Goal: Transaction & Acquisition: Purchase product/service

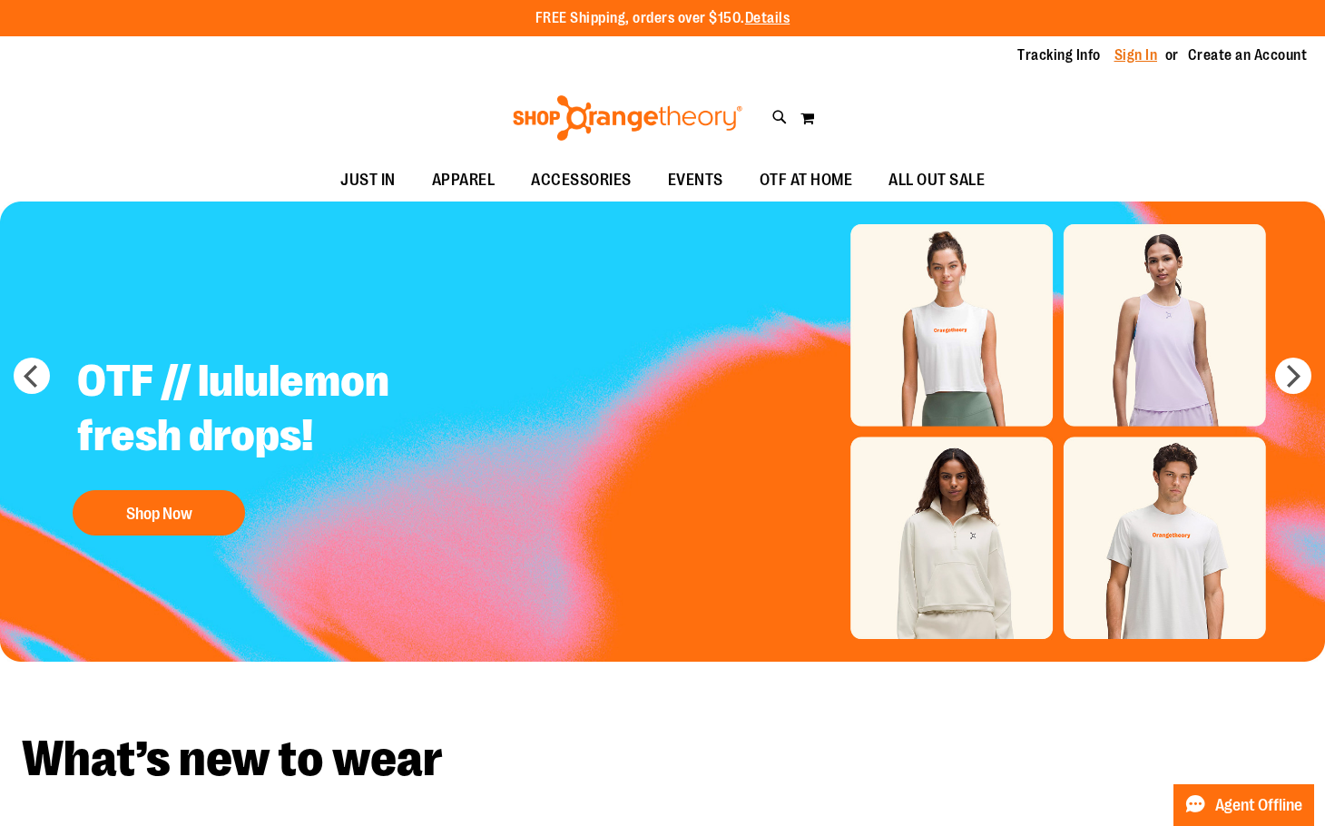
click at [1128, 53] on link "Sign In" at bounding box center [1137, 55] width 44 height 20
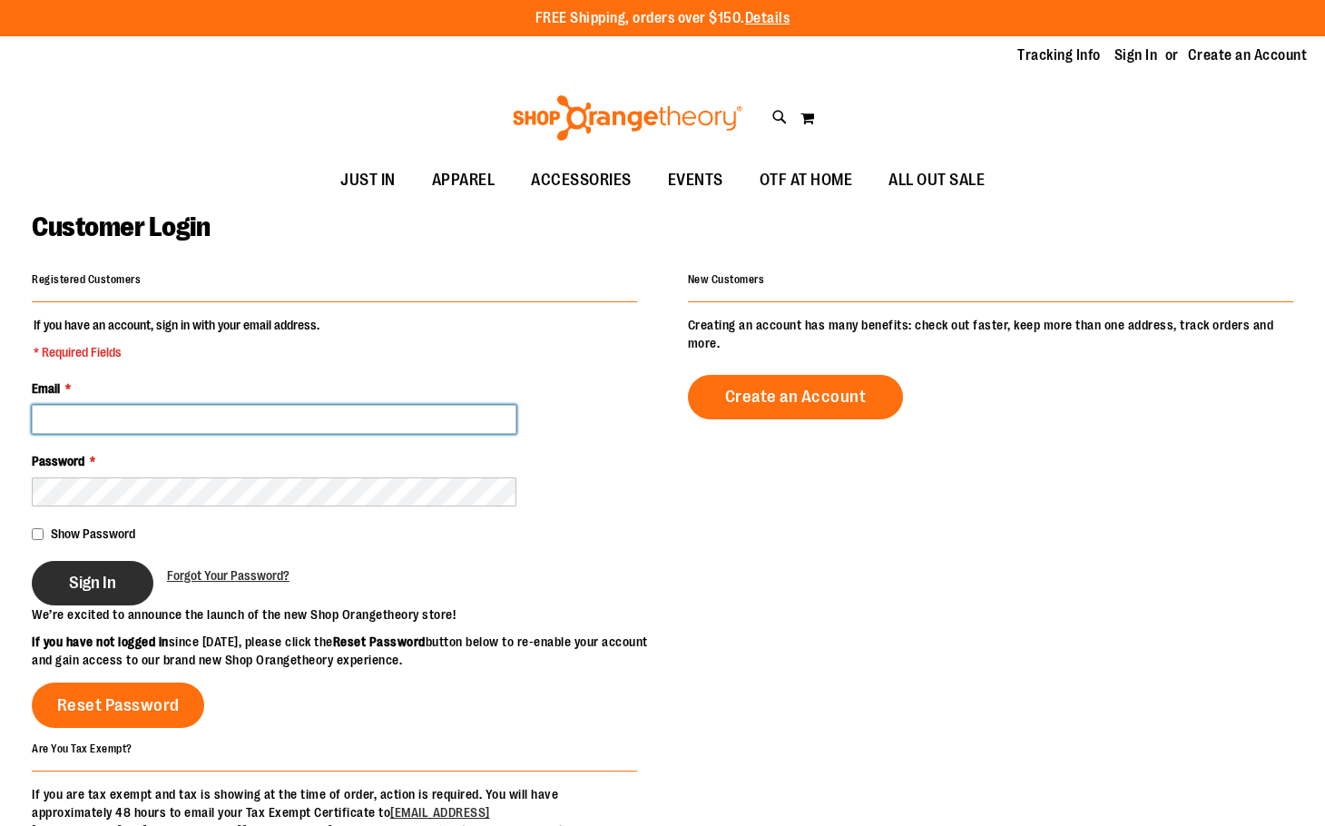
type input "**********"
click at [101, 580] on span "Sign In" at bounding box center [92, 583] width 47 height 20
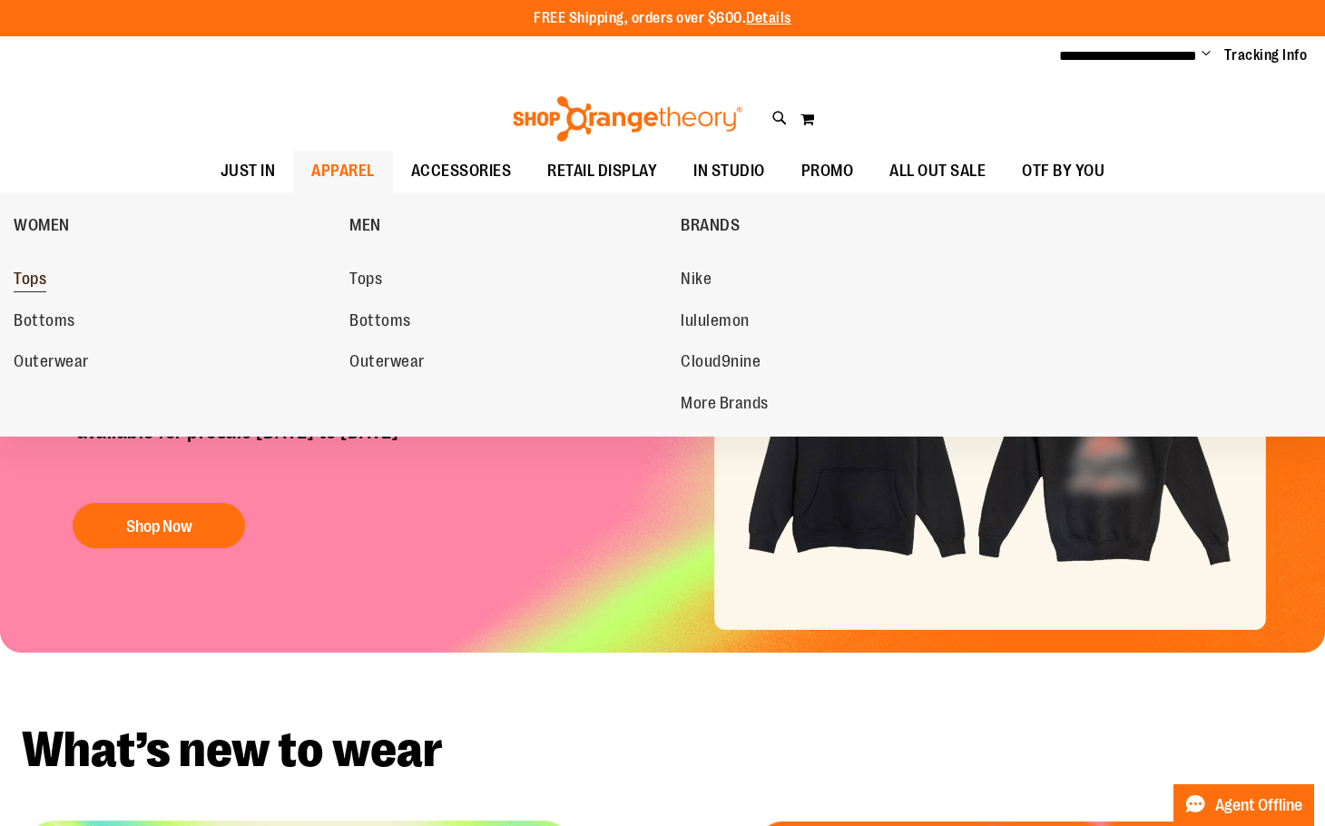
type input "**********"
click at [37, 273] on span "Tops" at bounding box center [30, 281] width 33 height 23
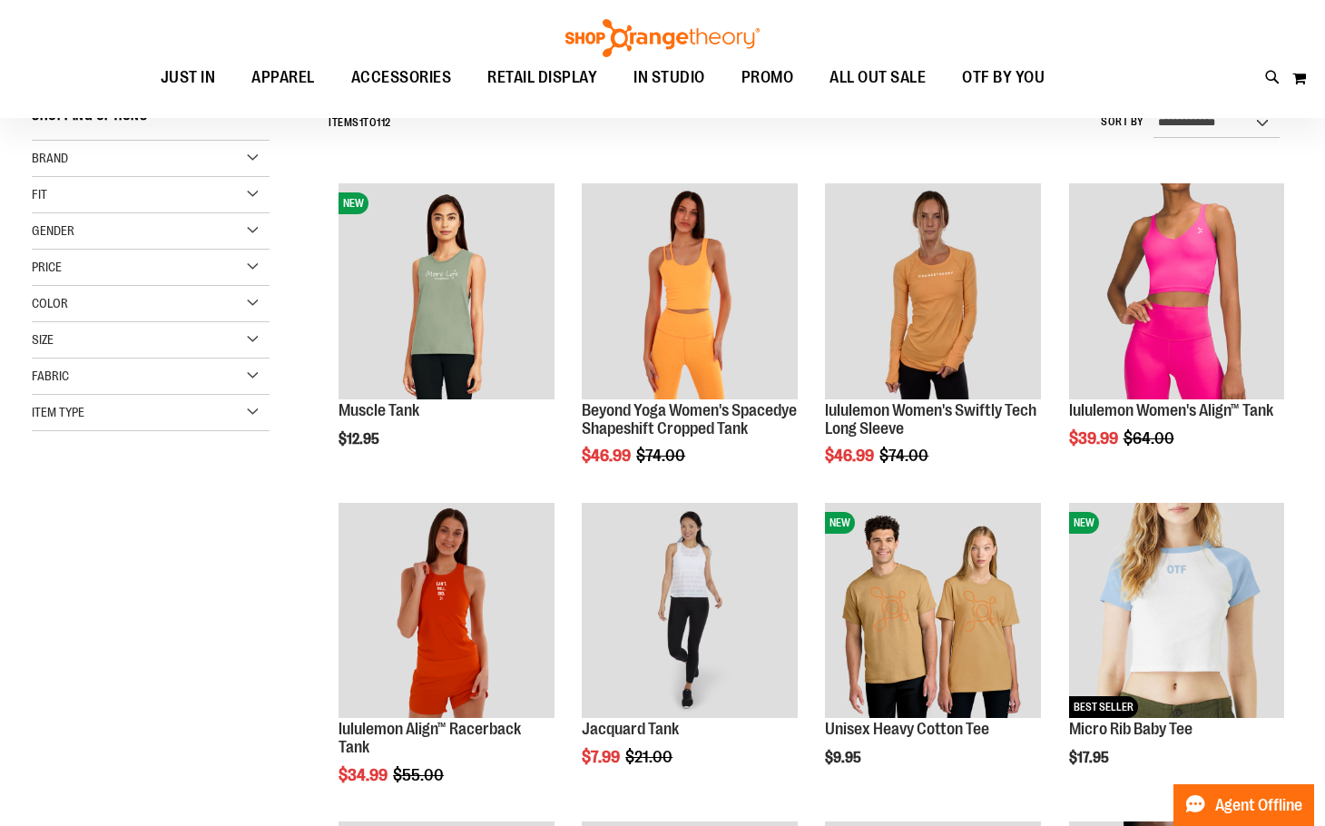
scroll to position [181, 0]
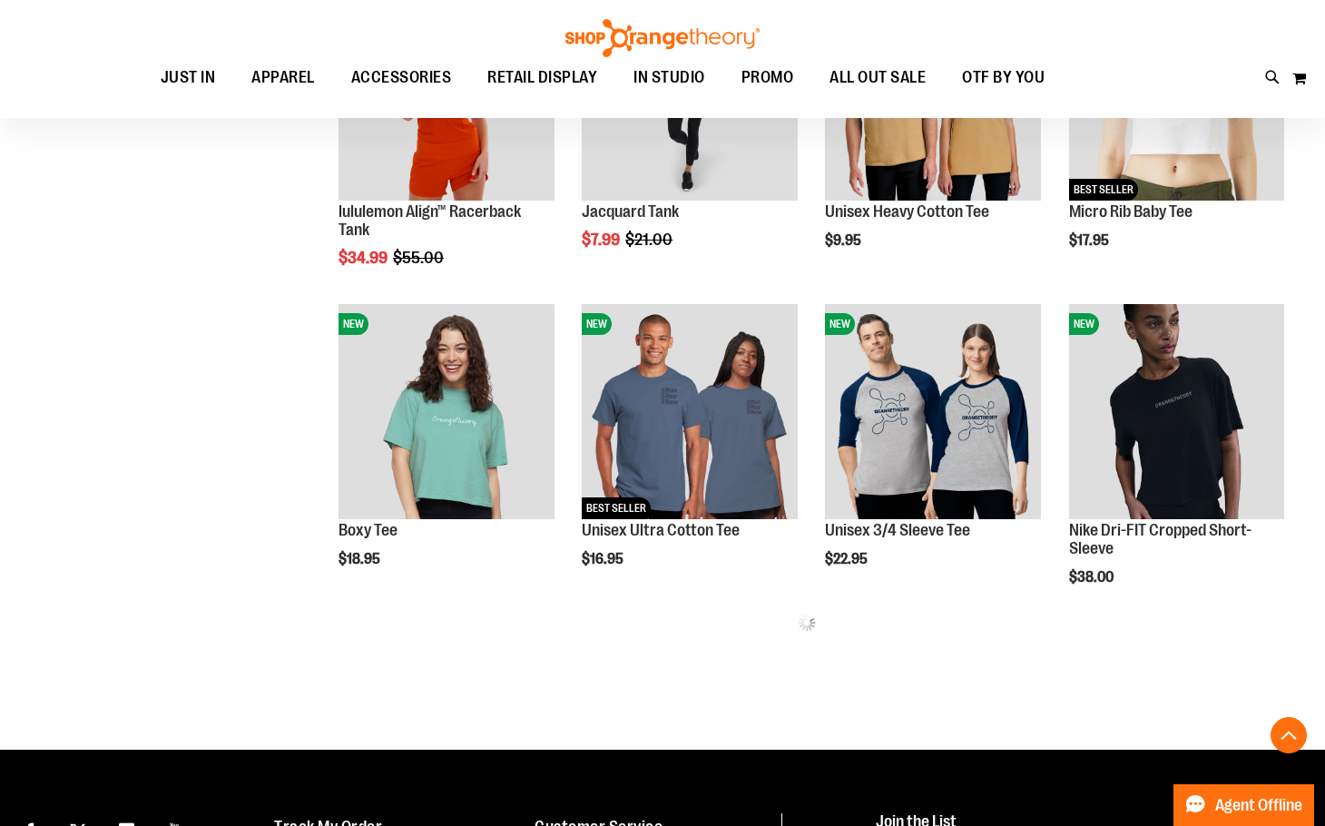
scroll to position [725, 0]
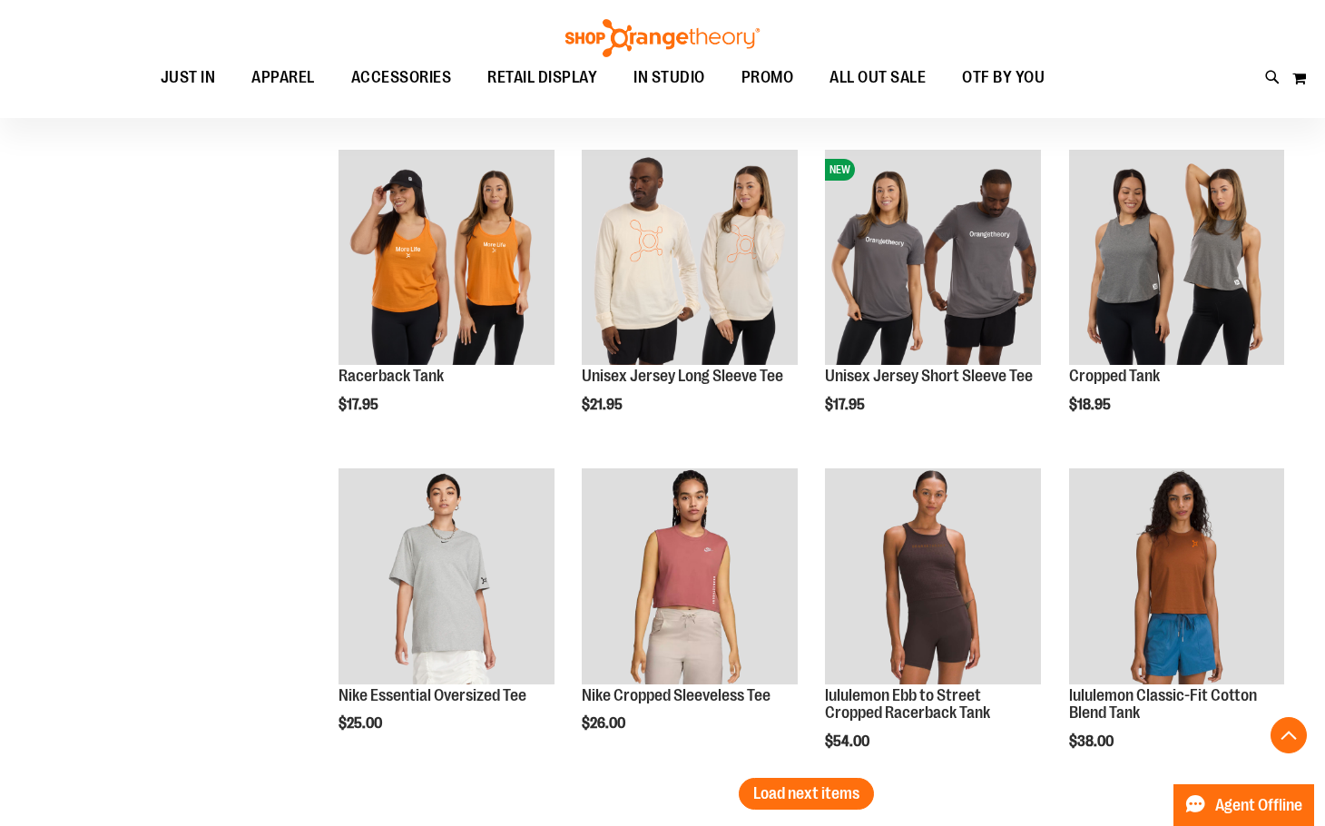
scroll to position [2541, 0]
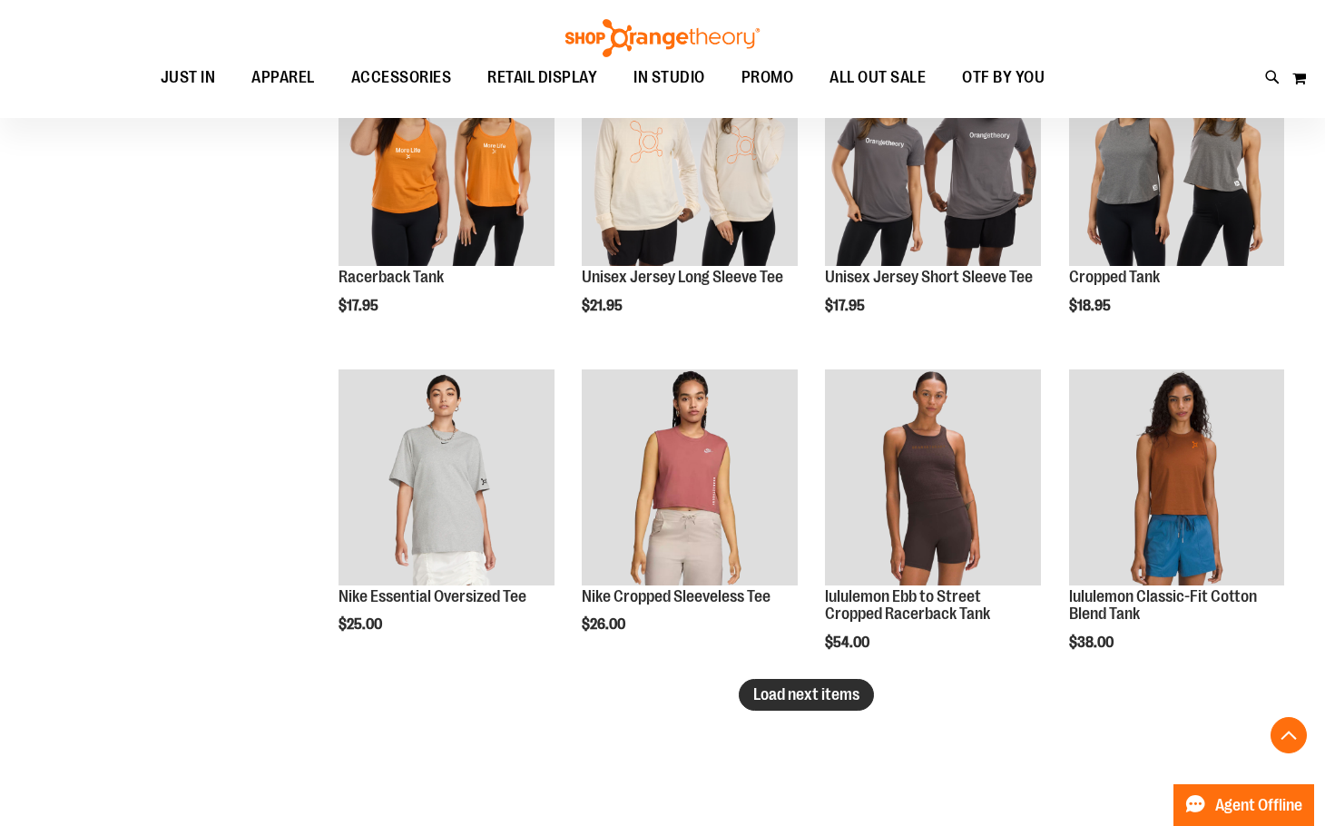
type input "**********"
click at [754, 695] on span "Load next items" at bounding box center [807, 694] width 106 height 18
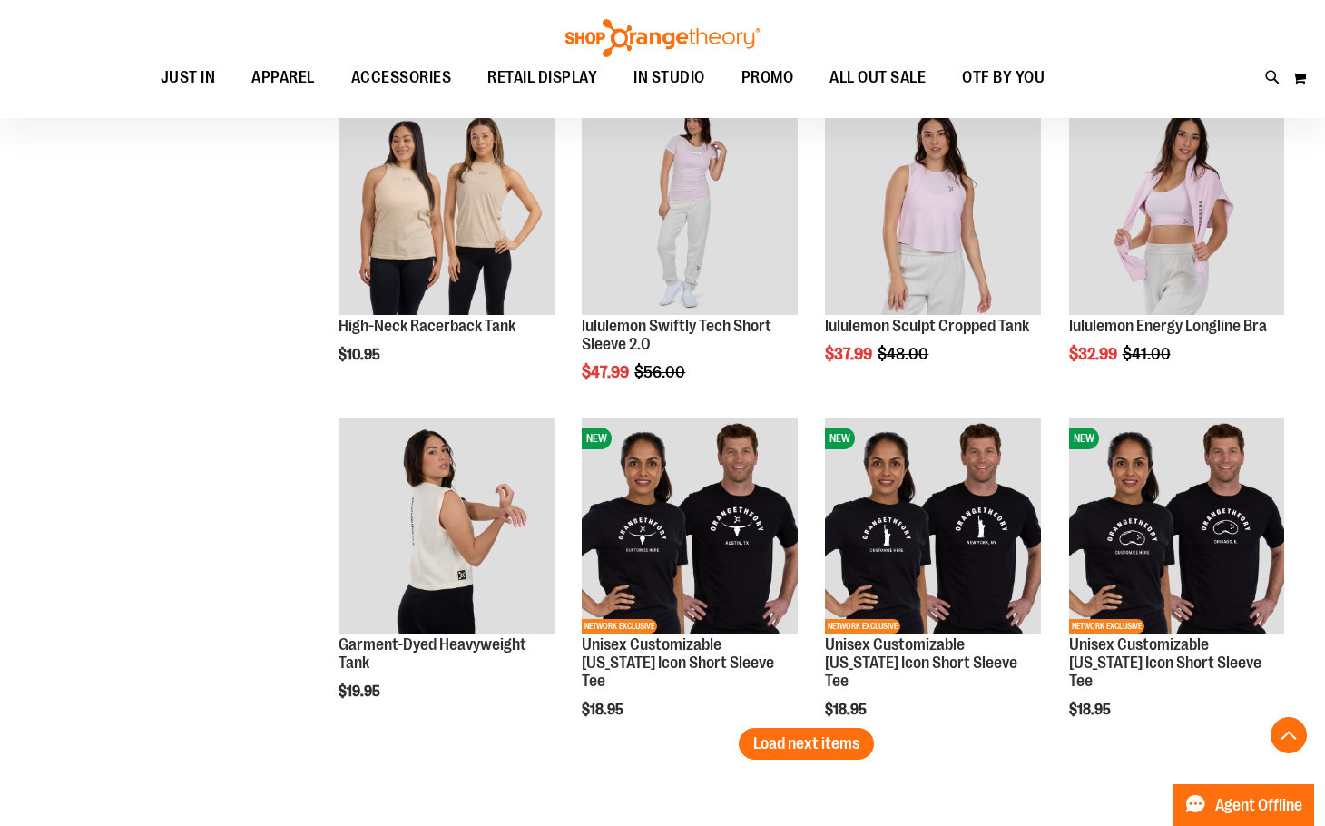
scroll to position [3540, 0]
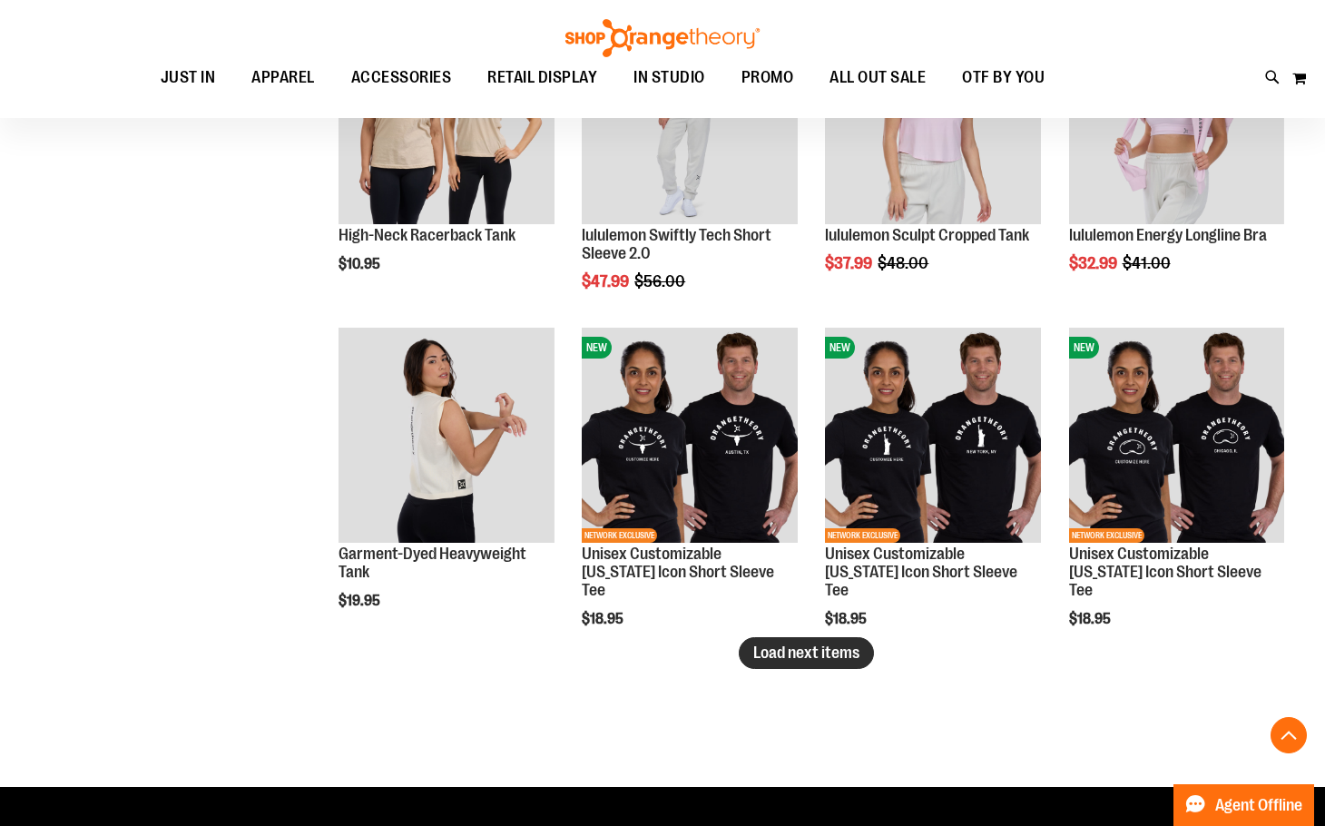
click at [792, 645] on span "Load next items" at bounding box center [807, 653] width 106 height 18
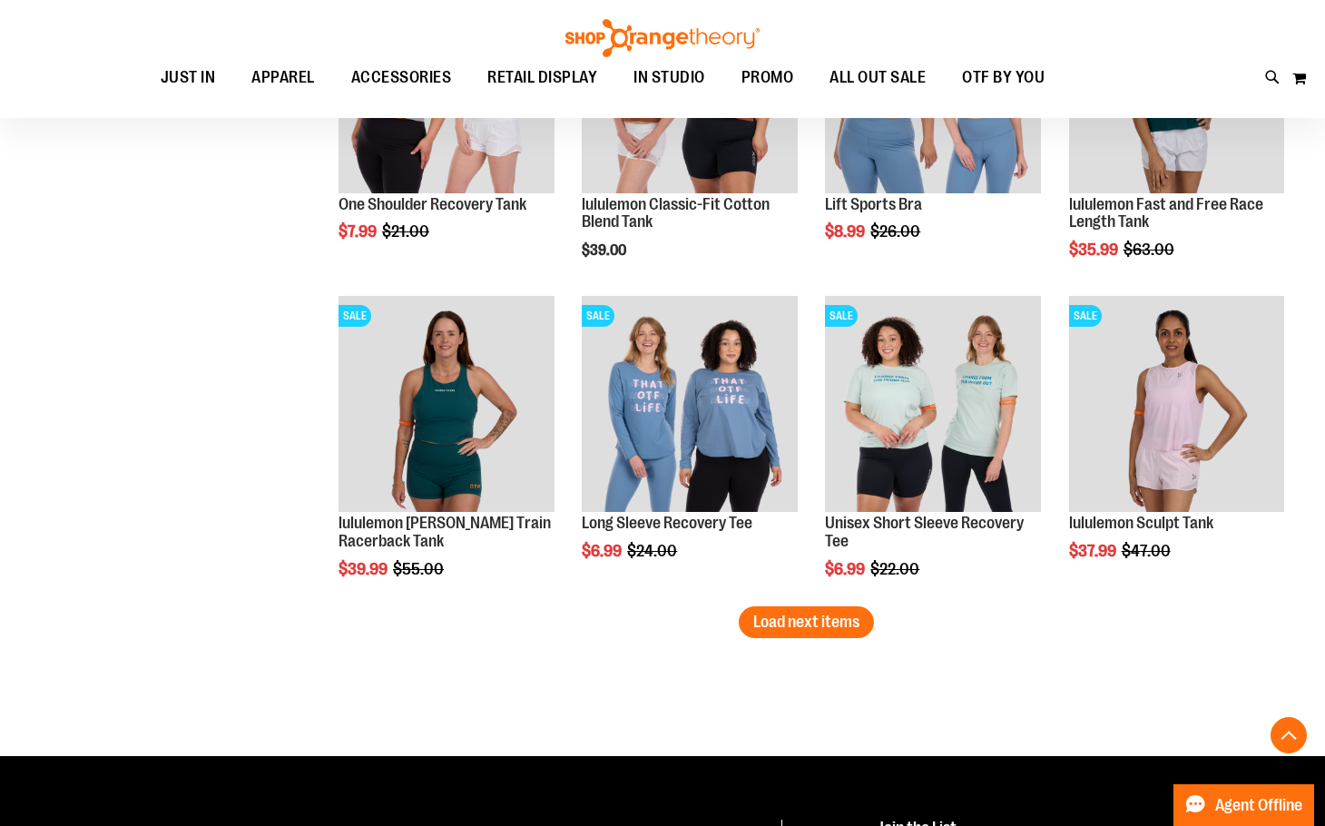
scroll to position [4538, 0]
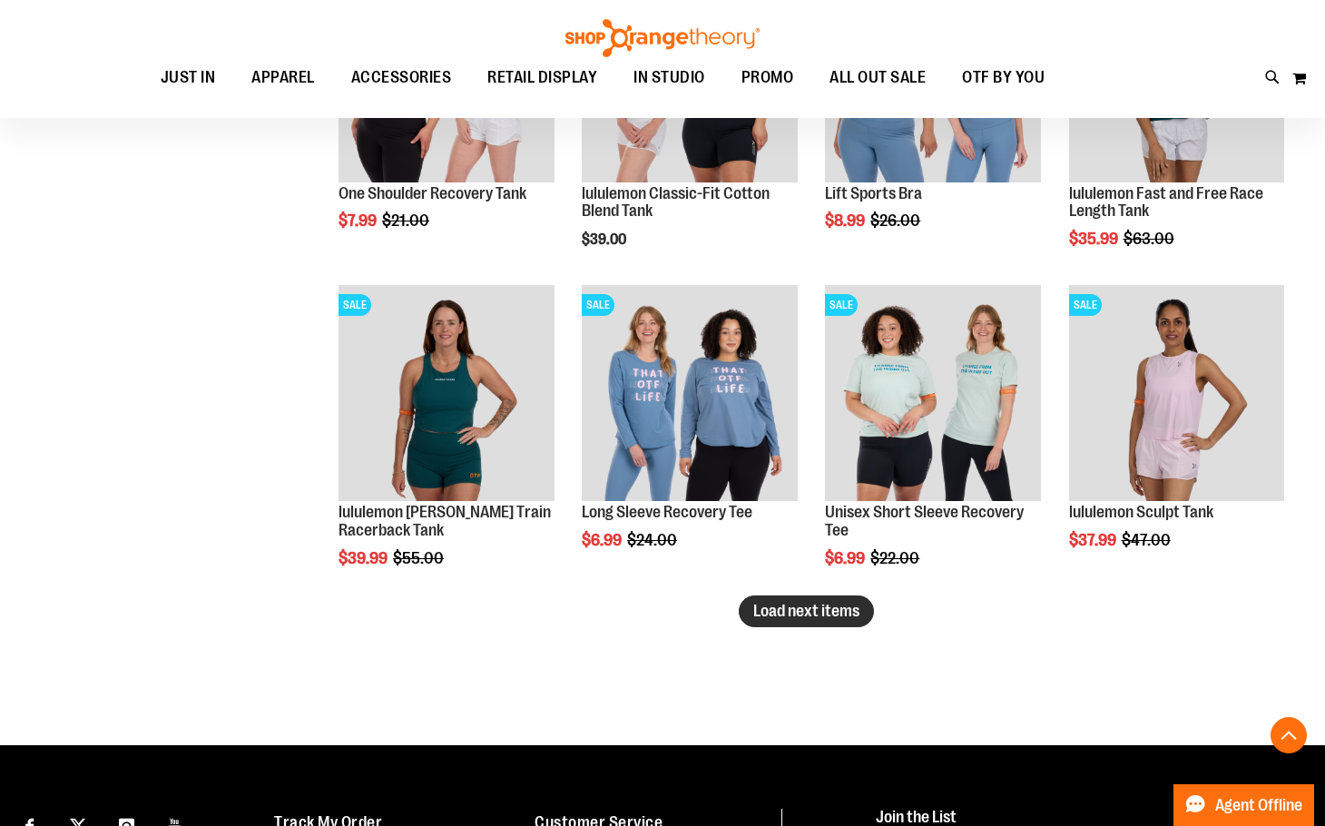
click at [804, 606] on span "Load next items" at bounding box center [807, 611] width 106 height 18
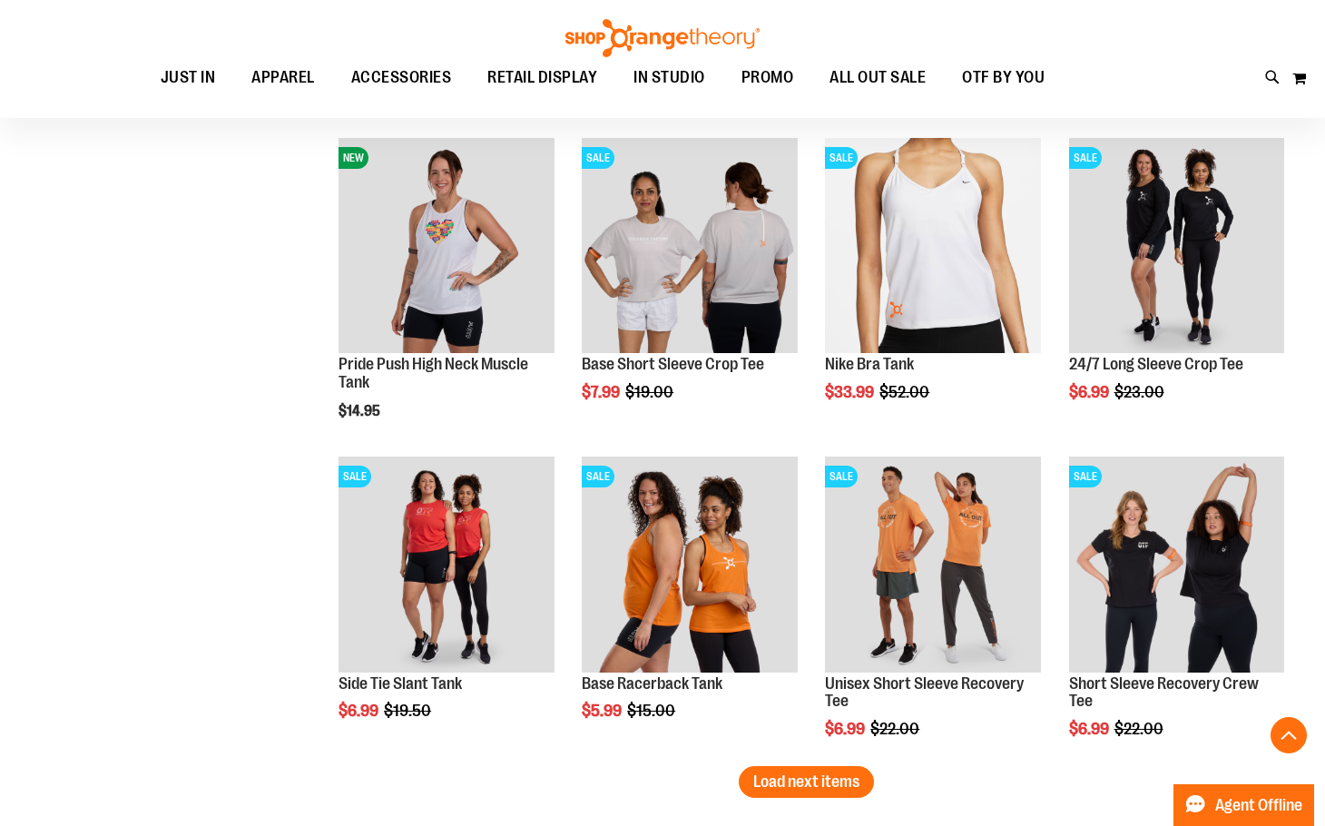
scroll to position [5355, 0]
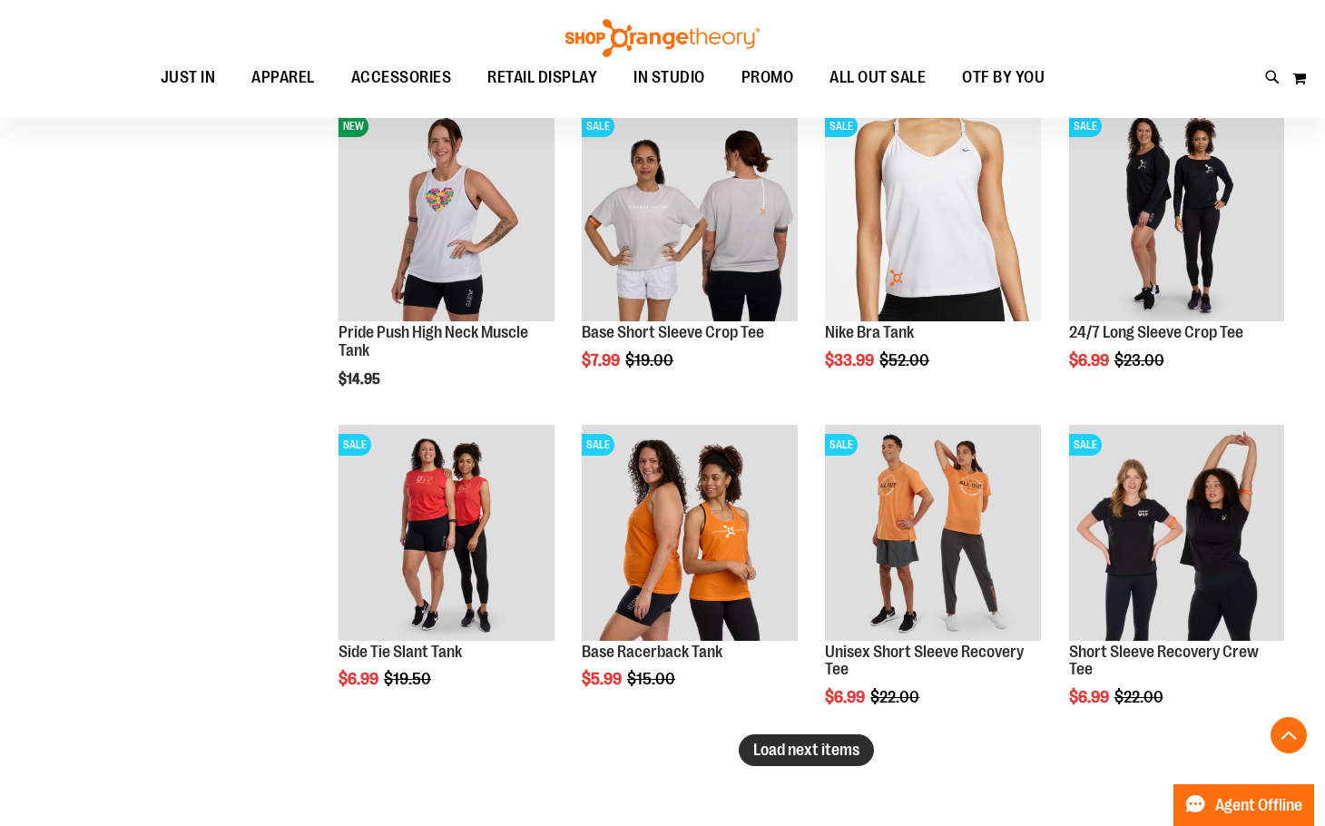
click at [784, 752] on span "Load next items" at bounding box center [807, 750] width 106 height 18
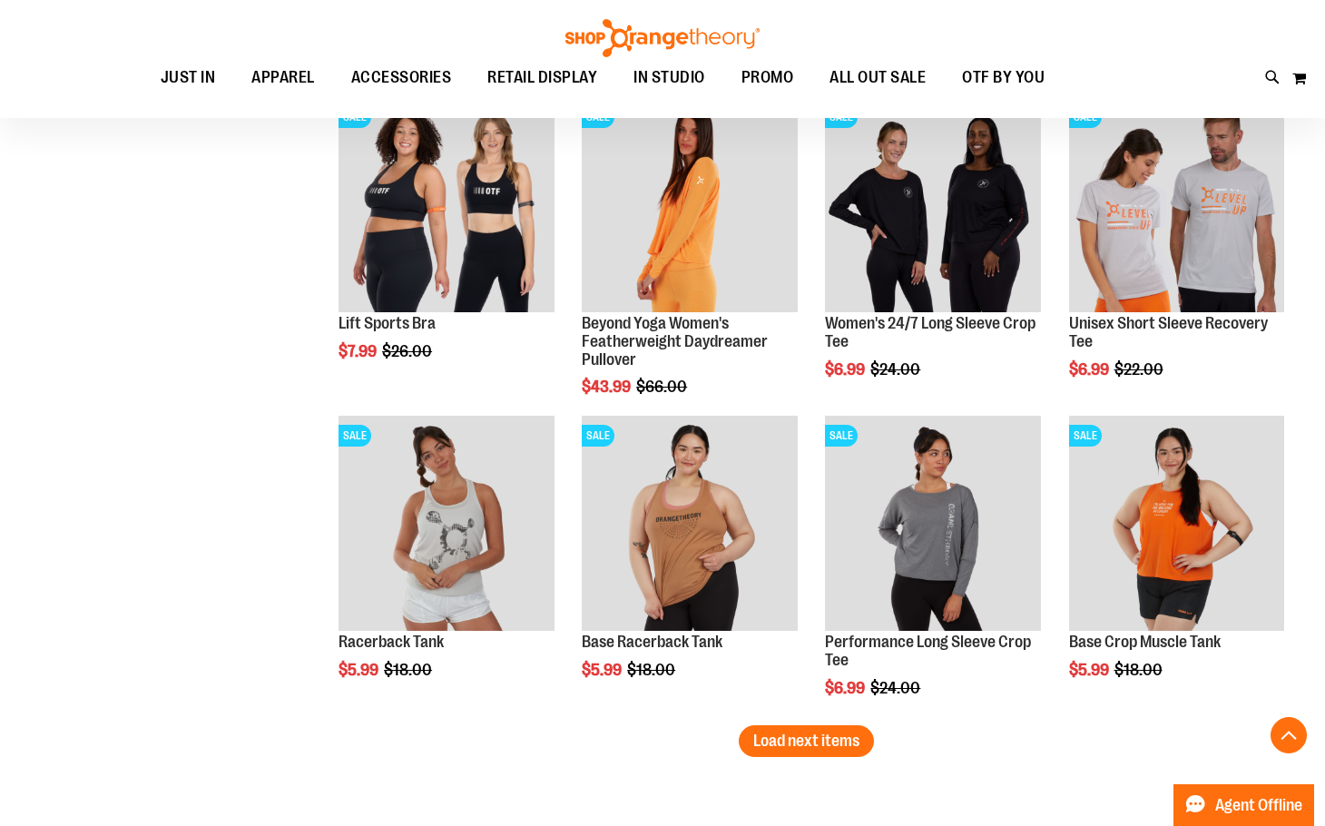
scroll to position [6354, 0]
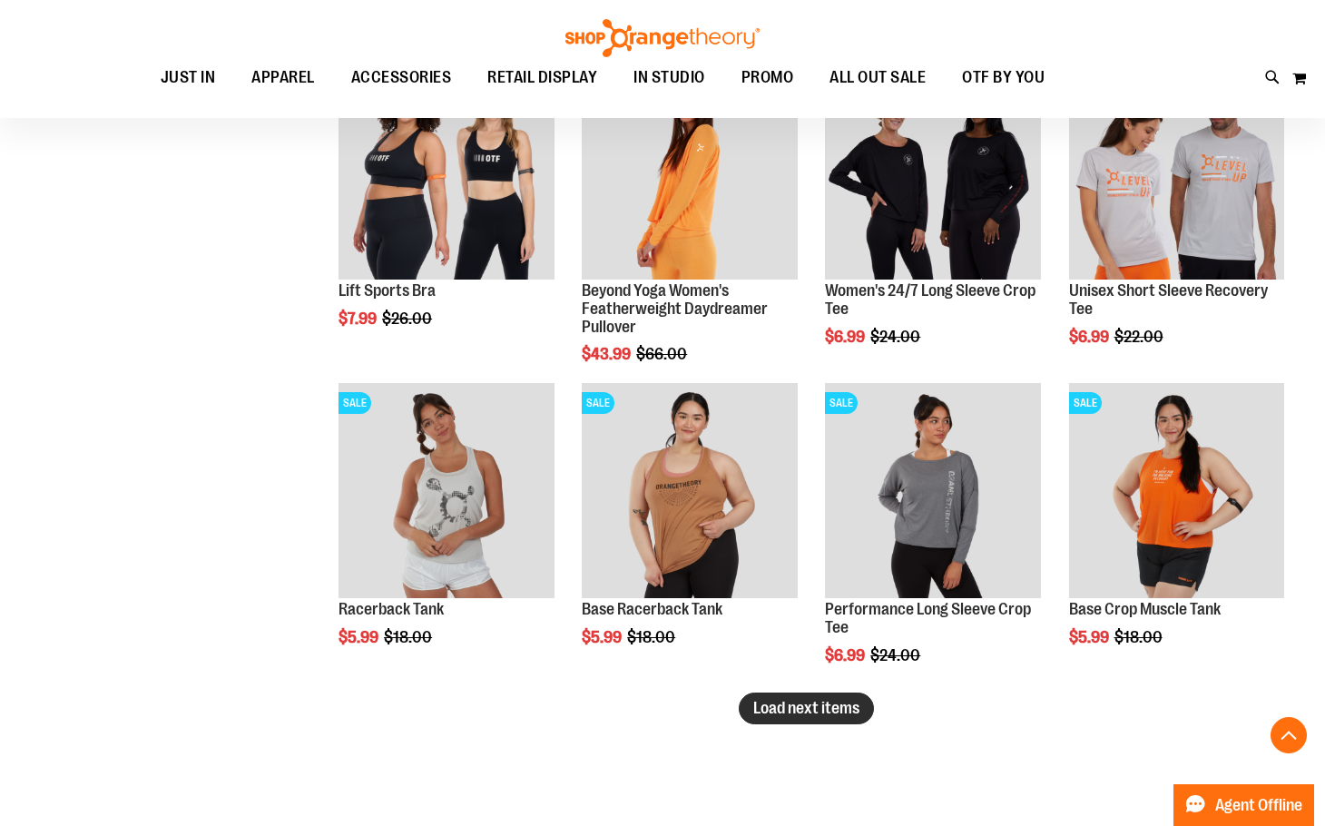
click at [825, 710] on span "Load next items" at bounding box center [807, 708] width 106 height 18
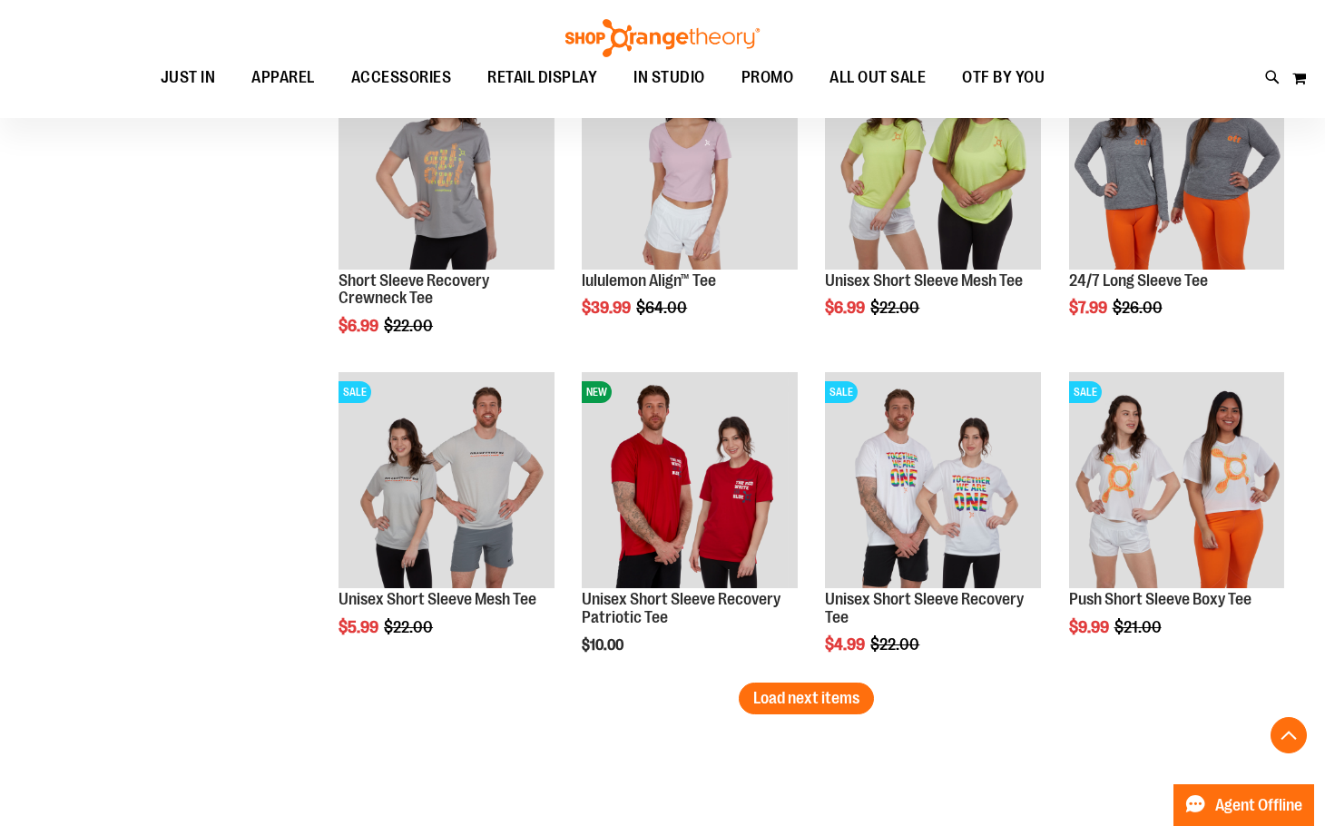
scroll to position [7353, 0]
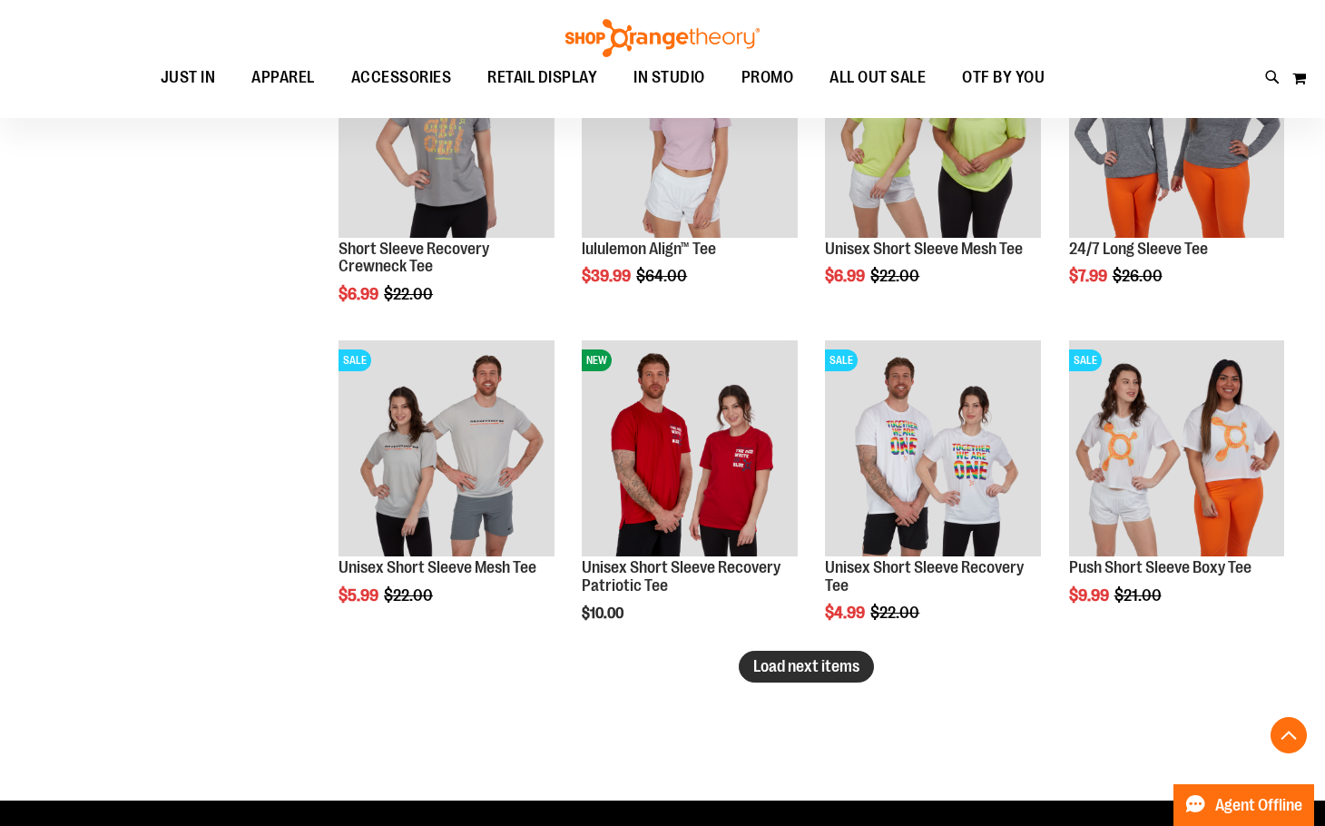
click at [834, 657] on span "Load next items" at bounding box center [807, 666] width 106 height 18
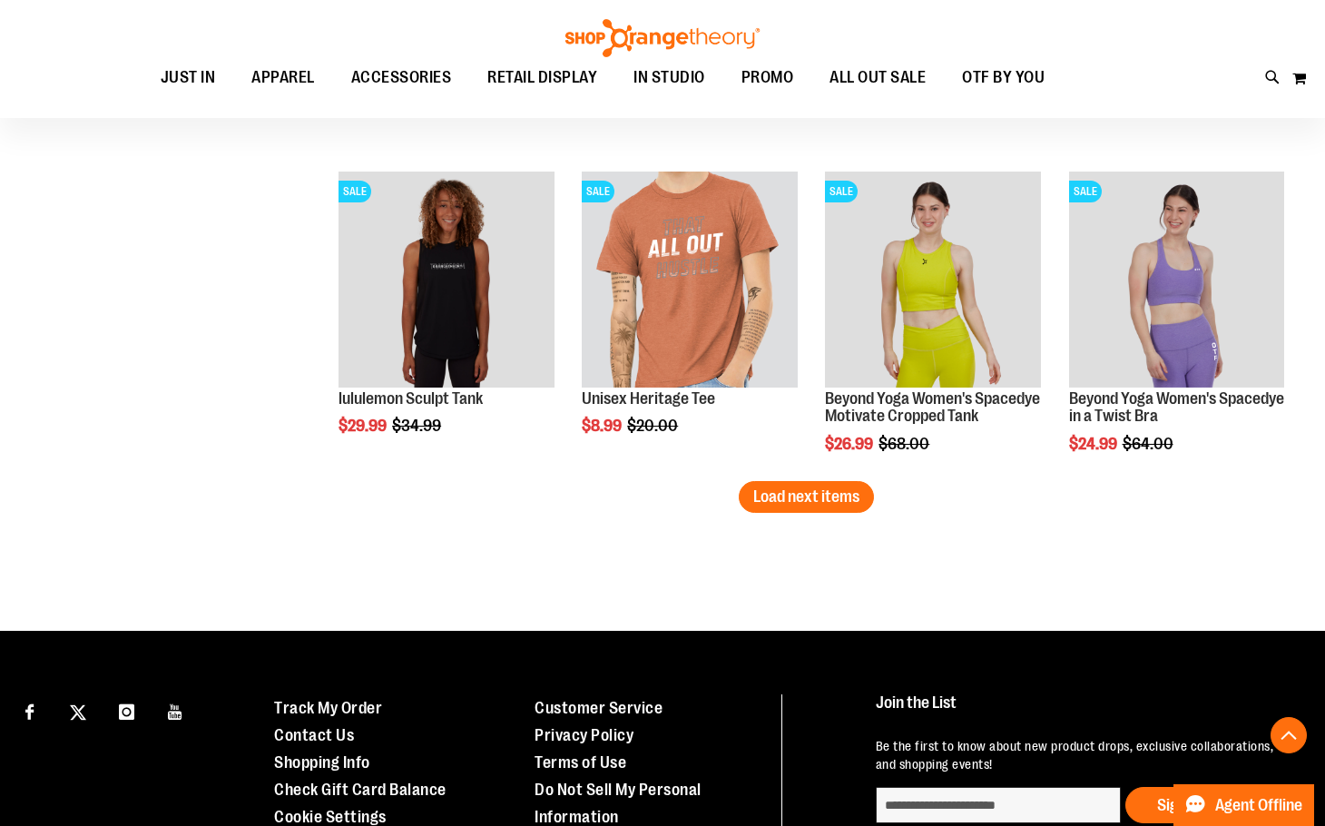
scroll to position [8533, 0]
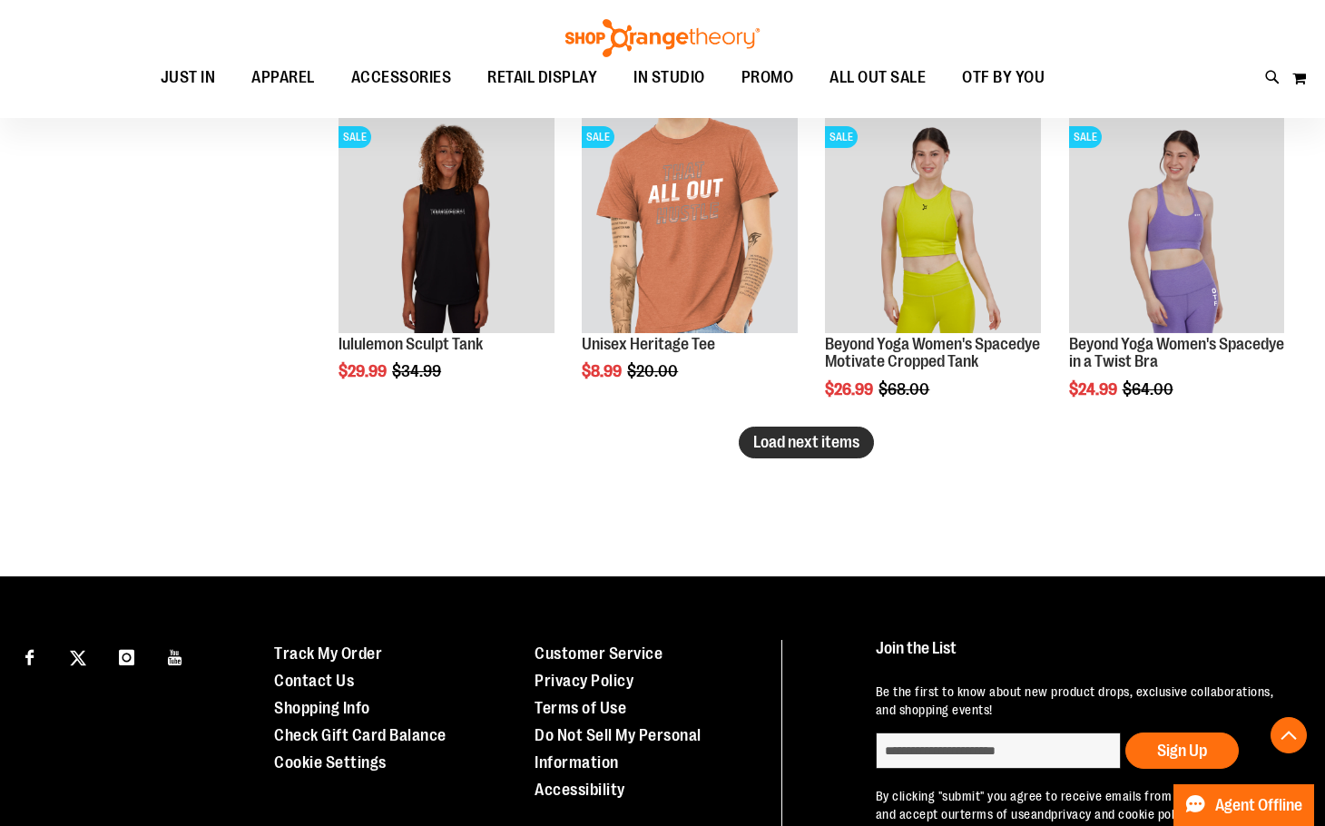
click at [766, 444] on span "Load next items" at bounding box center [807, 442] width 106 height 18
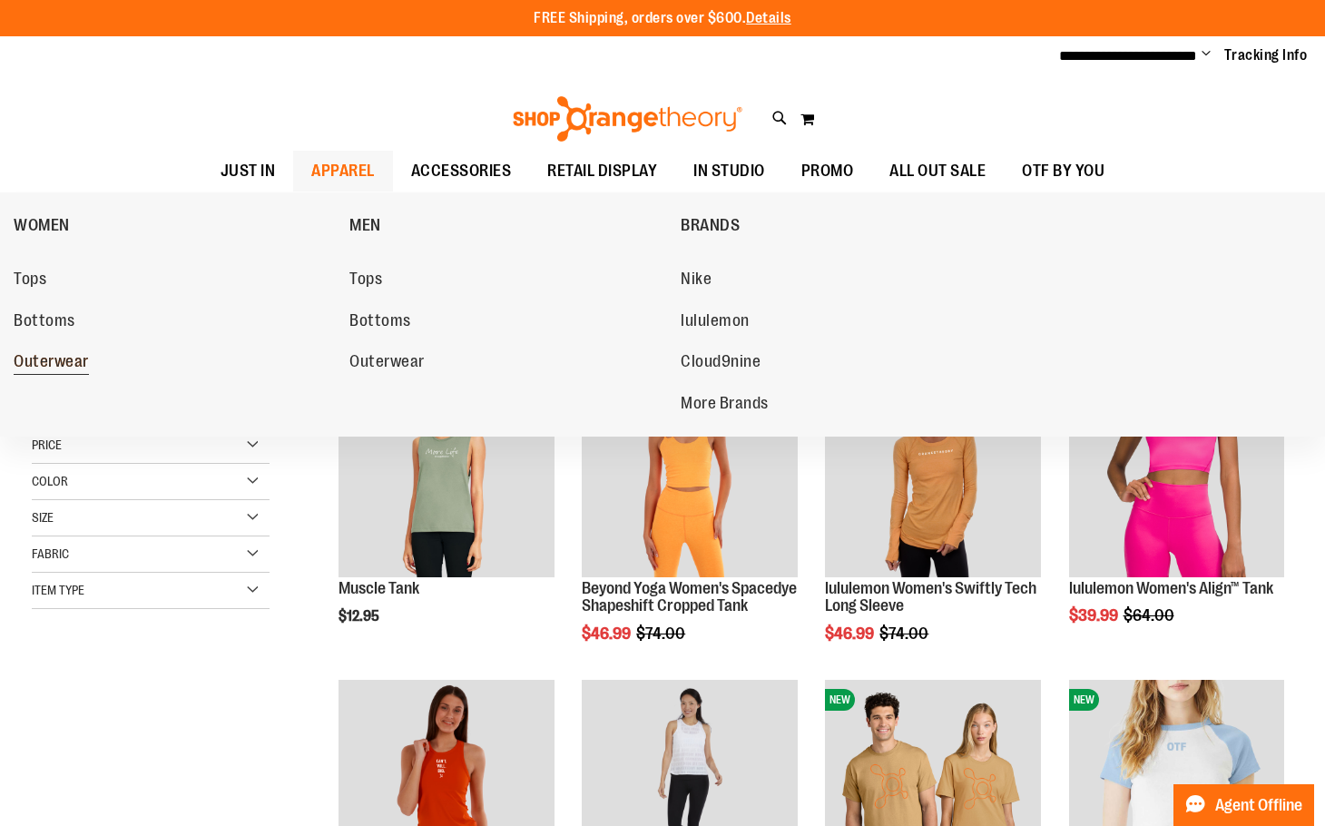
click at [68, 360] on span "Outerwear" at bounding box center [51, 363] width 75 height 23
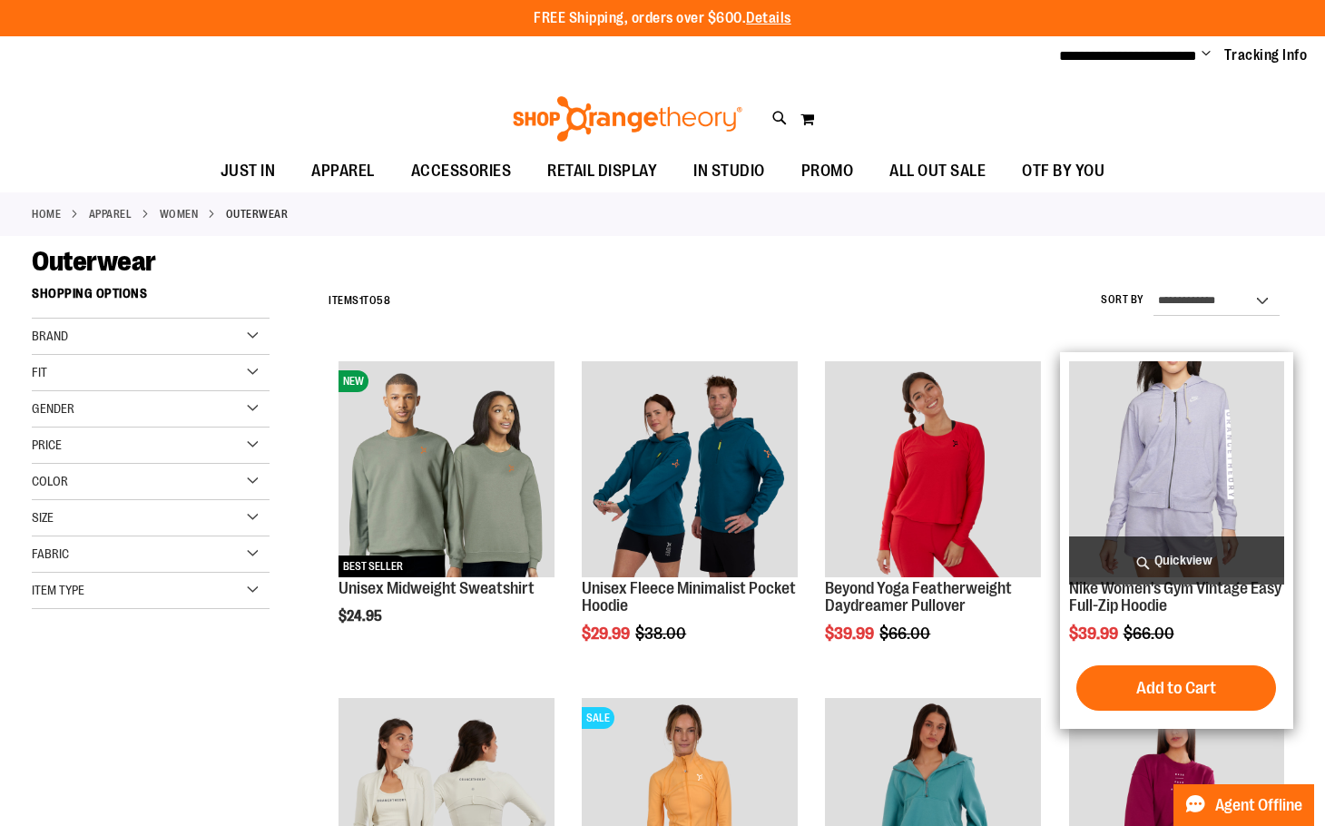
type input "**********"
click at [1139, 554] on span "Quickview" at bounding box center [1176, 561] width 215 height 48
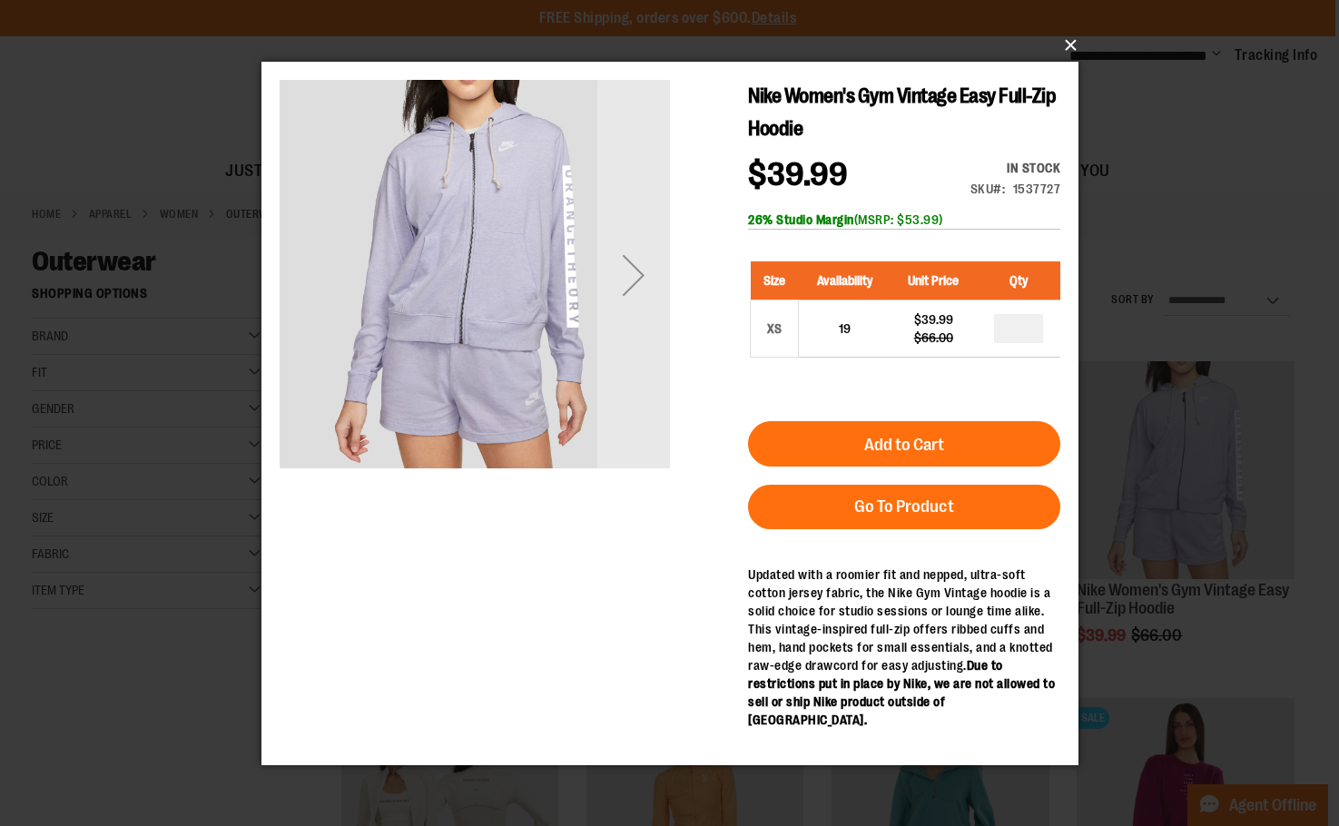
click at [1070, 39] on button "×" at bounding box center [675, 45] width 817 height 40
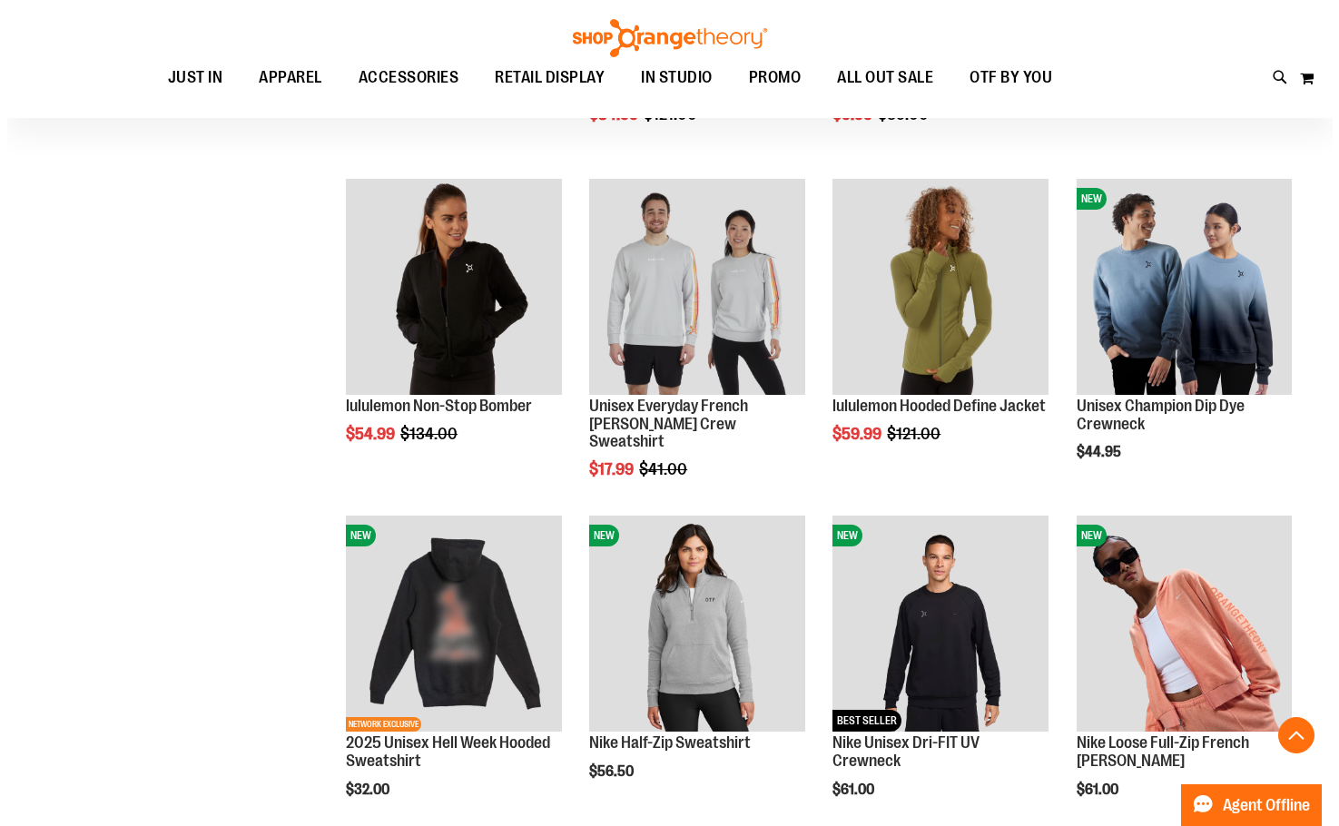
scroll to position [1270, 0]
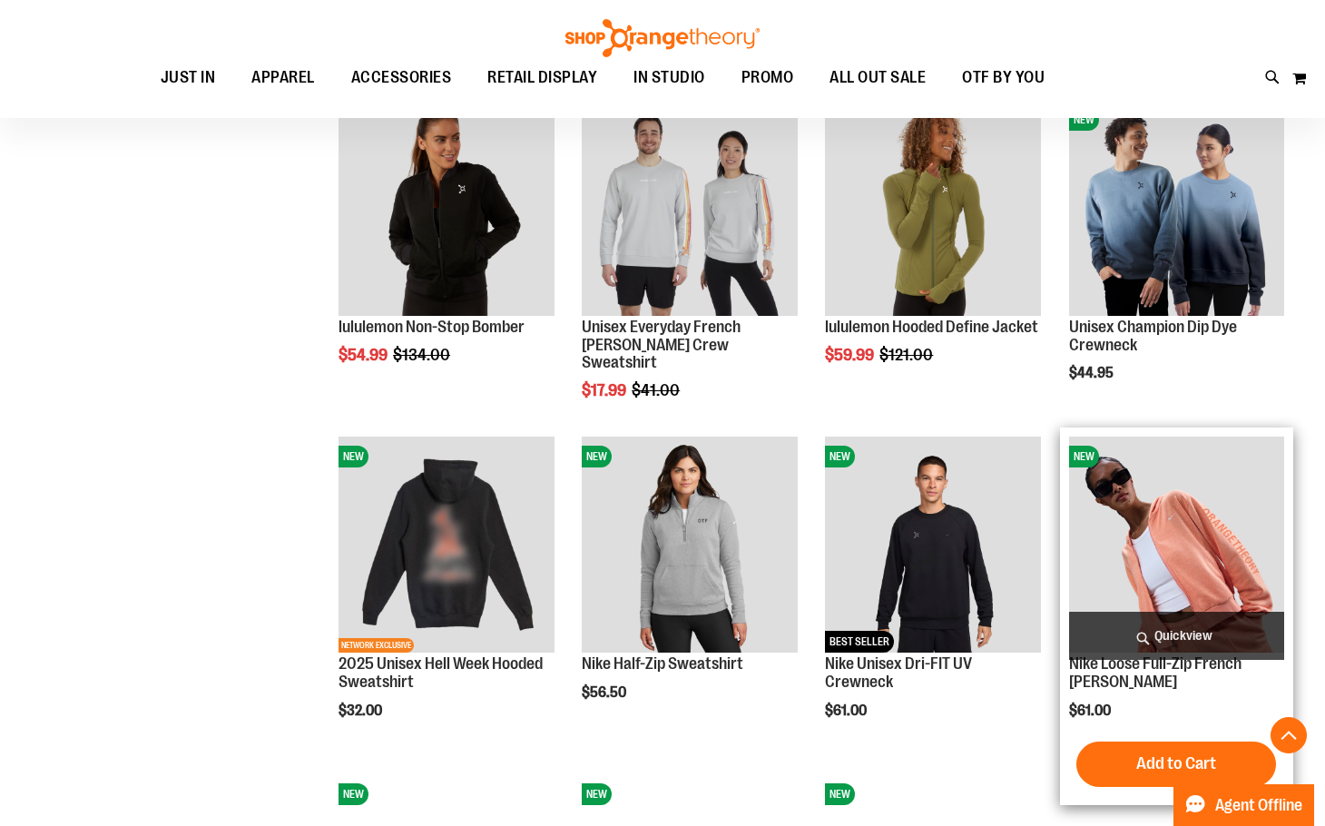
click at [1156, 635] on span "Quickview" at bounding box center [1176, 636] width 215 height 48
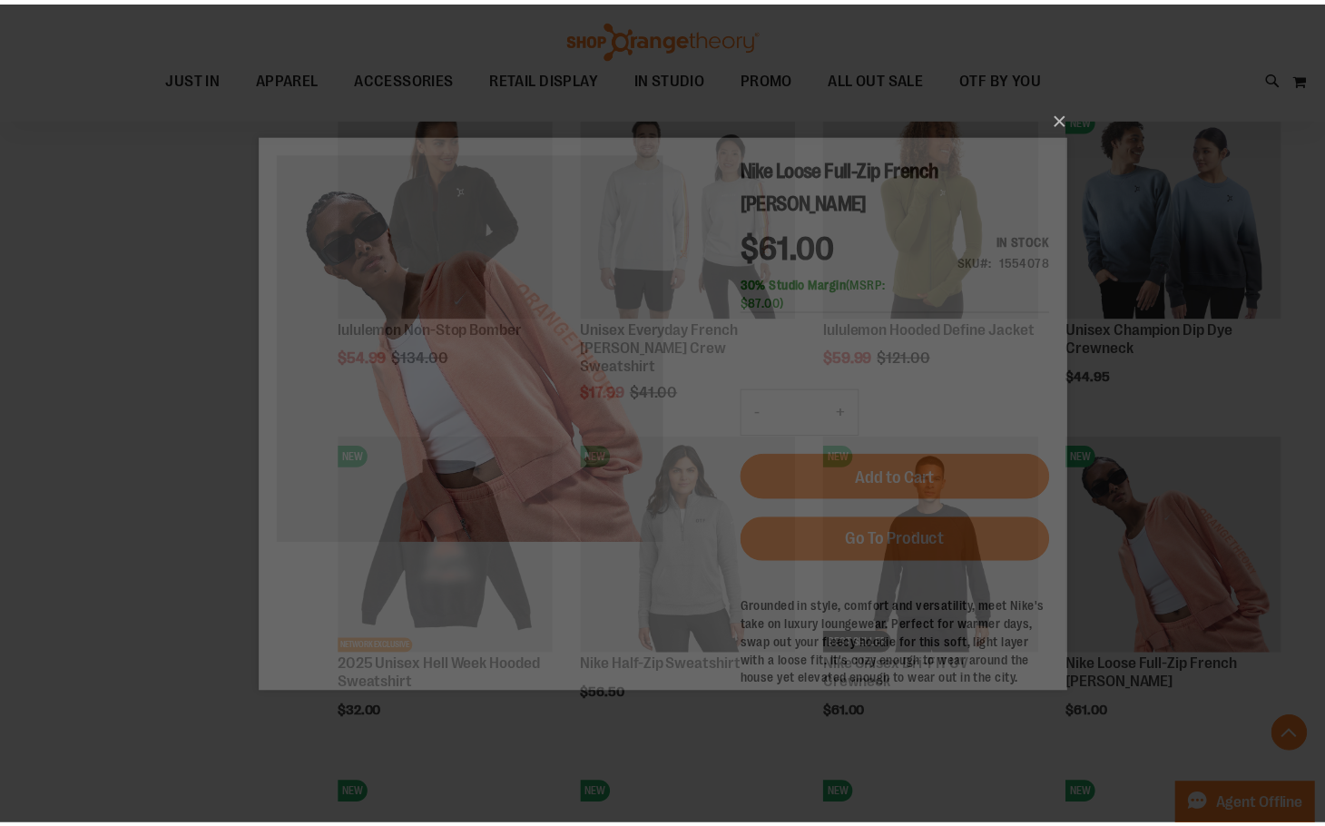
scroll to position [0, 0]
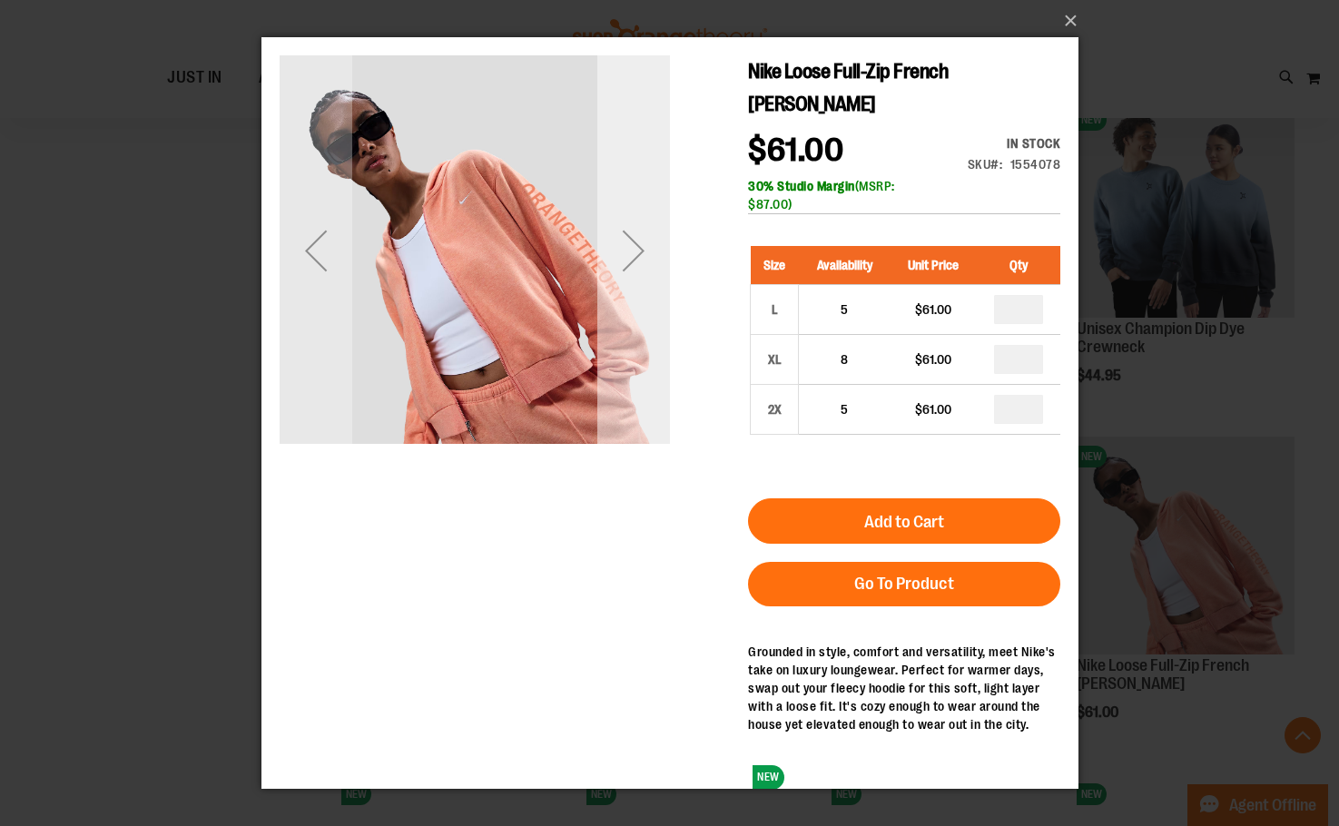
click at [642, 251] on div "Next" at bounding box center [632, 249] width 73 height 73
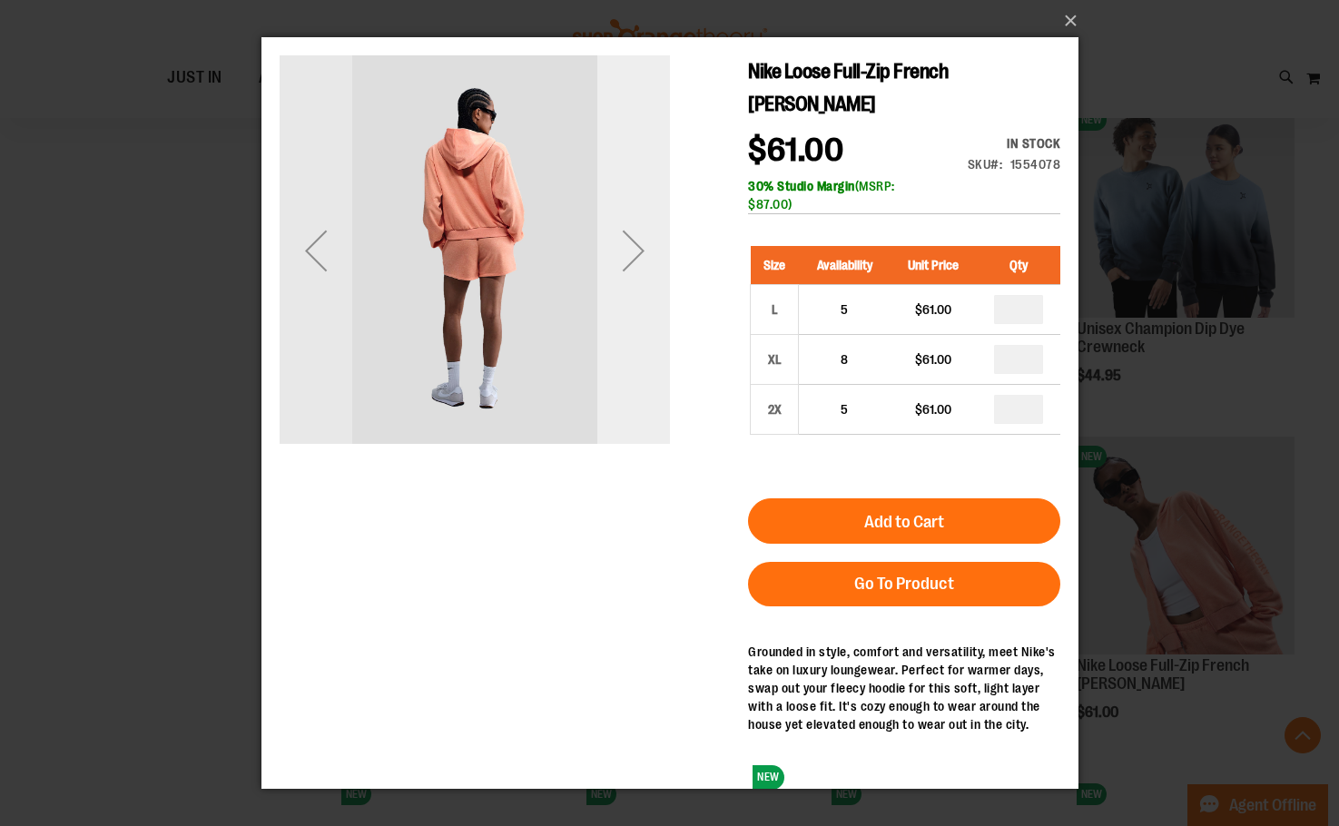
click at [642, 251] on div "Next" at bounding box center [632, 249] width 73 height 73
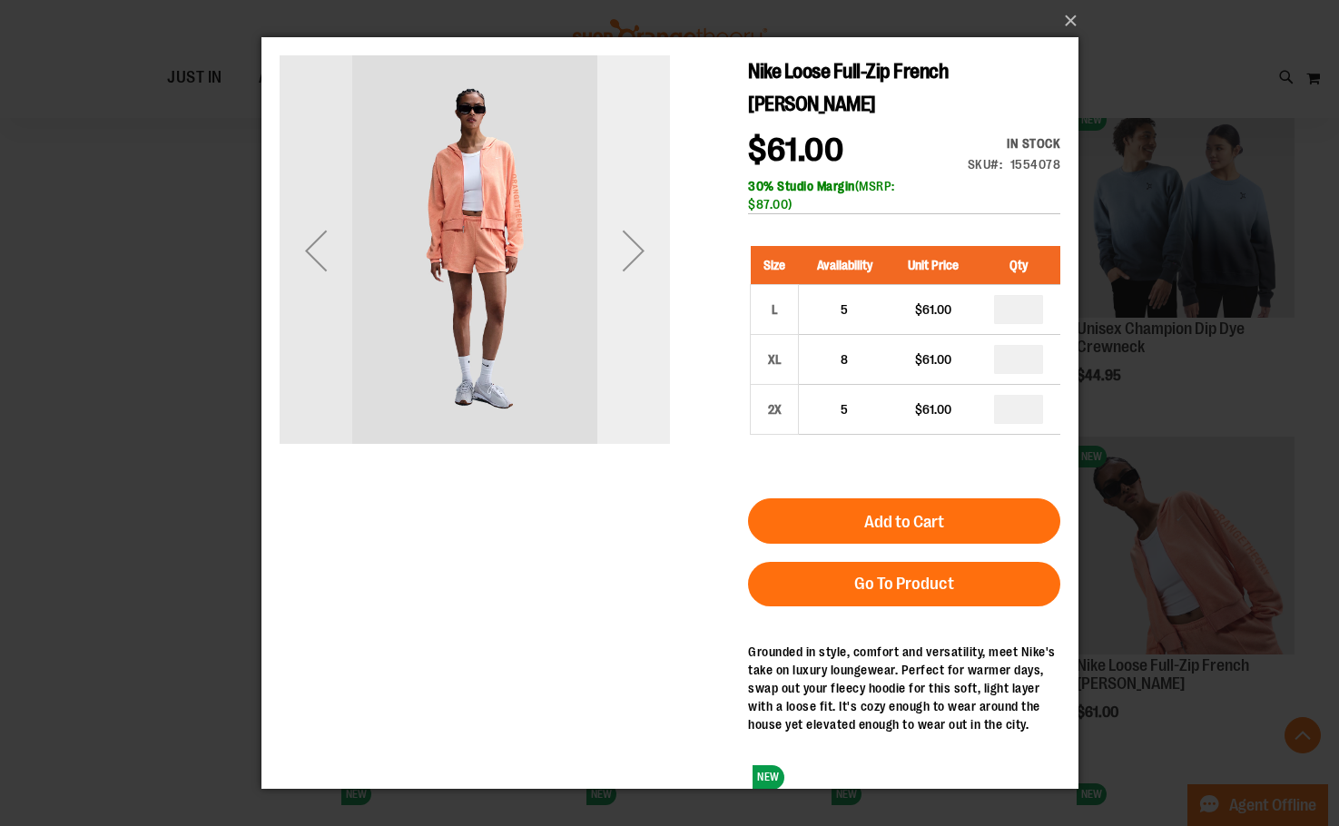
click at [642, 251] on div "Next" at bounding box center [632, 249] width 73 height 73
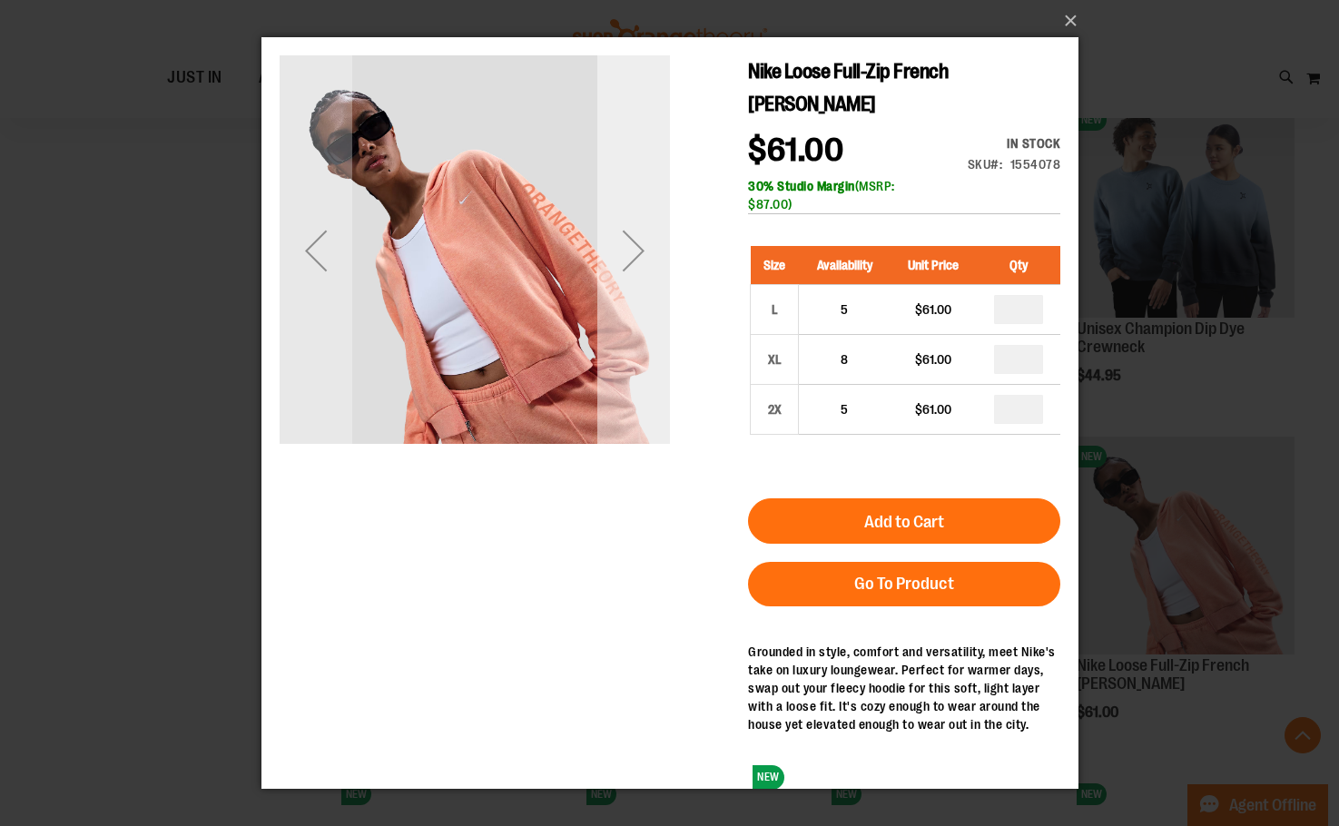
click at [642, 251] on div "Next" at bounding box center [632, 249] width 73 height 73
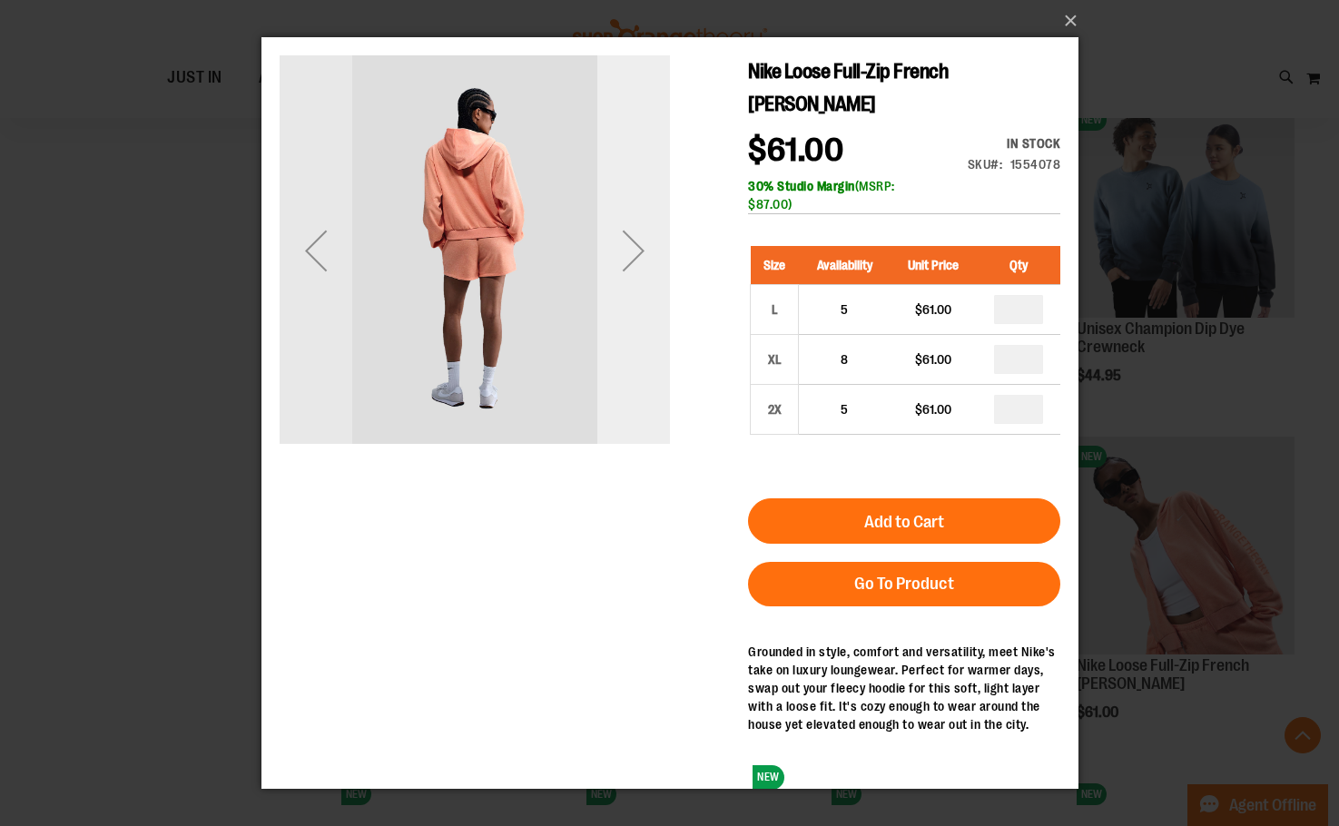
click at [642, 251] on div "Next" at bounding box center [632, 249] width 73 height 73
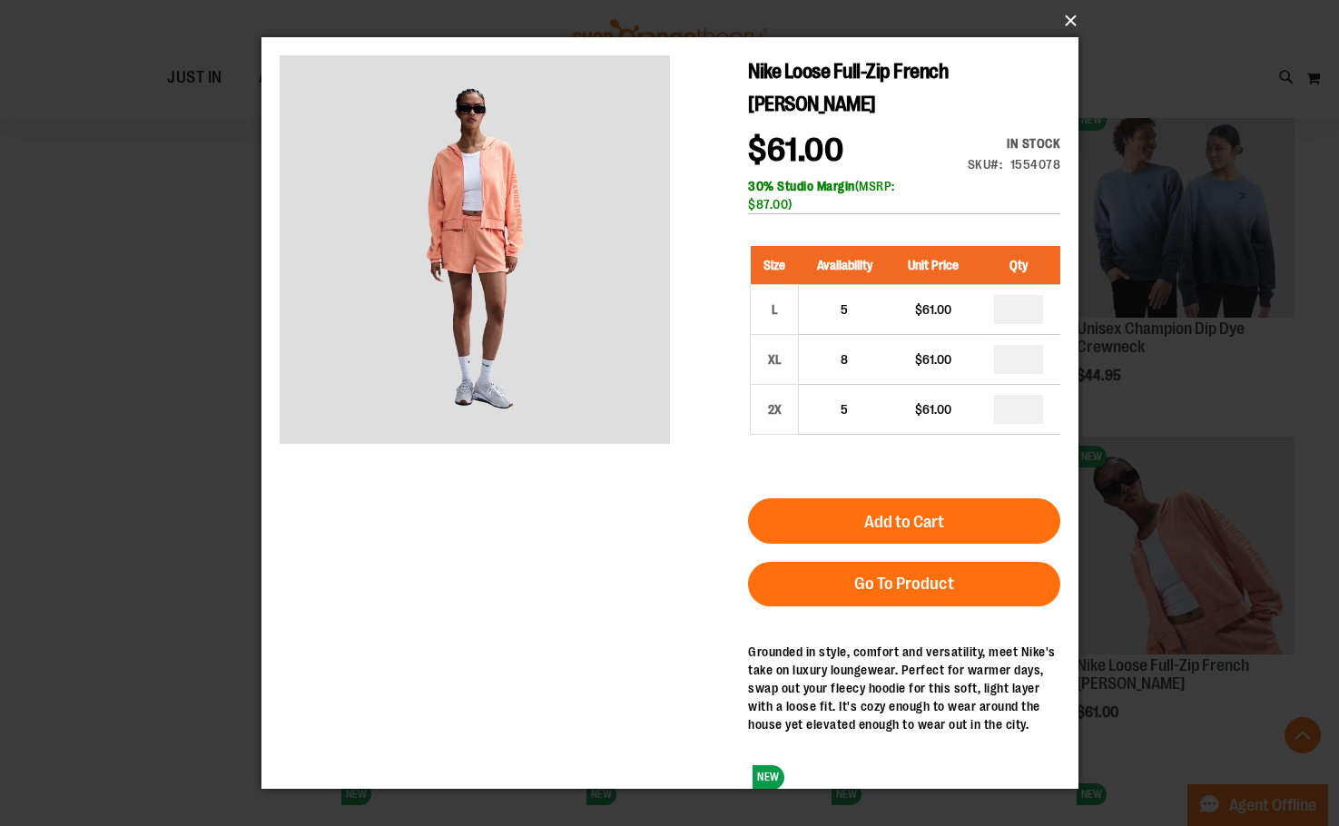
click at [1072, 18] on button "×" at bounding box center [675, 21] width 817 height 40
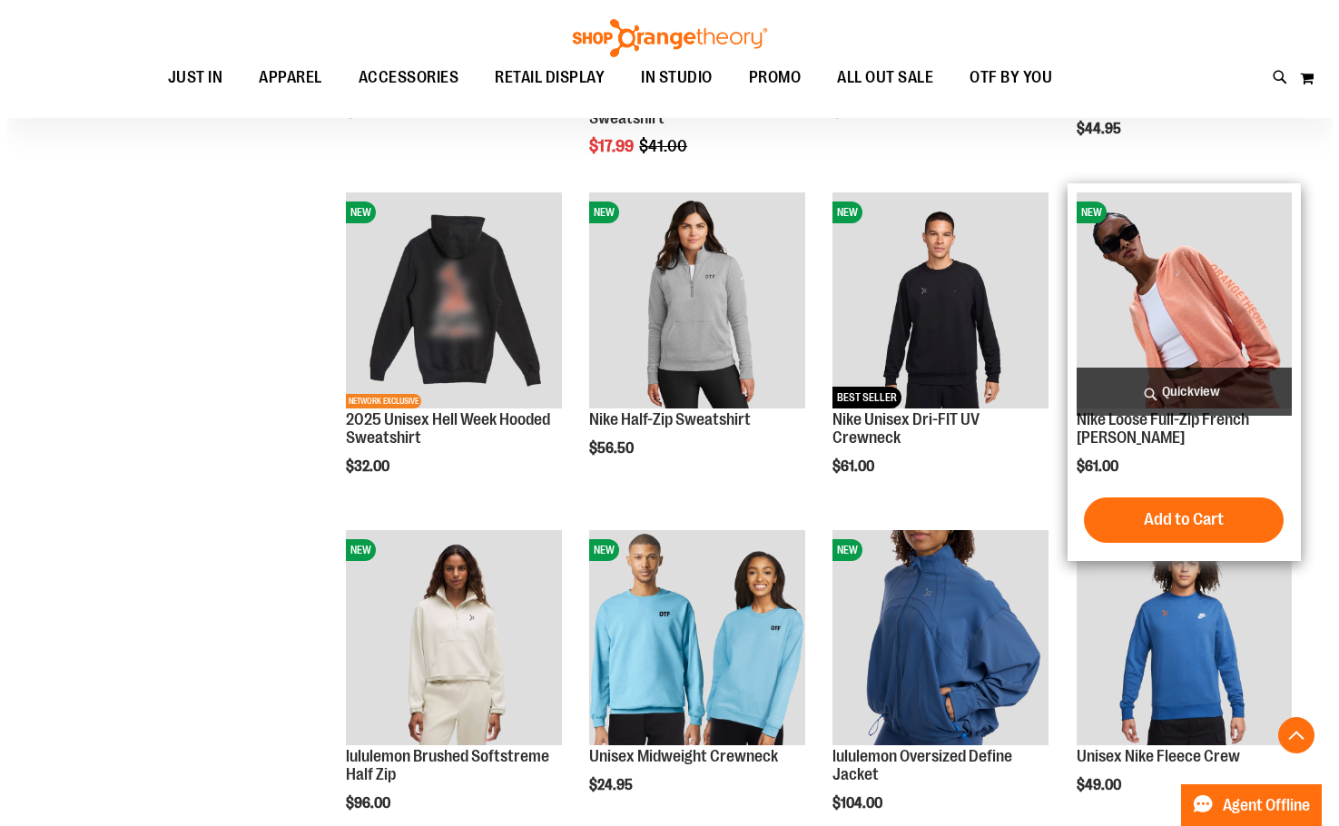
scroll to position [1542, 0]
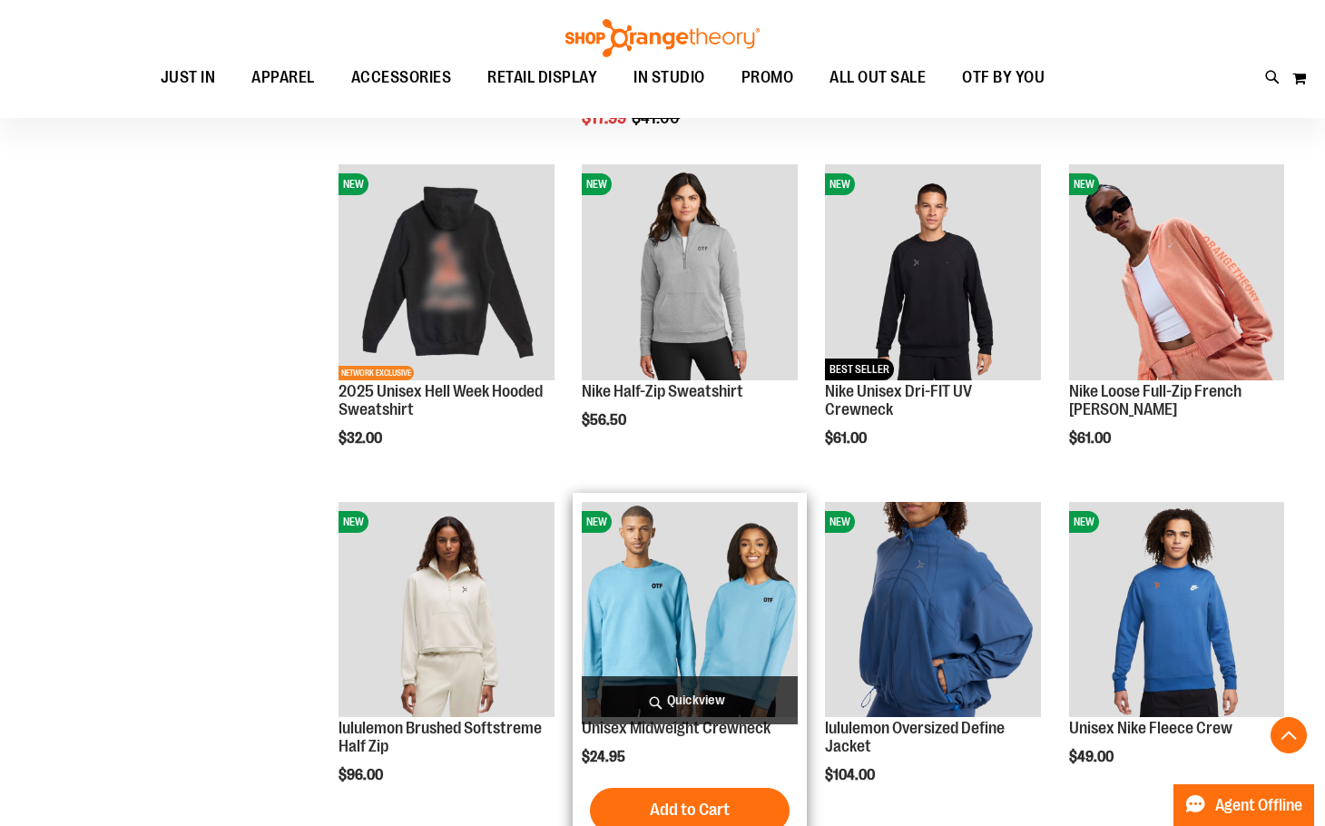
click at [703, 706] on span "Quickview" at bounding box center [689, 700] width 215 height 48
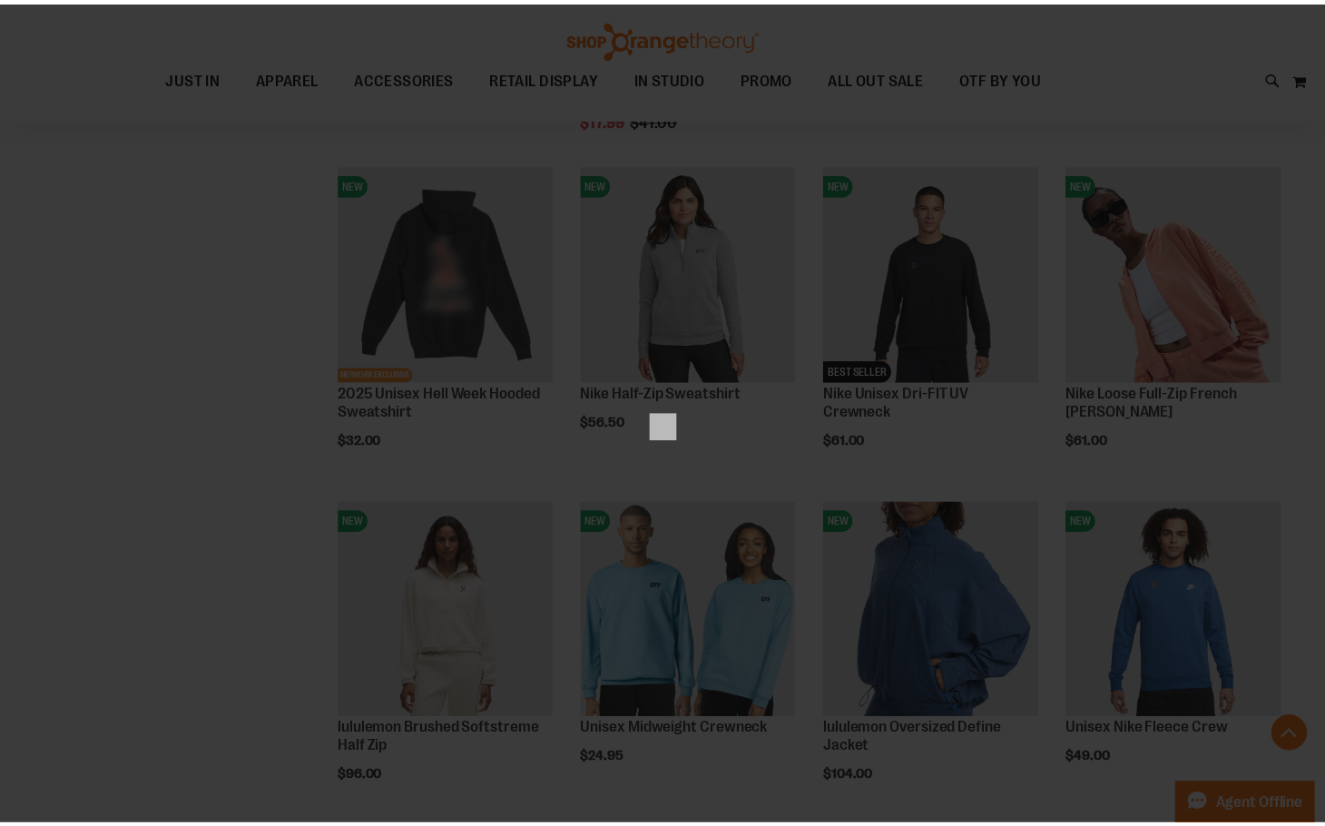
scroll to position [0, 0]
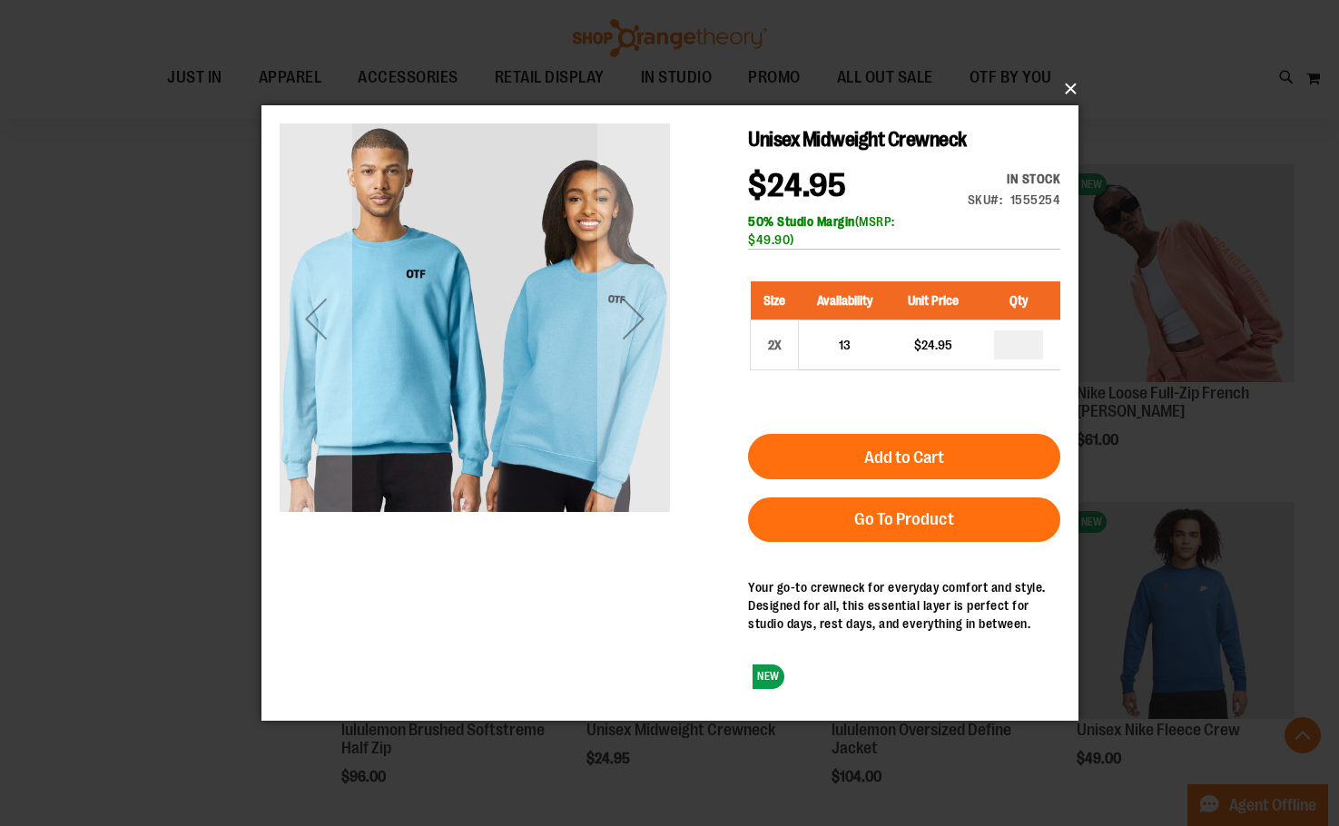
click at [1066, 90] on button "×" at bounding box center [675, 89] width 817 height 40
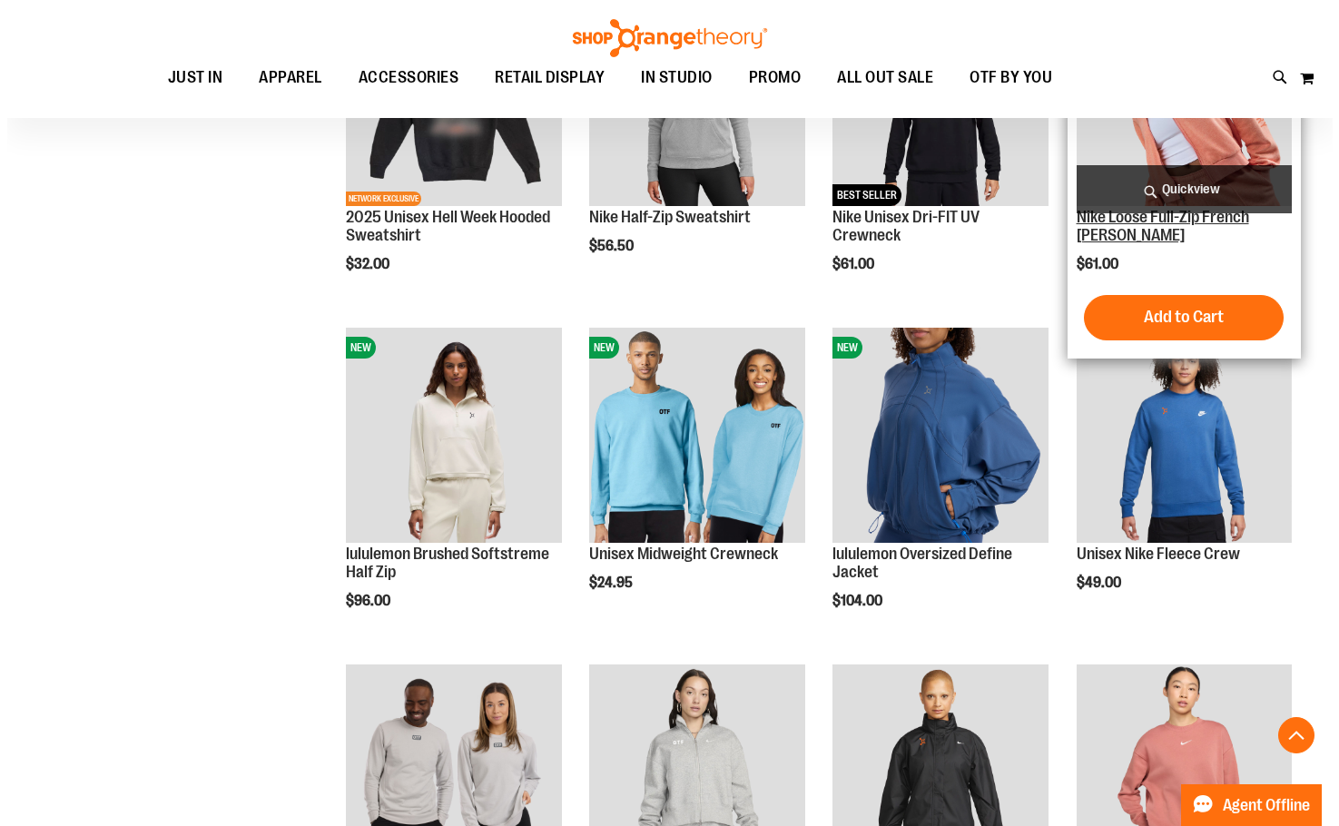
scroll to position [1724, 0]
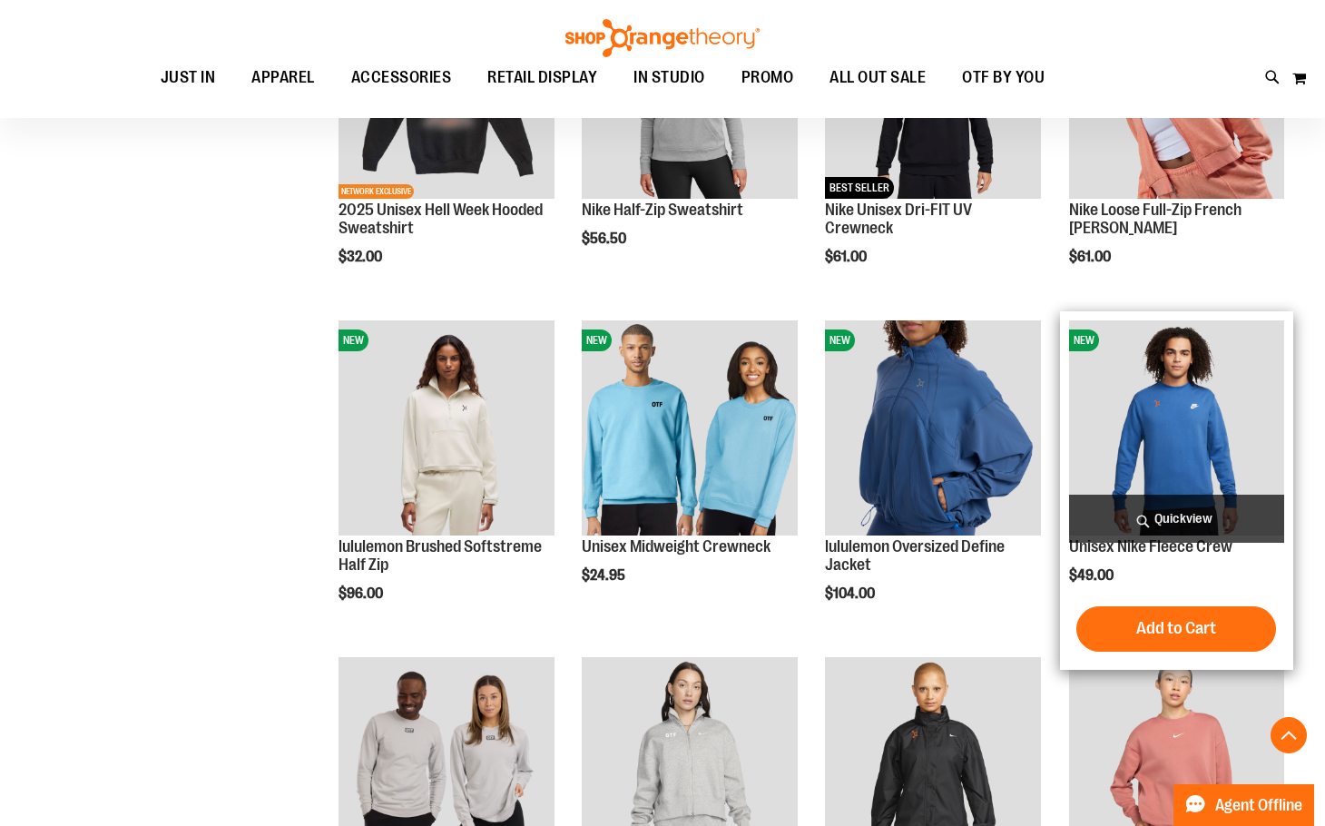
click at [1148, 522] on span "Quickview" at bounding box center [1176, 519] width 215 height 48
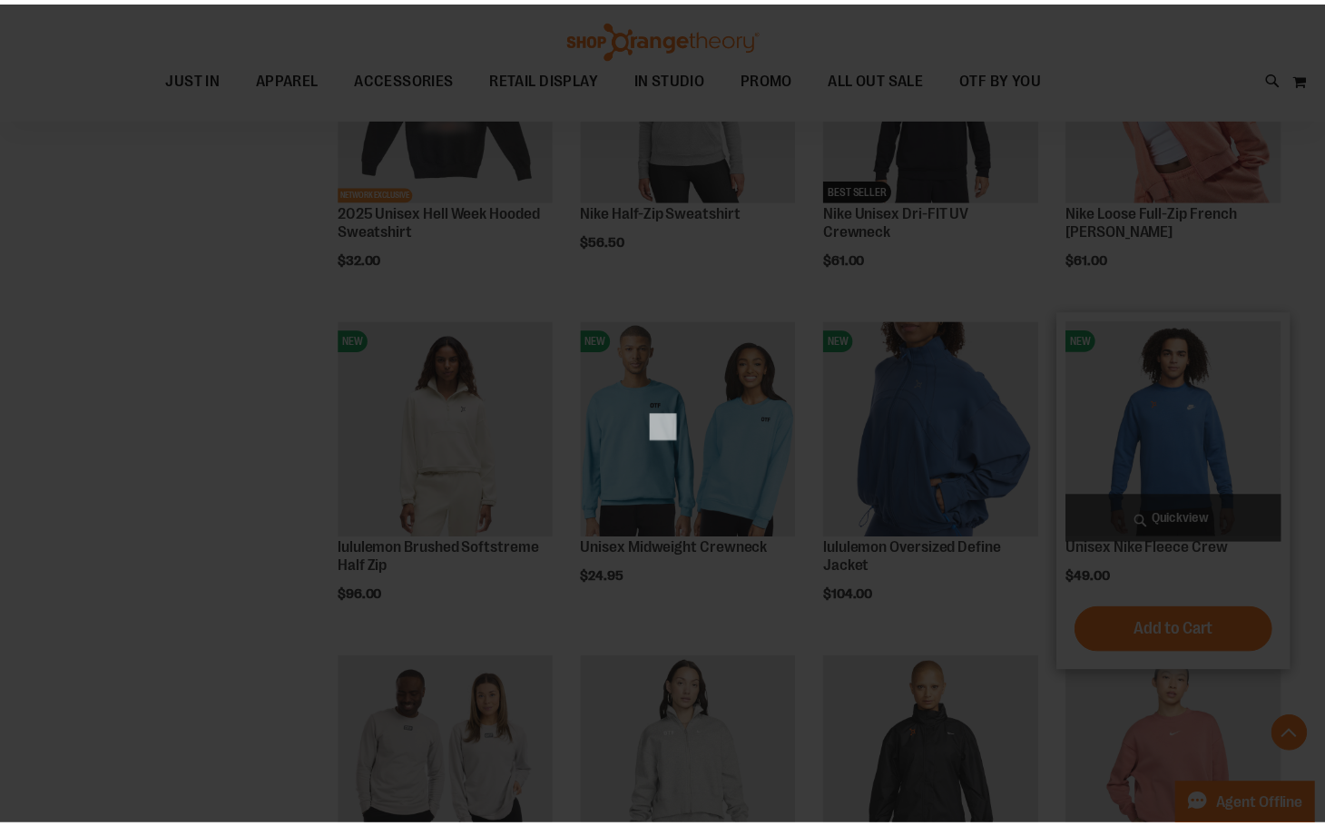
scroll to position [0, 0]
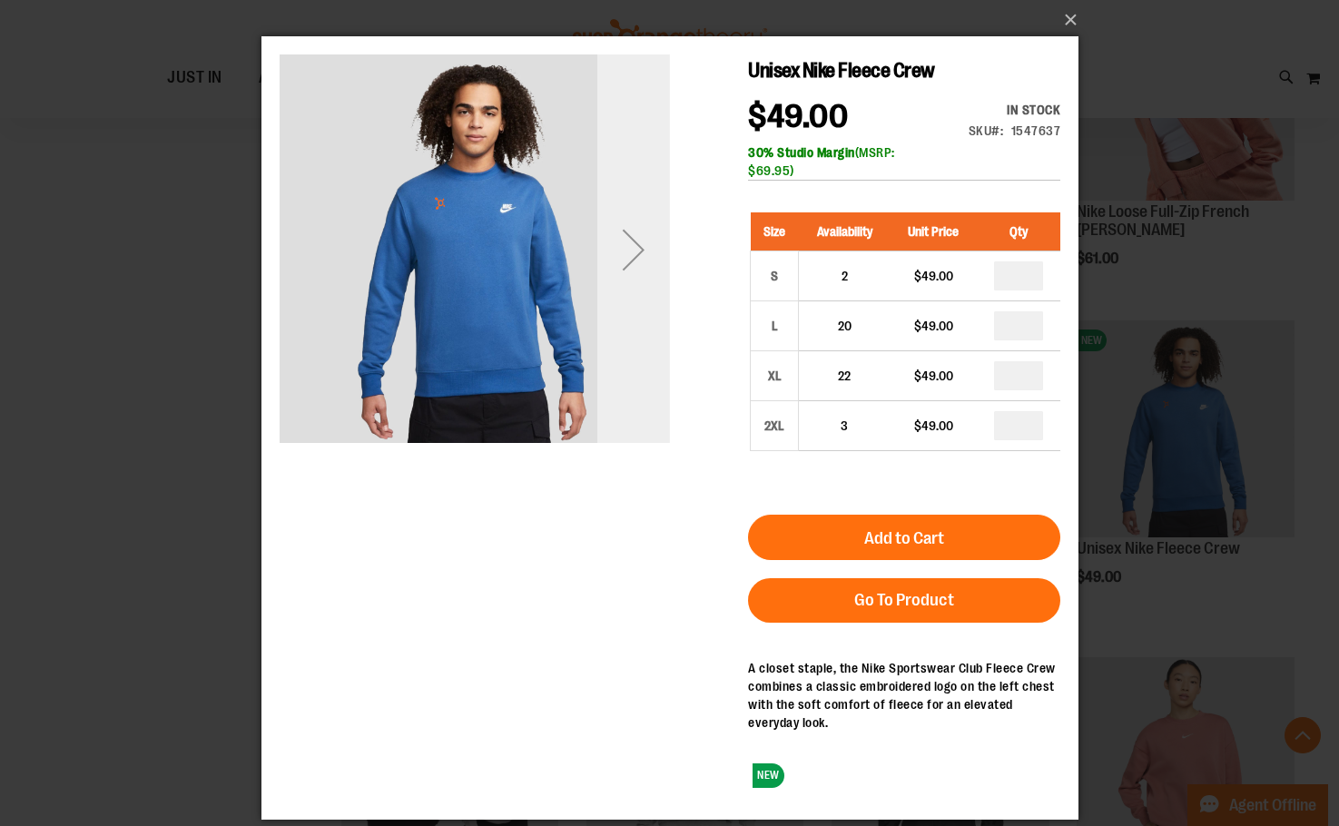
click at [635, 249] on div "Next" at bounding box center [632, 249] width 73 height 73
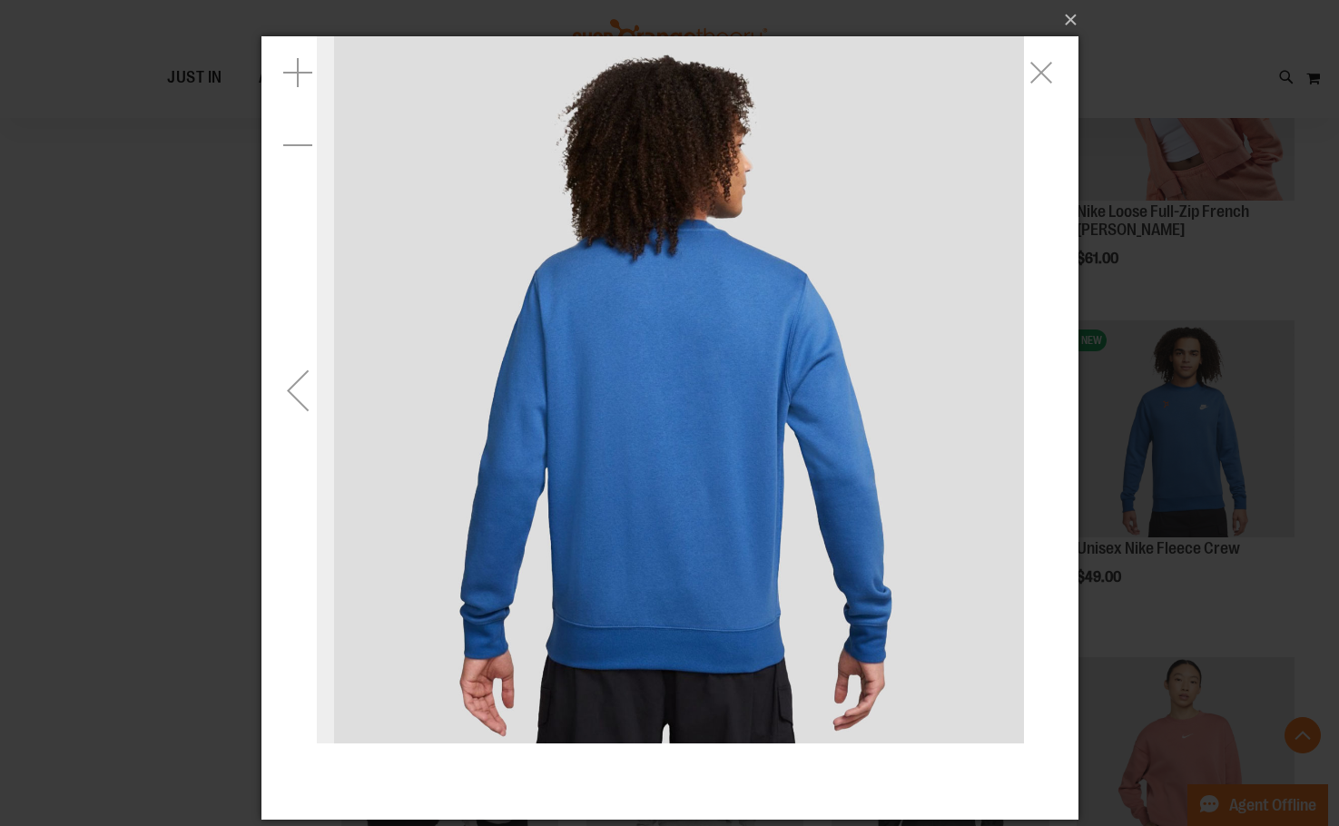
click at [298, 387] on div "Previous" at bounding box center [297, 390] width 73 height 73
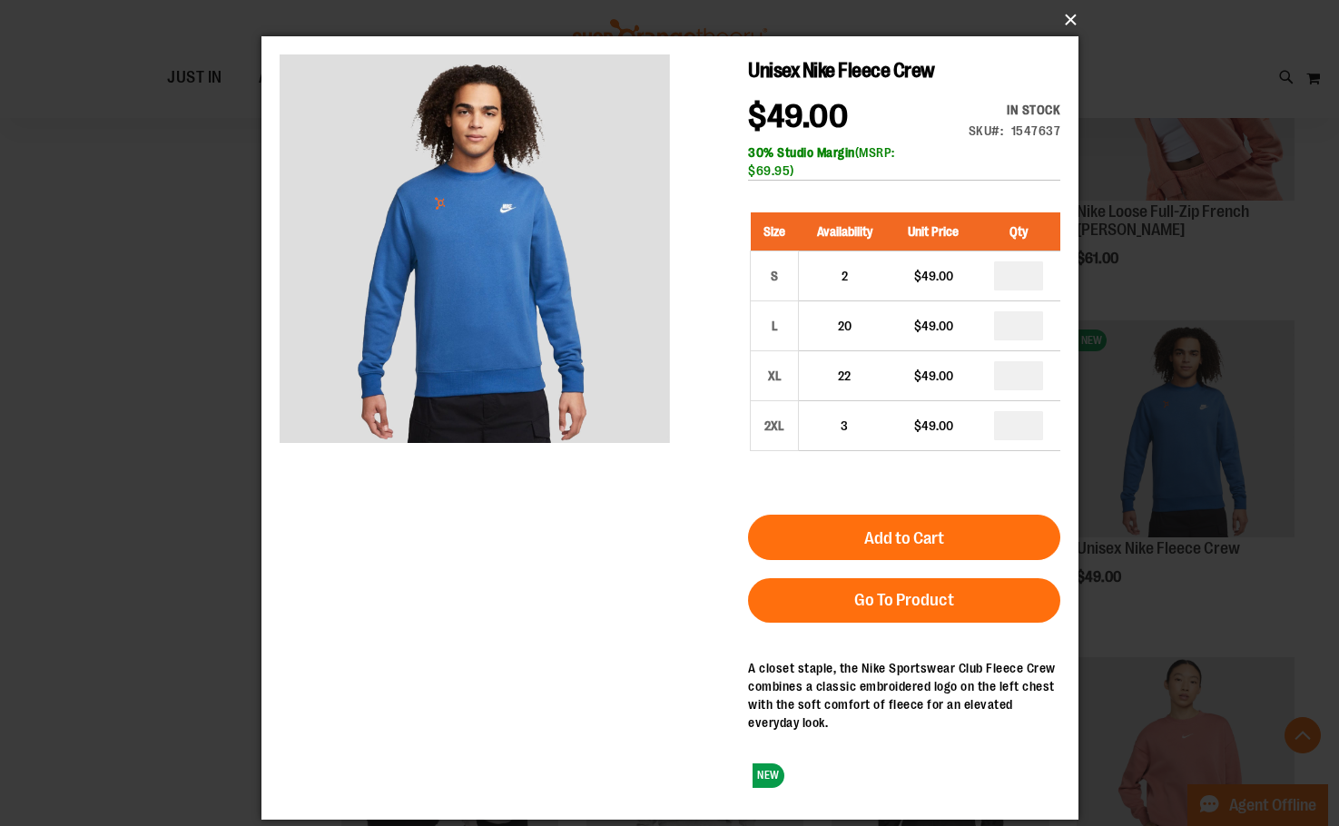
click at [1061, 16] on button "×" at bounding box center [675, 20] width 817 height 40
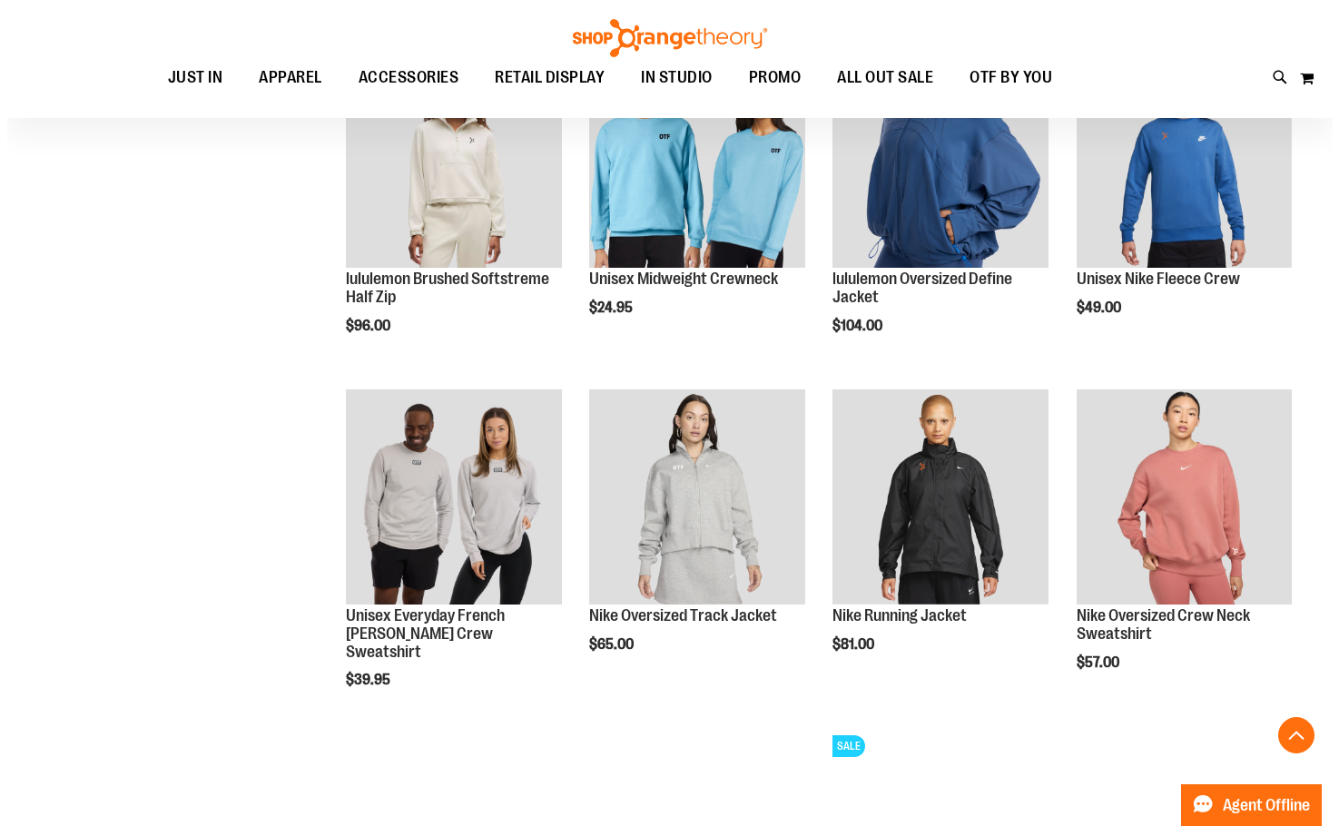
scroll to position [1996, 0]
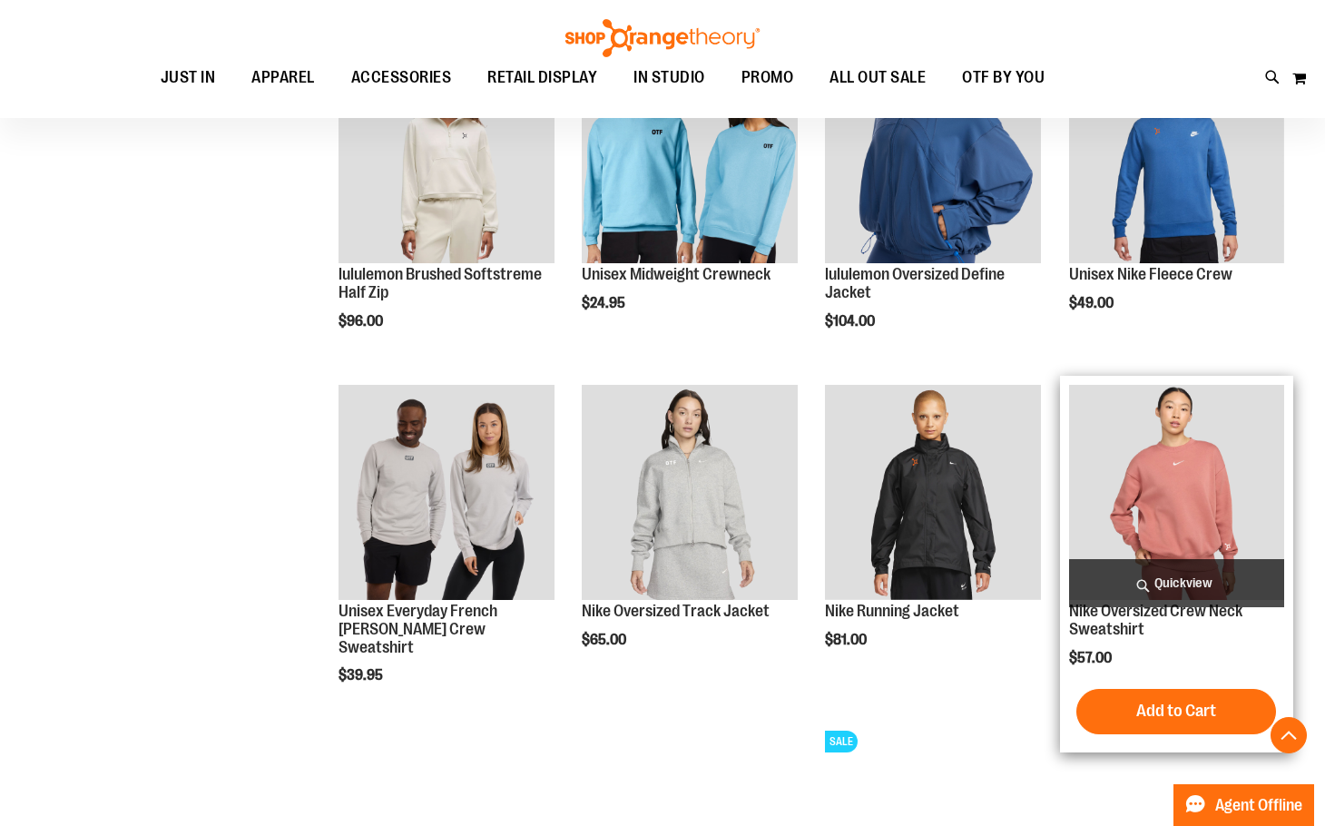
click at [1181, 583] on span "Quickview" at bounding box center [1176, 583] width 215 height 48
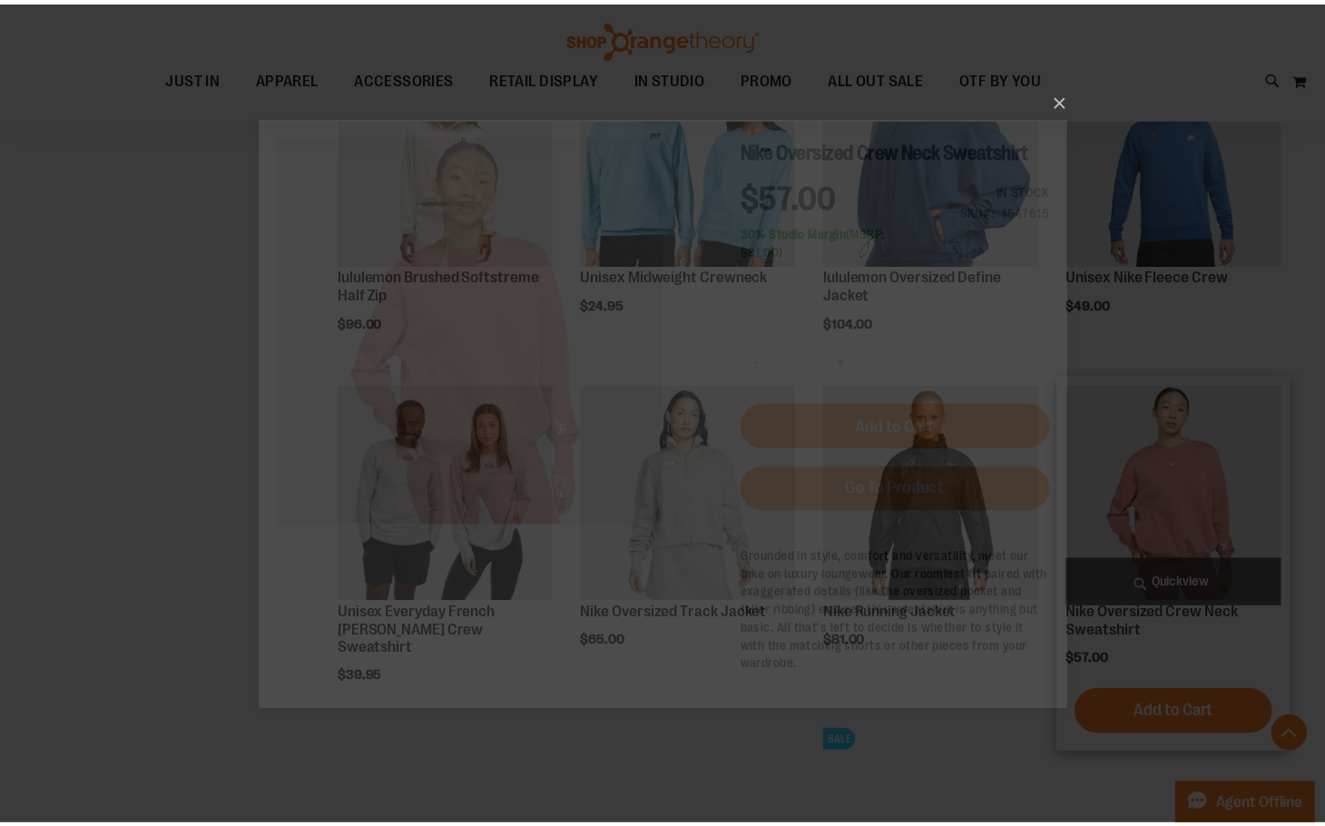
scroll to position [0, 0]
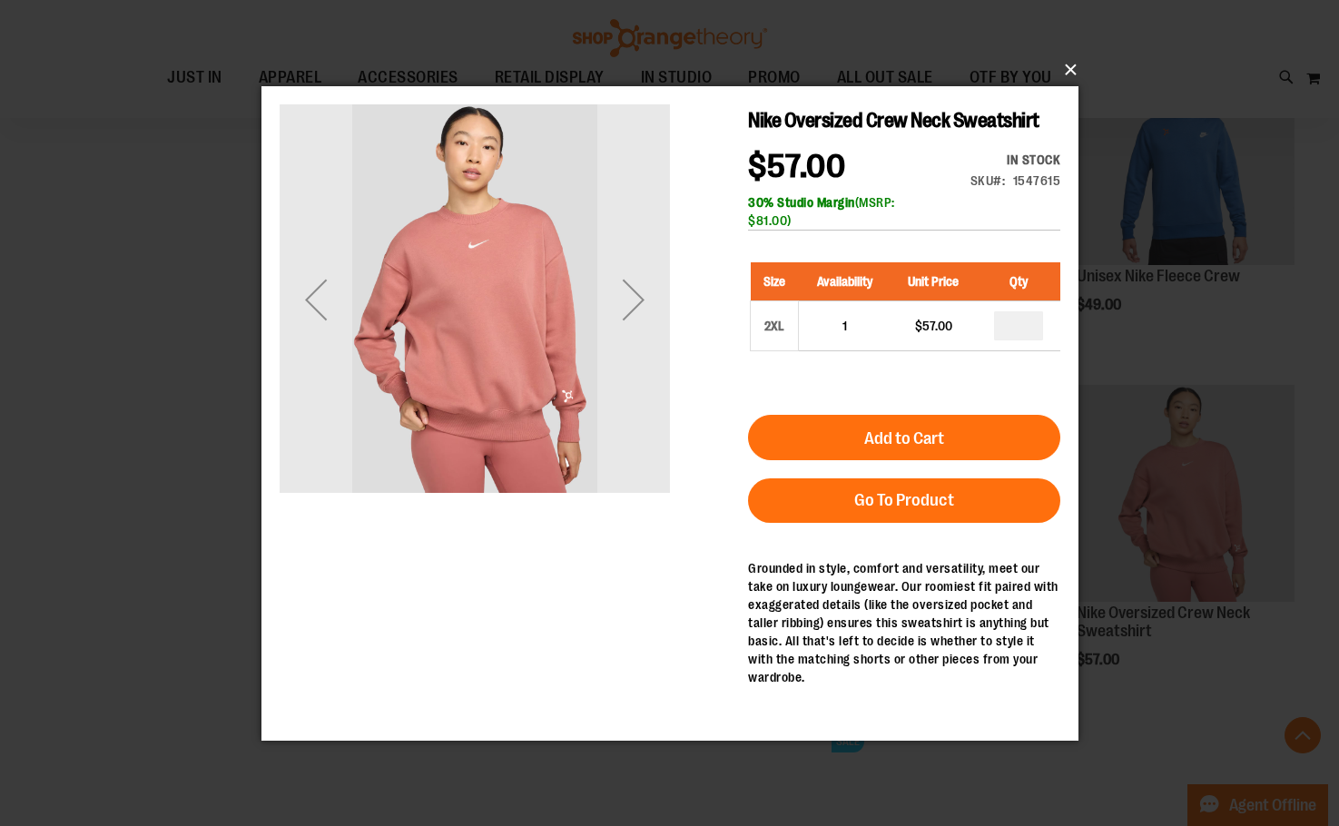
click at [1064, 69] on button "×" at bounding box center [675, 70] width 817 height 40
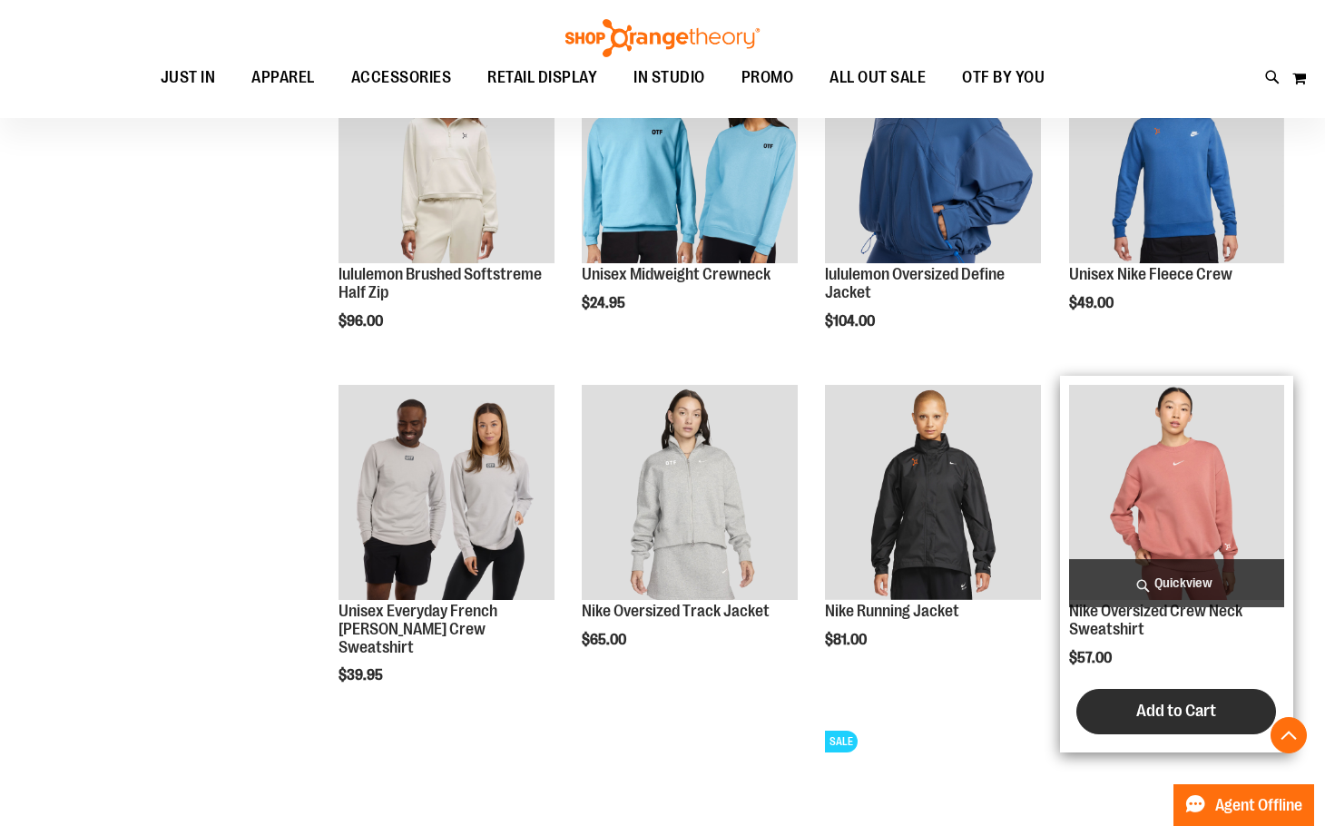
click at [1144, 719] on span "Add to Cart" at bounding box center [1177, 711] width 80 height 20
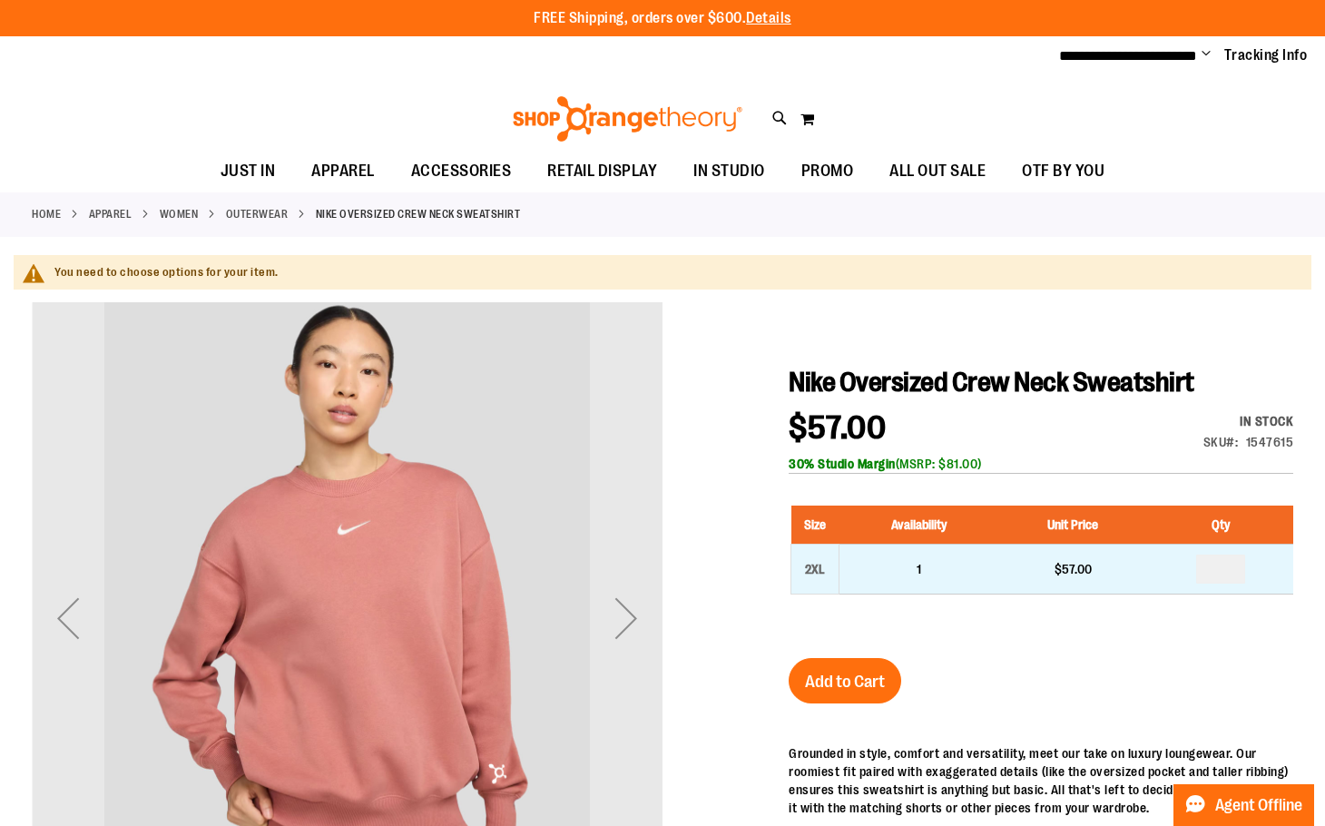
type input "**********"
click at [1221, 569] on input "number" at bounding box center [1221, 569] width 49 height 29
type input "*"
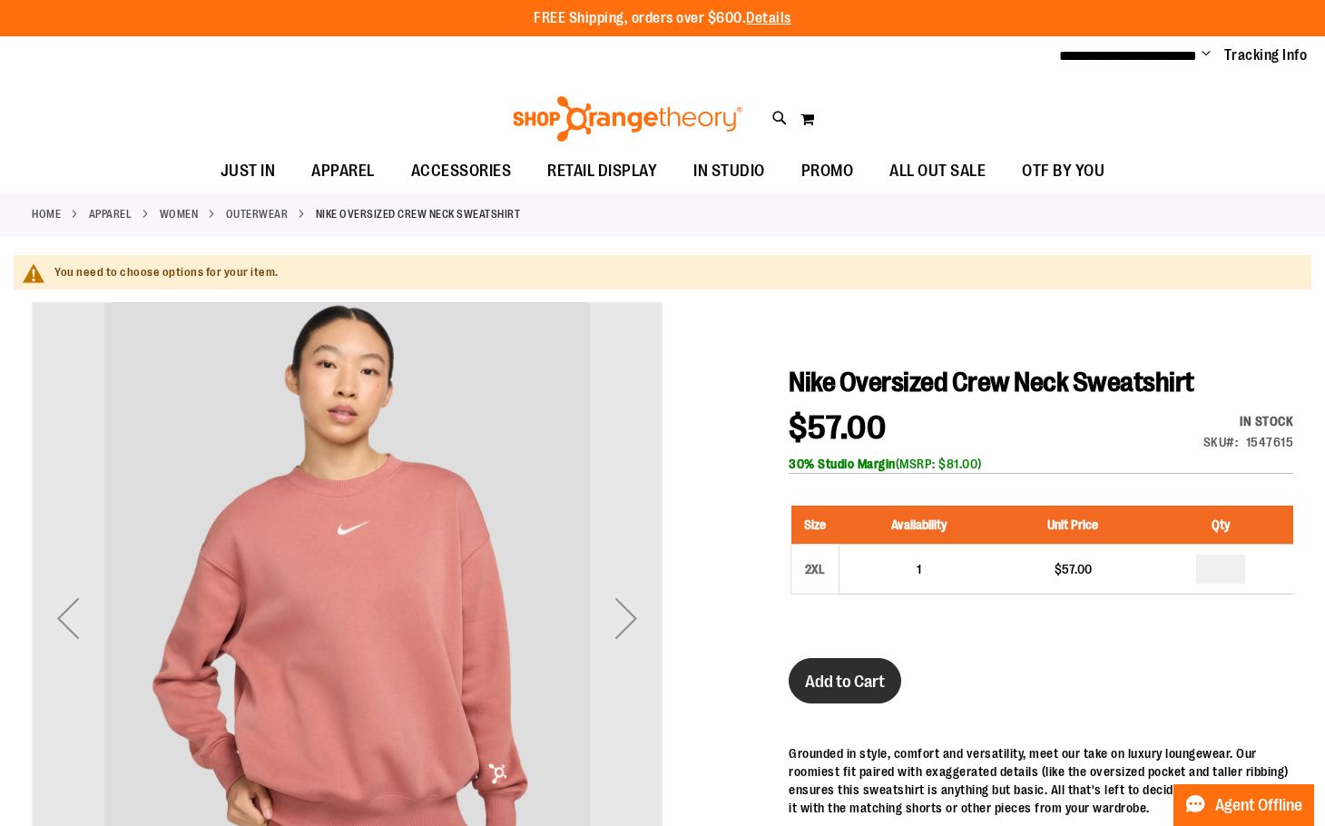
click at [834, 682] on span "Add to Cart" at bounding box center [845, 682] width 80 height 20
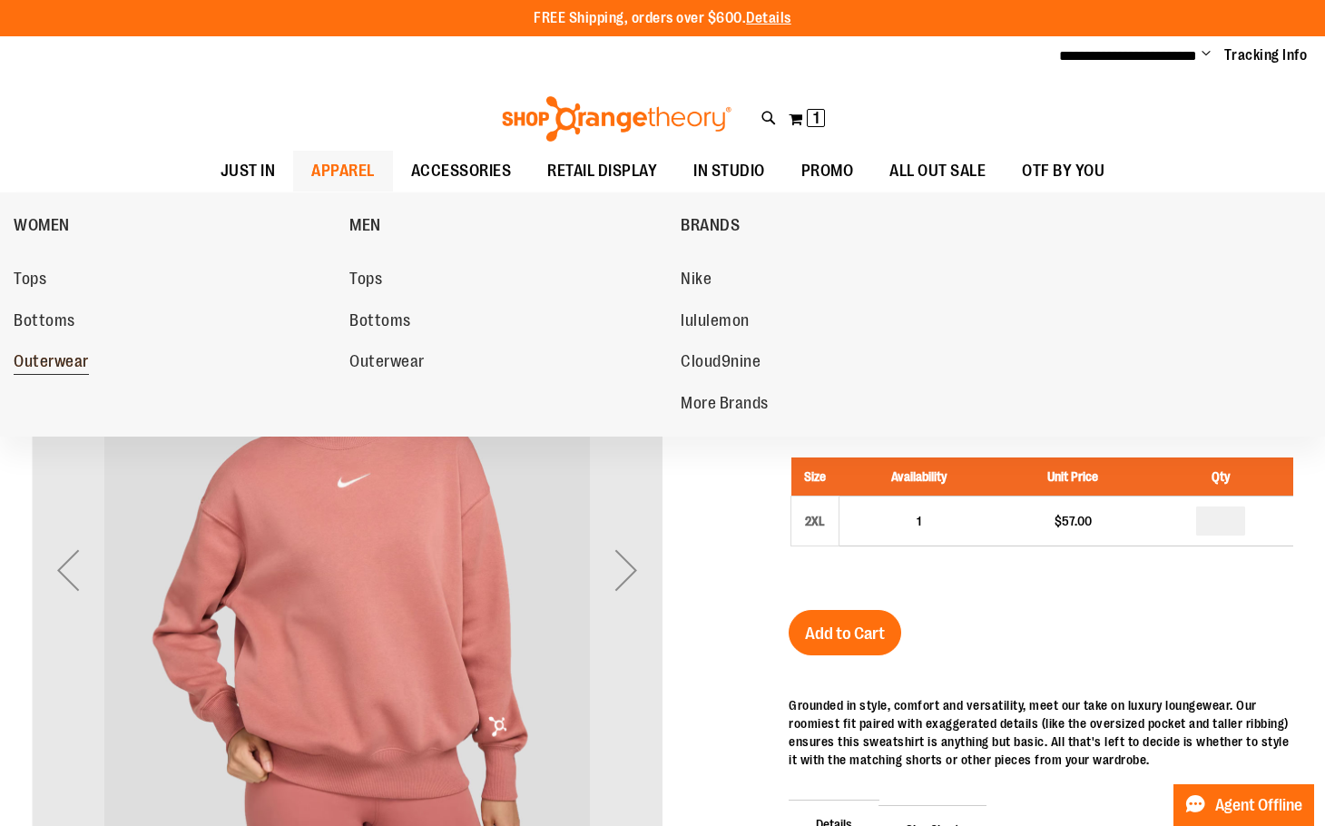
click at [84, 358] on span "Outerwear" at bounding box center [51, 363] width 75 height 23
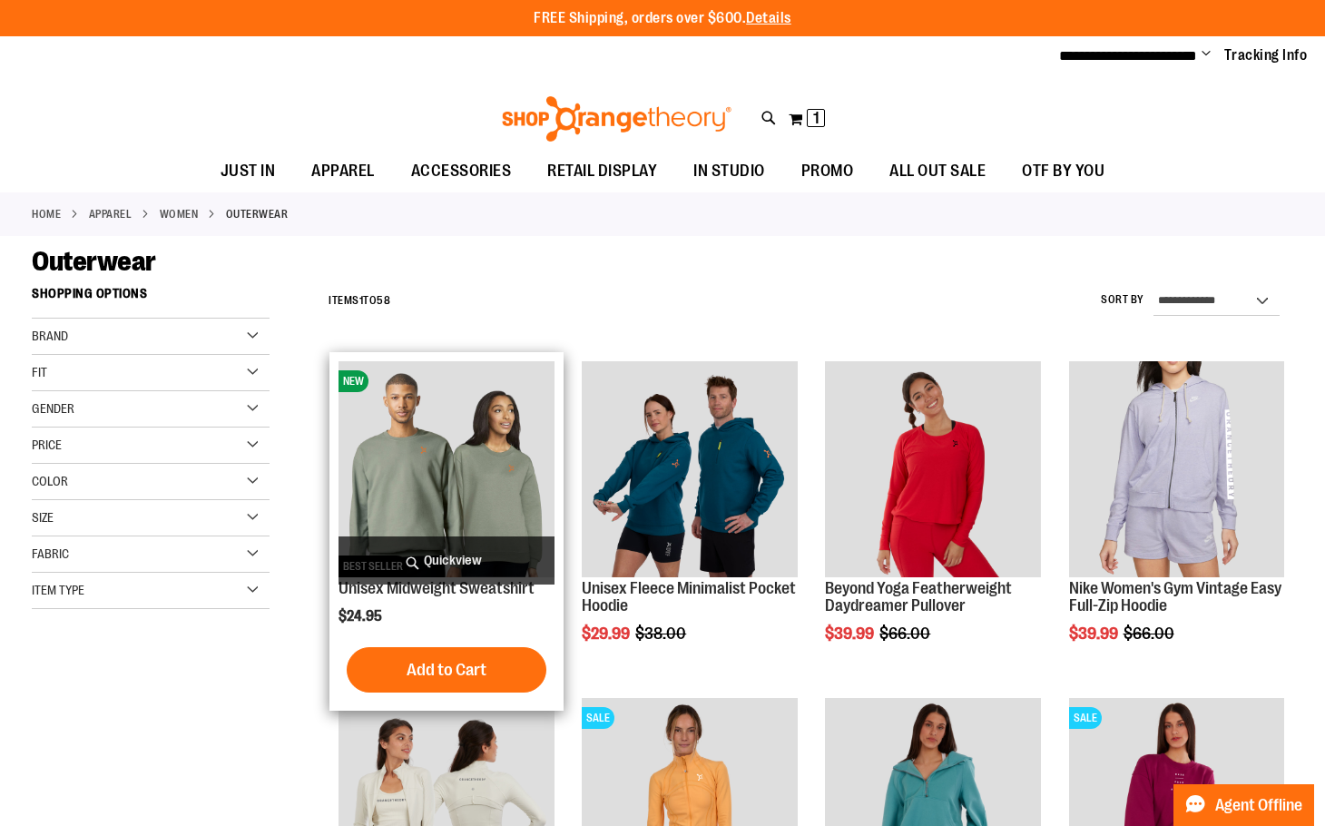
type input "**********"
click at [458, 565] on span "Quickview" at bounding box center [446, 561] width 215 height 48
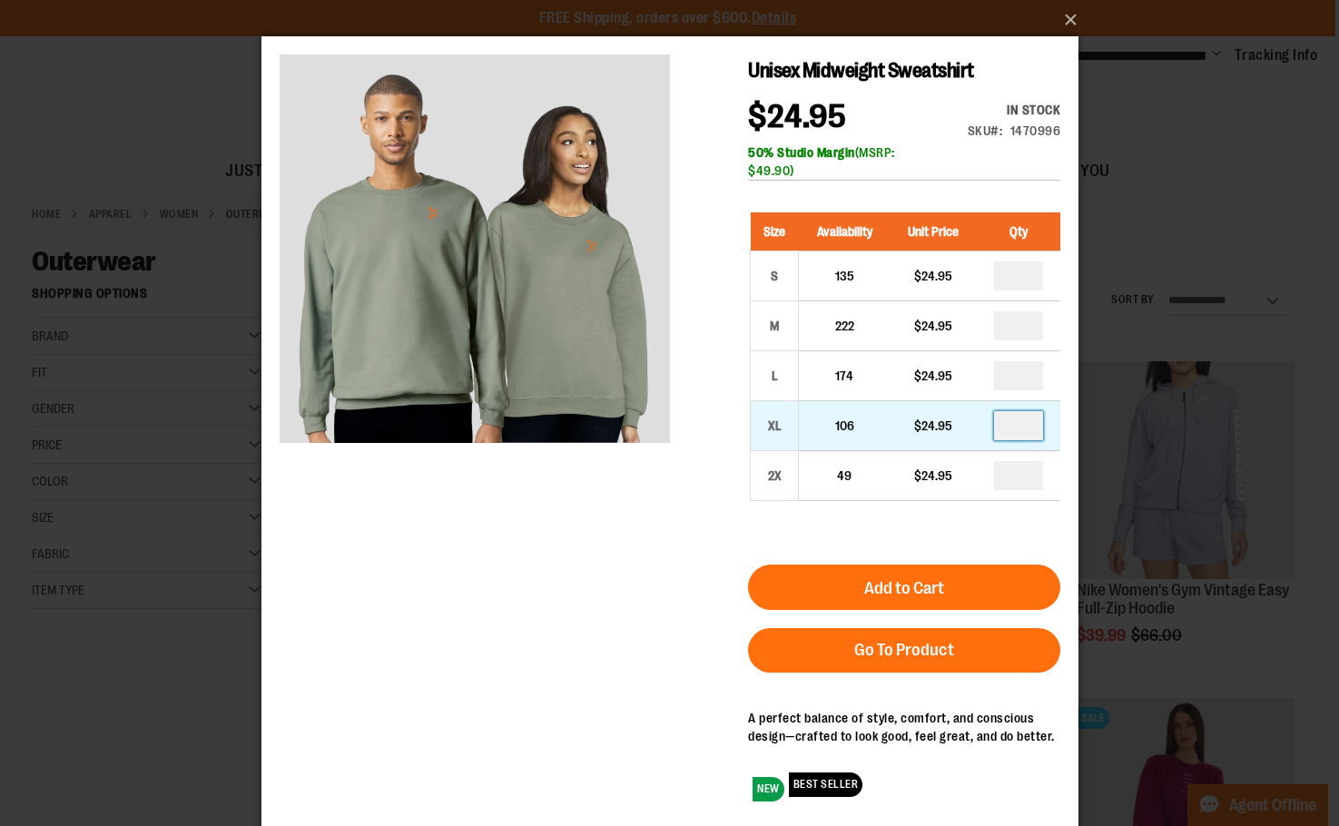
click at [1020, 421] on input "number" at bounding box center [1017, 425] width 49 height 29
type input "*"
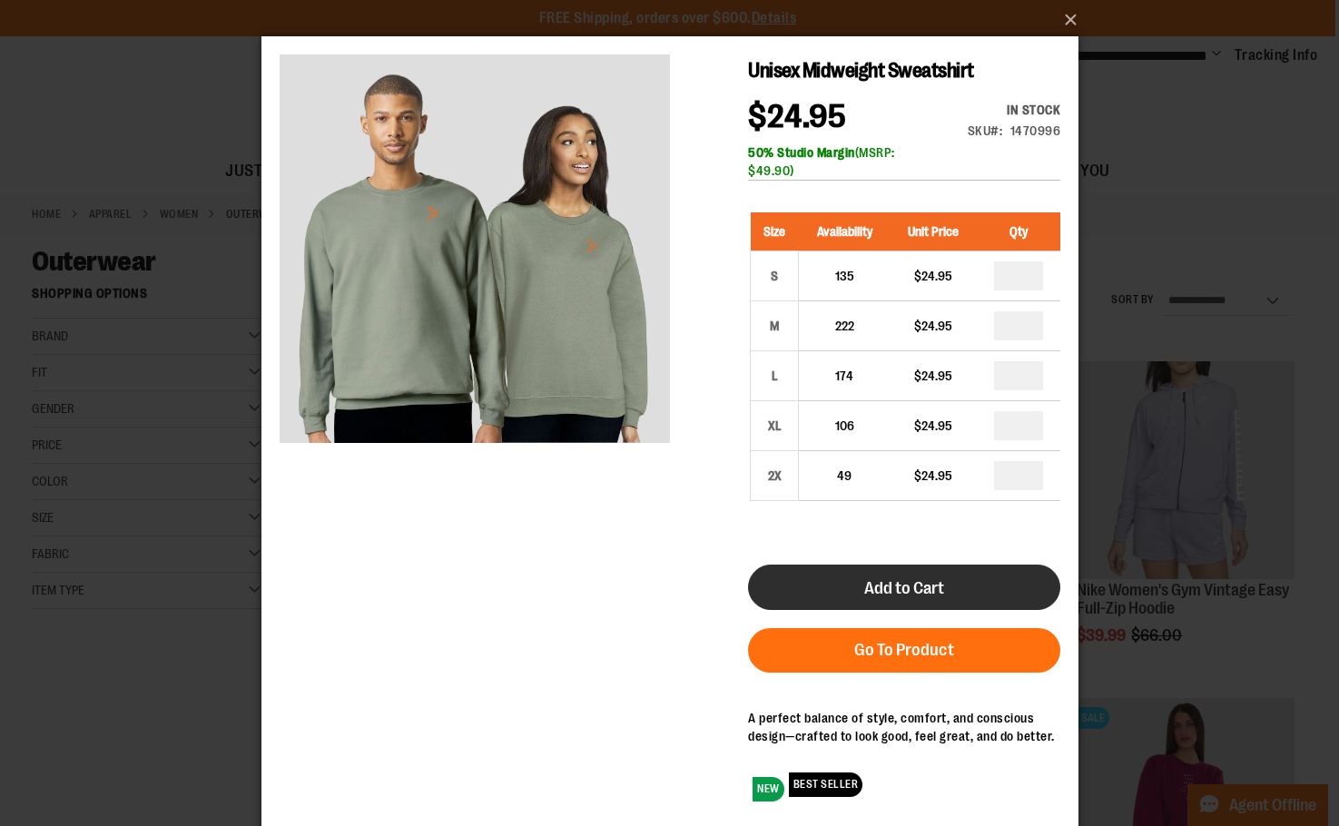
click at [936, 589] on span "Add to Cart" at bounding box center [903, 588] width 80 height 20
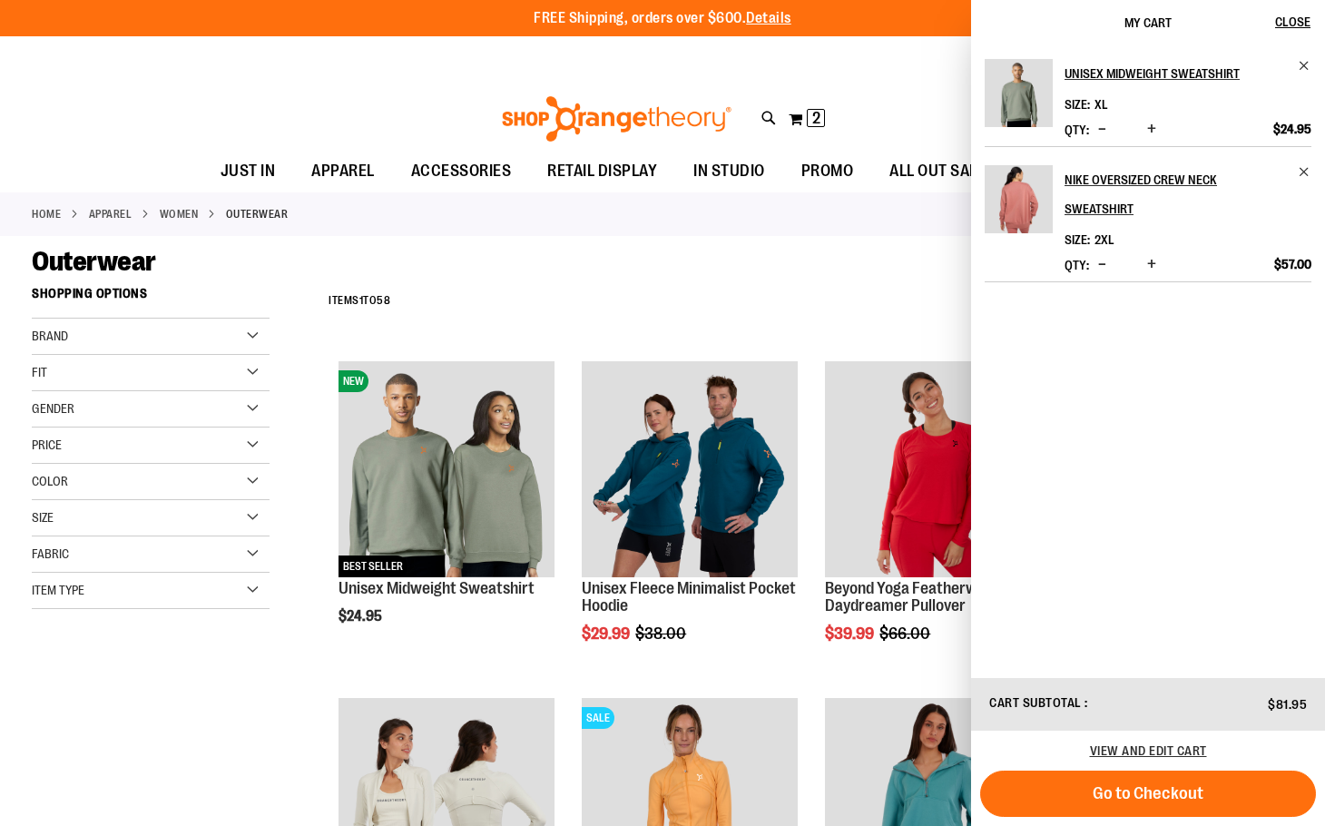
click at [922, 269] on div "Outerwear" at bounding box center [663, 261] width 1262 height 33
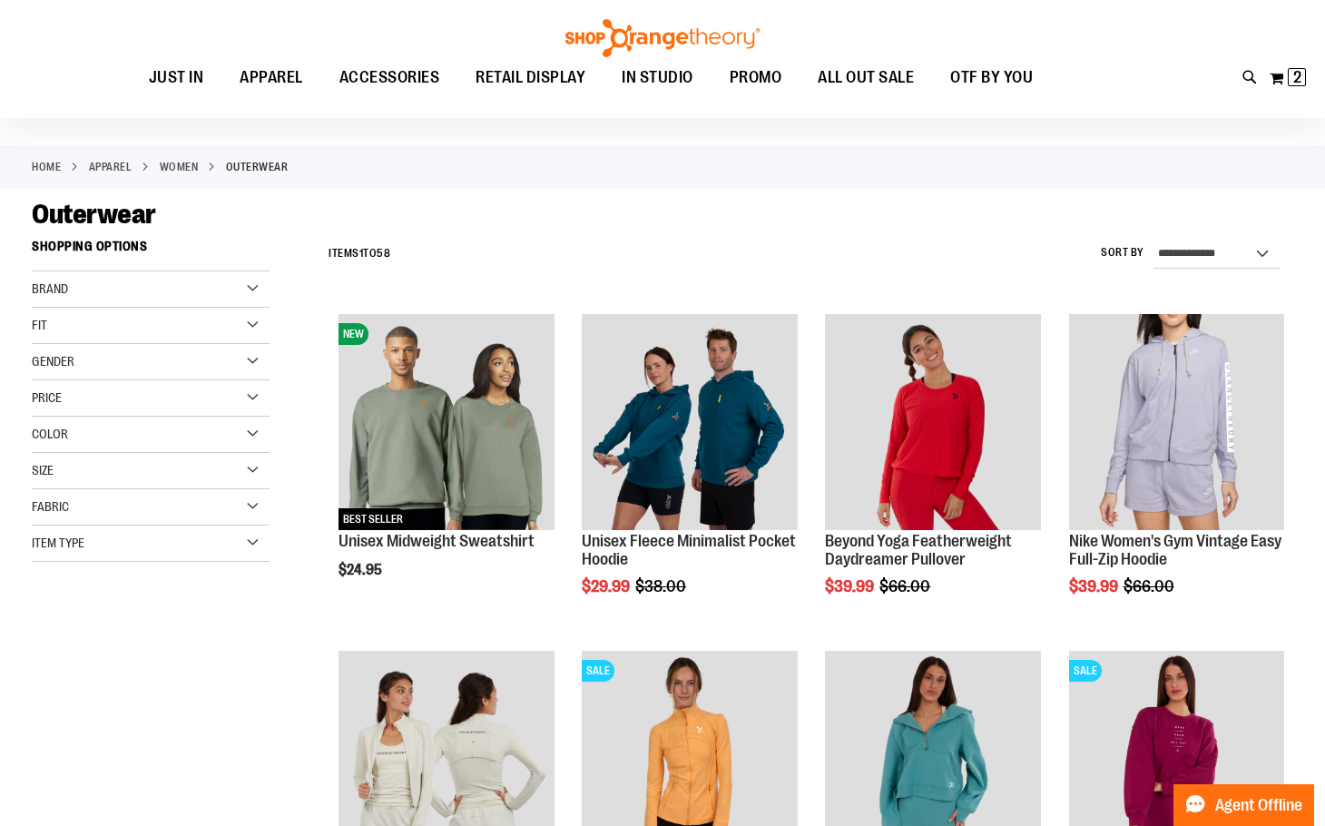
scroll to position [90, 0]
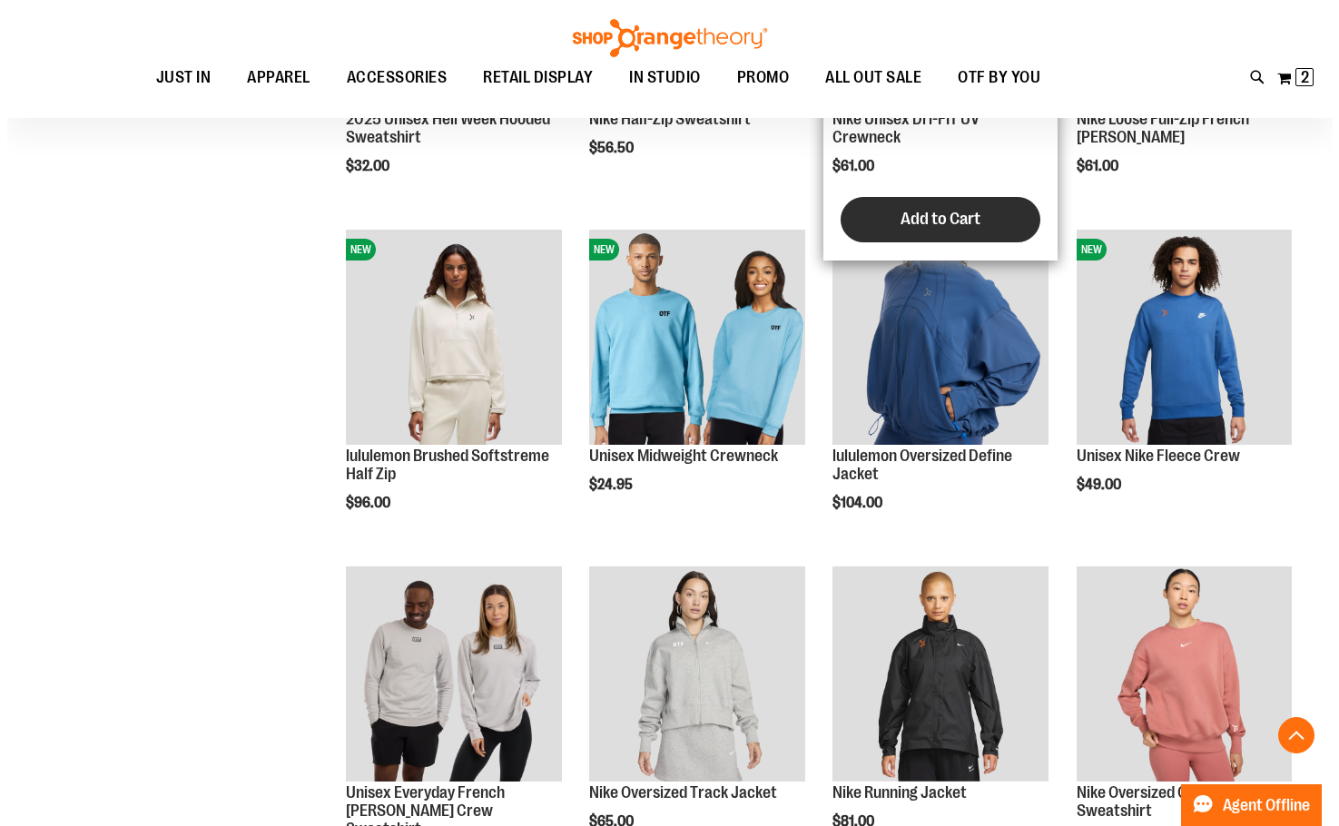
scroll to position [1906, 0]
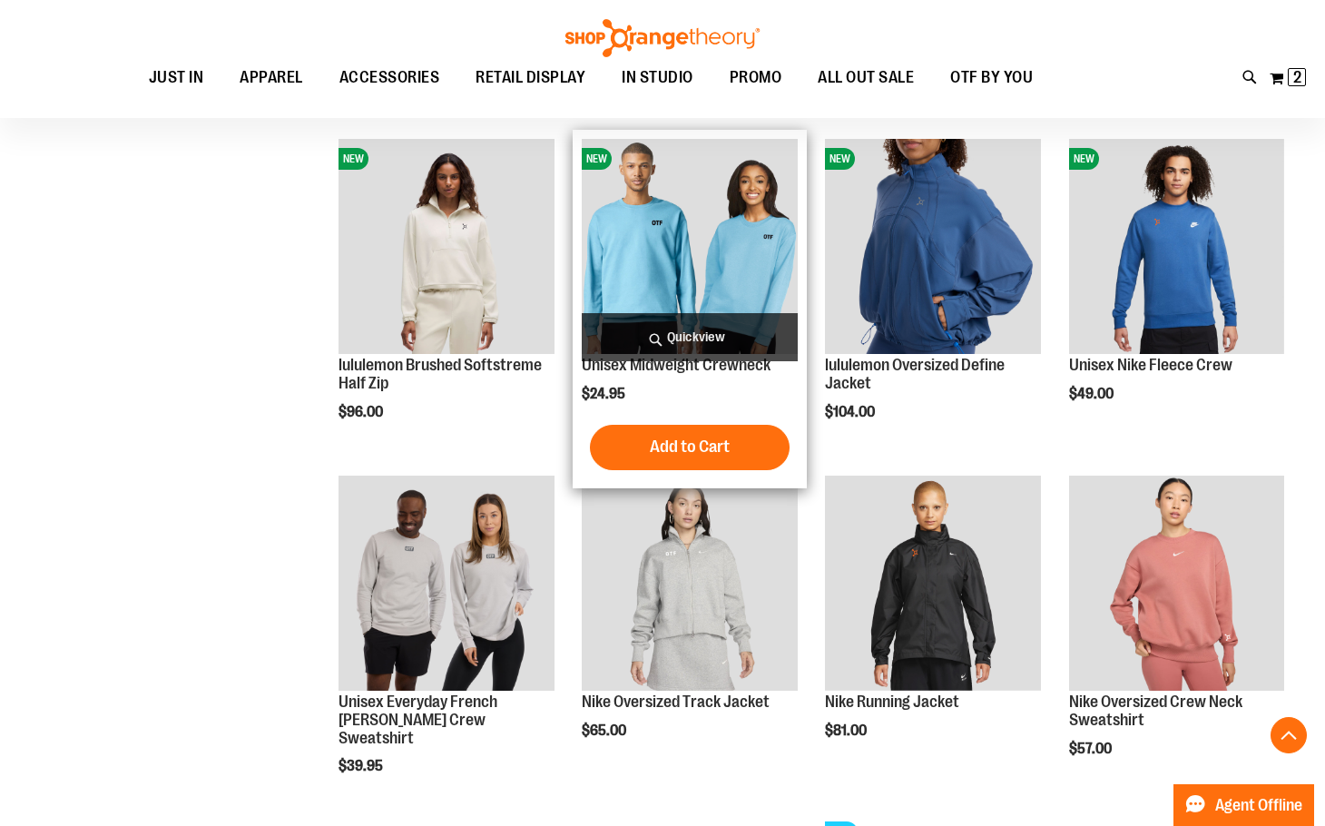
click at [701, 337] on span "Quickview" at bounding box center [689, 337] width 215 height 48
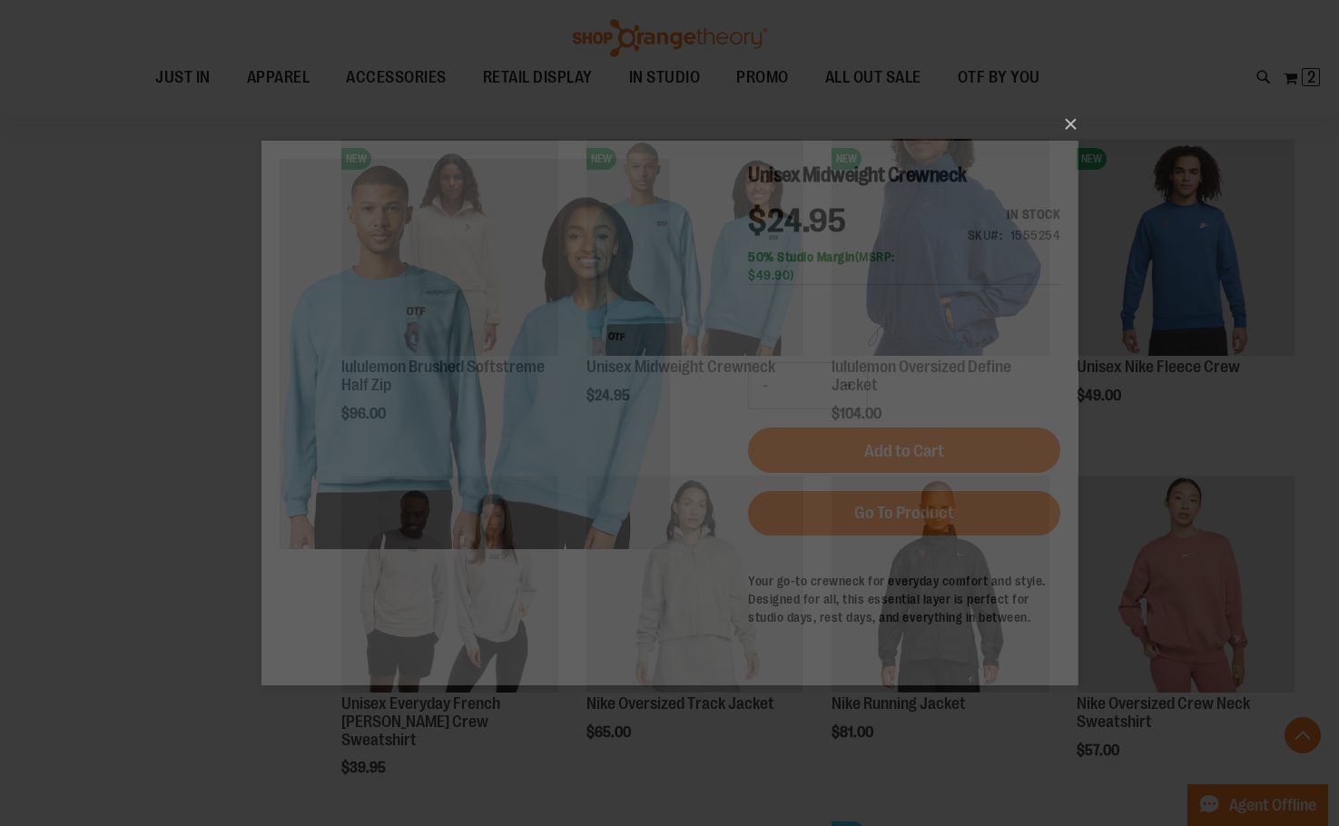
scroll to position [0, 0]
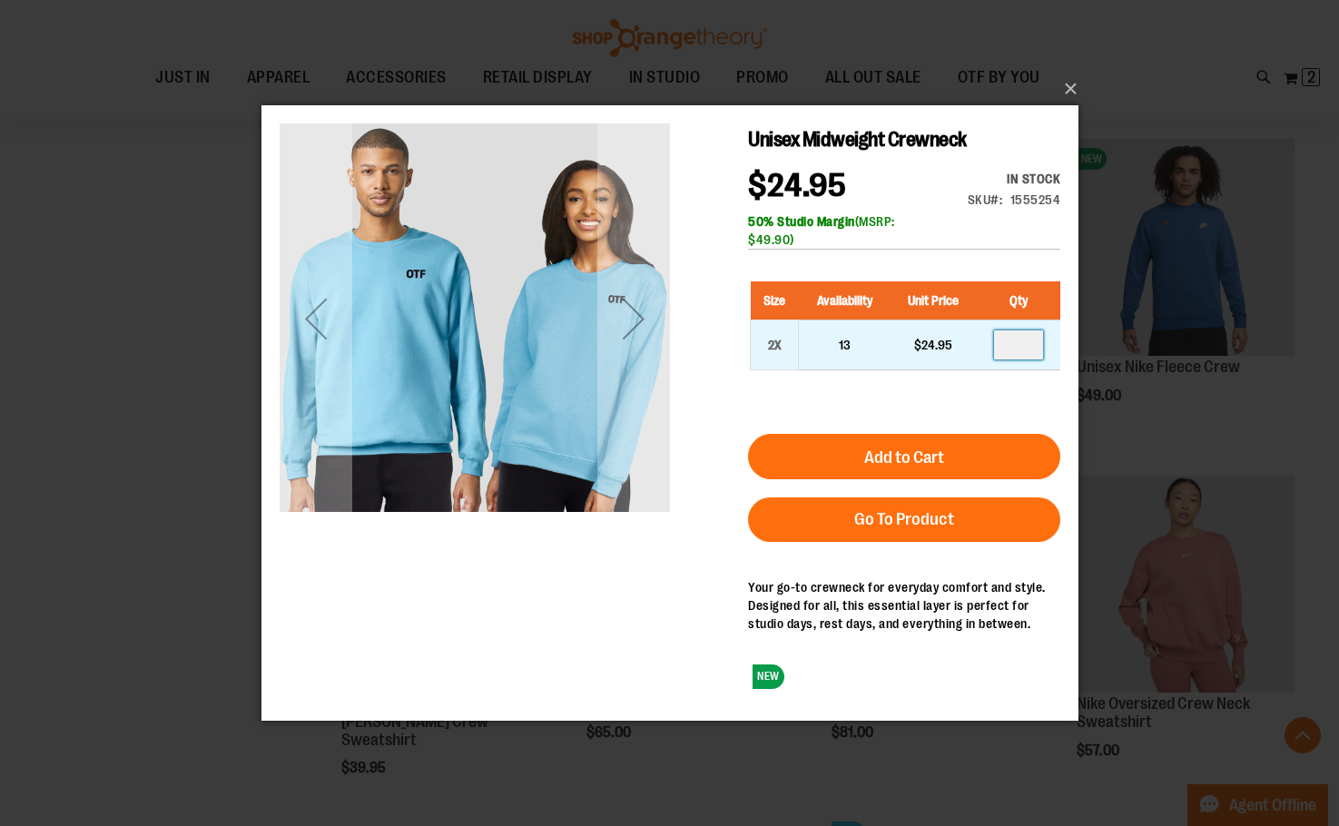
click at [1020, 338] on input "number" at bounding box center [1017, 344] width 49 height 29
type input "*"
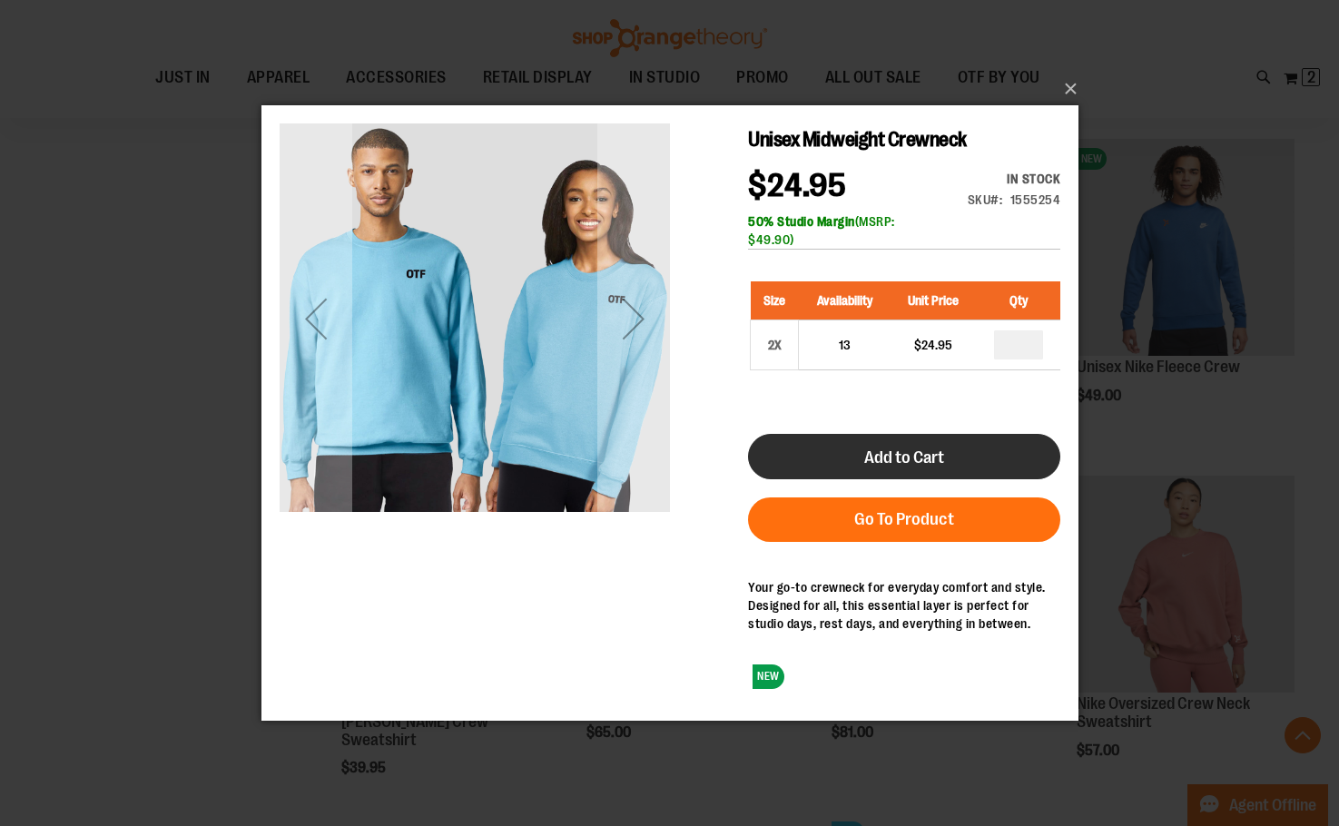
click at [946, 458] on button "Add to Cart" at bounding box center [903, 455] width 312 height 45
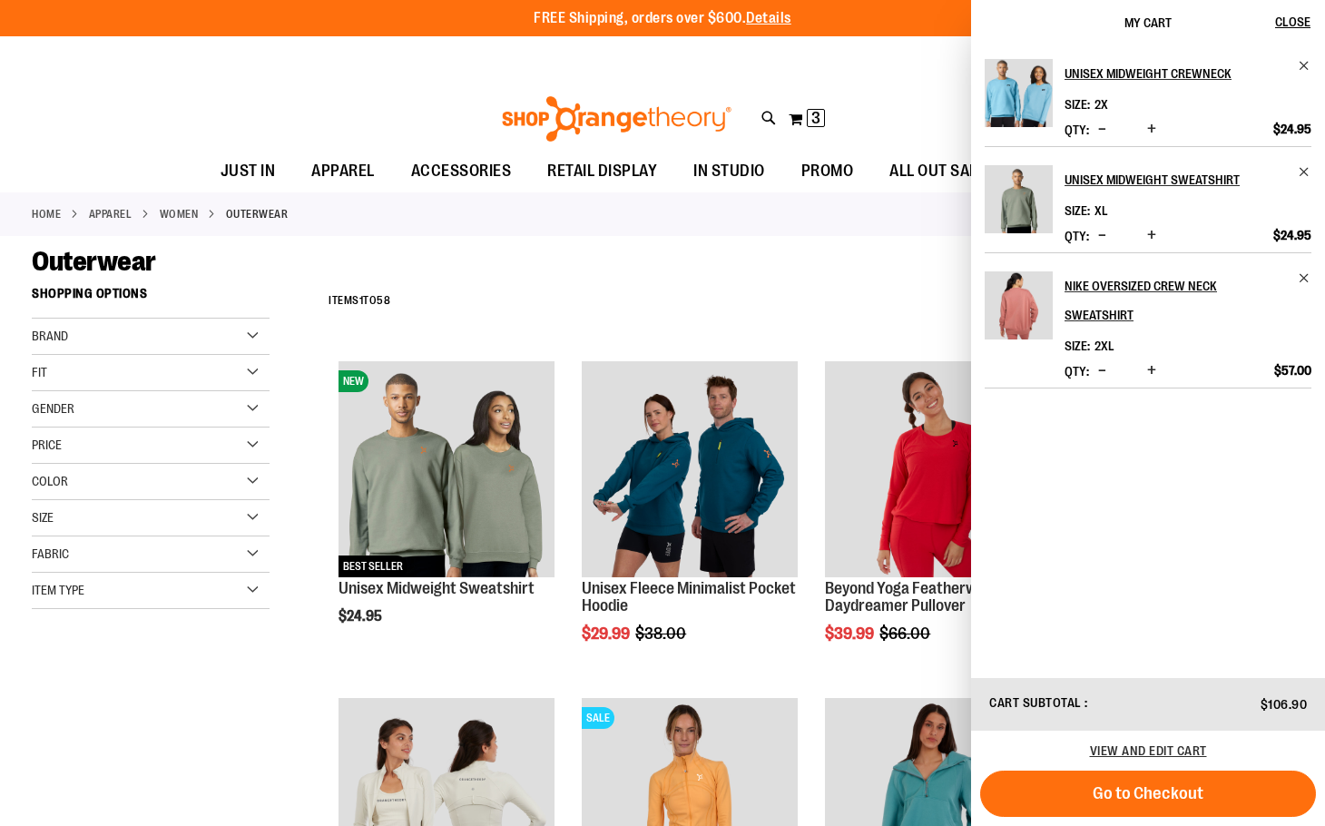
click at [830, 273] on div "Outerwear" at bounding box center [663, 261] width 1262 height 33
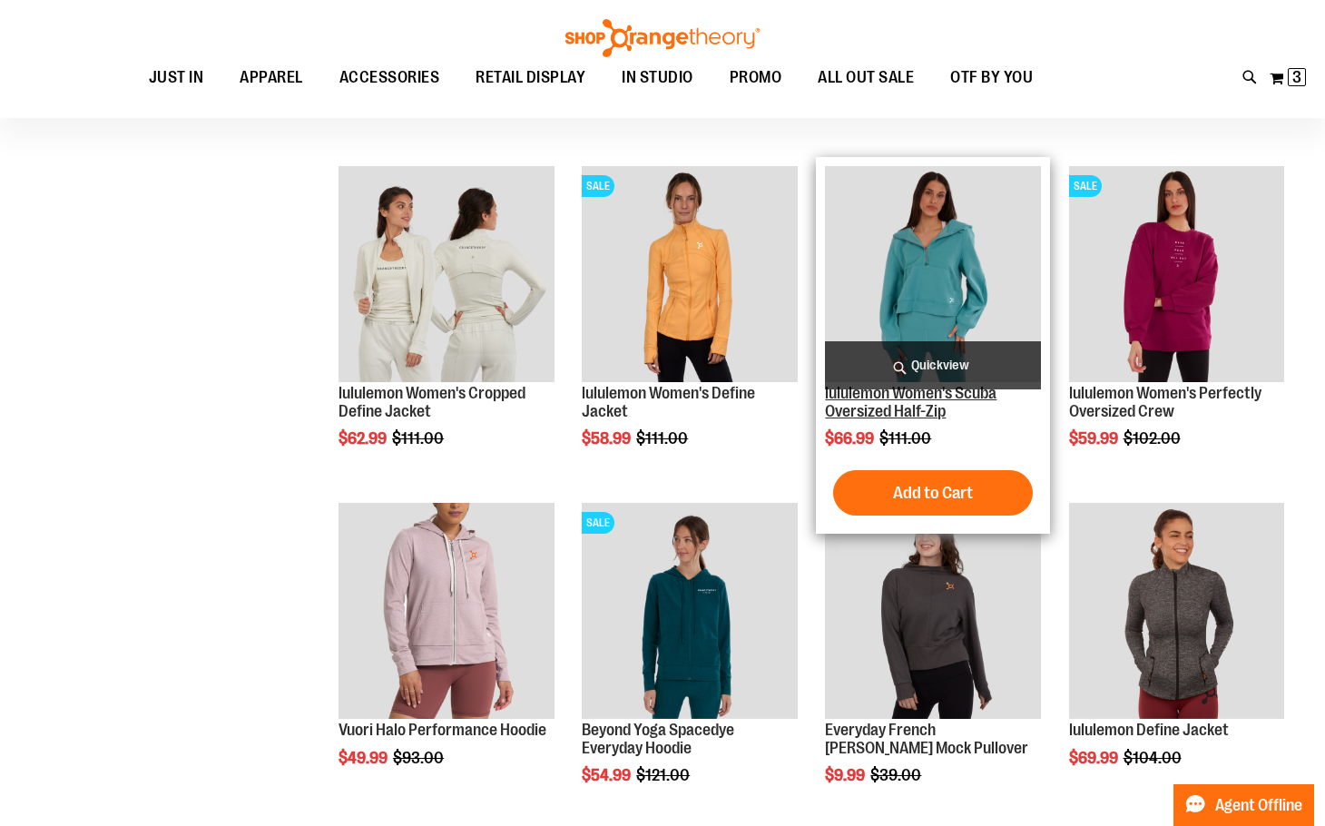
scroll to position [544, 0]
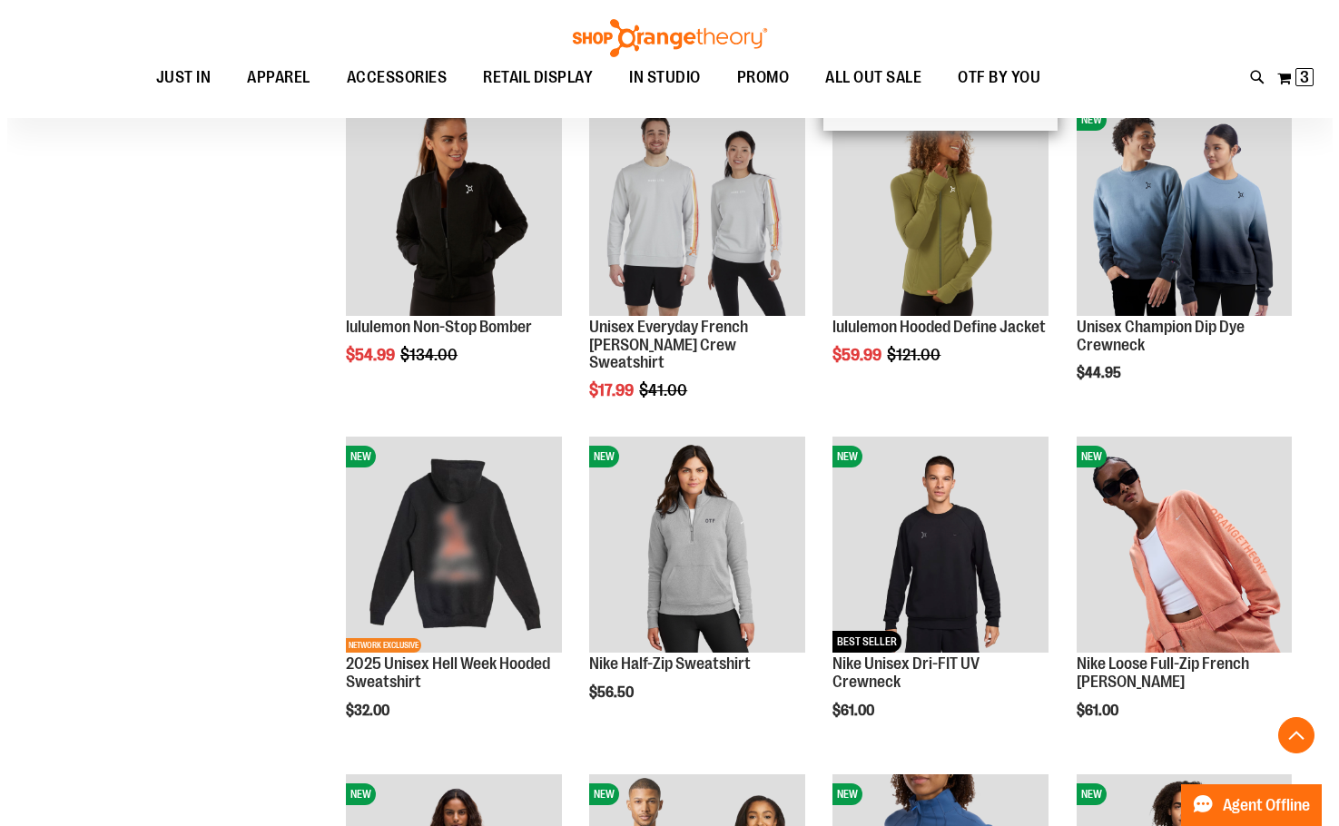
scroll to position [1361, 0]
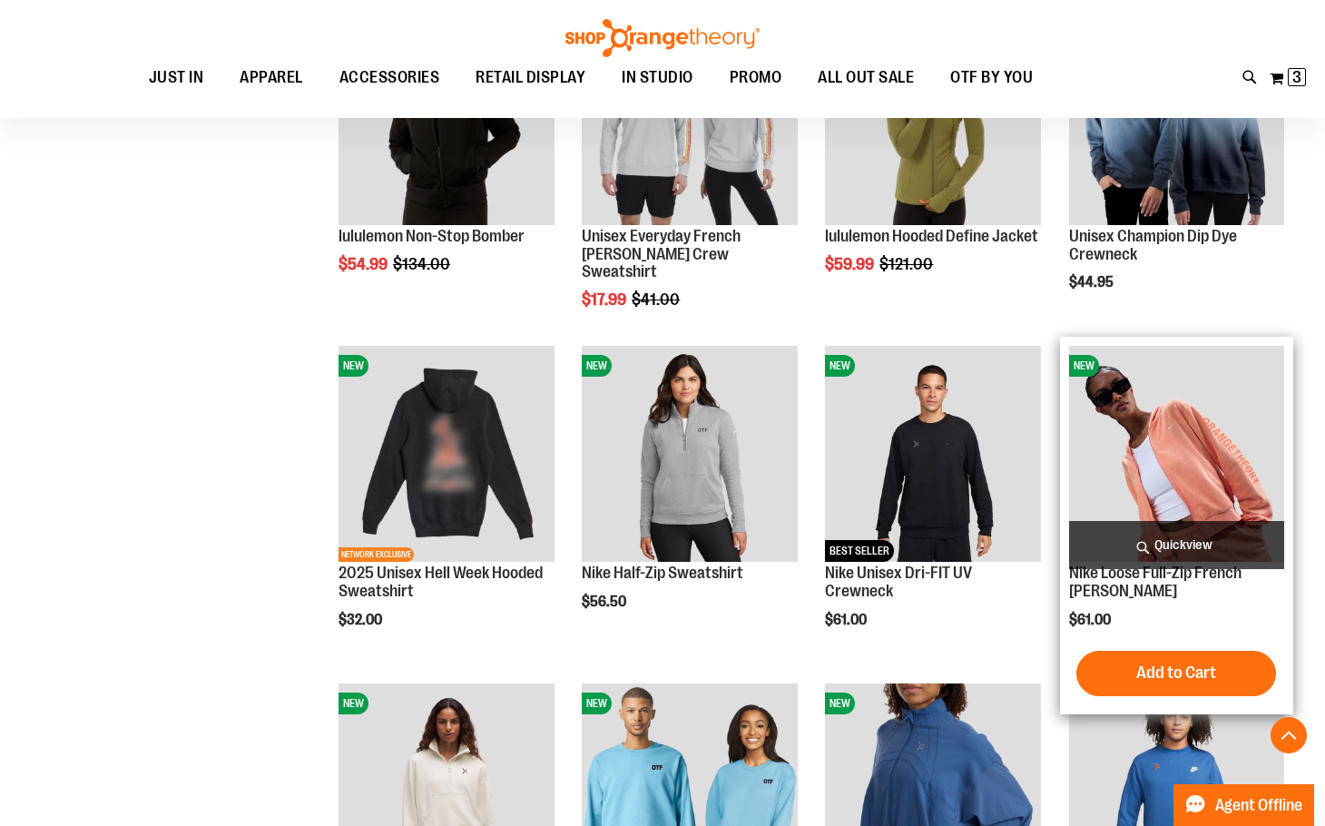
click at [1181, 530] on span "Quickview" at bounding box center [1176, 545] width 215 height 48
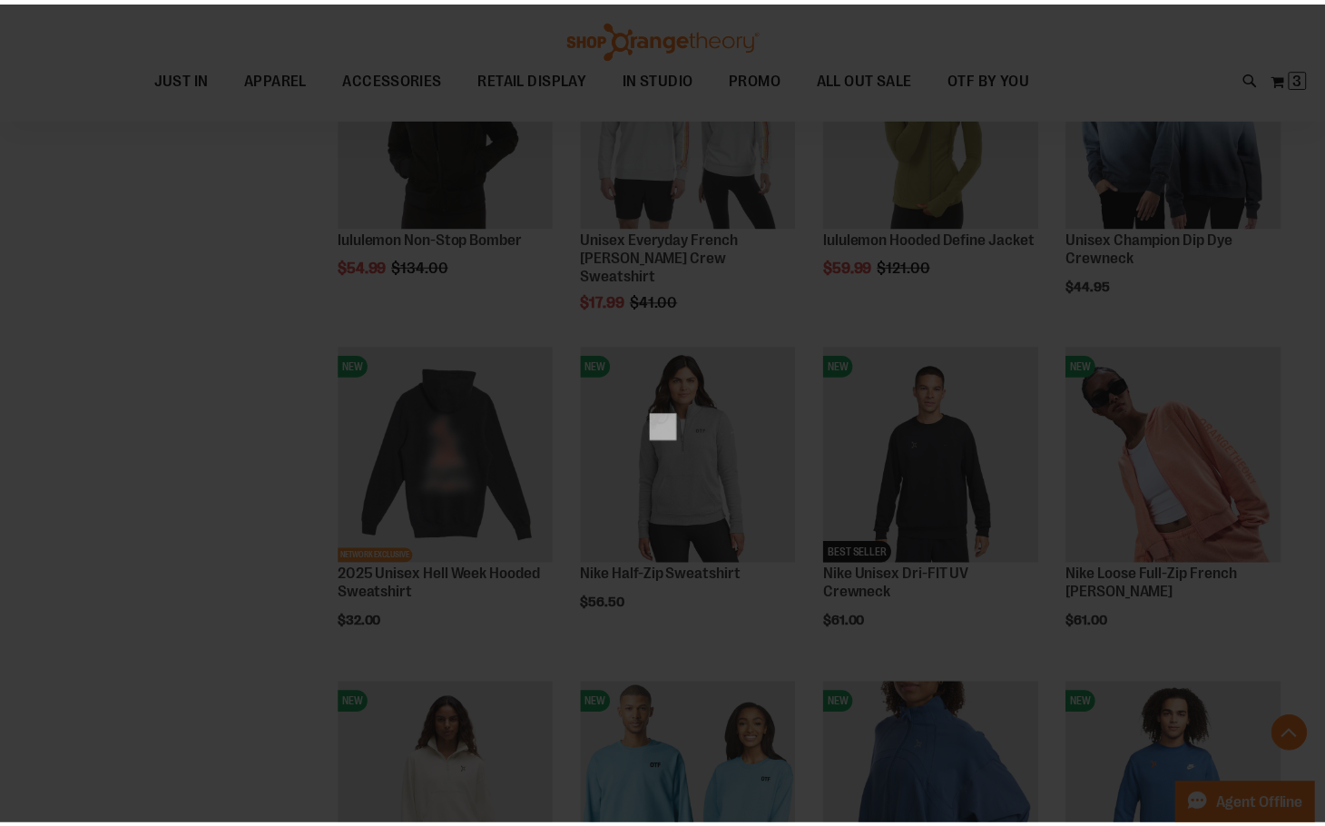
scroll to position [0, 0]
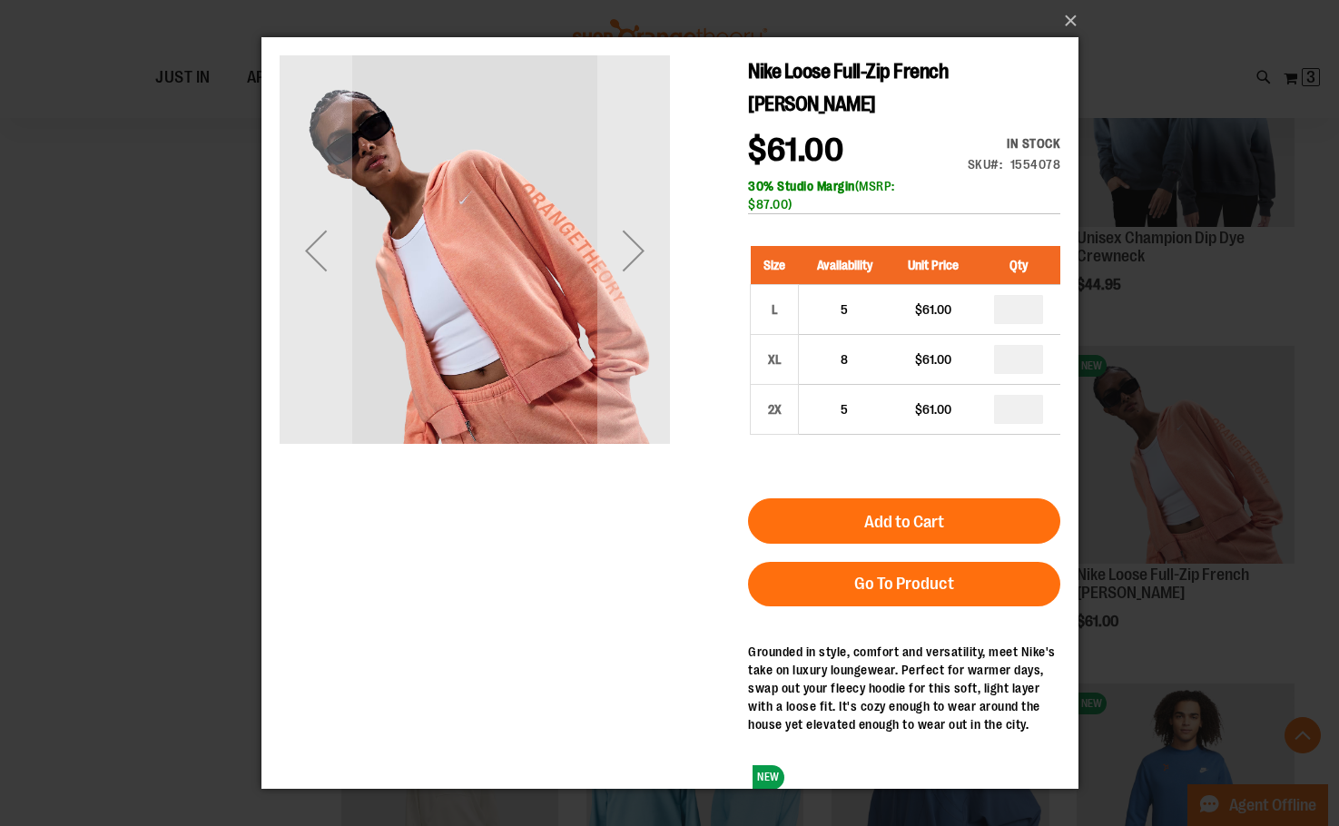
click at [1190, 610] on div "×" at bounding box center [669, 413] width 1339 height 826
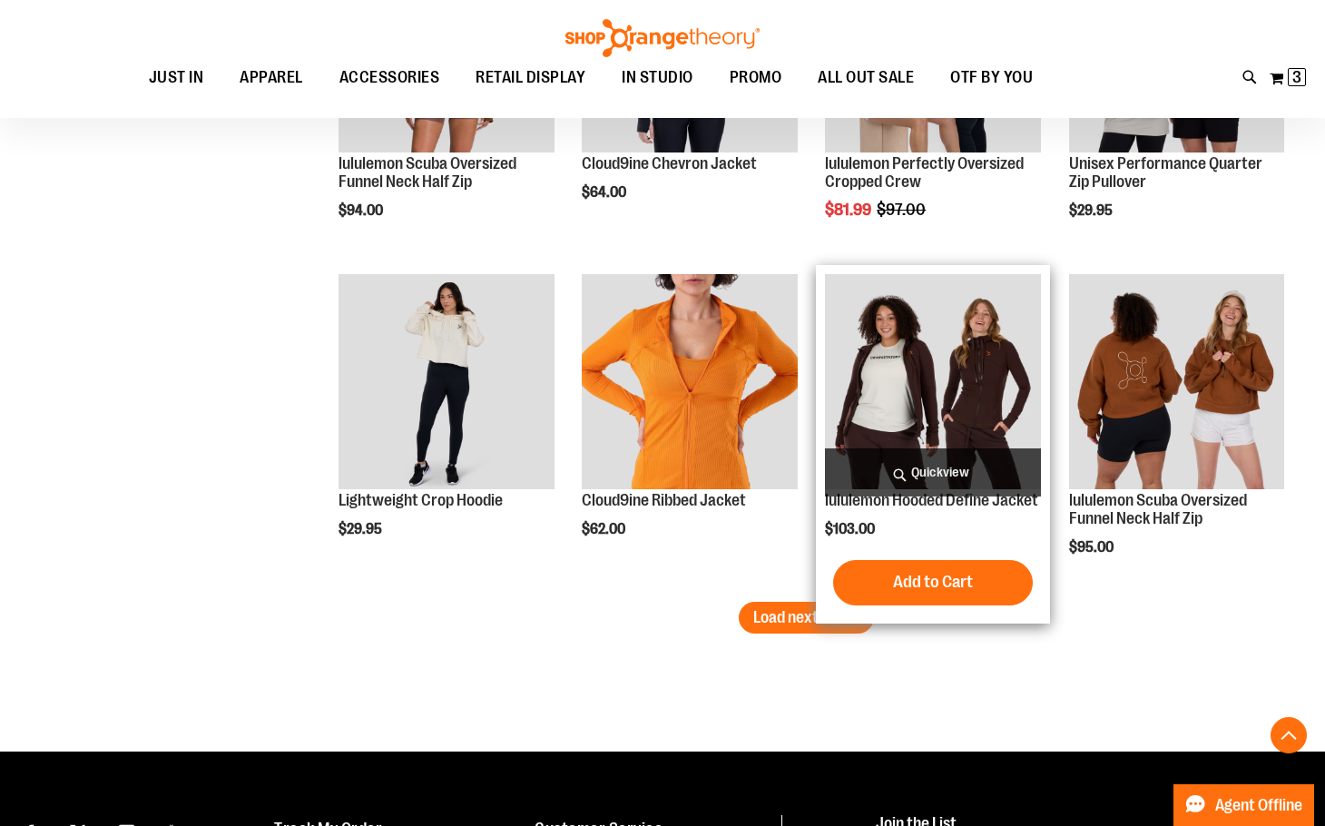
scroll to position [2813, 0]
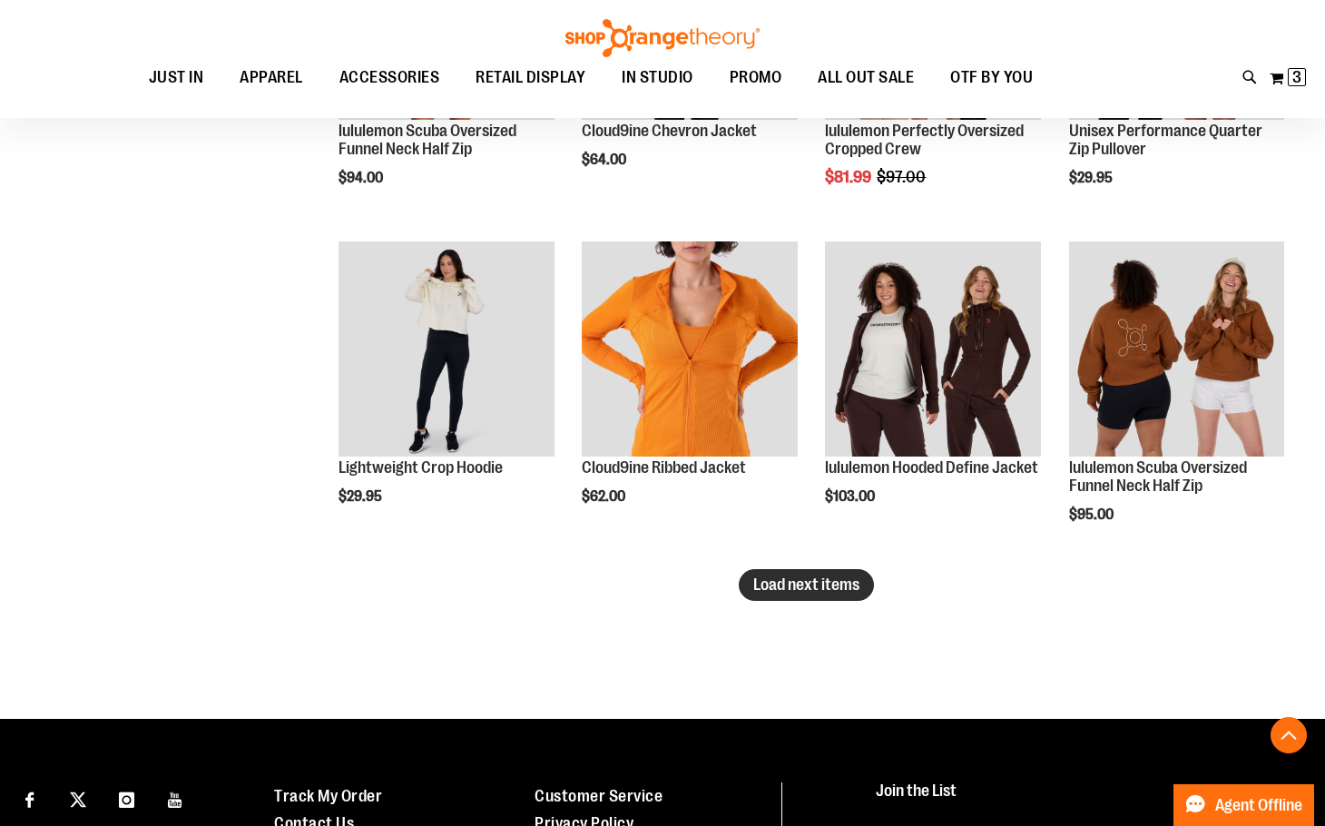
click at [810, 584] on span "Load next items" at bounding box center [807, 585] width 106 height 18
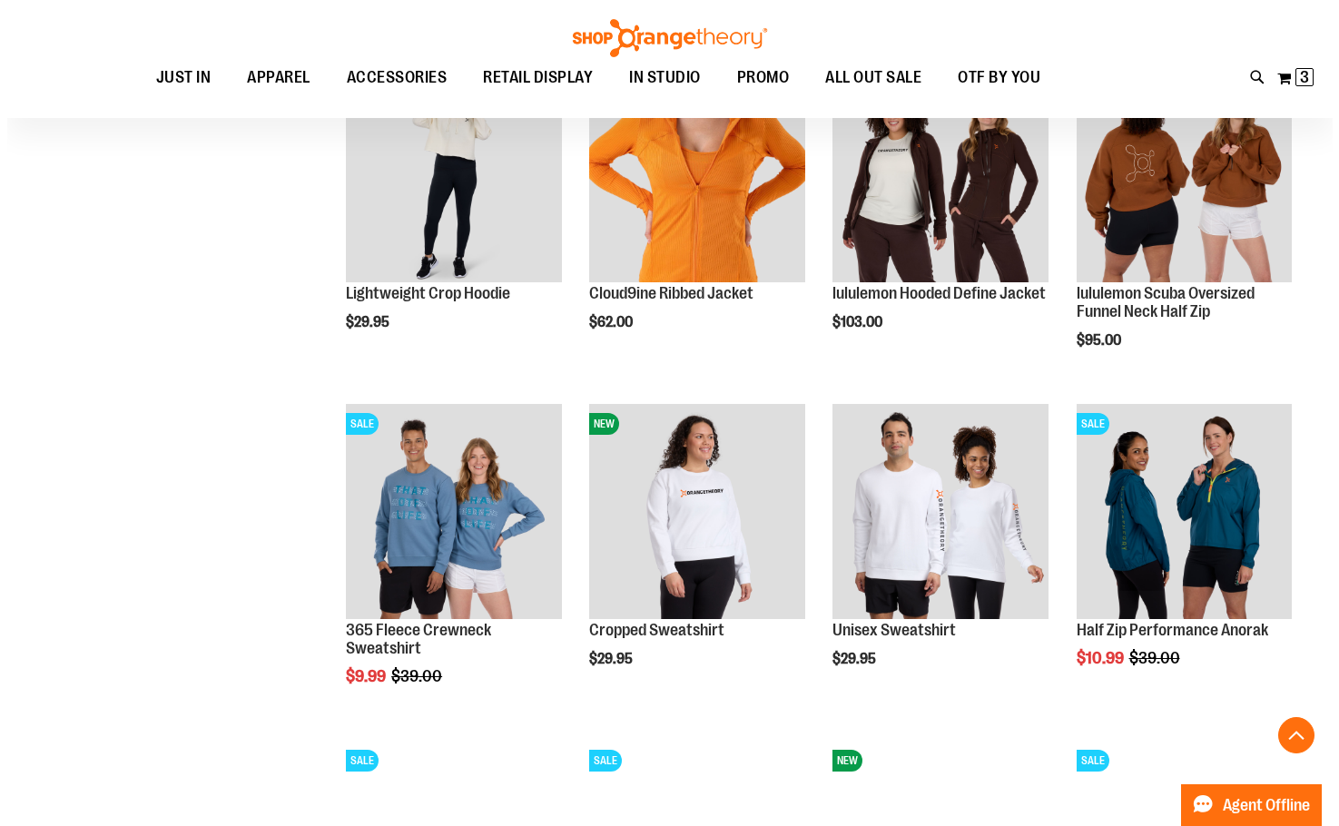
scroll to position [2995, 0]
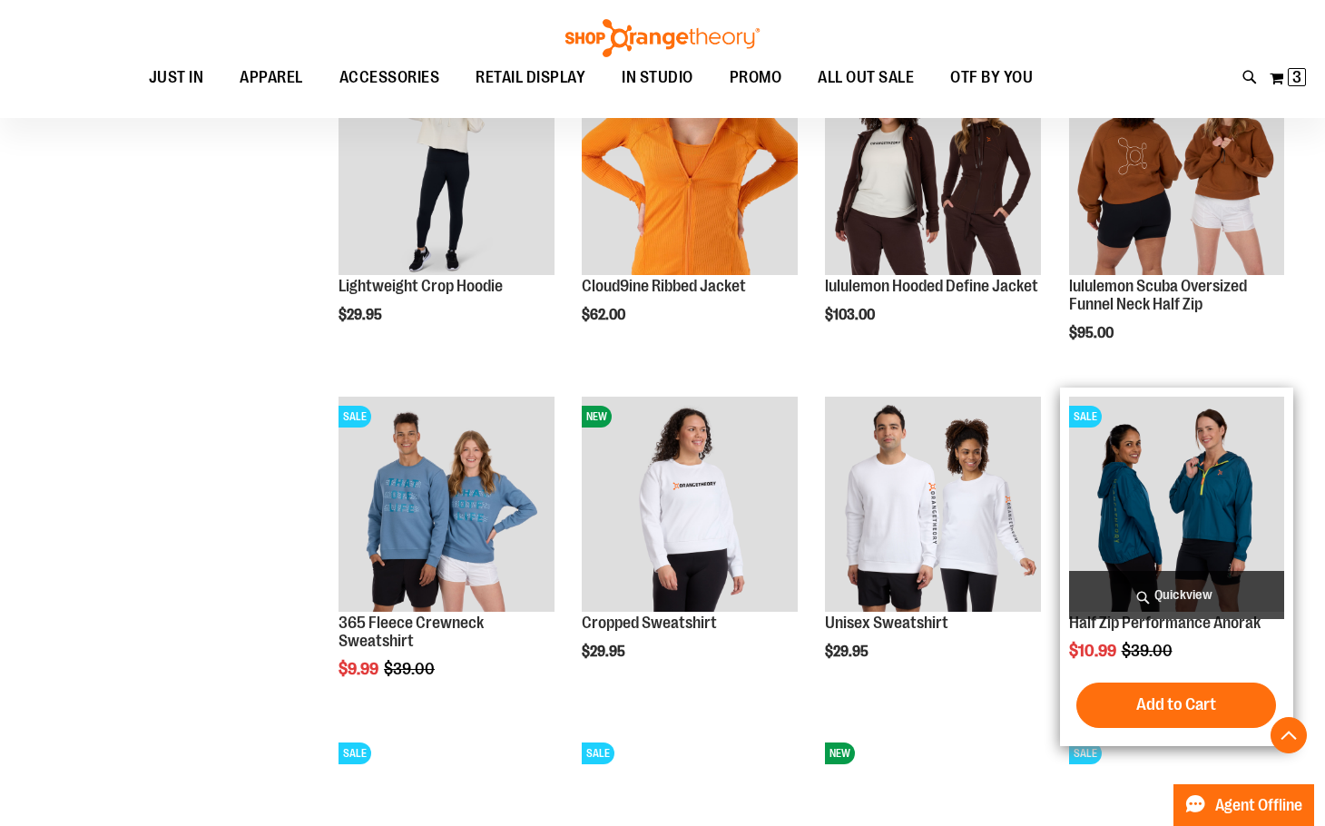
click at [1145, 591] on span "Quickview" at bounding box center [1176, 595] width 215 height 48
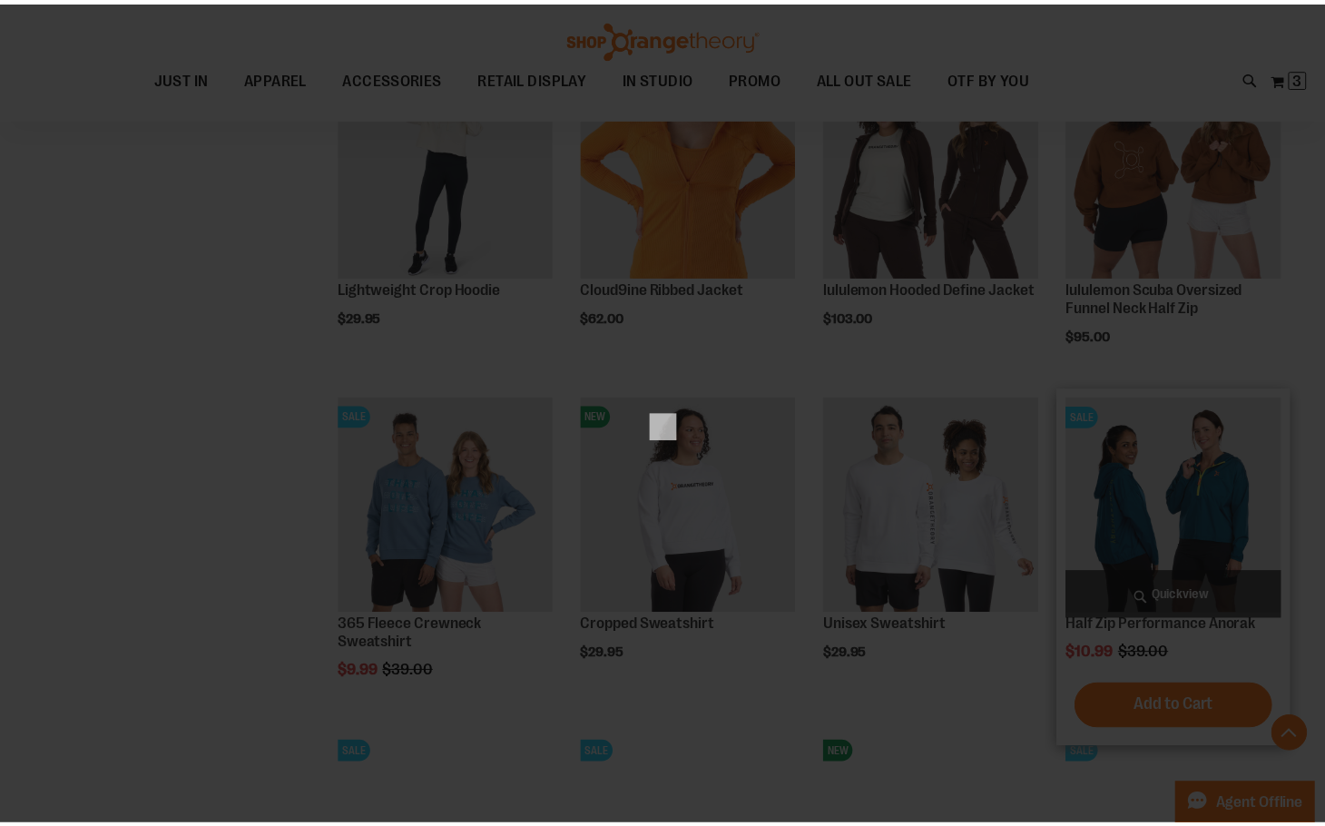
scroll to position [0, 0]
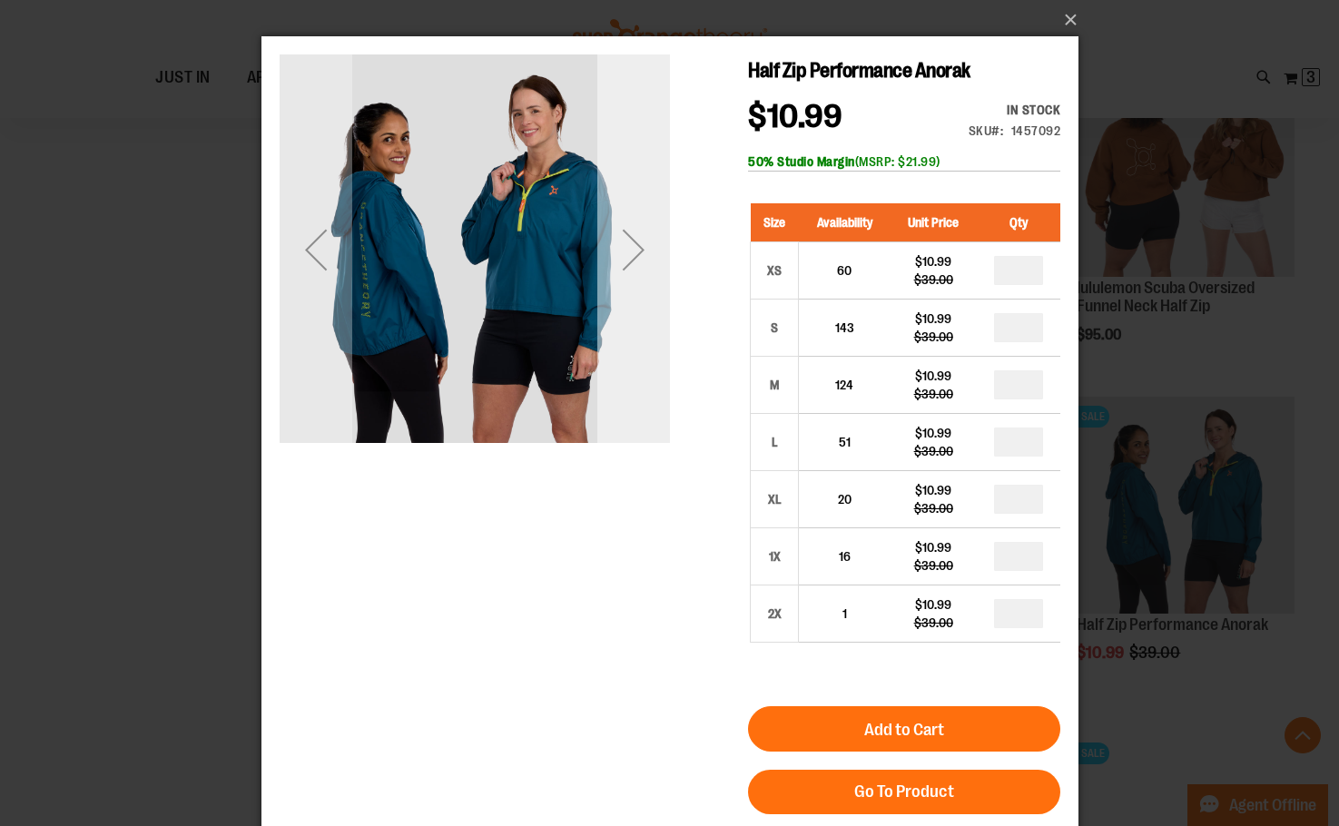
click at [630, 260] on div "Next" at bounding box center [632, 249] width 73 height 73
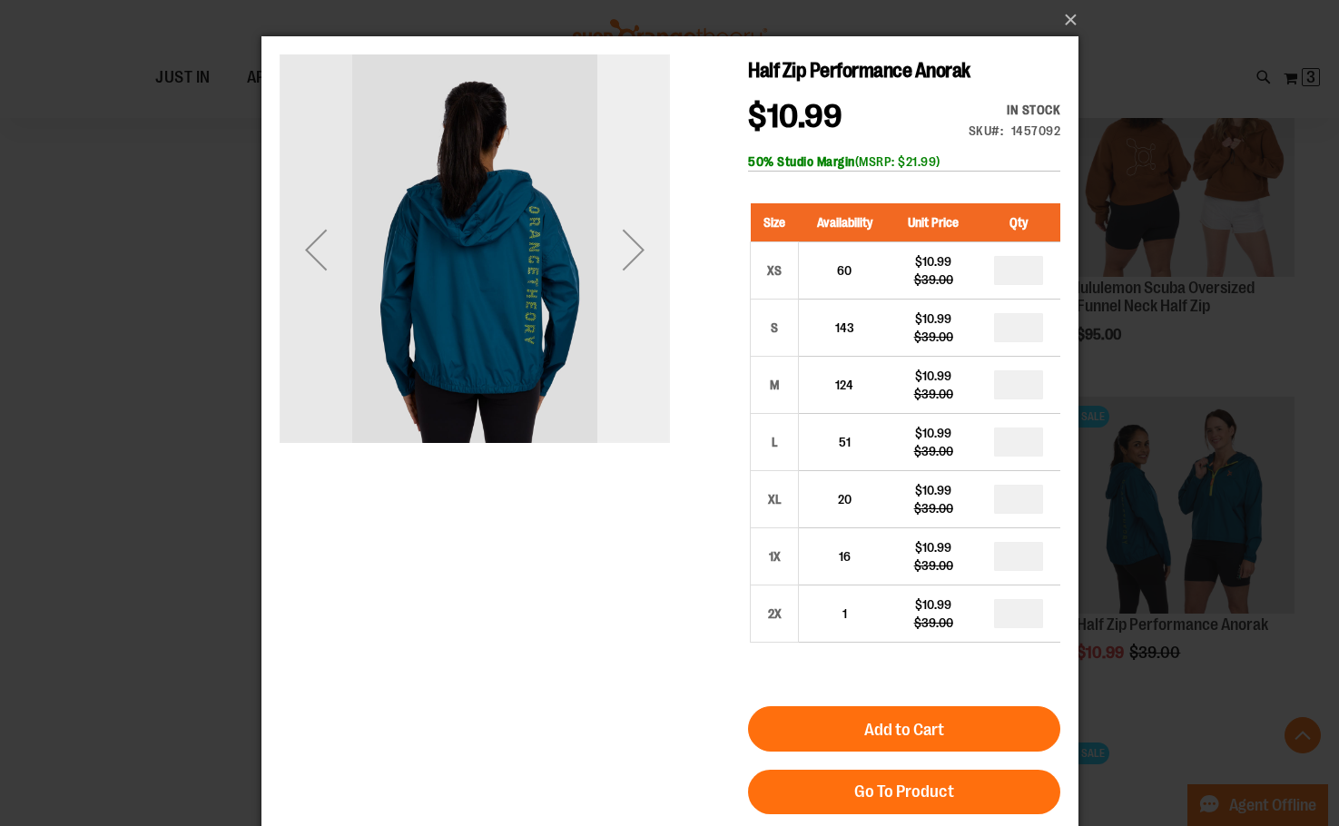
click at [630, 260] on div "Next" at bounding box center [632, 249] width 73 height 73
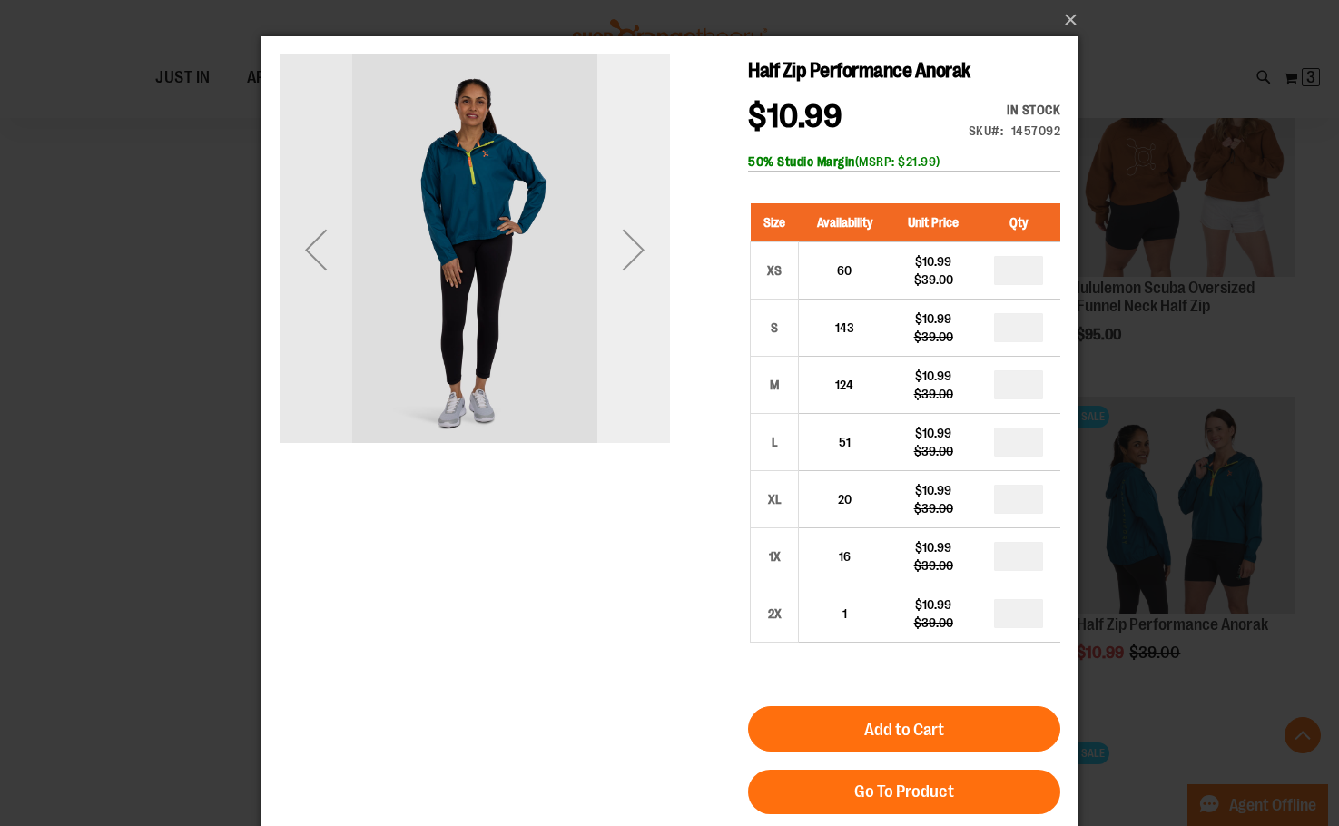
click at [630, 260] on div "Next" at bounding box center [632, 249] width 73 height 73
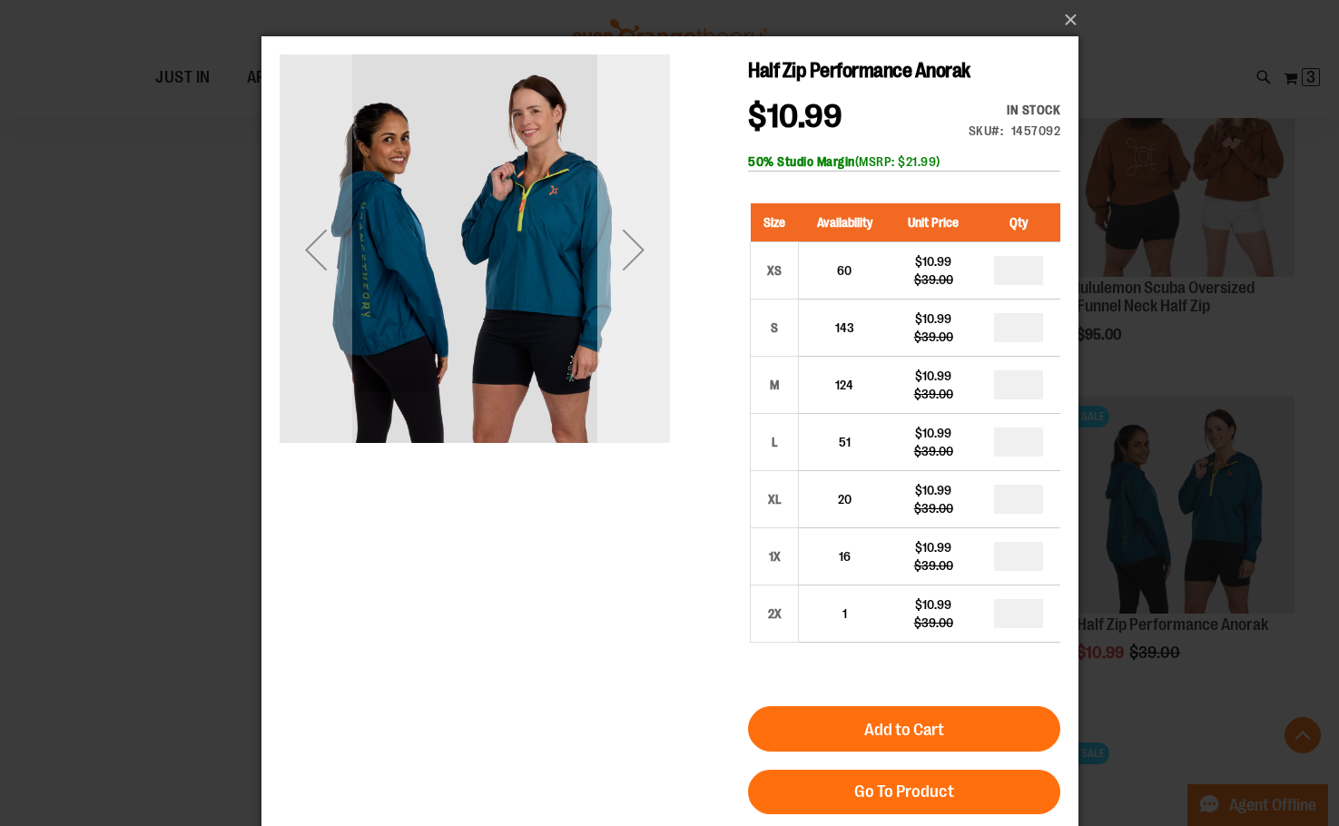
click at [630, 260] on div "Next" at bounding box center [632, 249] width 73 height 73
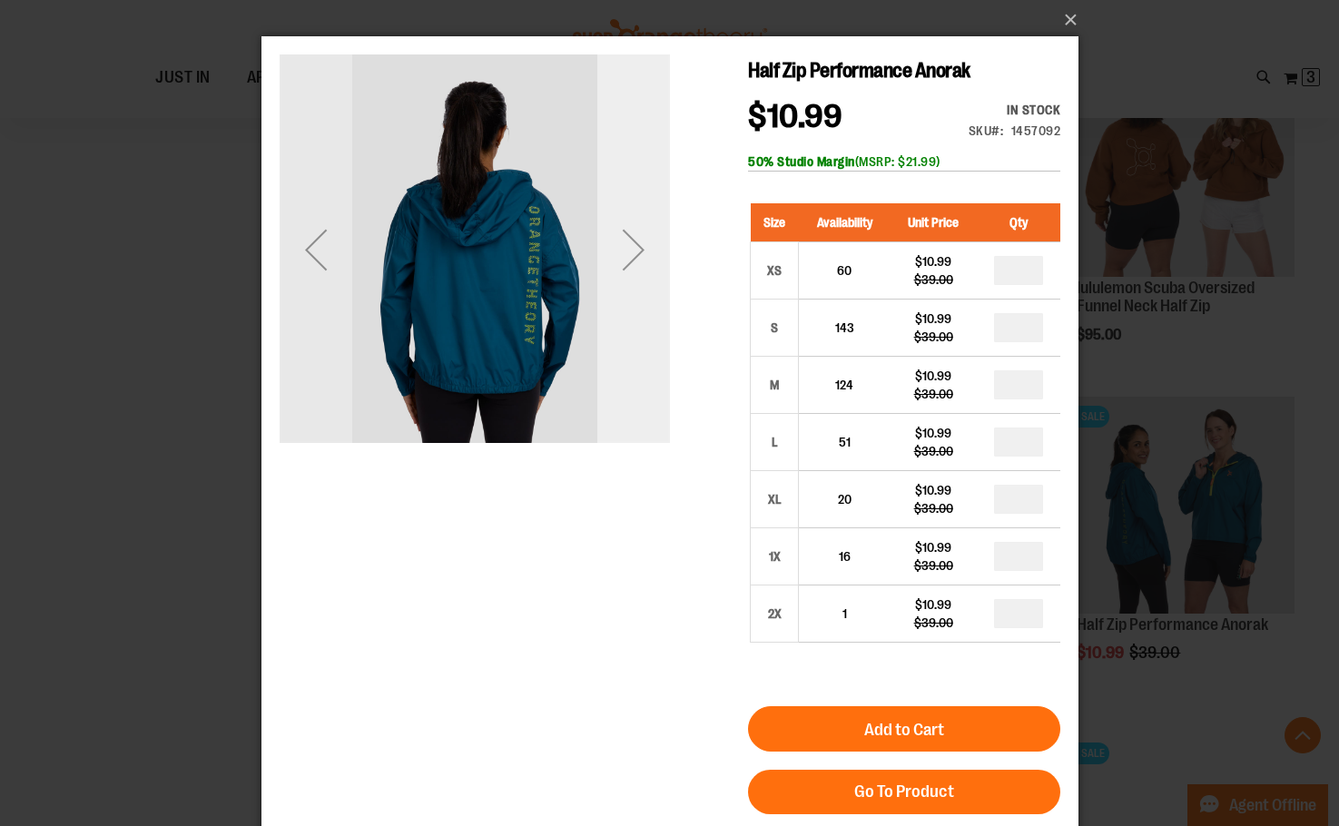
click at [630, 260] on div "Next" at bounding box center [632, 249] width 73 height 73
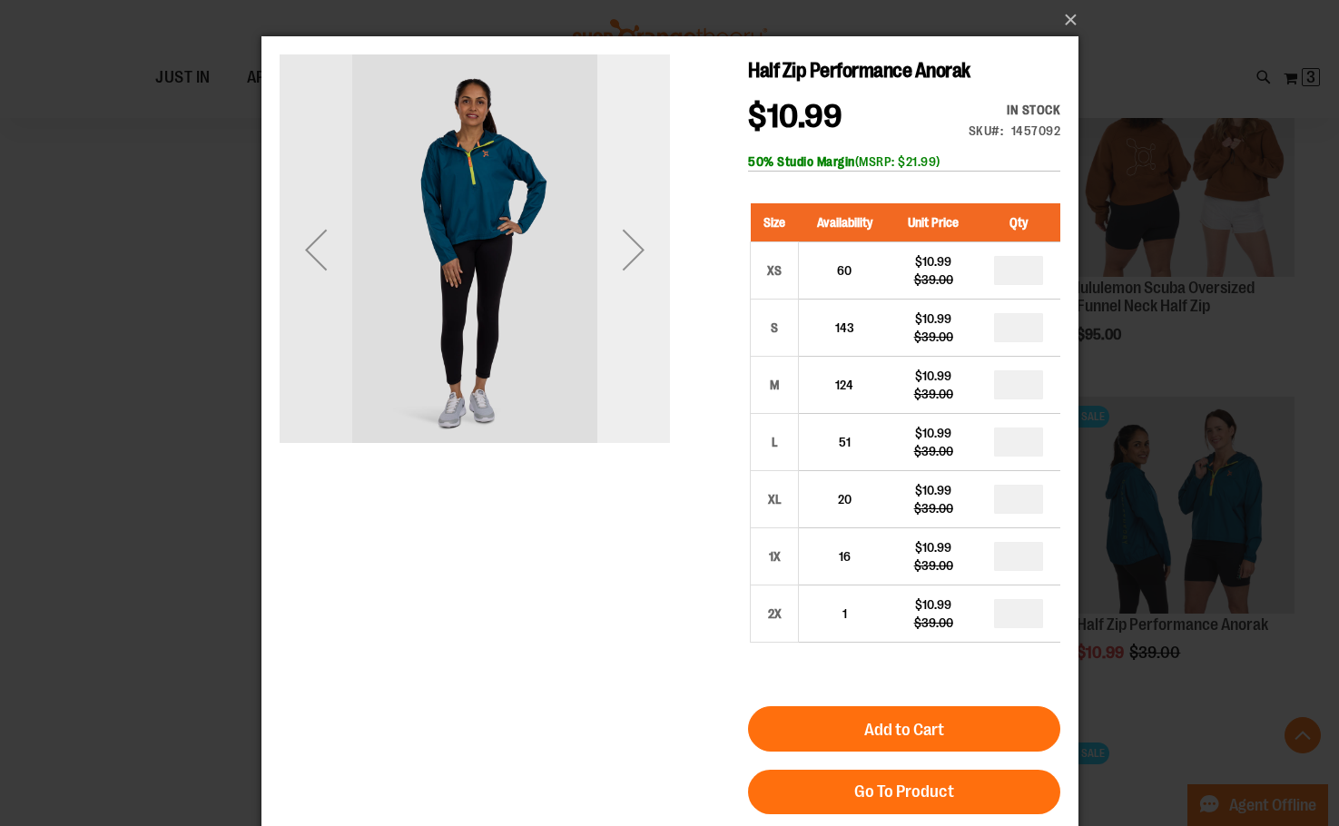
click at [630, 260] on div "Next" at bounding box center [632, 249] width 73 height 73
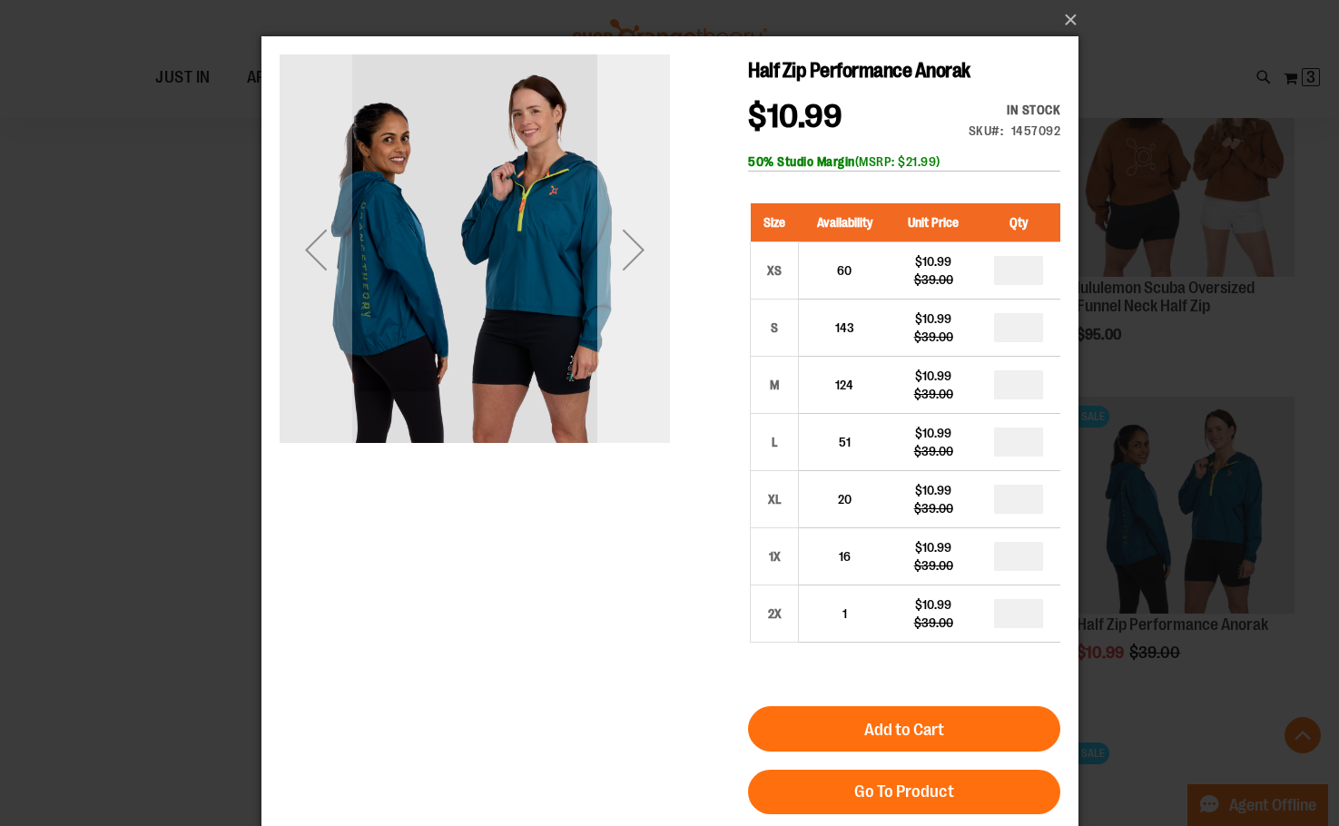
click at [630, 260] on div "Next" at bounding box center [632, 249] width 73 height 73
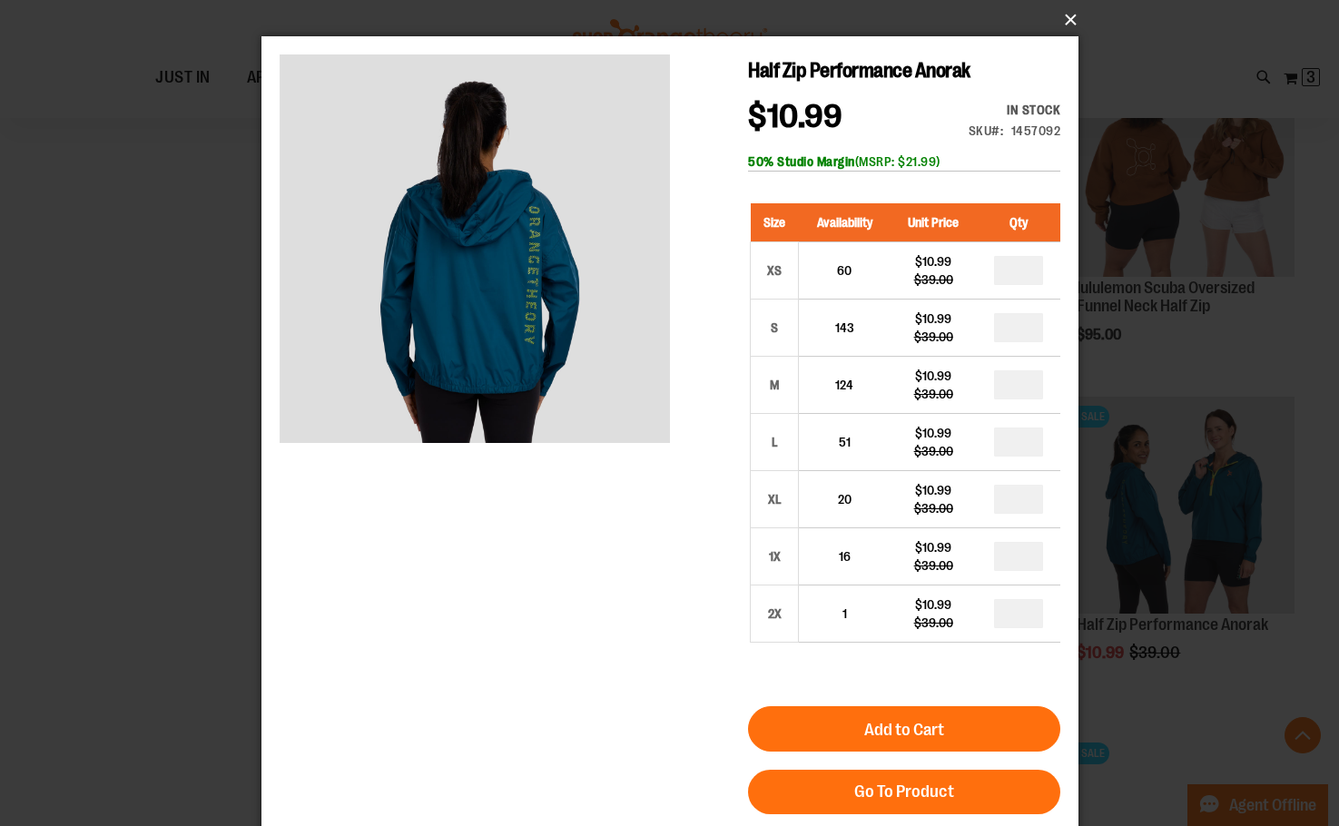
click at [1071, 15] on button "×" at bounding box center [675, 20] width 817 height 40
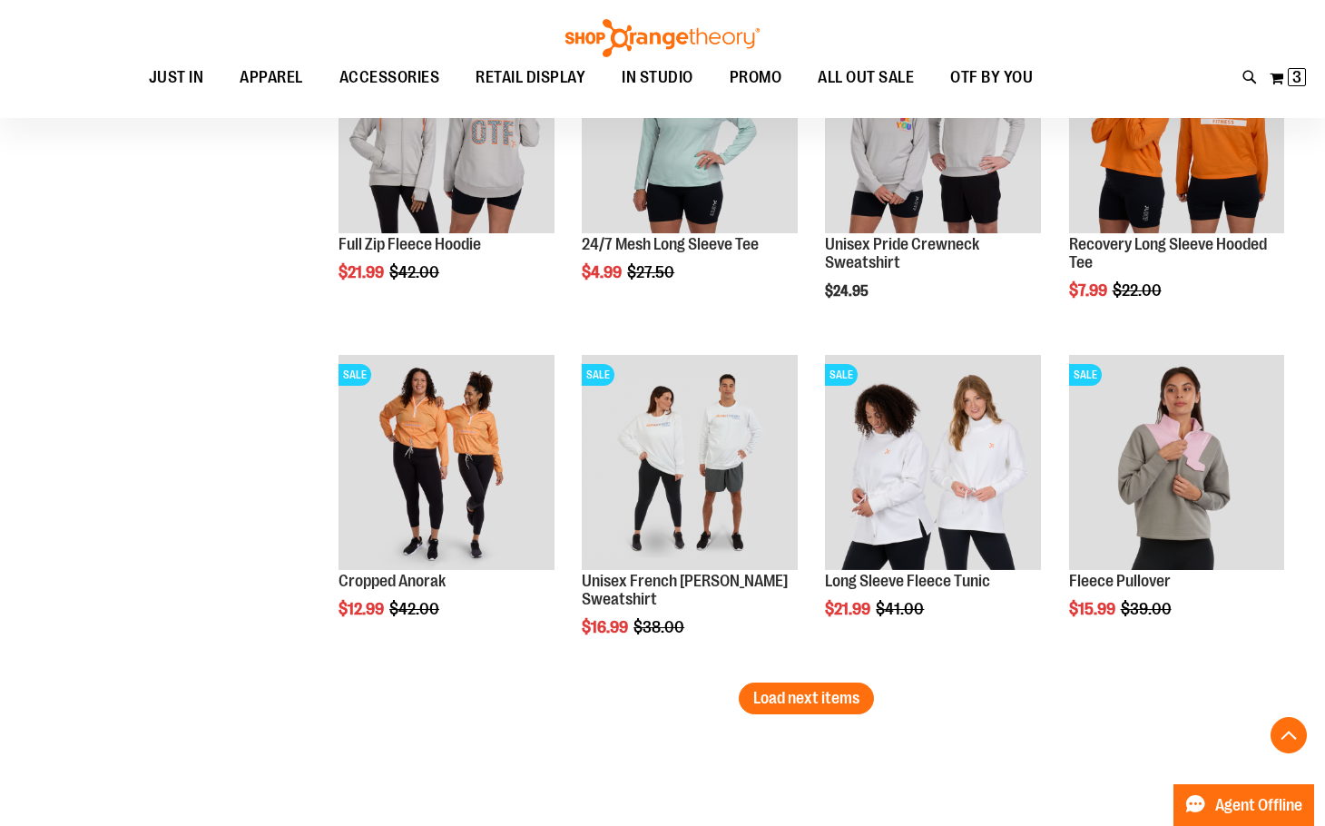
scroll to position [3721, 0]
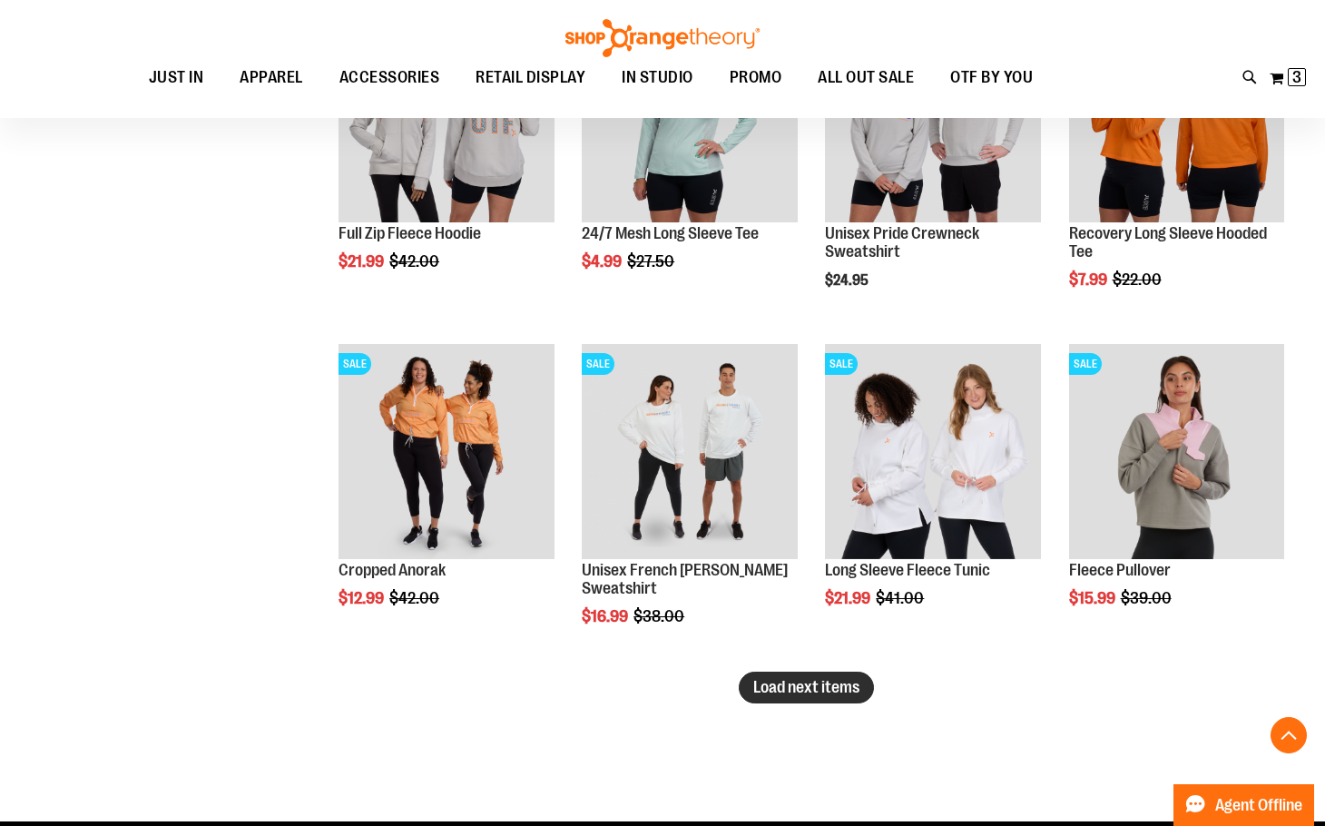
click at [831, 689] on span "Load next items" at bounding box center [807, 687] width 106 height 18
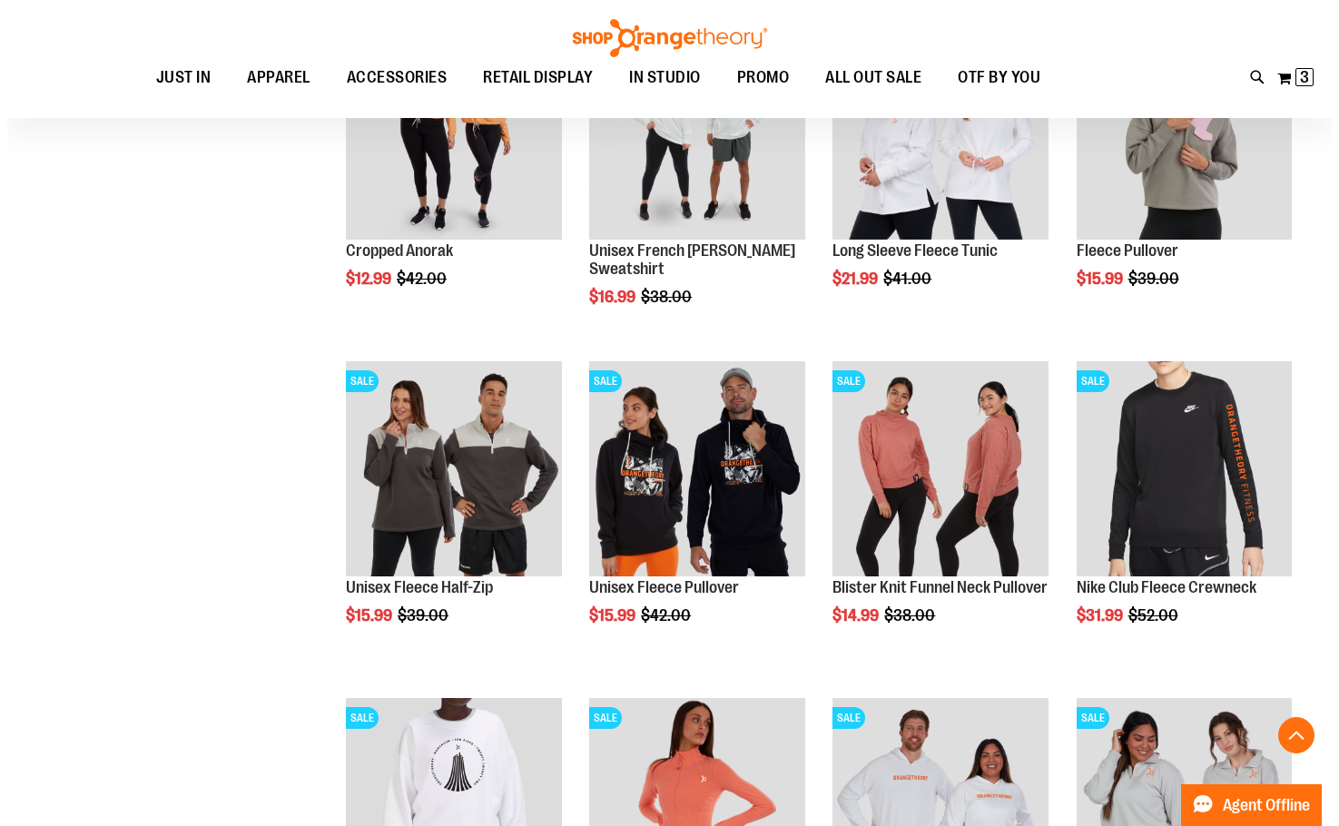
scroll to position [4084, 0]
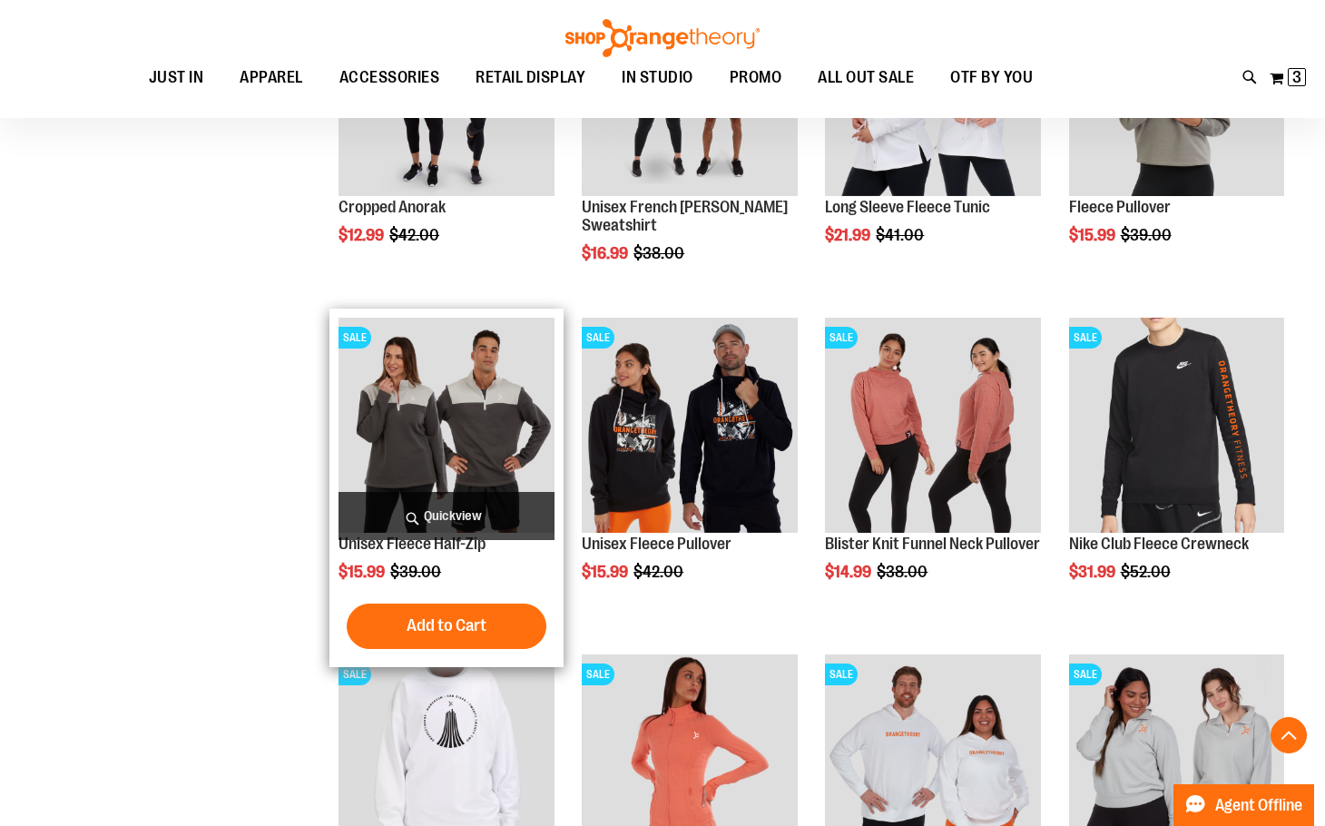
click at [442, 521] on span "Quickview" at bounding box center [446, 516] width 215 height 48
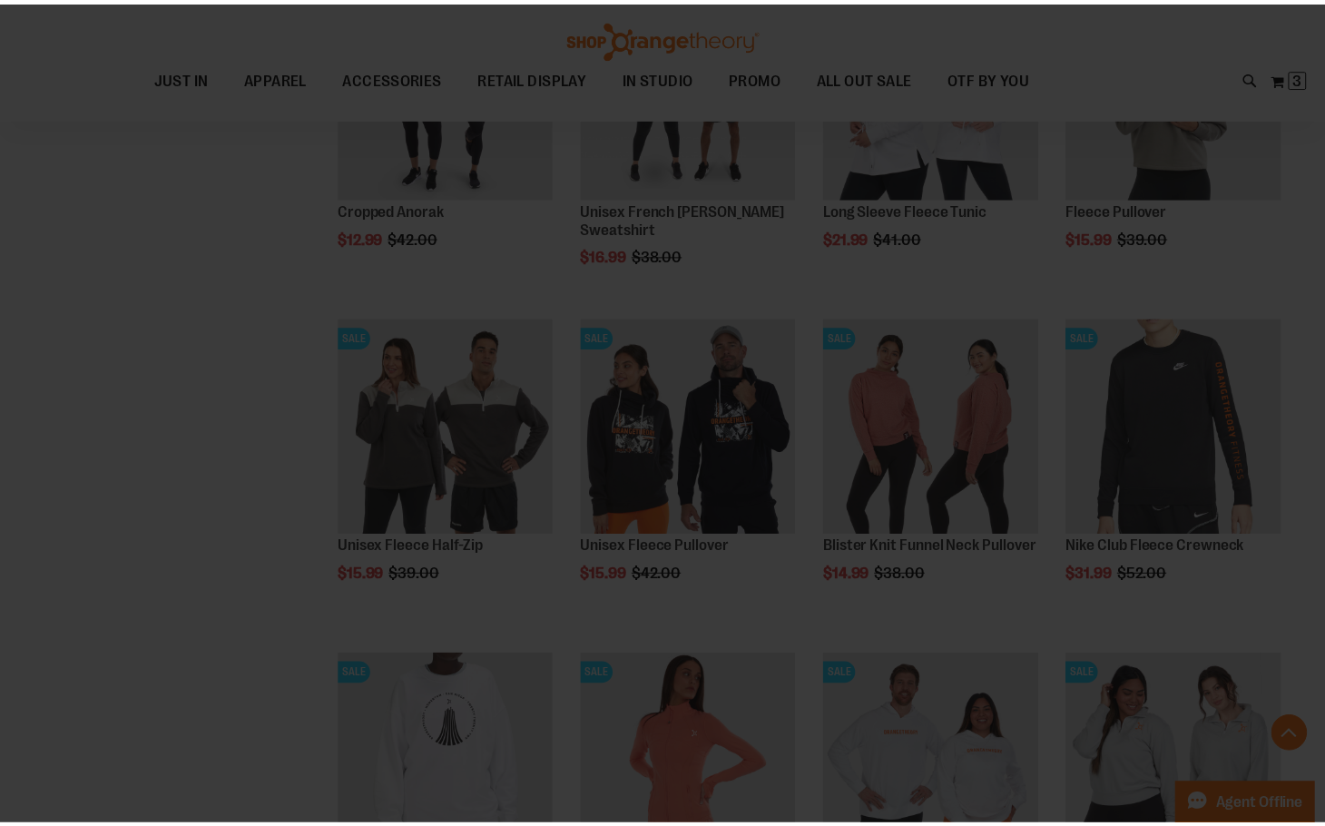
scroll to position [0, 0]
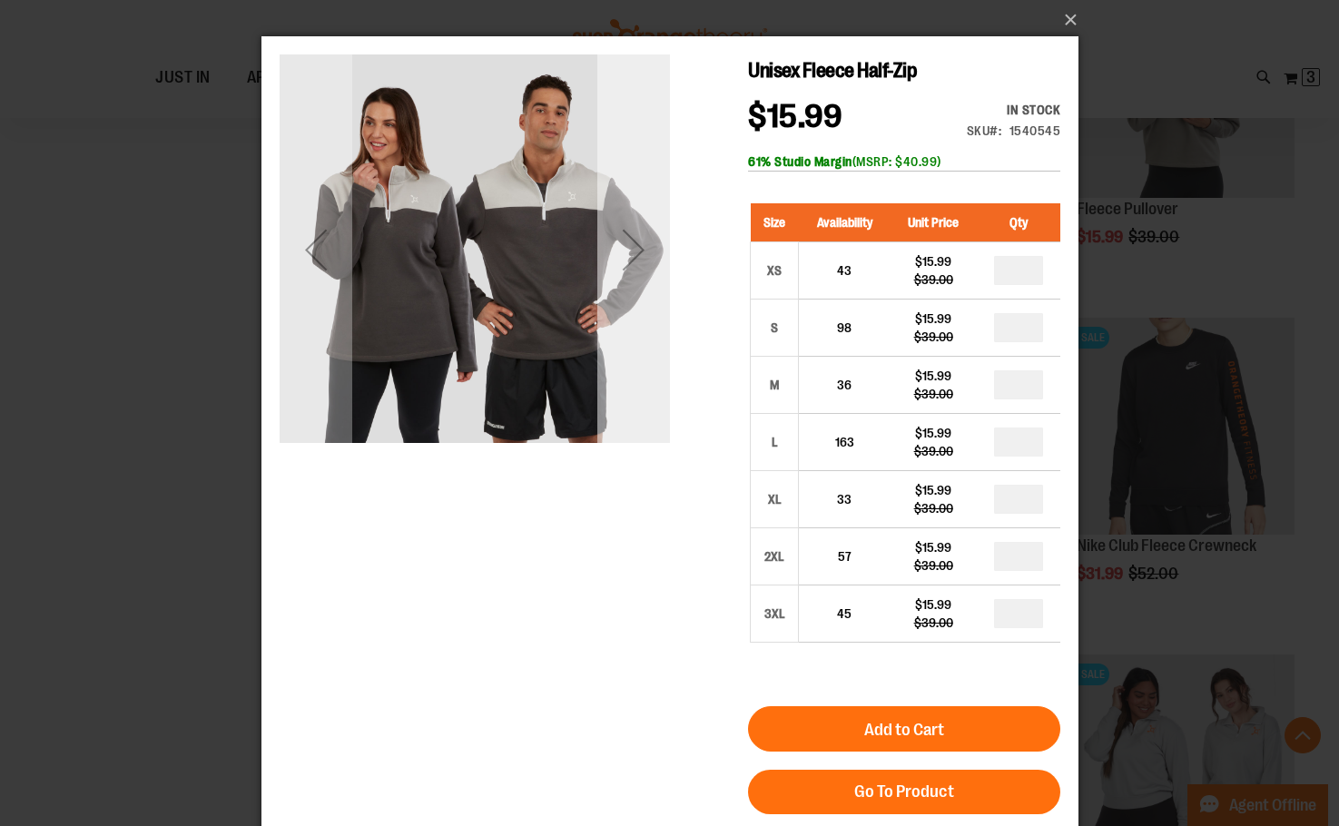
click at [641, 247] on div "Next" at bounding box center [632, 249] width 73 height 73
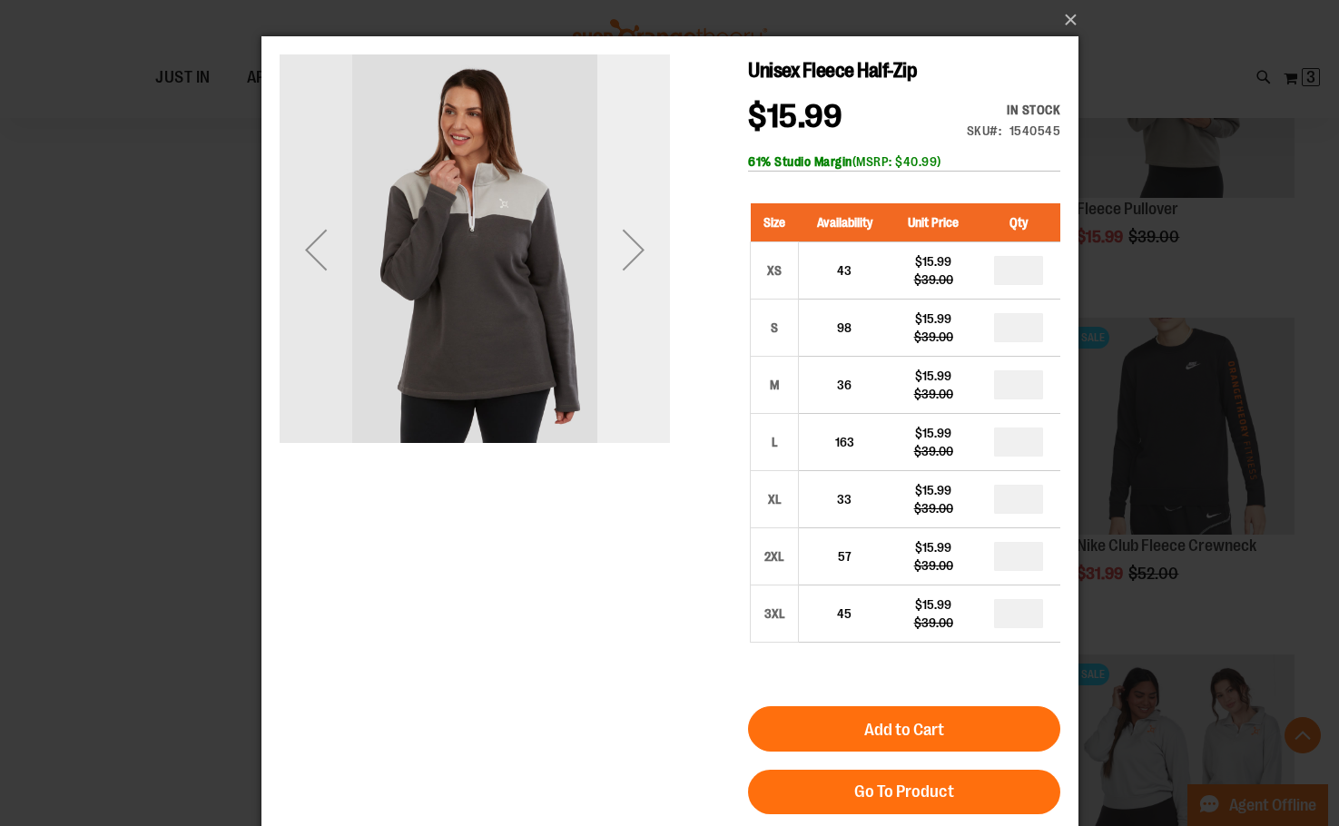
click at [641, 247] on div "Next" at bounding box center [632, 249] width 73 height 73
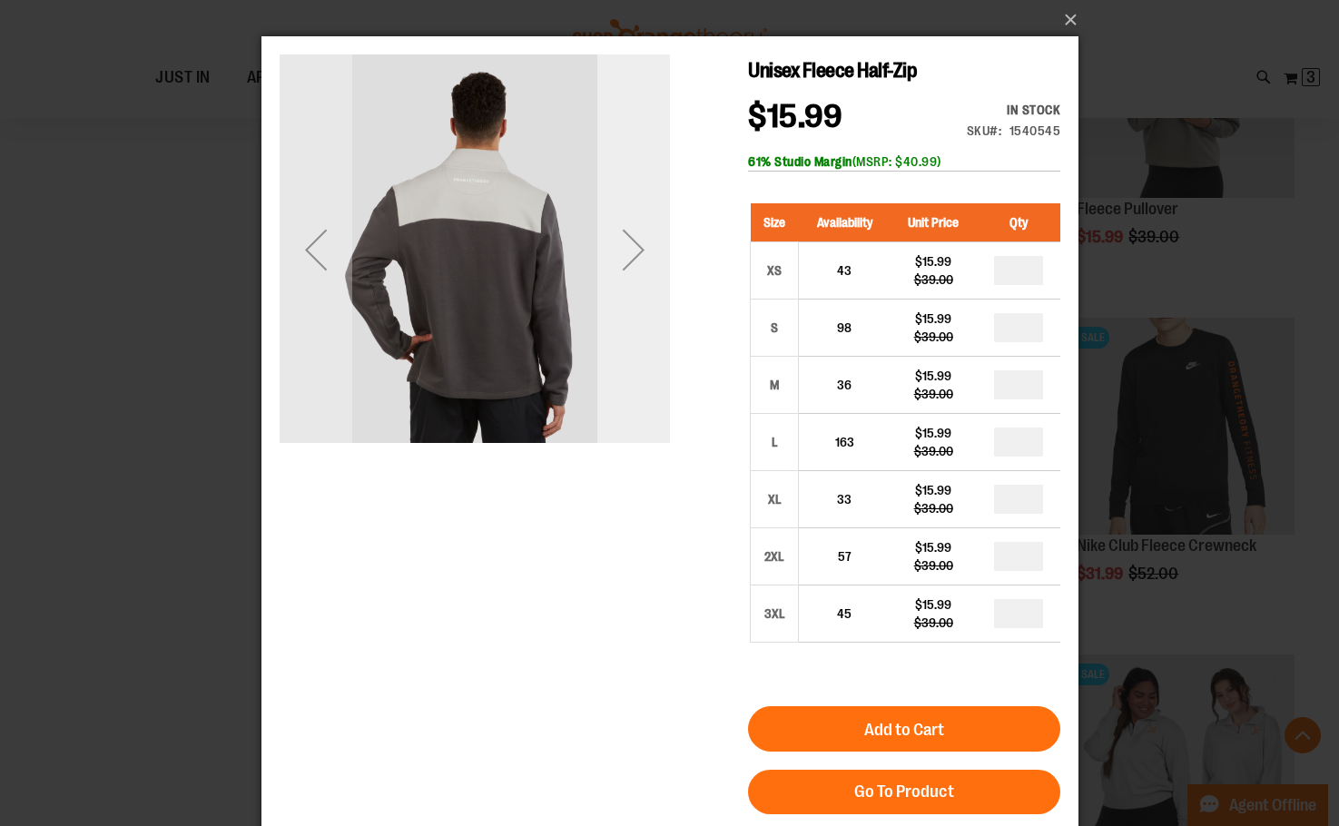
click at [641, 247] on div "Next" at bounding box center [632, 249] width 73 height 73
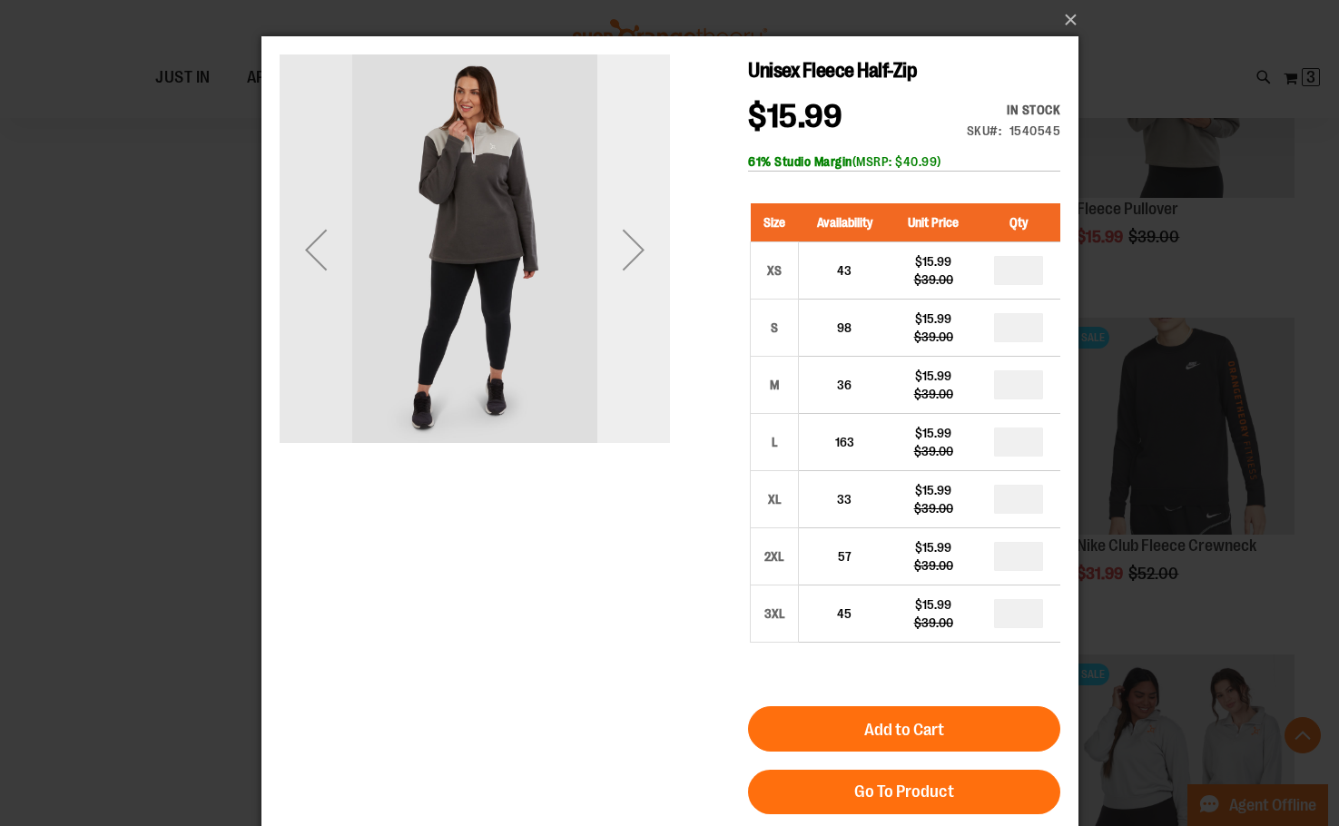
click at [641, 247] on div "Next" at bounding box center [632, 249] width 73 height 73
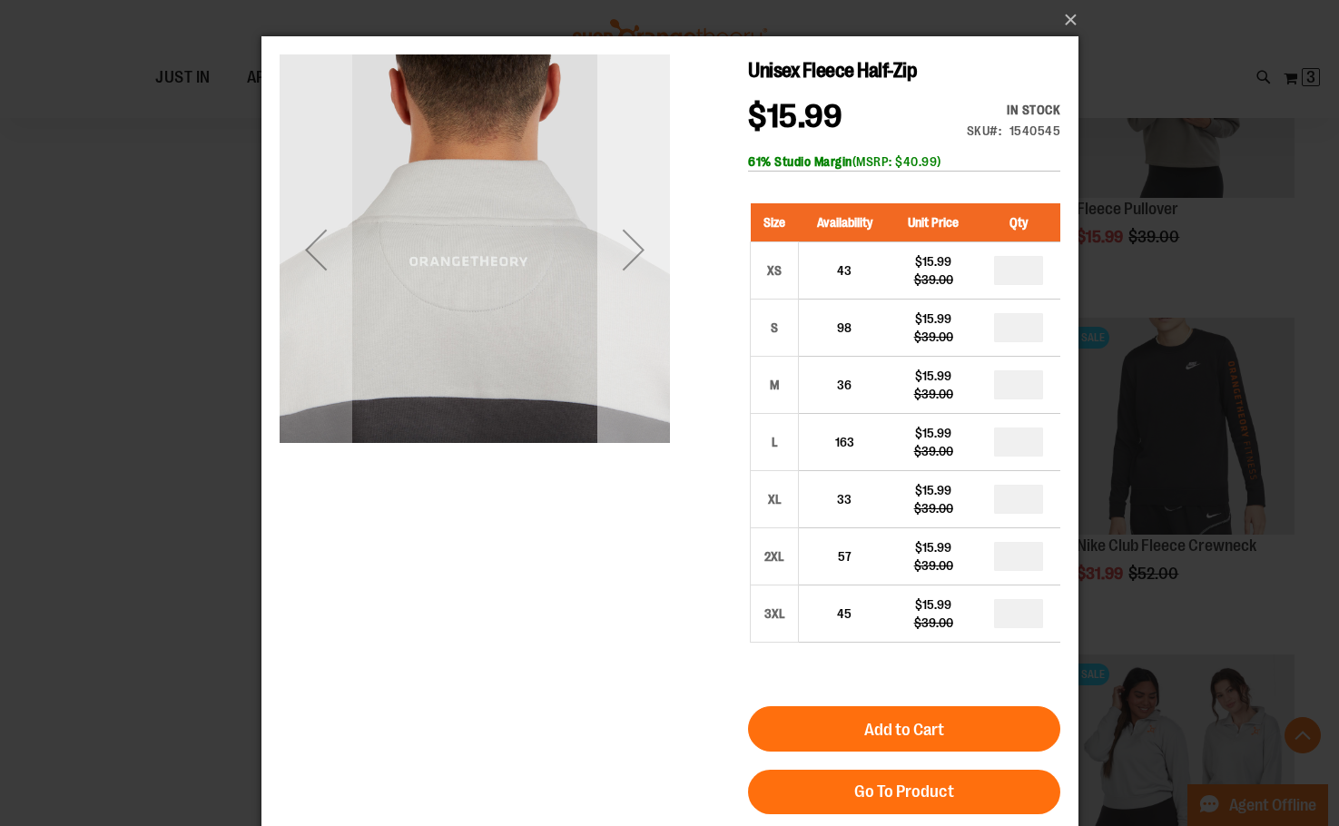
click at [641, 247] on div "Next" at bounding box center [632, 249] width 73 height 73
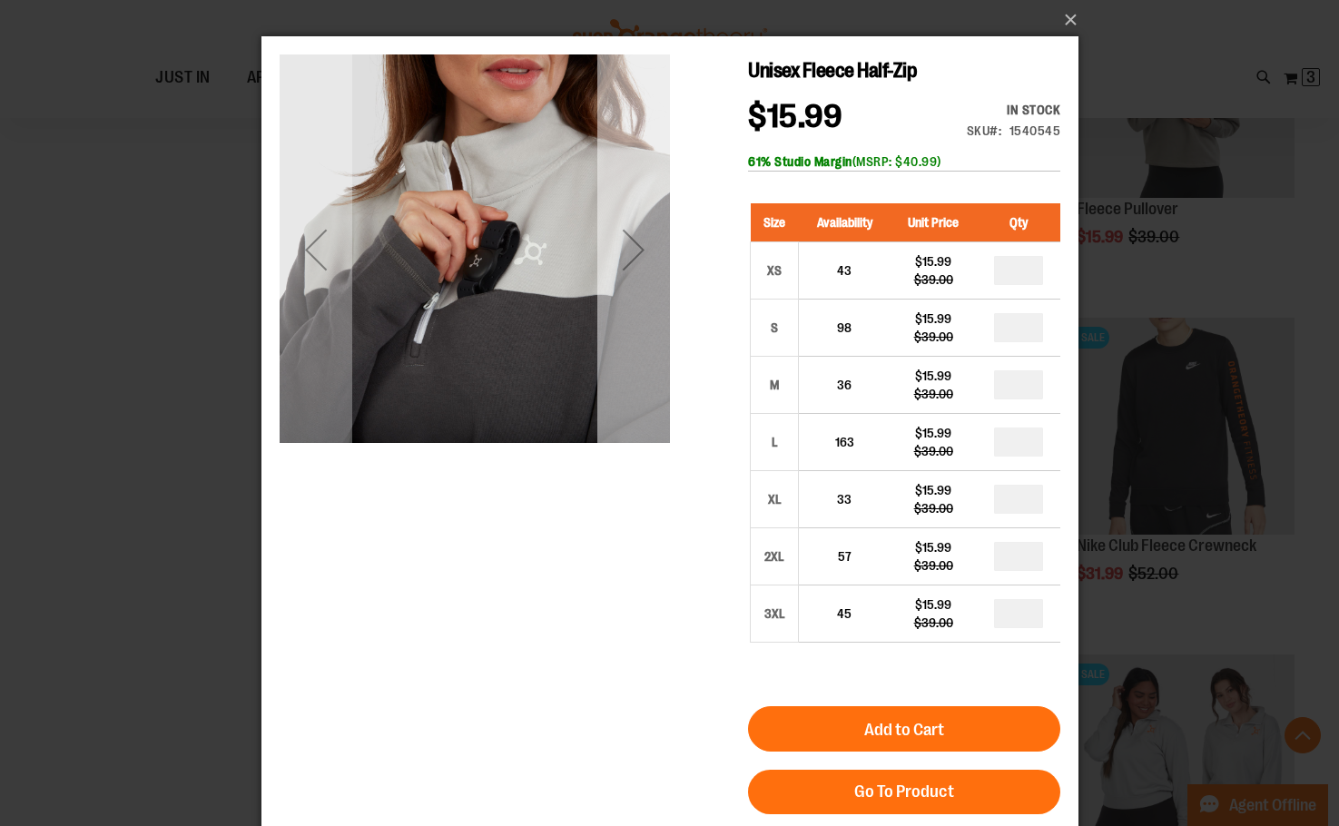
click at [641, 247] on div "Next" at bounding box center [632, 249] width 73 height 73
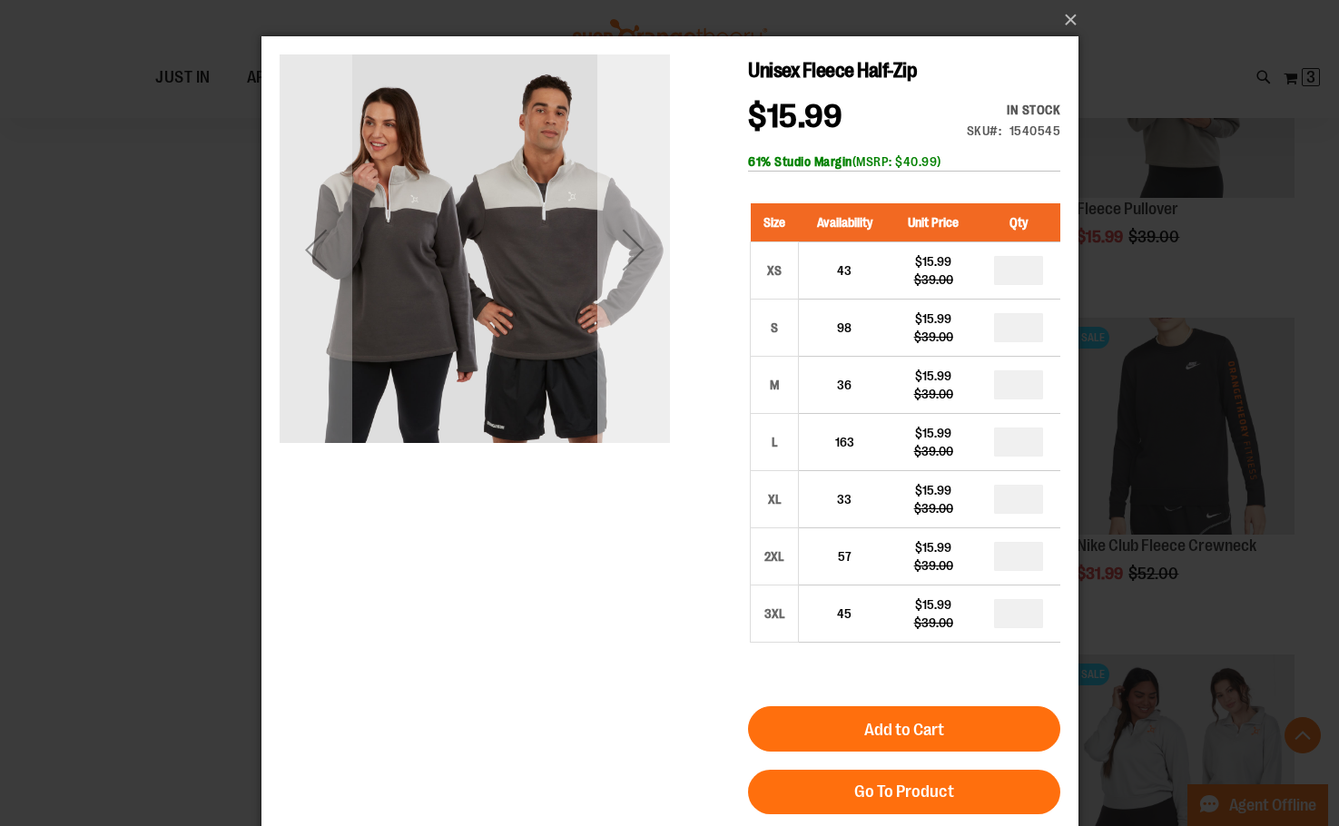
click at [641, 247] on div "Next" at bounding box center [632, 249] width 73 height 73
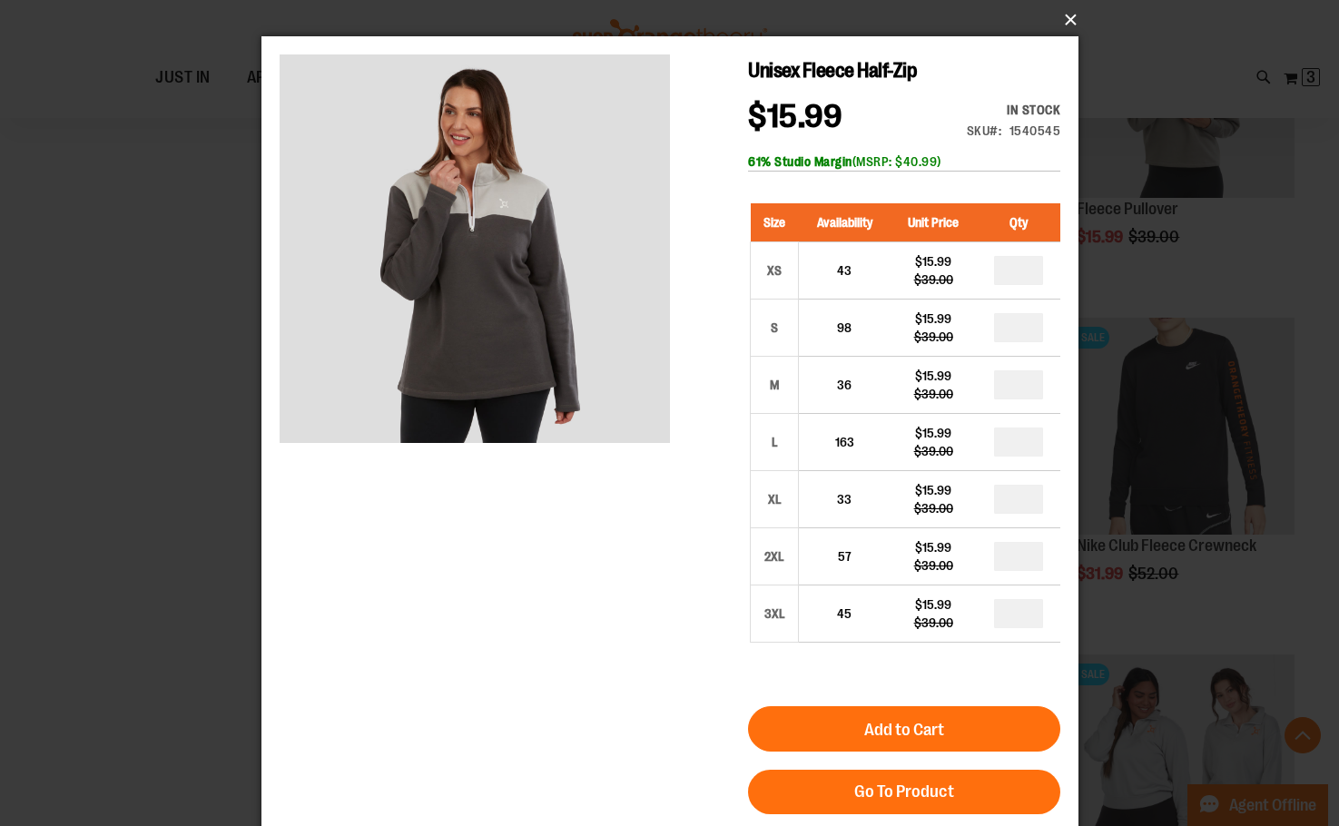
click at [1065, 25] on button "×" at bounding box center [675, 20] width 817 height 40
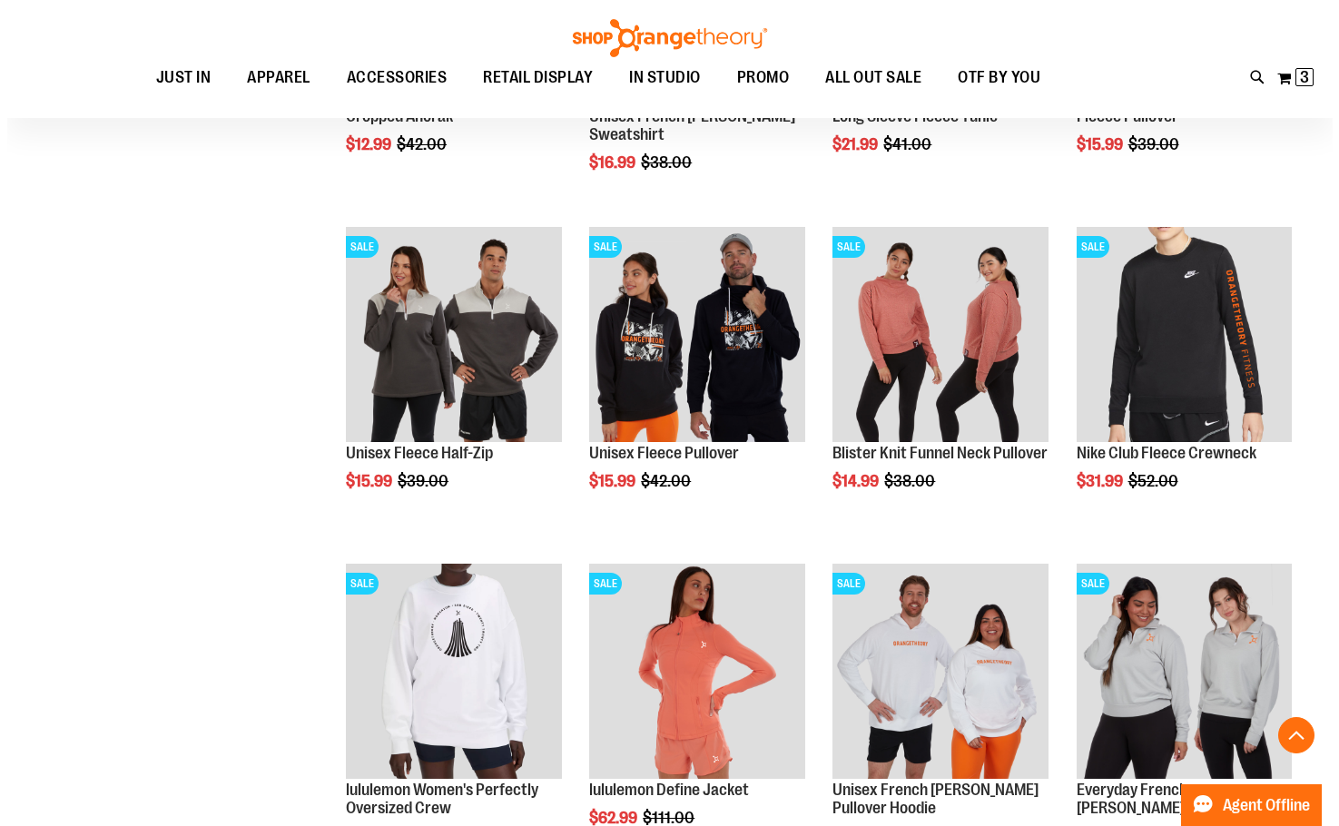
scroll to position [4084, 0]
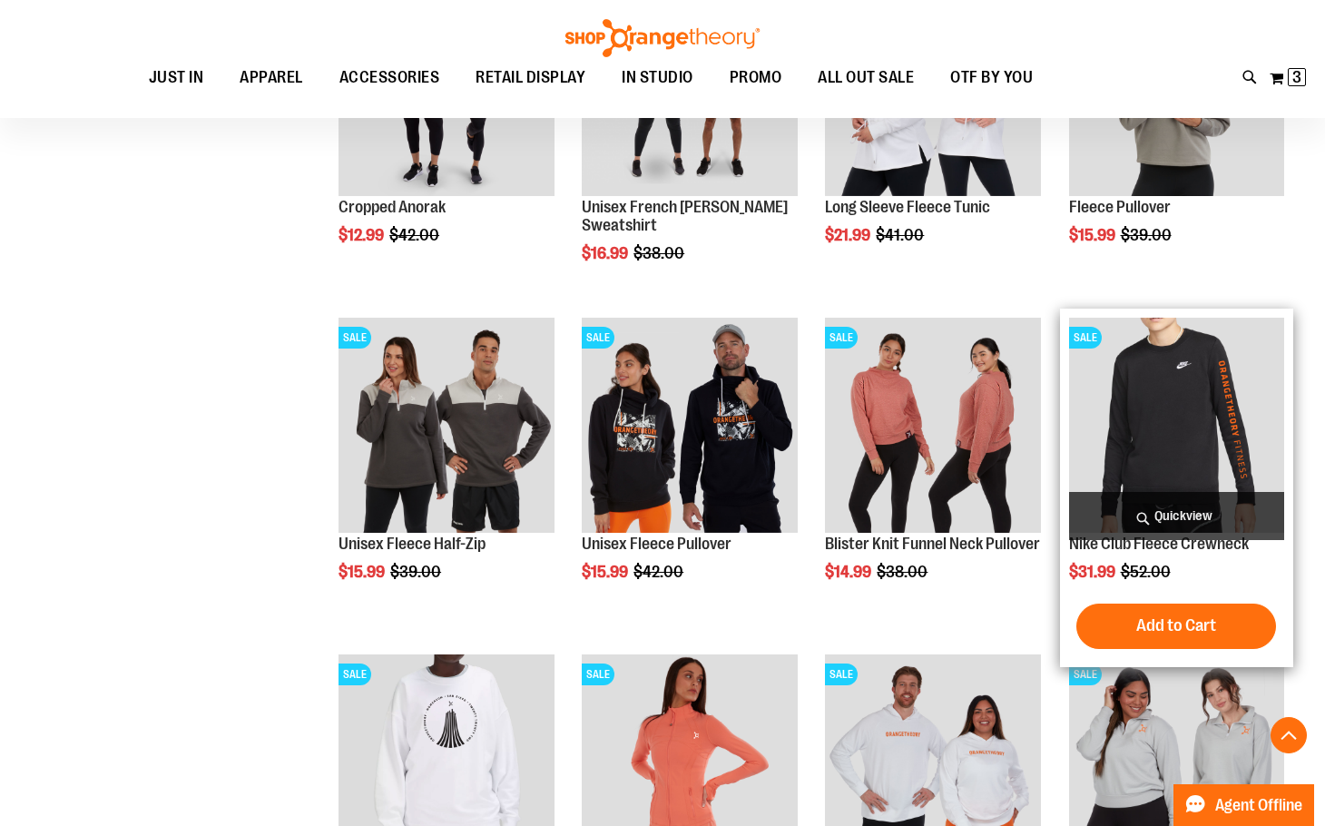
click at [1164, 514] on span "Quickview" at bounding box center [1176, 516] width 215 height 48
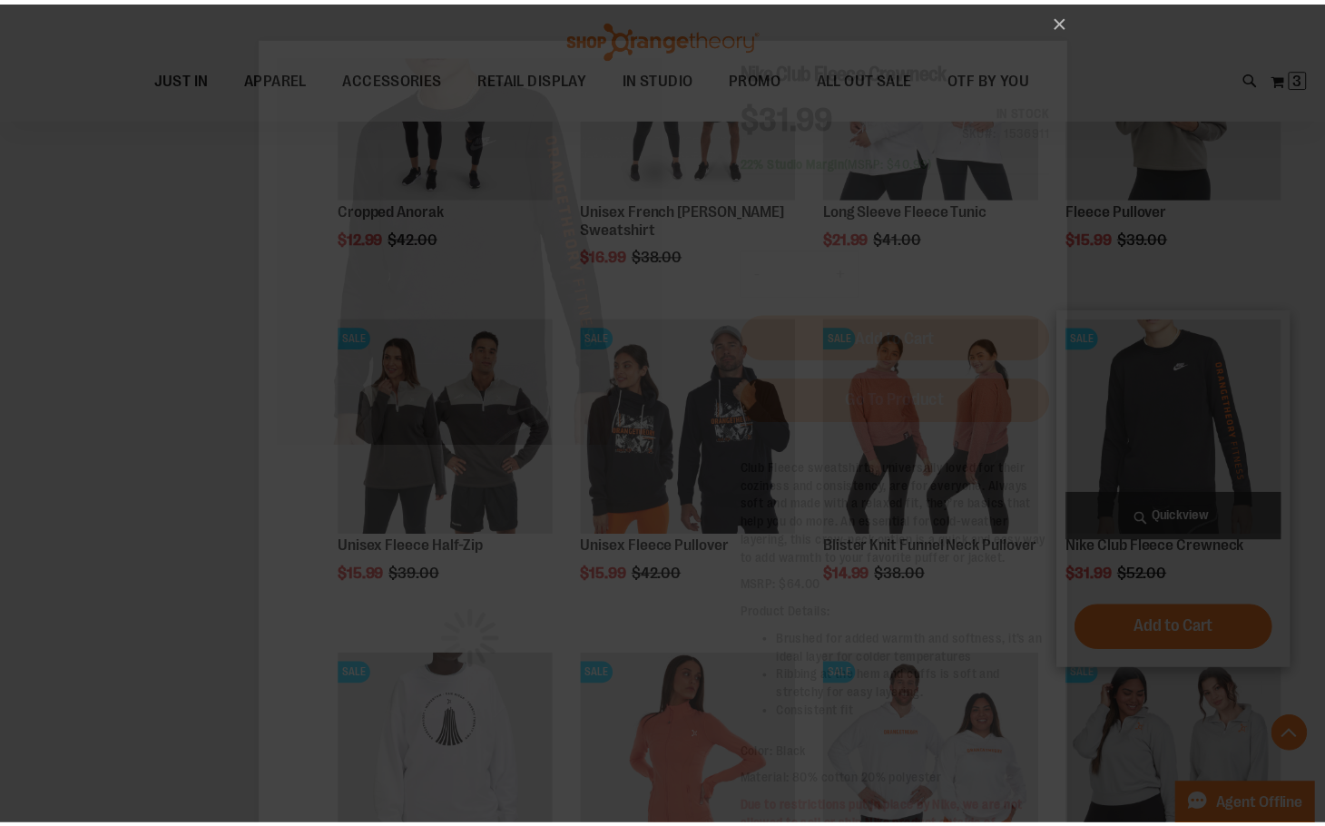
scroll to position [0, 0]
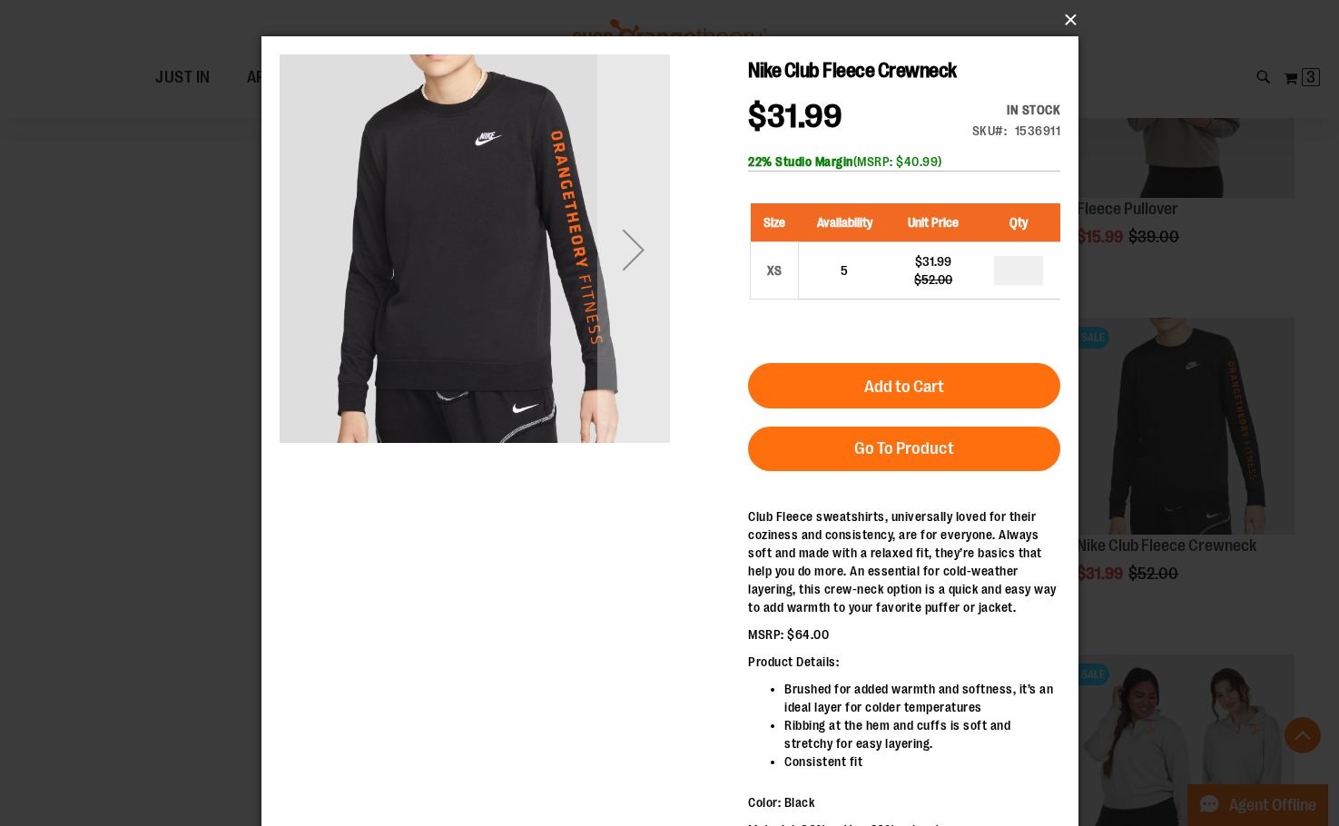
click at [1063, 16] on button "×" at bounding box center [675, 20] width 817 height 40
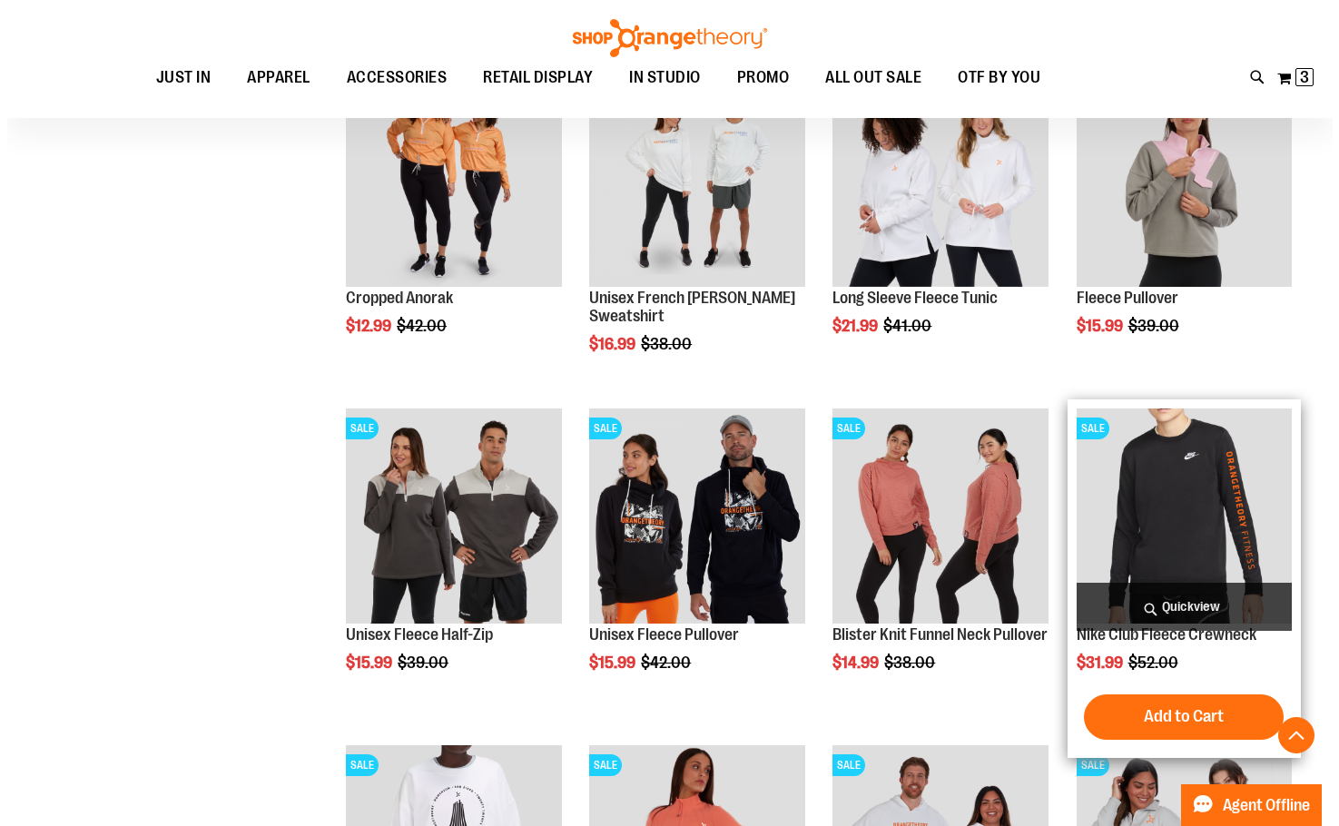
scroll to position [3903, 0]
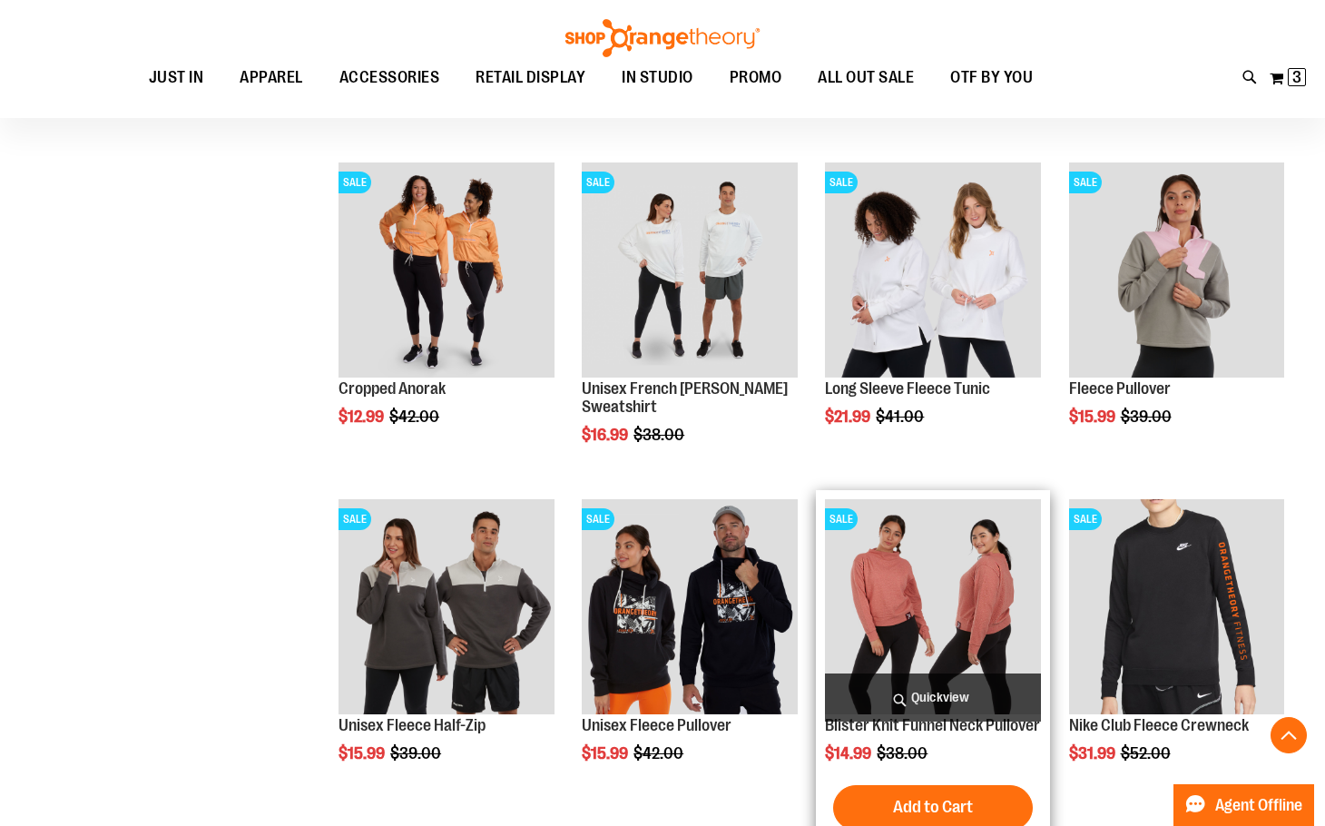
click at [944, 693] on span "Quickview" at bounding box center [932, 698] width 215 height 48
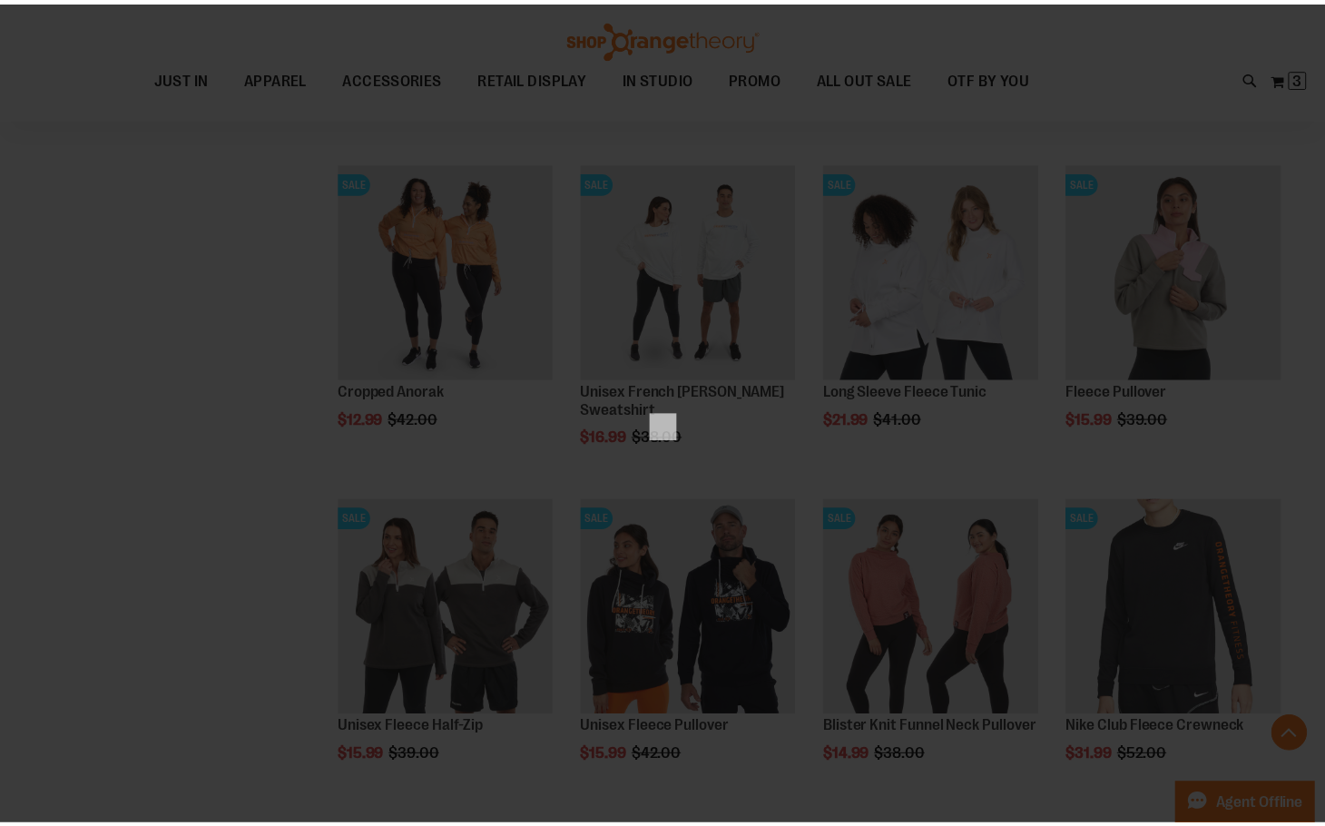
scroll to position [0, 0]
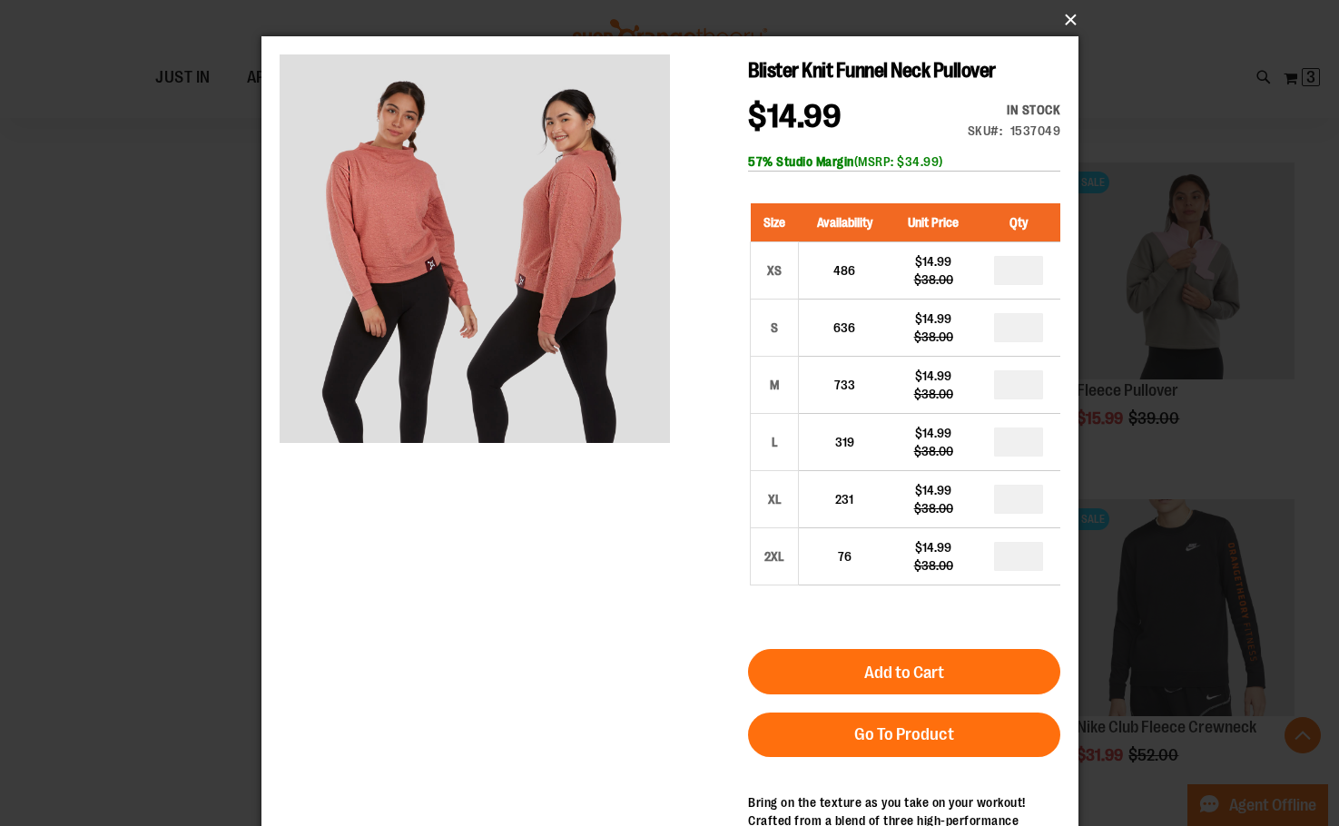
click at [1068, 19] on button "×" at bounding box center [675, 20] width 817 height 40
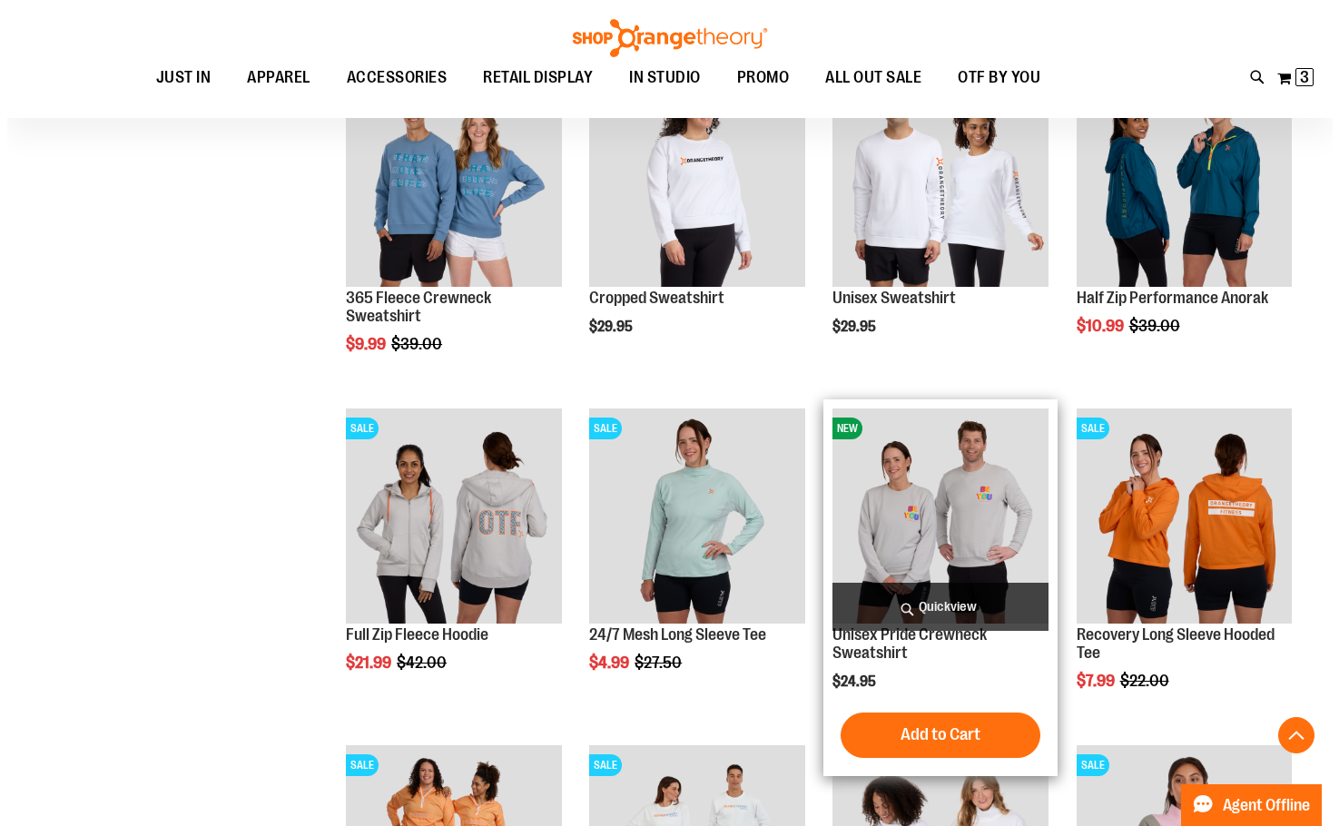
scroll to position [3267, 0]
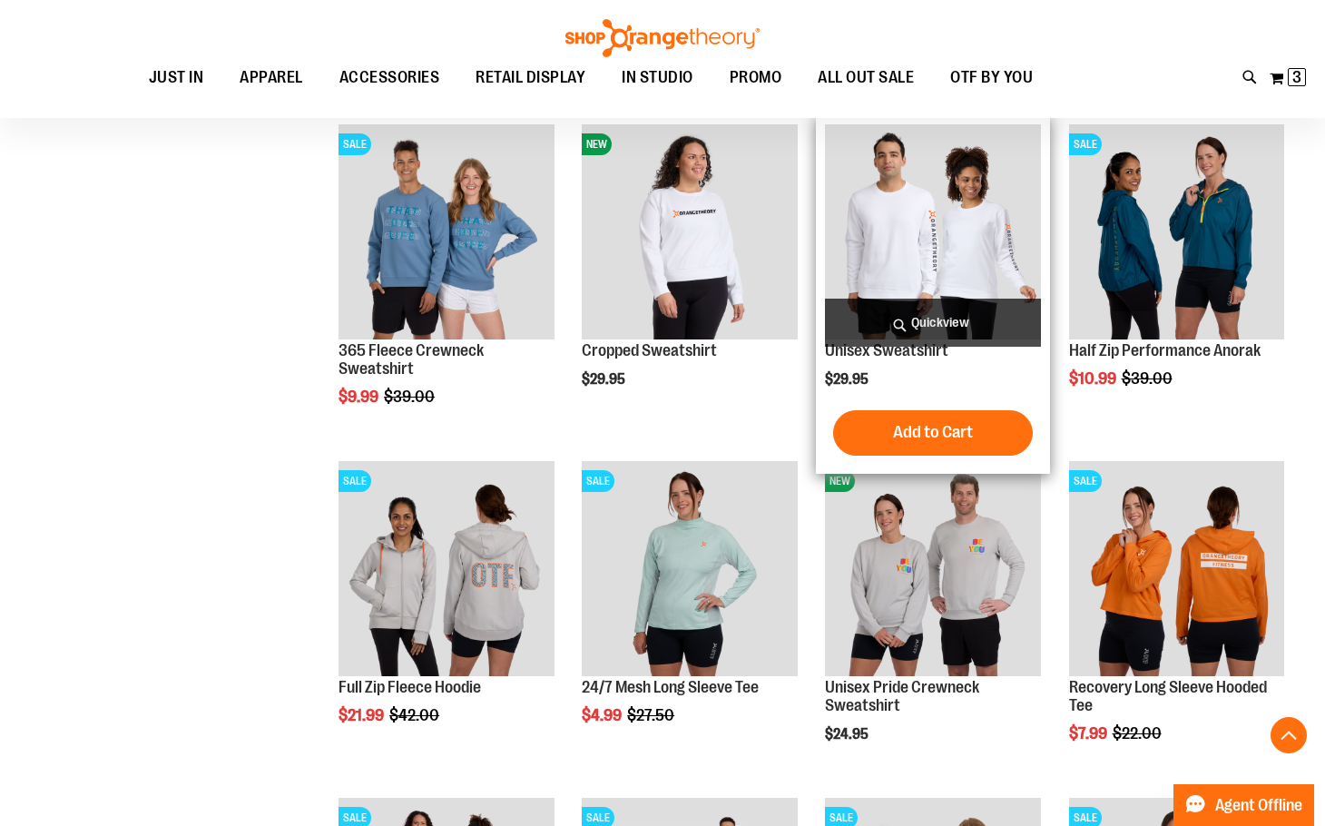
click at [939, 318] on span "Quickview" at bounding box center [932, 323] width 215 height 48
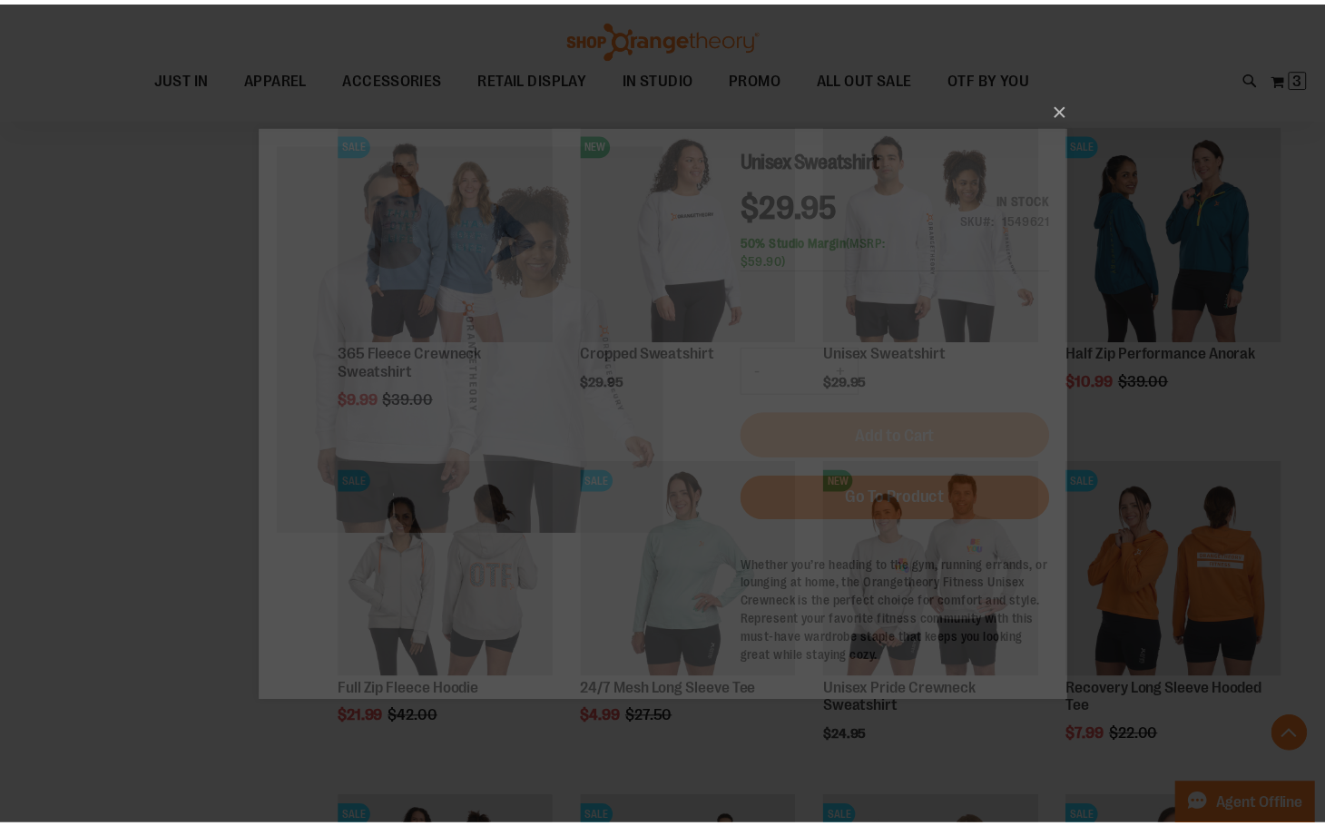
scroll to position [0, 0]
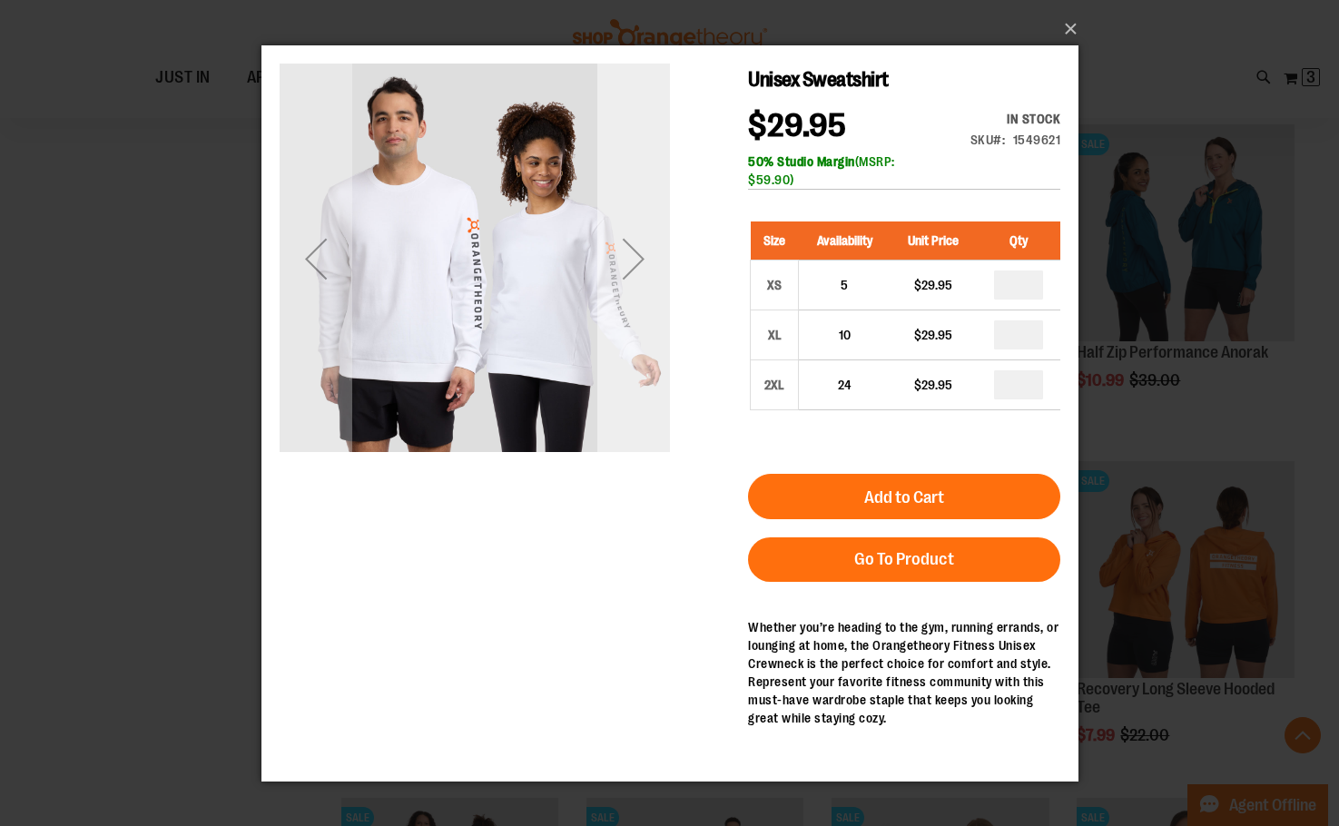
click at [618, 263] on div "Next" at bounding box center [632, 258] width 73 height 73
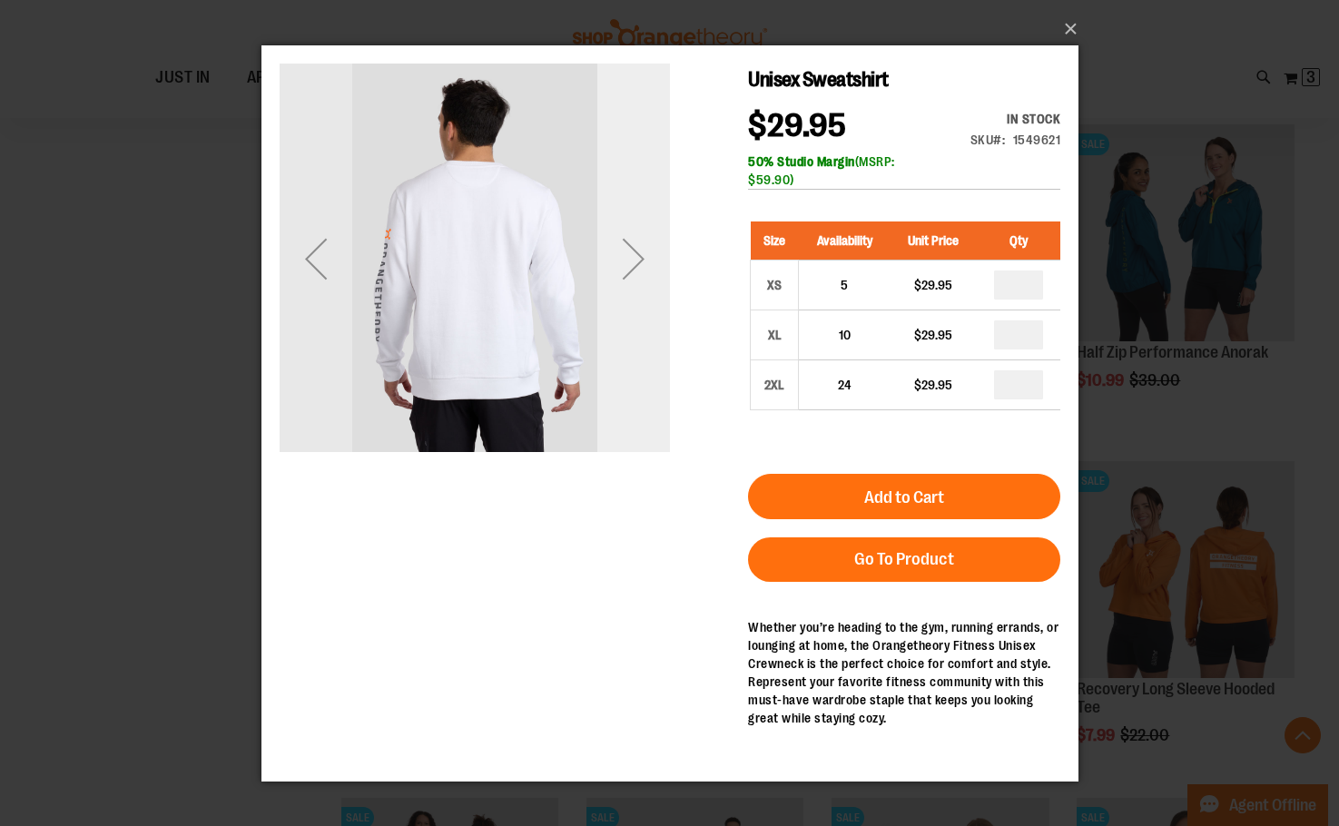
click at [618, 261] on div "Next" at bounding box center [632, 258] width 73 height 73
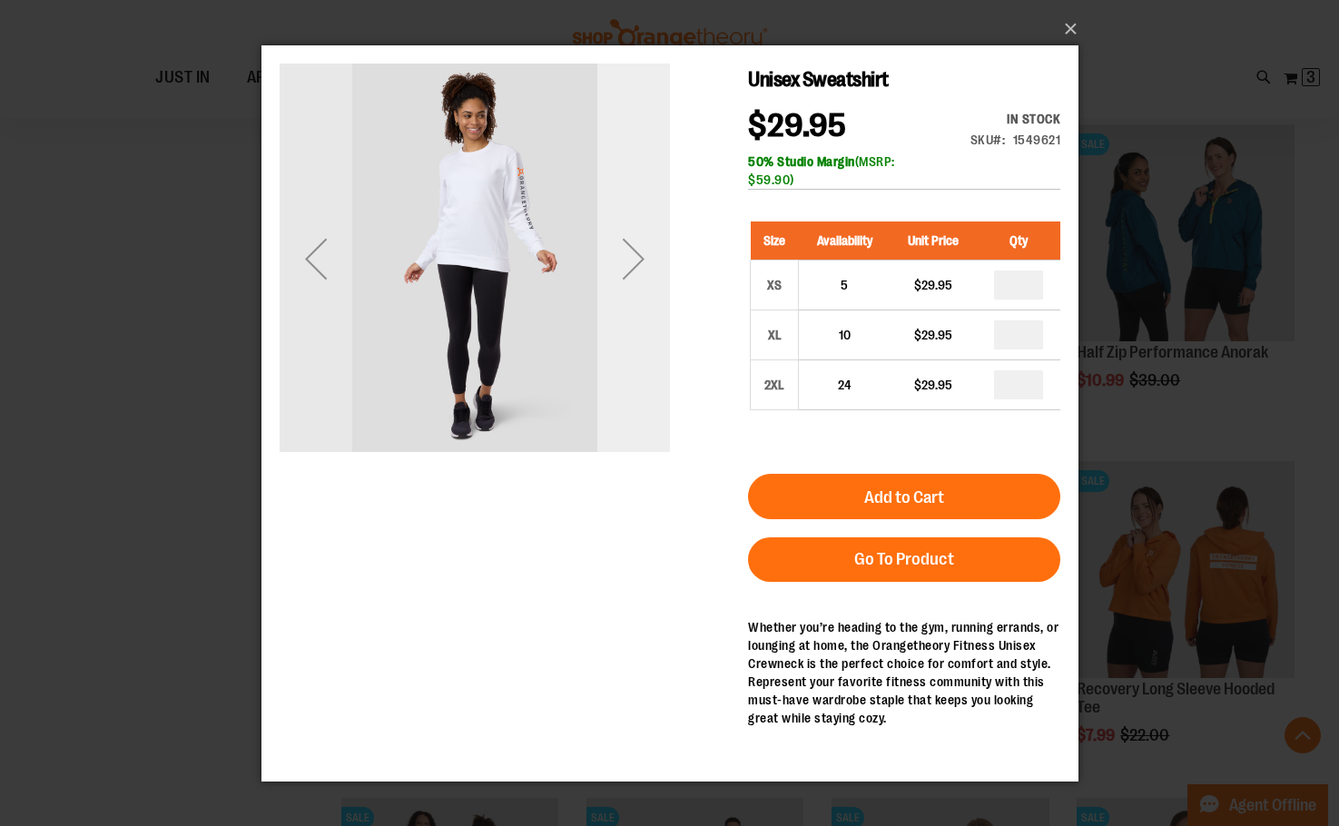
click at [618, 261] on div "Next" at bounding box center [632, 258] width 73 height 73
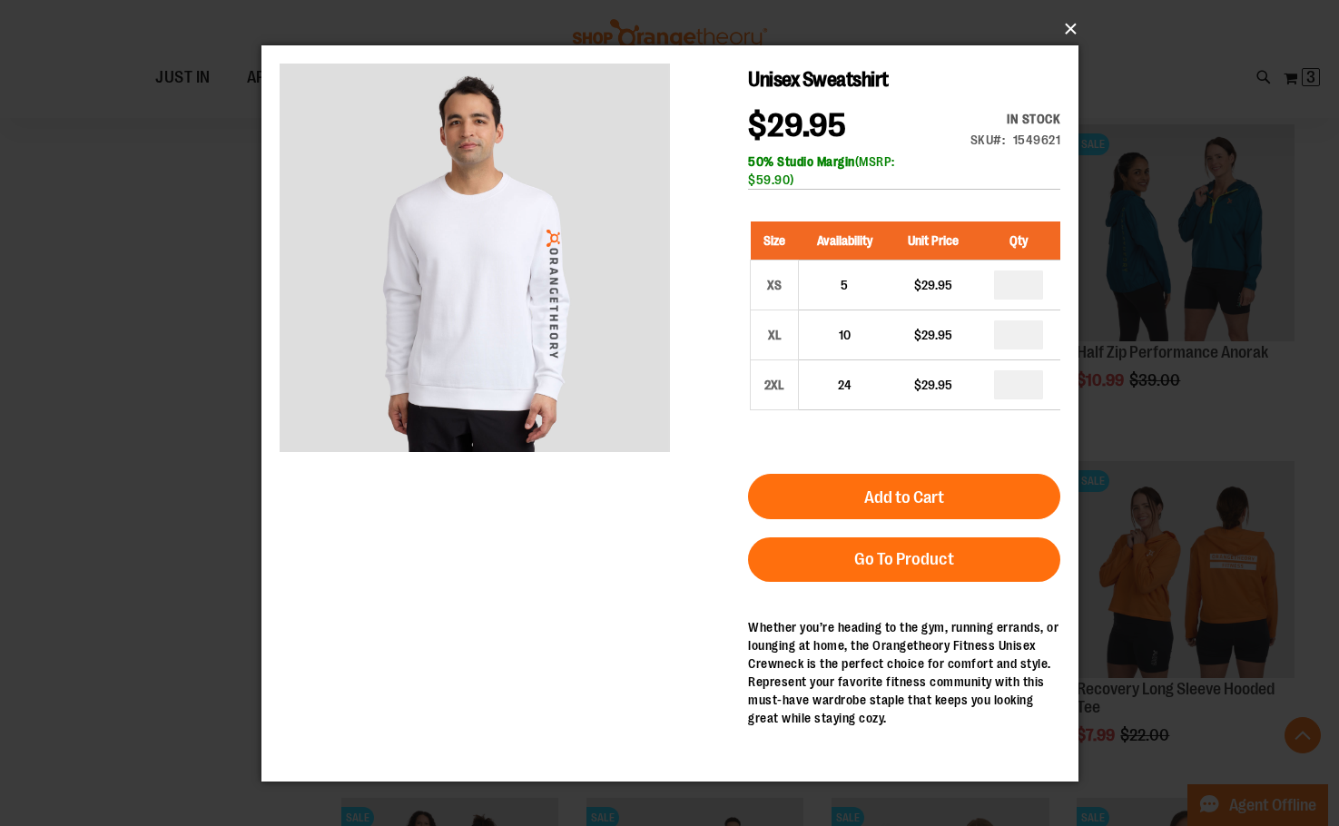
click at [1067, 25] on button "×" at bounding box center [675, 29] width 817 height 40
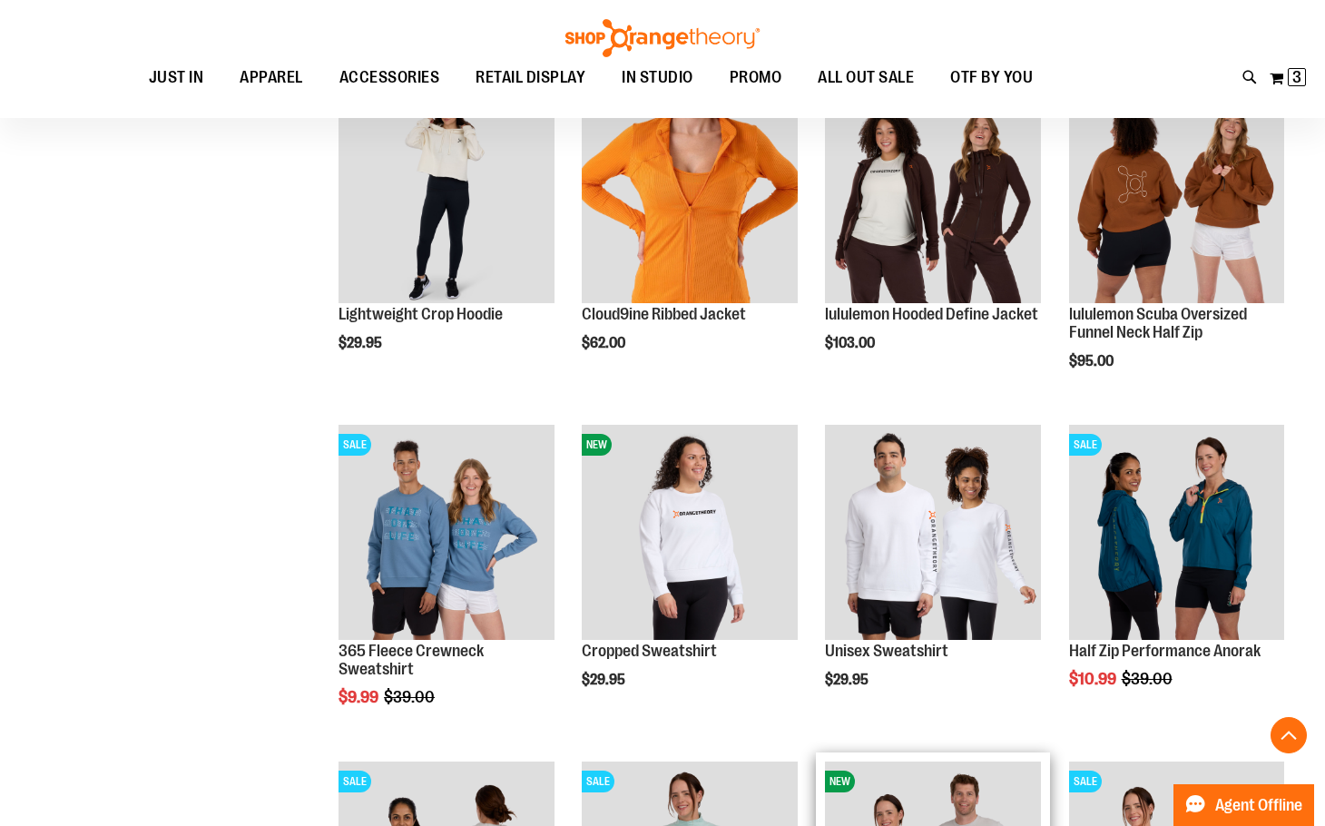
scroll to position [2904, 0]
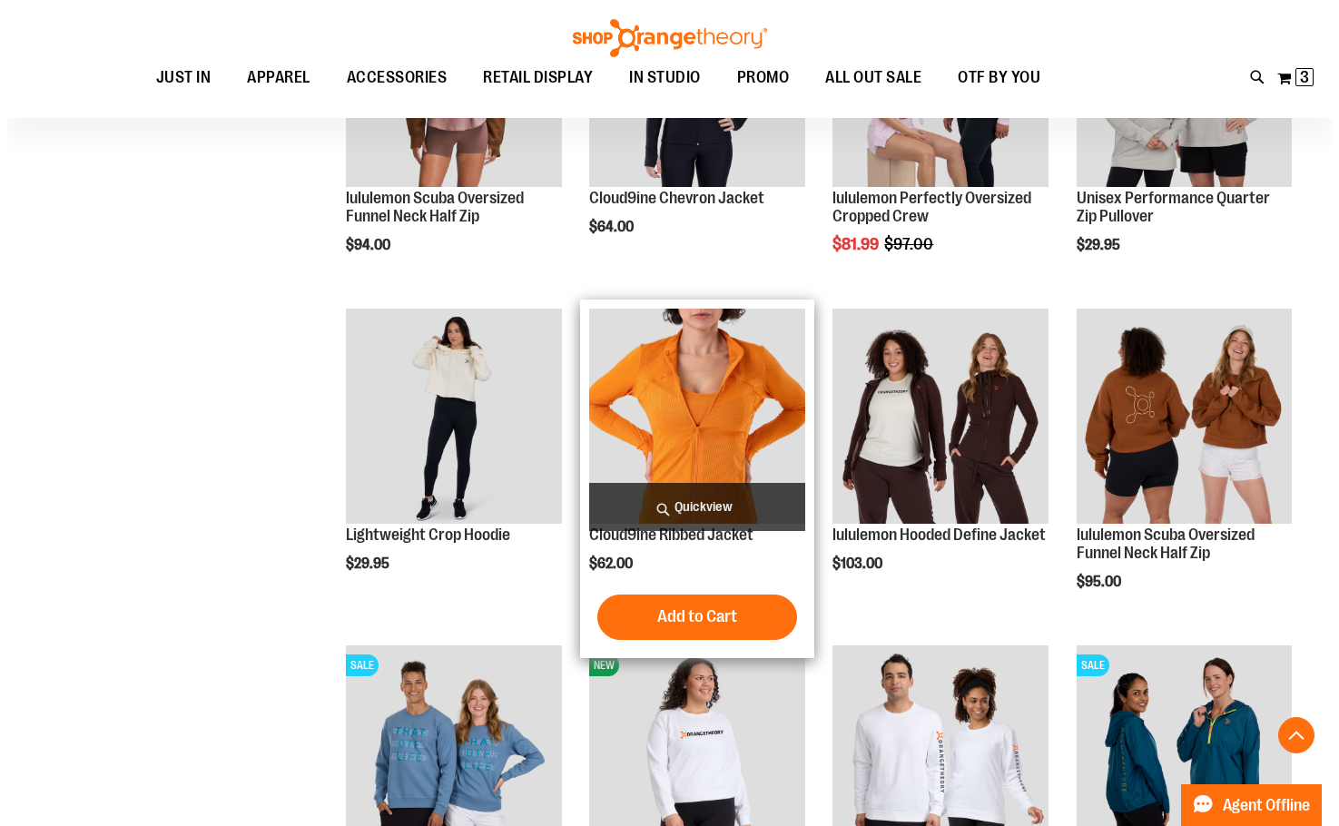
scroll to position [2723, 0]
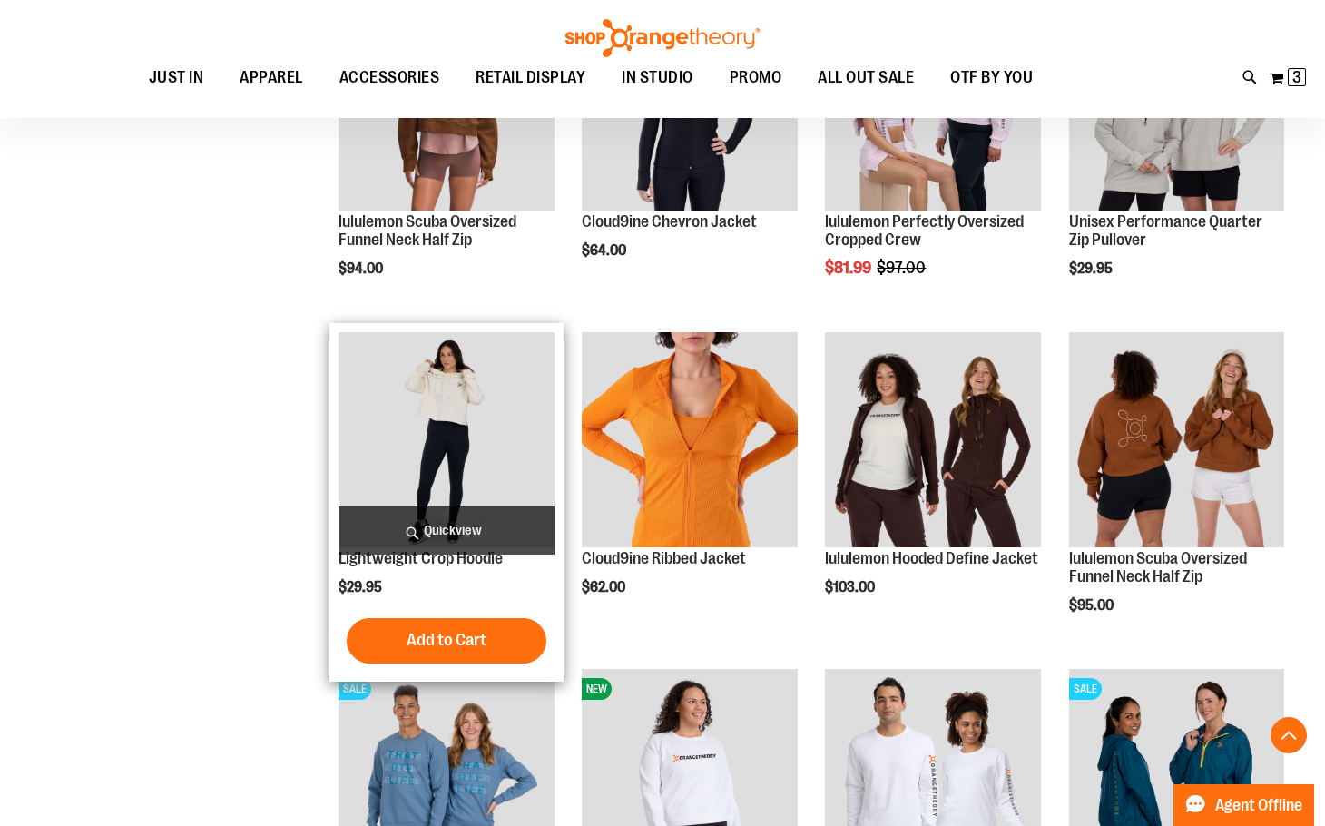
click at [449, 526] on span "Quickview" at bounding box center [446, 531] width 215 height 48
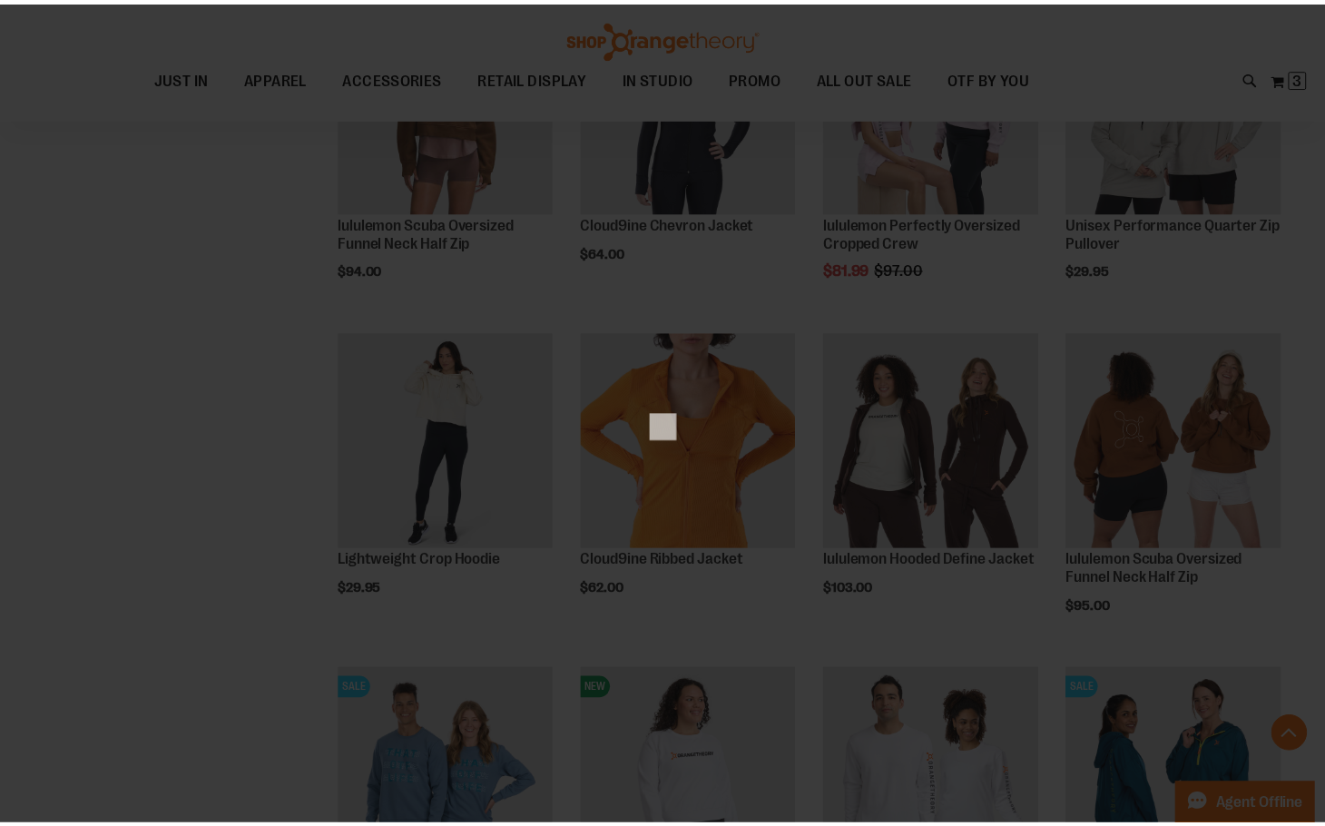
scroll to position [0, 0]
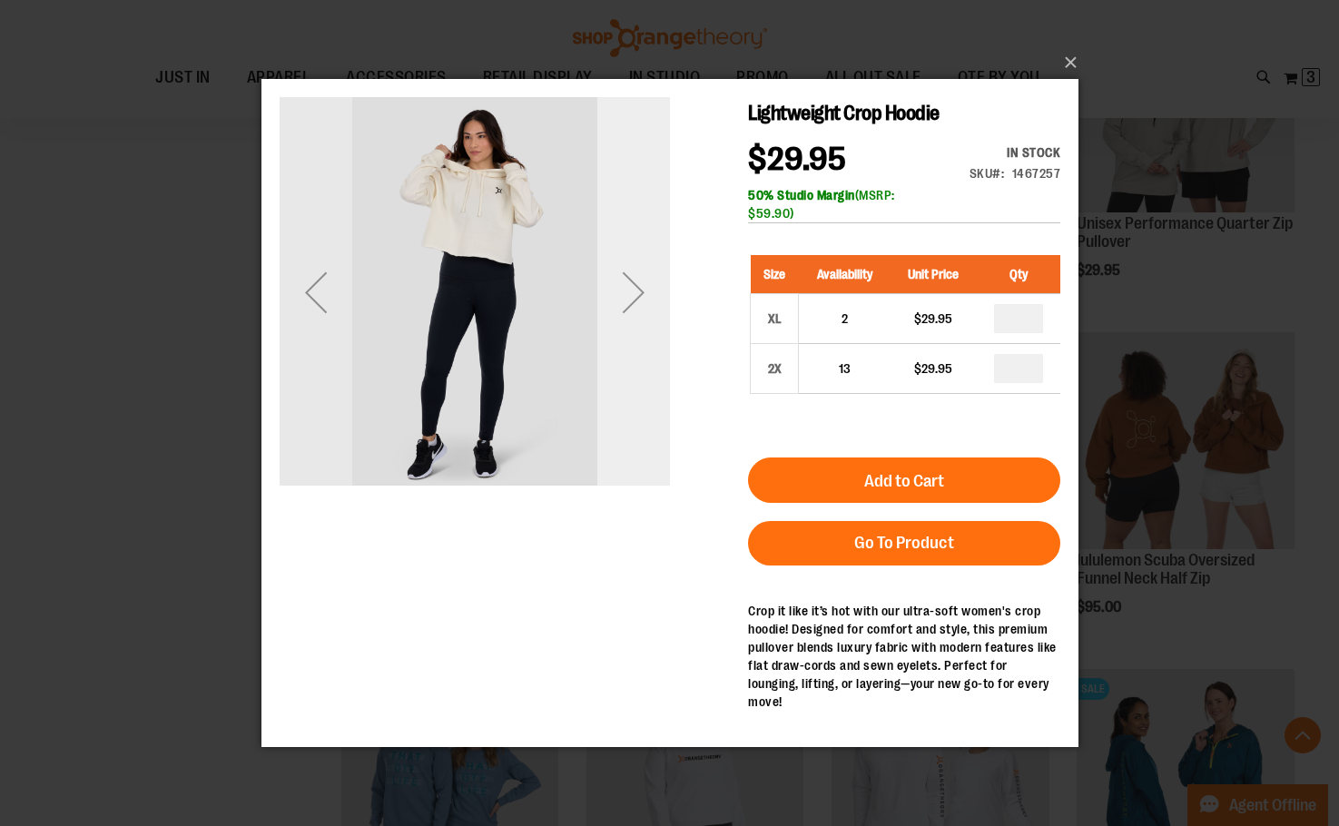
click at [626, 293] on div "Next" at bounding box center [632, 292] width 73 height 73
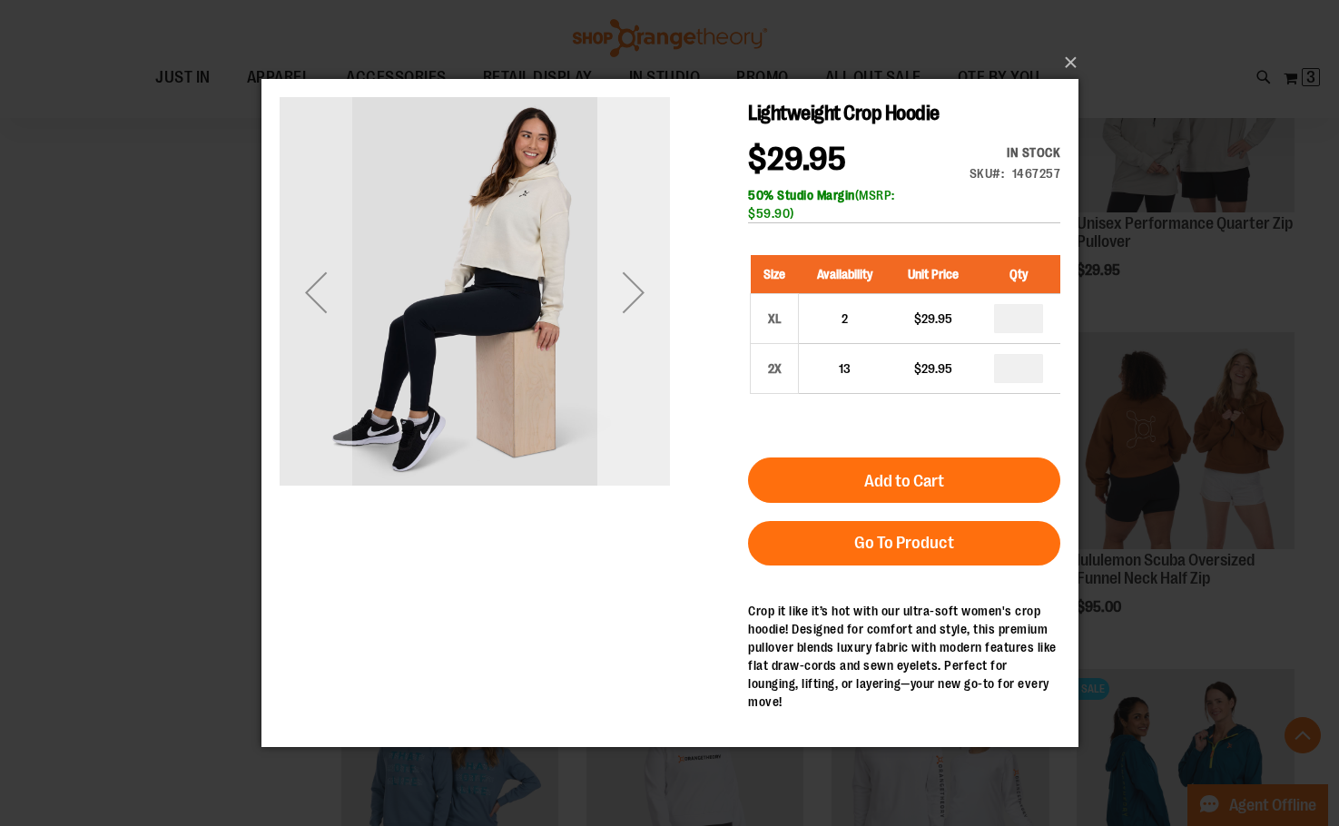
click at [626, 293] on div "Next" at bounding box center [632, 292] width 73 height 73
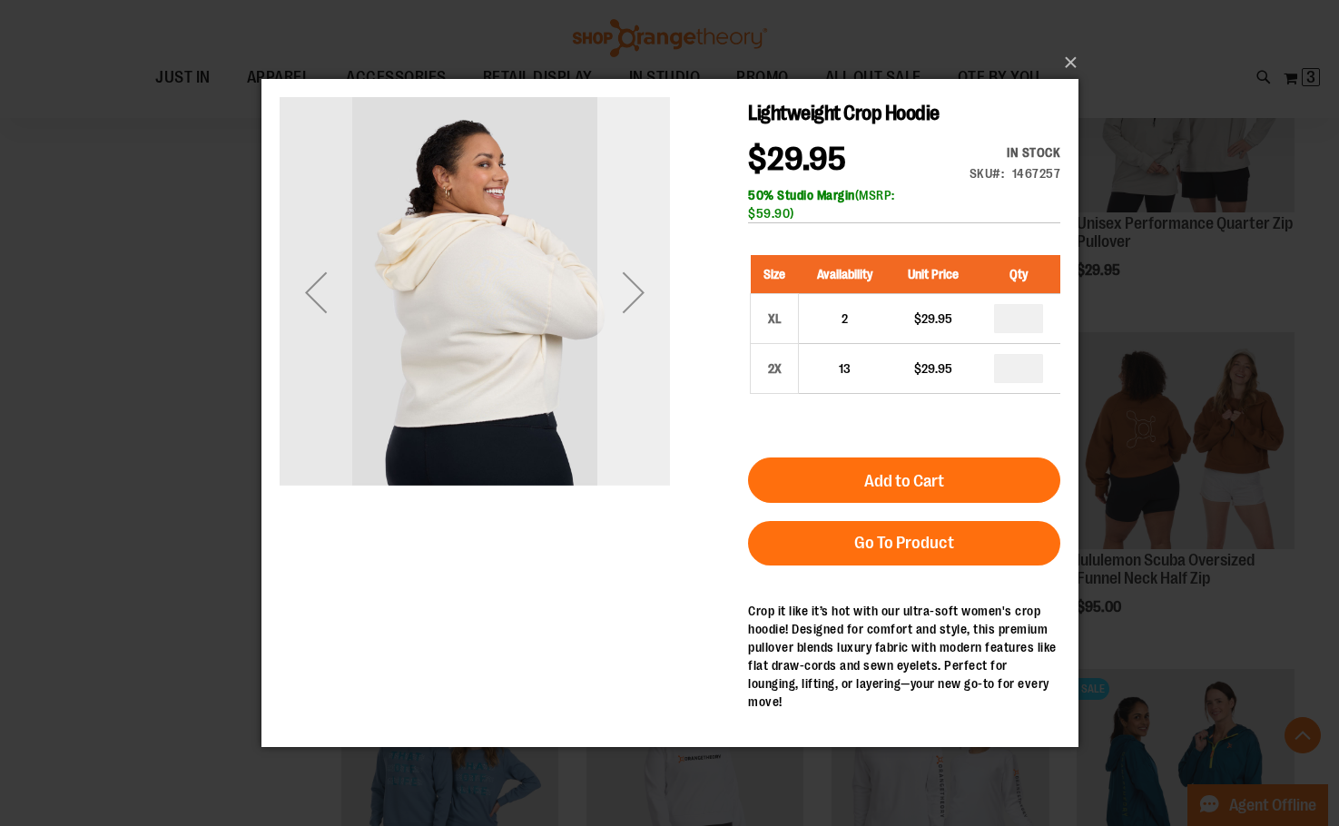
click at [626, 293] on div "Next" at bounding box center [632, 292] width 73 height 73
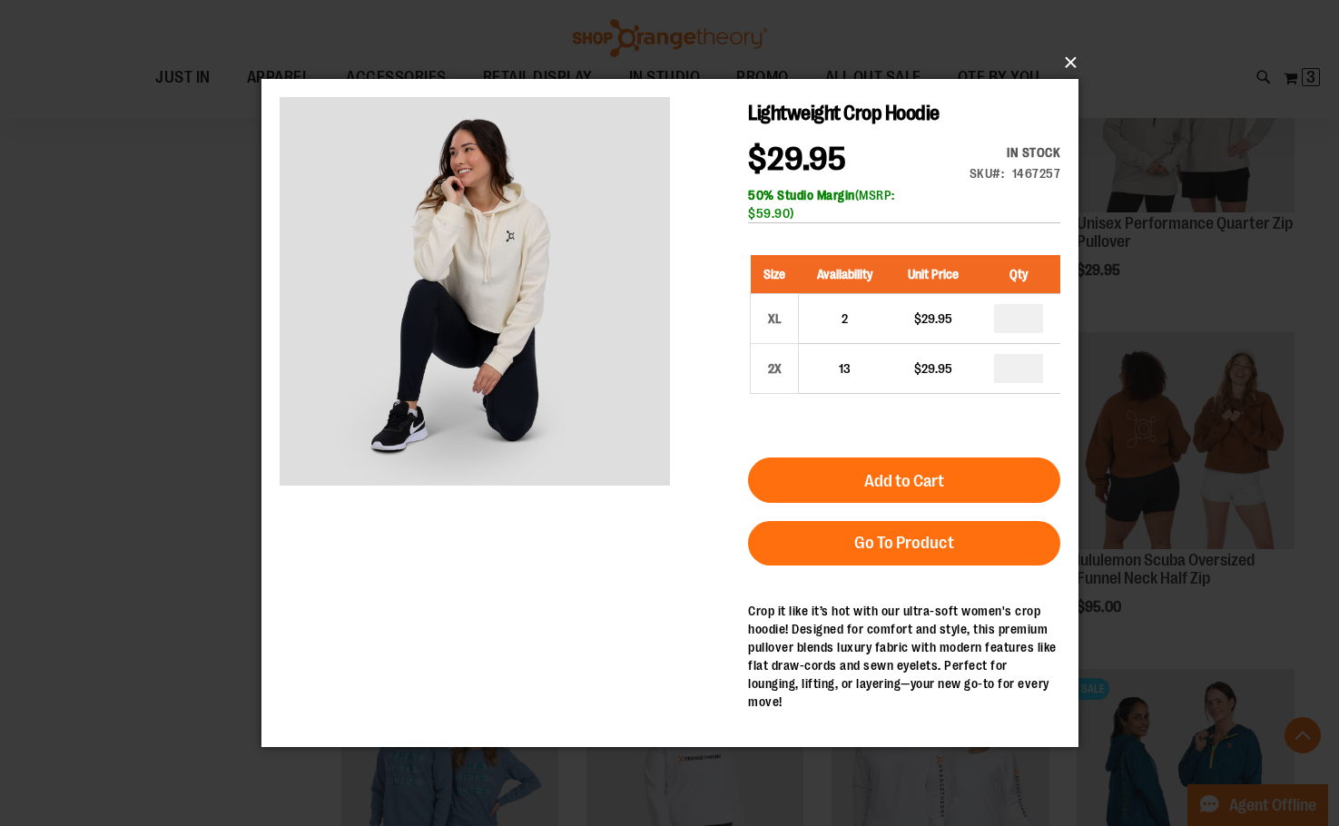
click at [1070, 54] on button "×" at bounding box center [675, 63] width 817 height 40
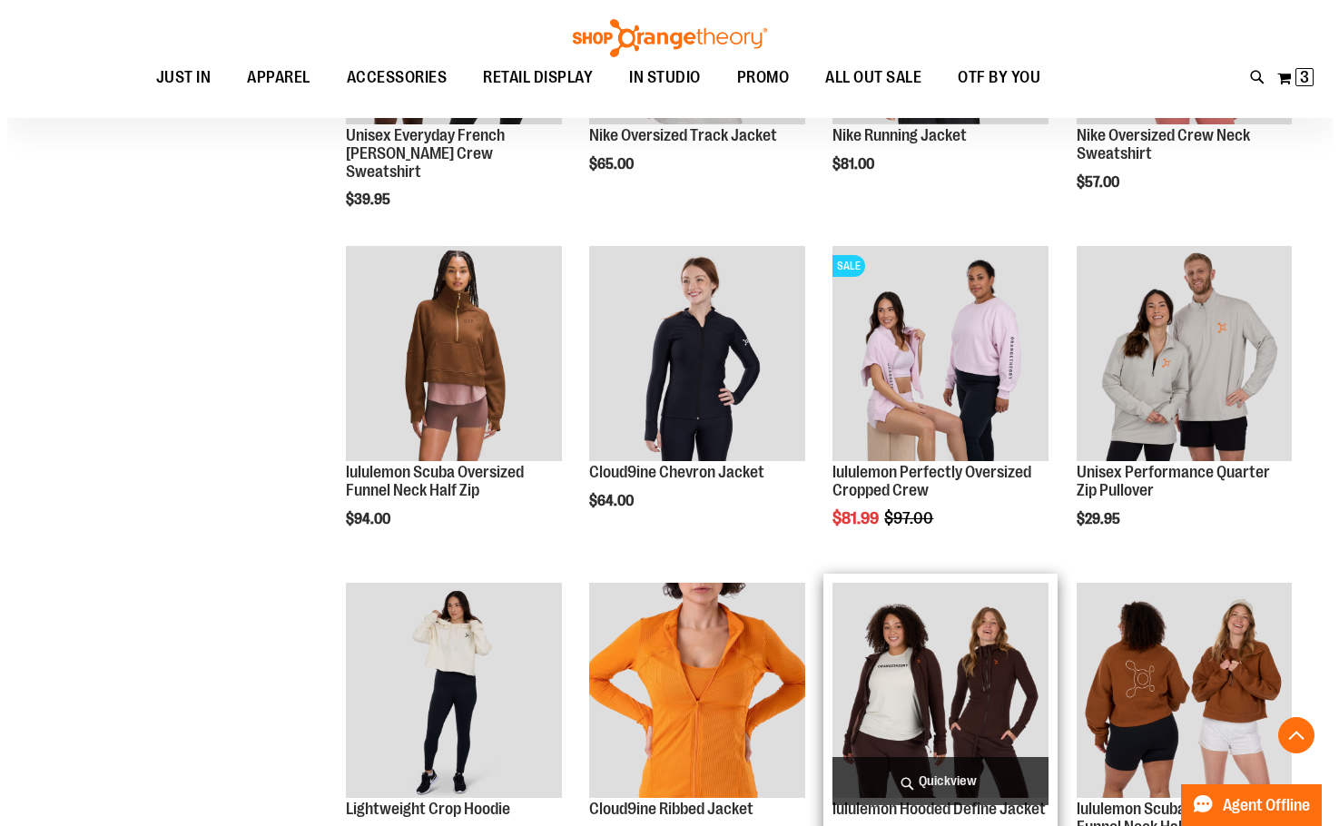
scroll to position [2450, 0]
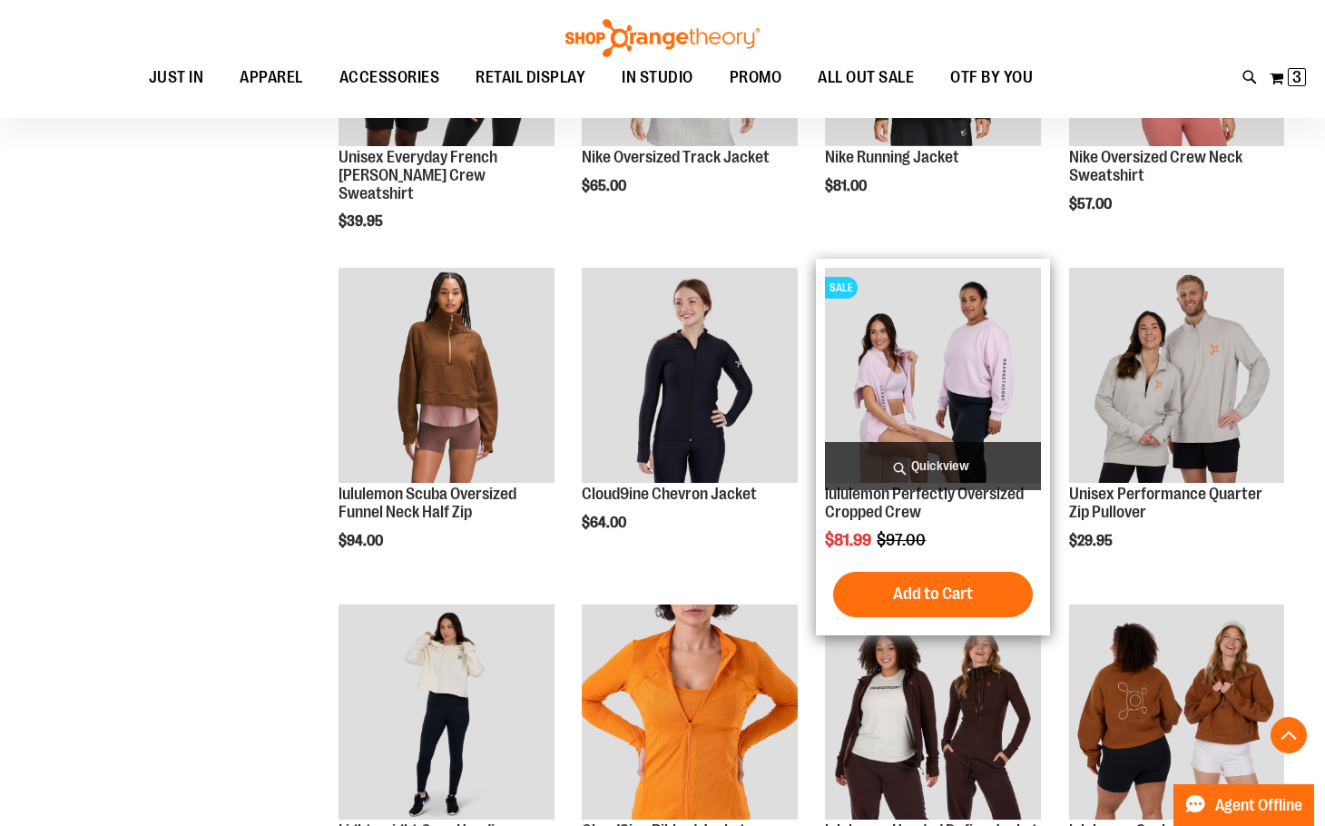
click at [921, 462] on span "Quickview" at bounding box center [932, 466] width 215 height 48
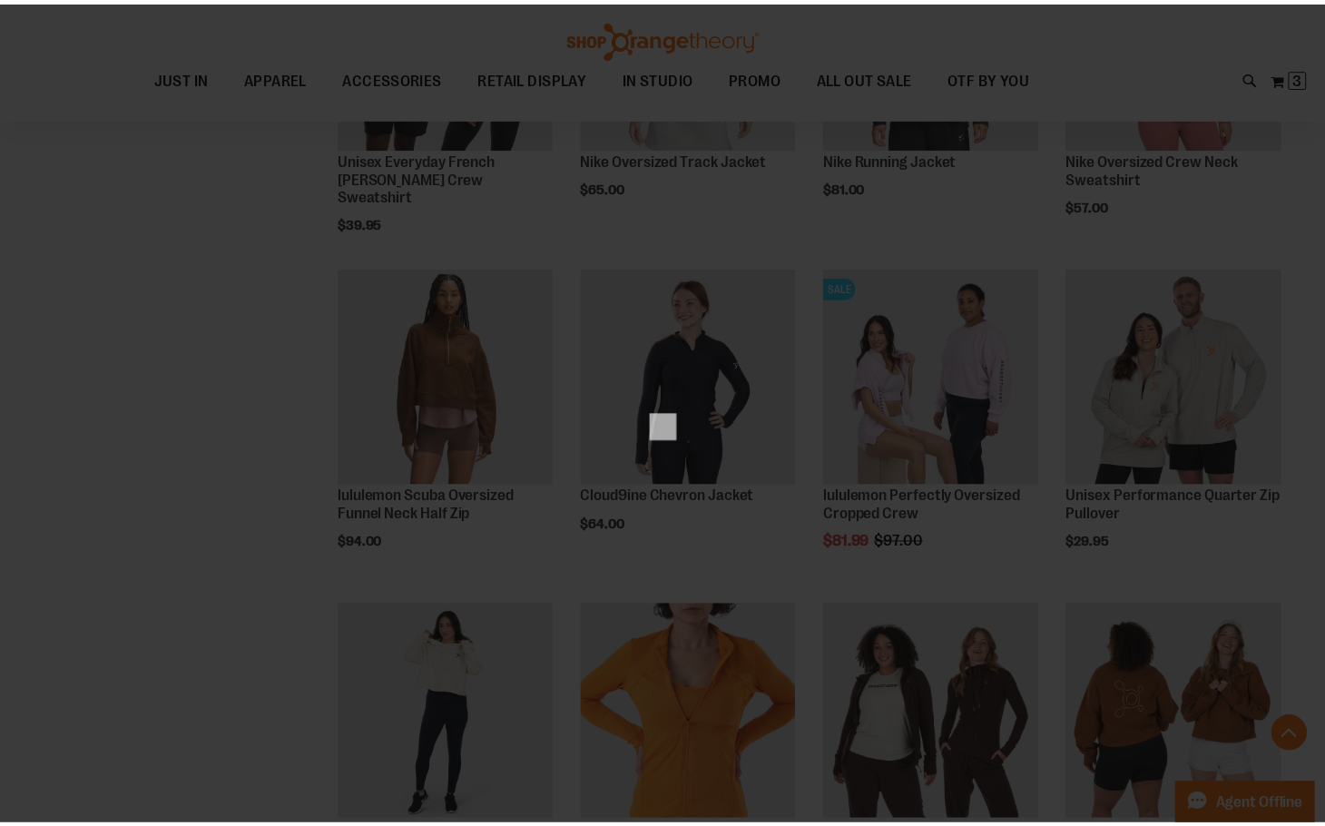
scroll to position [0, 0]
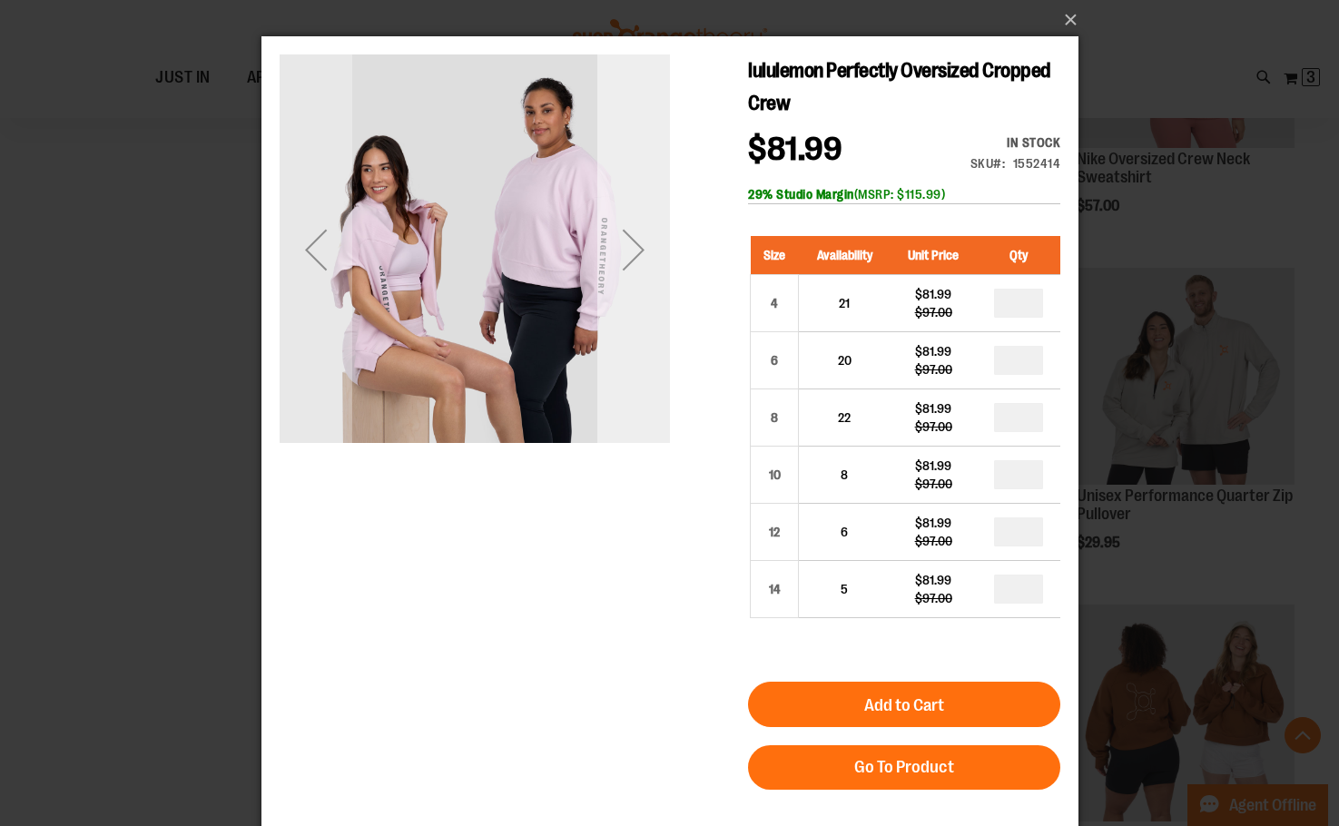
click at [648, 245] on div "Next" at bounding box center [632, 249] width 73 height 73
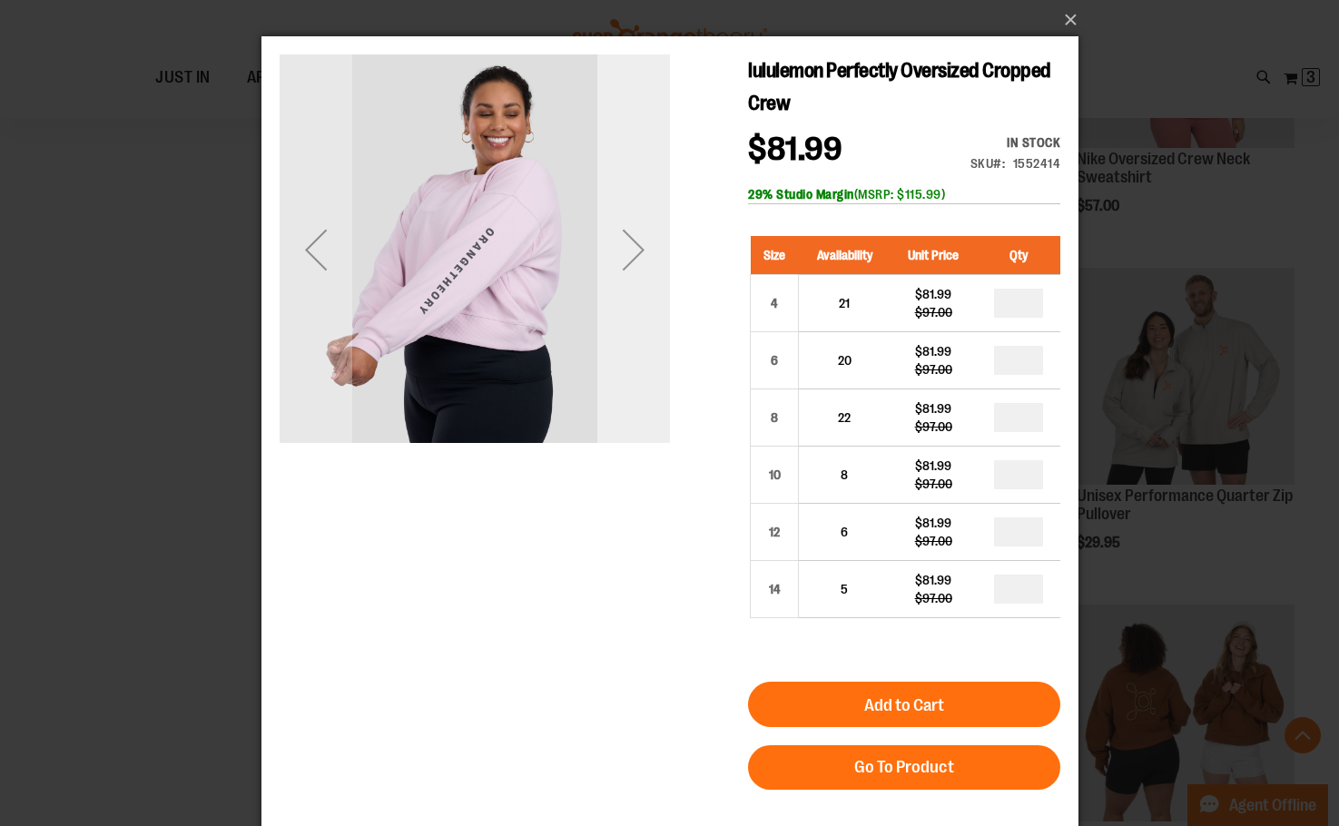
click at [648, 245] on div "Next" at bounding box center [632, 249] width 73 height 73
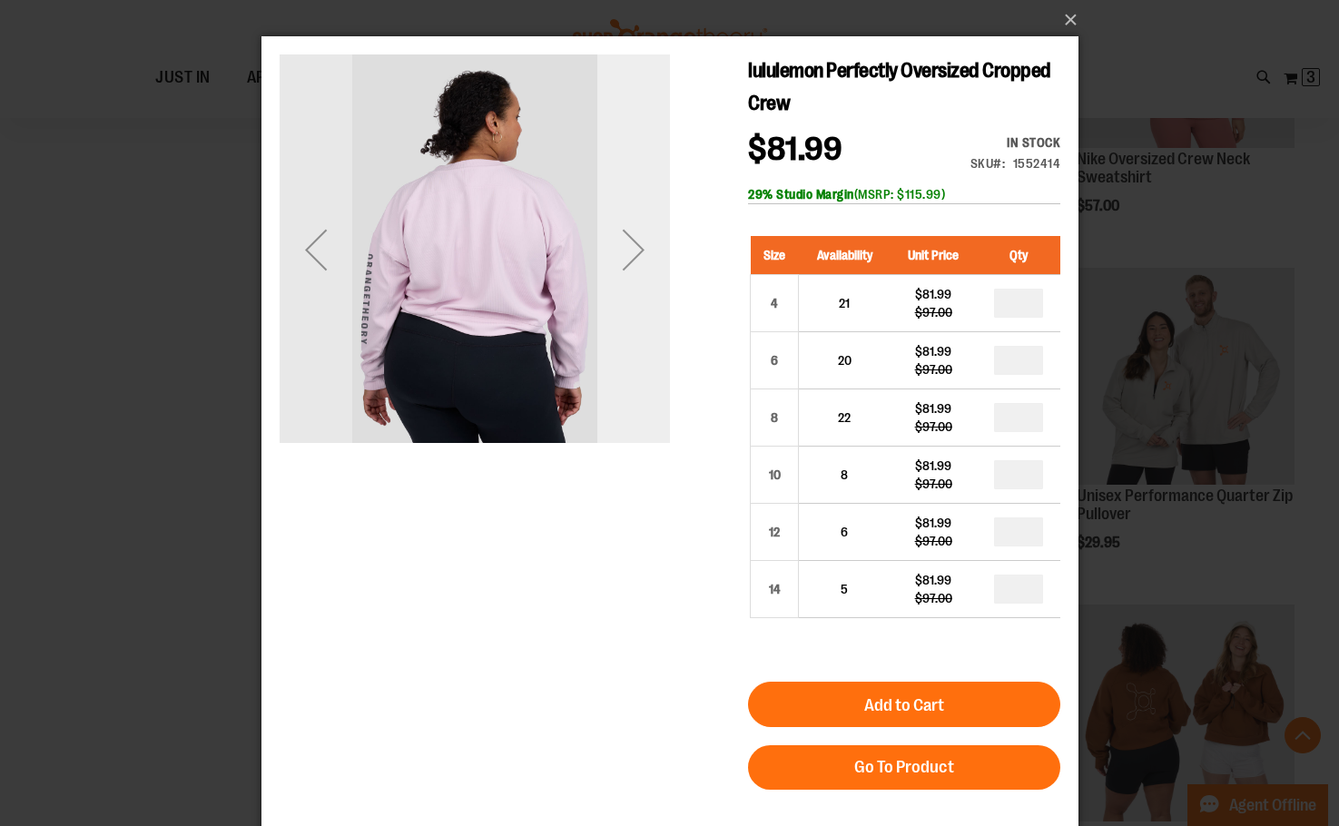
click at [648, 245] on div "Next" at bounding box center [632, 249] width 73 height 73
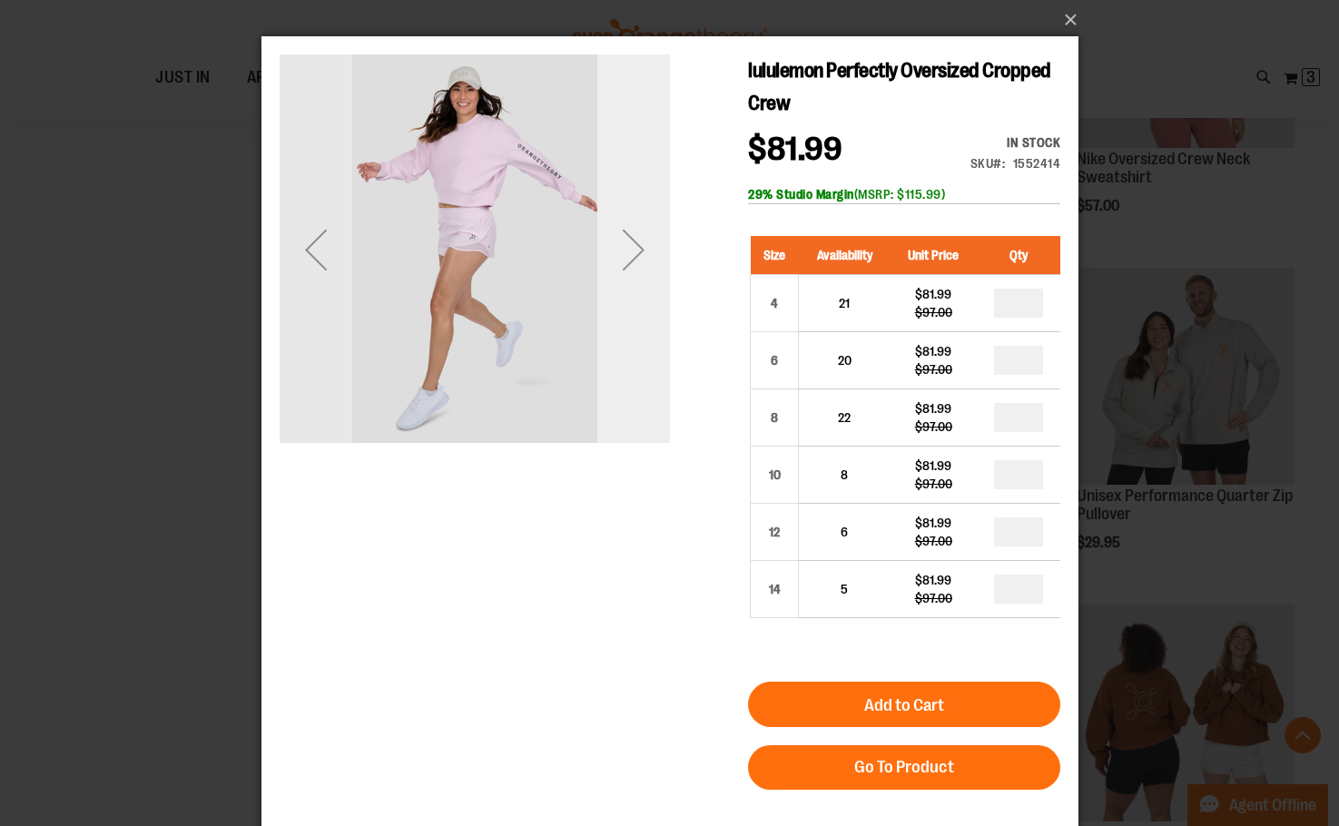
click at [648, 245] on div "Next" at bounding box center [632, 249] width 73 height 73
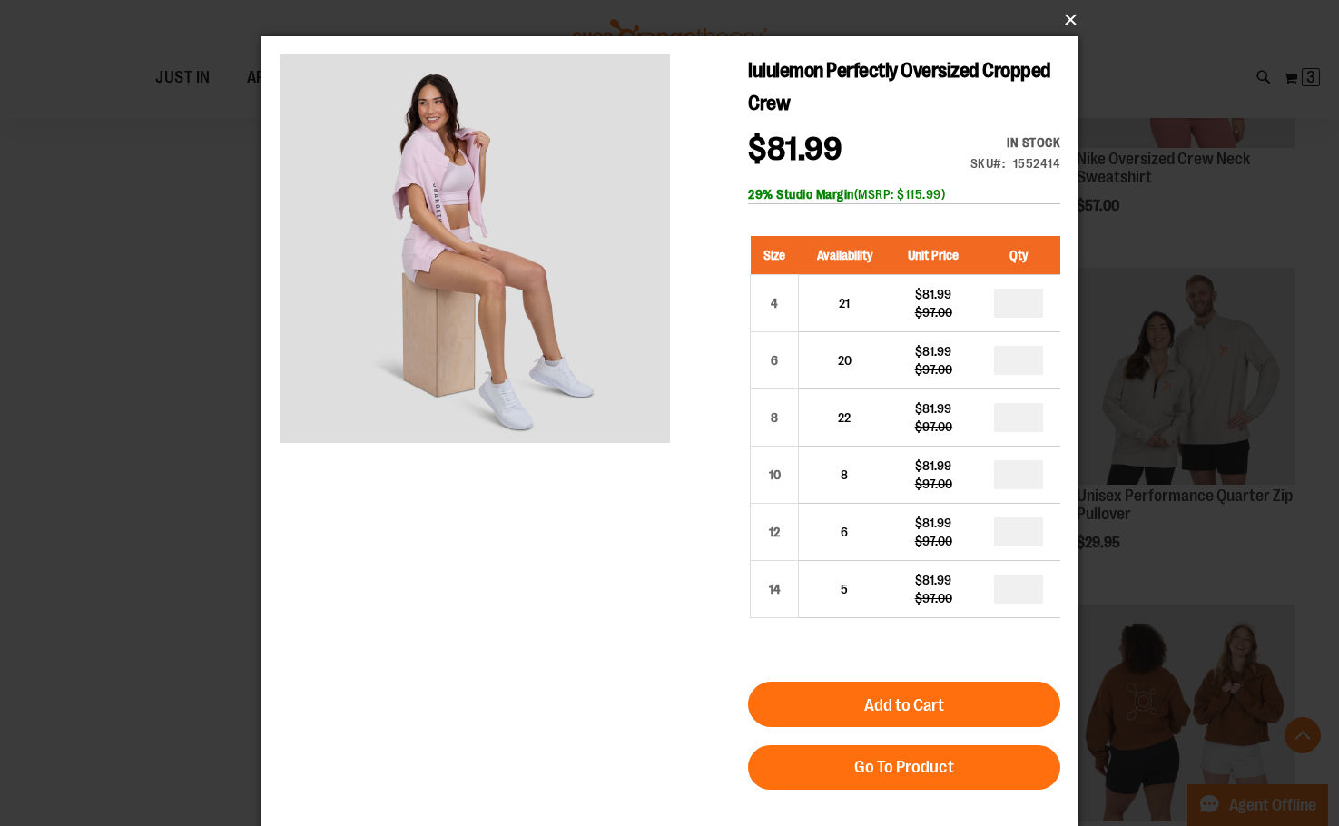
click at [1068, 17] on button "×" at bounding box center [675, 20] width 817 height 40
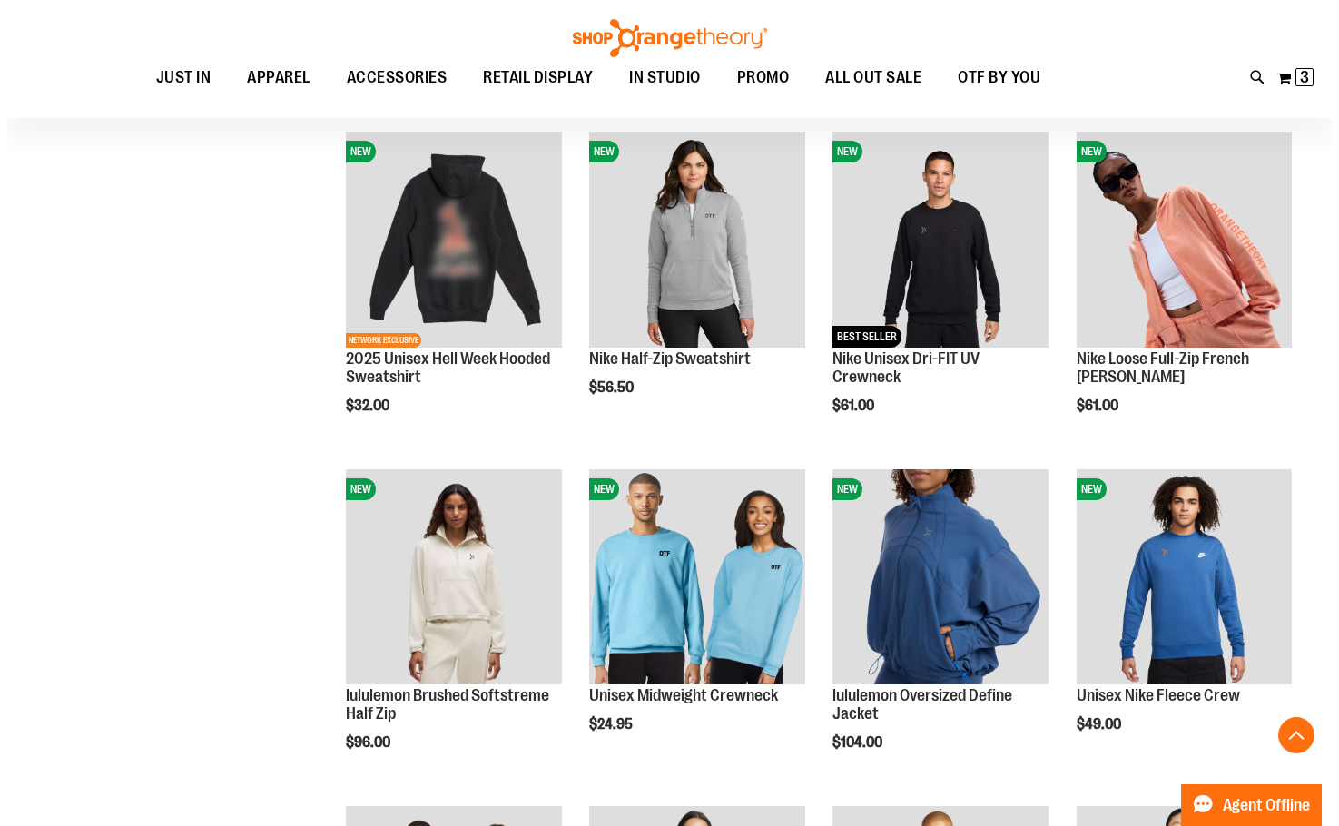
scroll to position [1542, 0]
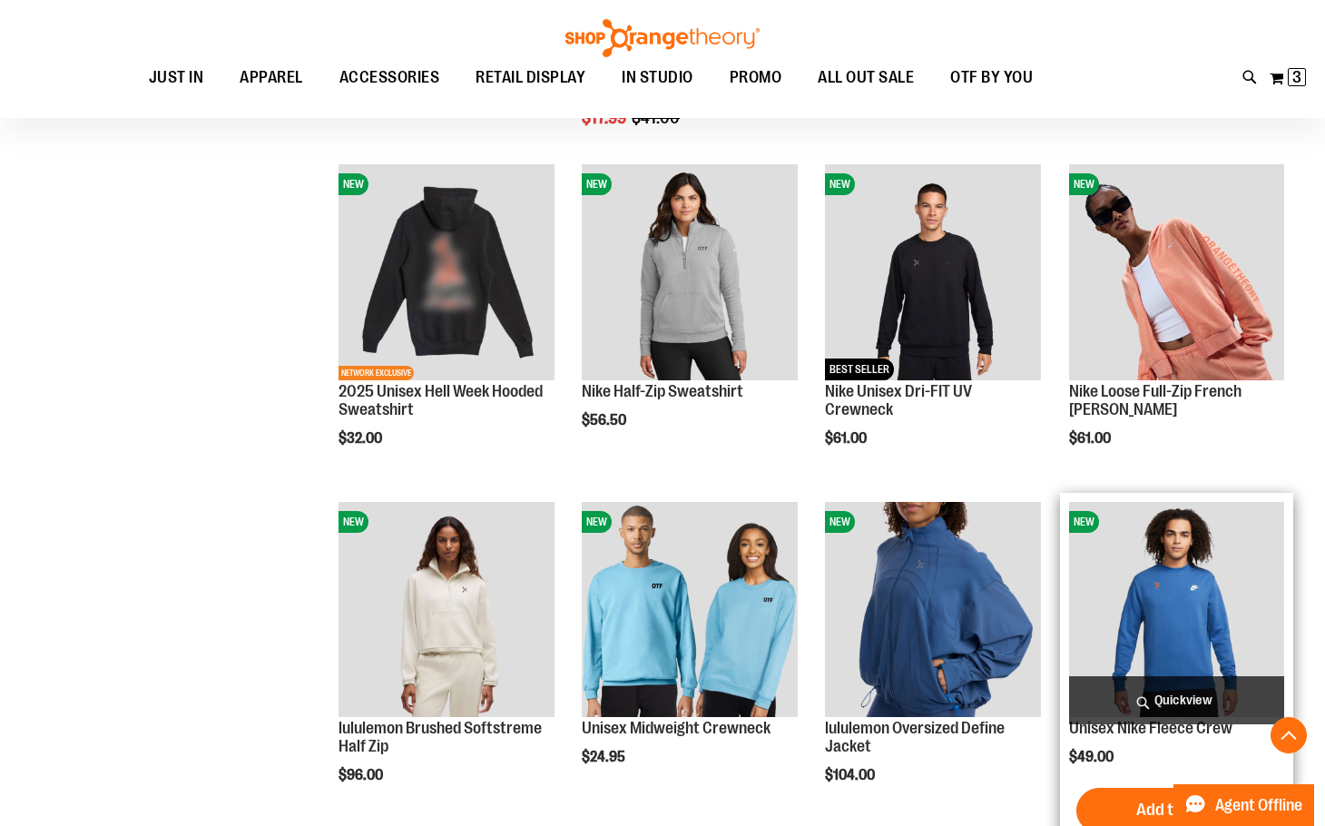
click at [1166, 698] on span "Quickview" at bounding box center [1176, 700] width 215 height 48
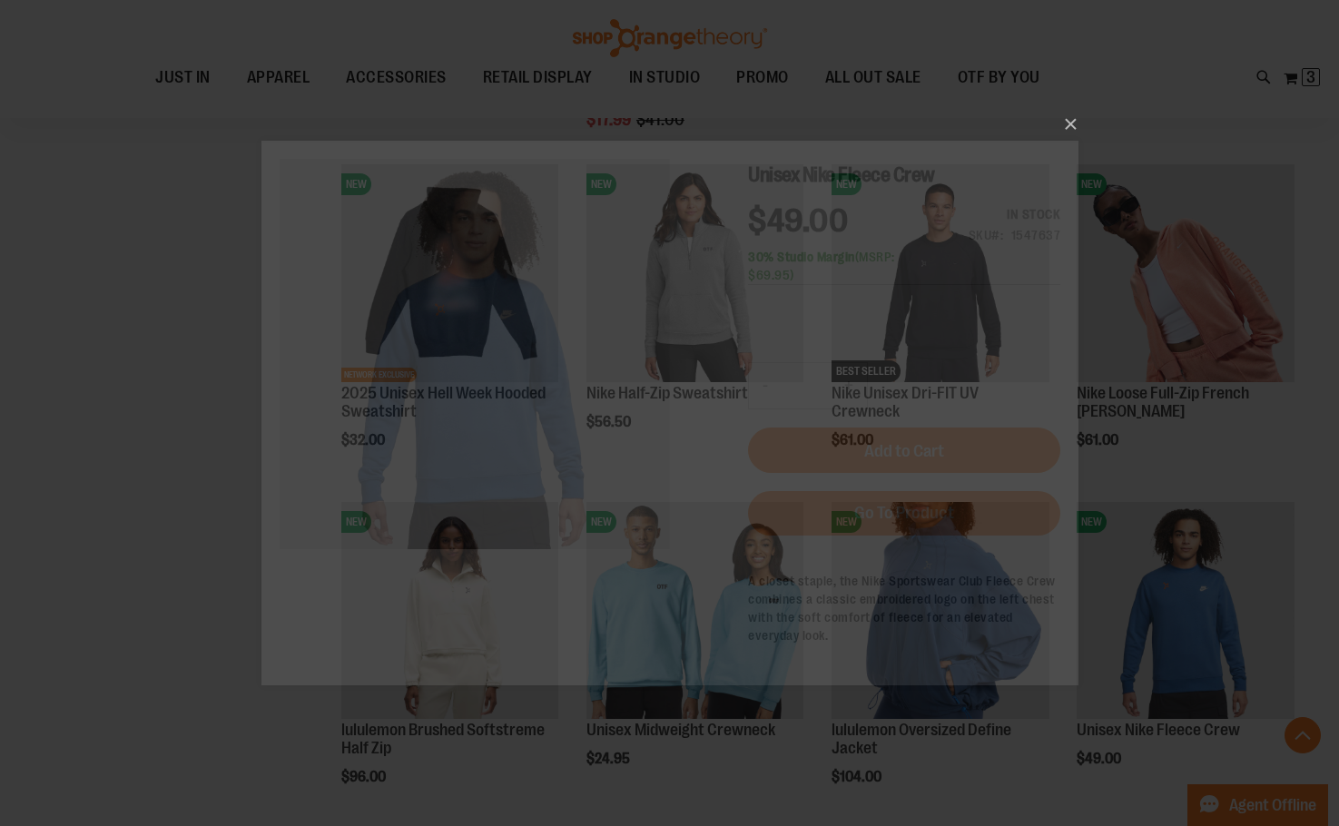
scroll to position [0, 0]
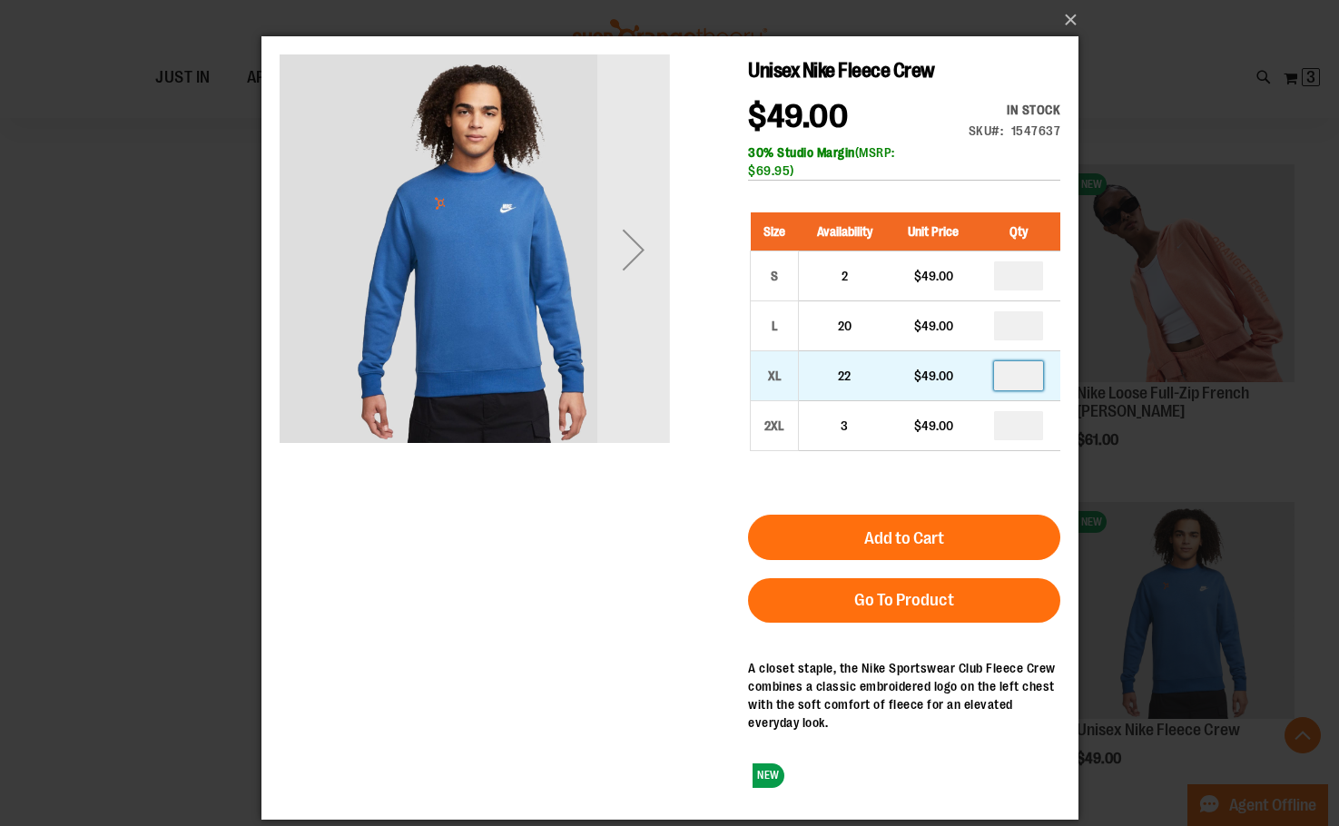
click at [1020, 381] on input "number" at bounding box center [1017, 375] width 49 height 29
type input "*"
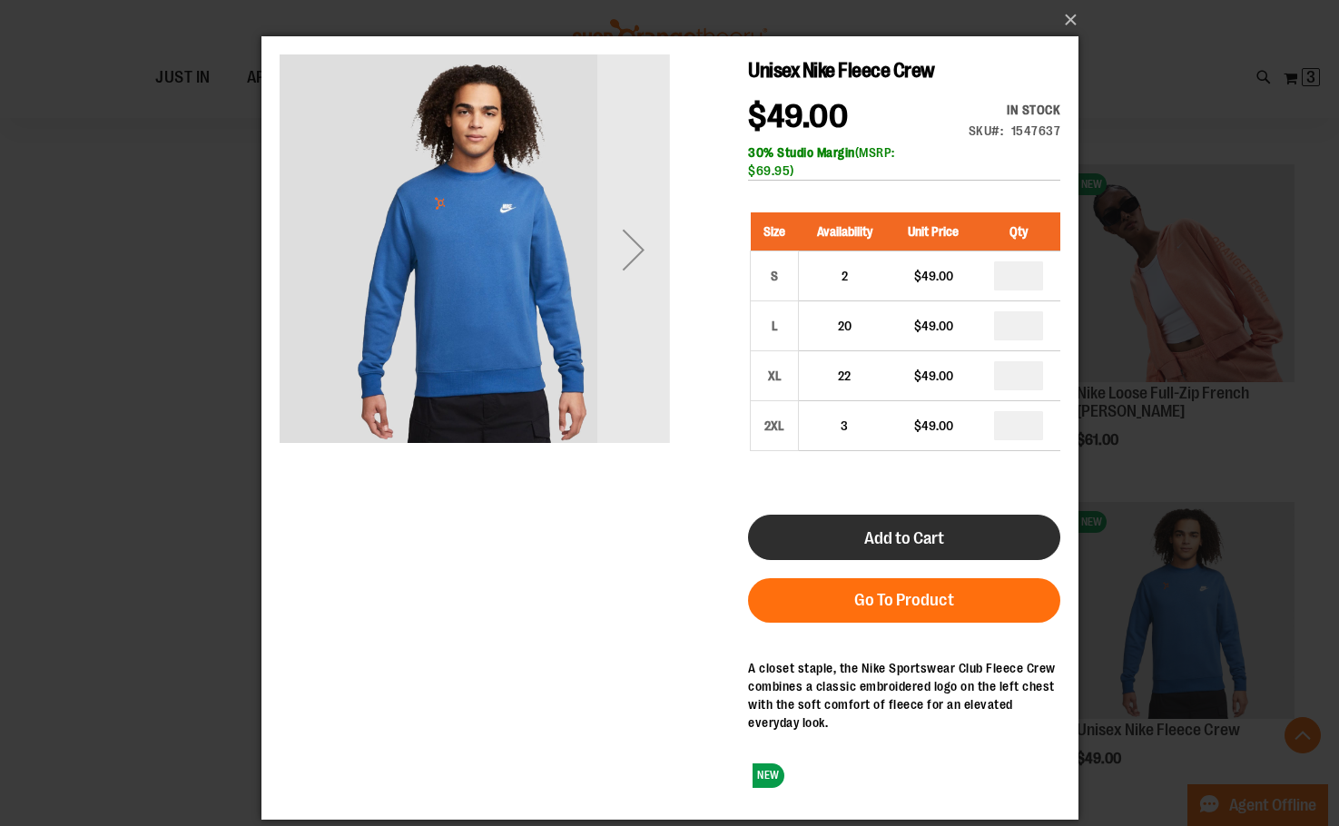
click at [960, 537] on button "Add to Cart" at bounding box center [903, 537] width 312 height 45
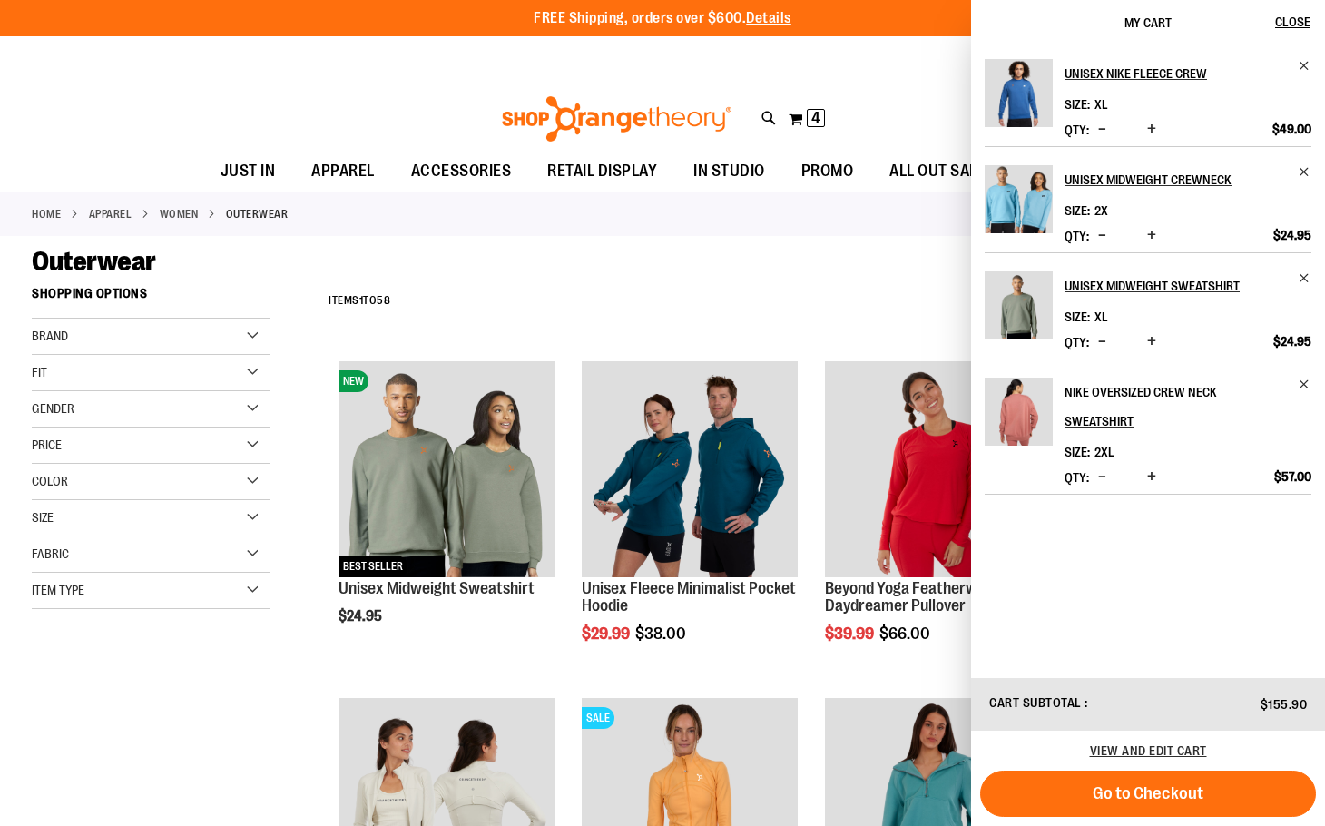
click at [823, 292] on div "**********" at bounding box center [807, 301] width 974 height 47
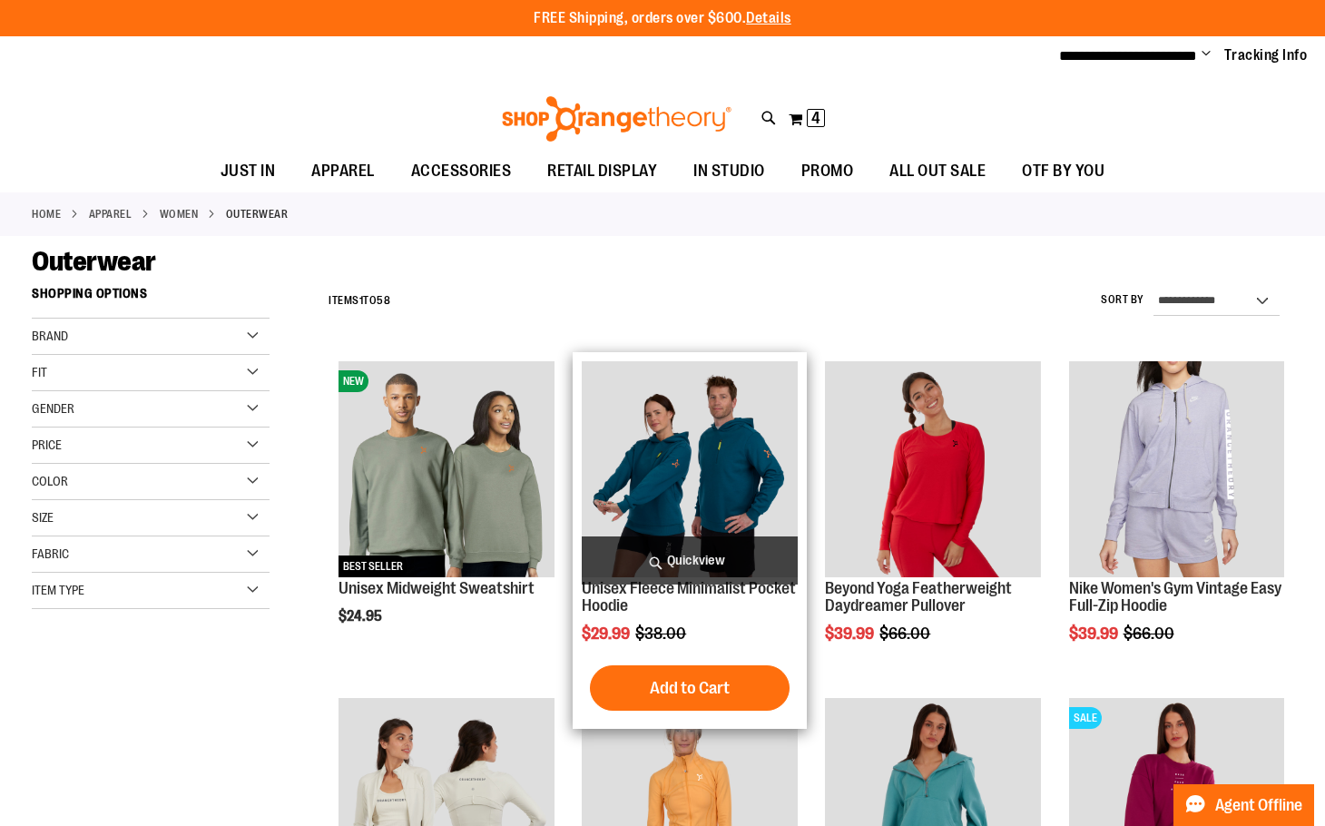
click at [695, 561] on span "Quickview" at bounding box center [689, 561] width 215 height 48
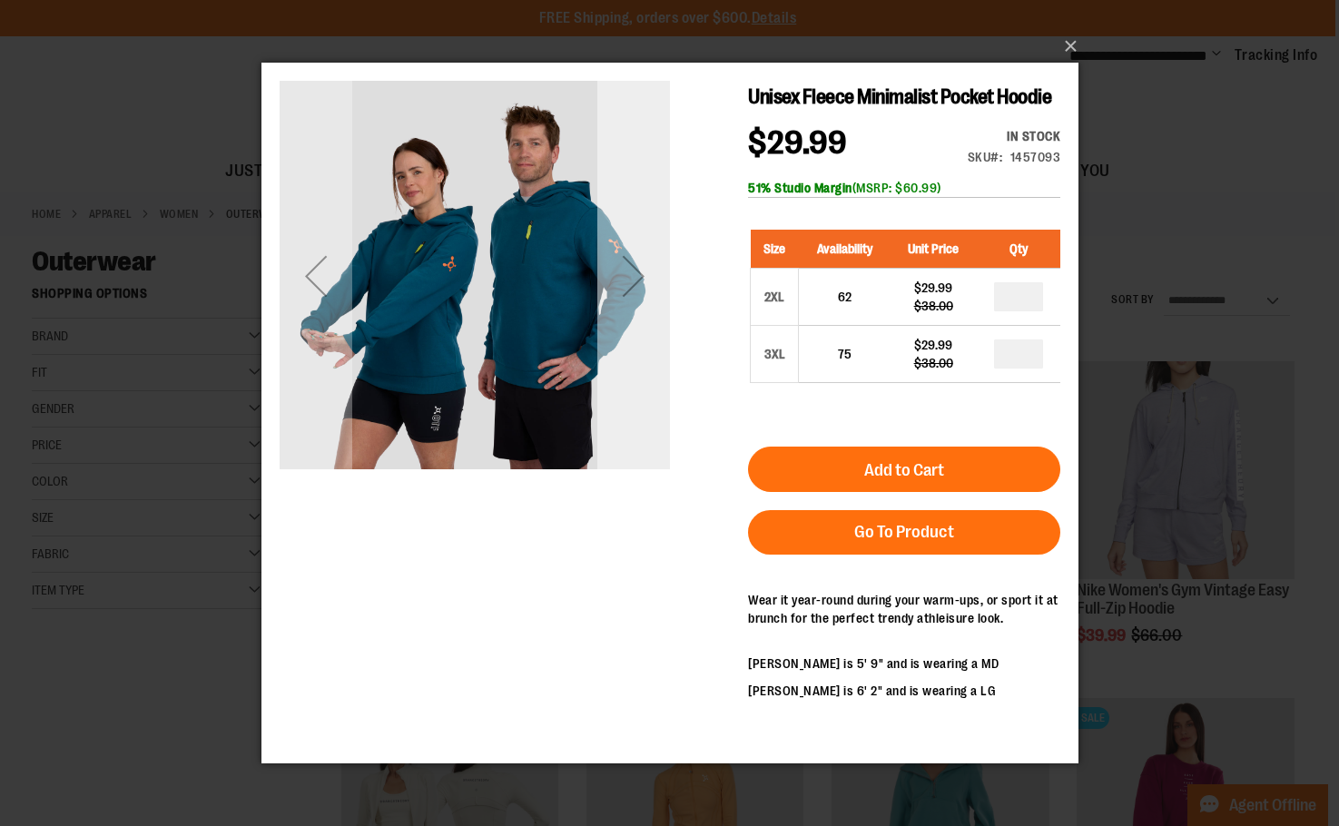
click at [624, 282] on div "Next" at bounding box center [632, 276] width 73 height 73
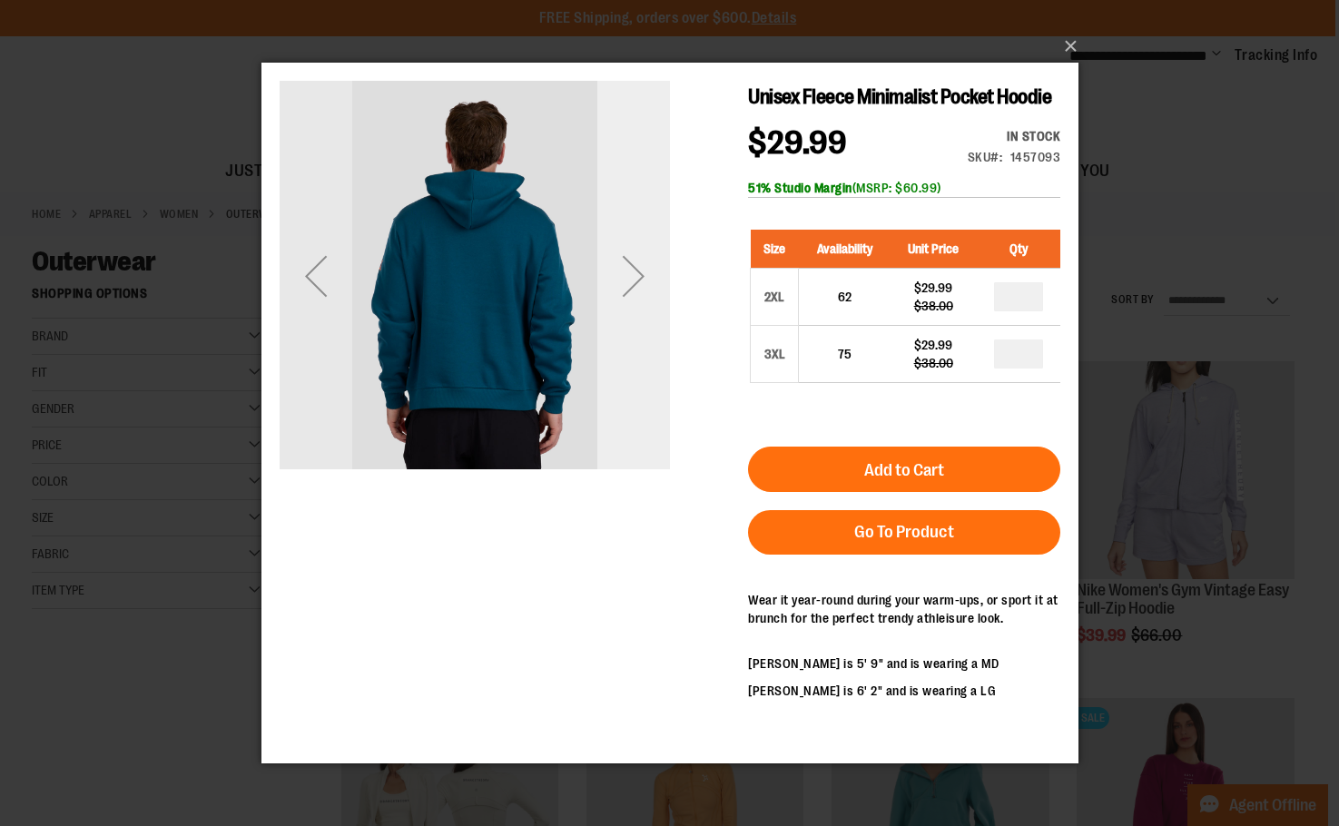
click at [624, 282] on div "Next" at bounding box center [632, 276] width 73 height 73
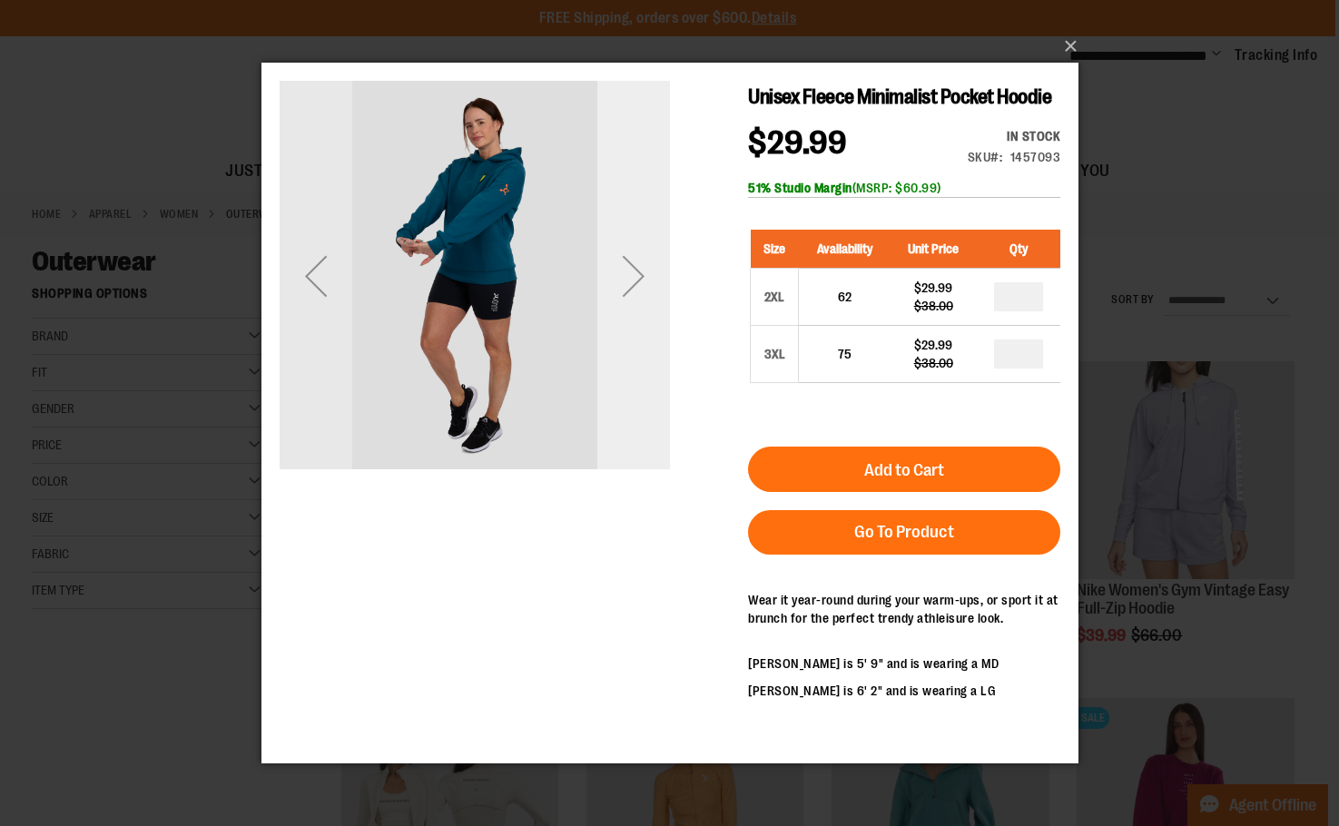
click at [624, 282] on div "Next" at bounding box center [632, 276] width 73 height 73
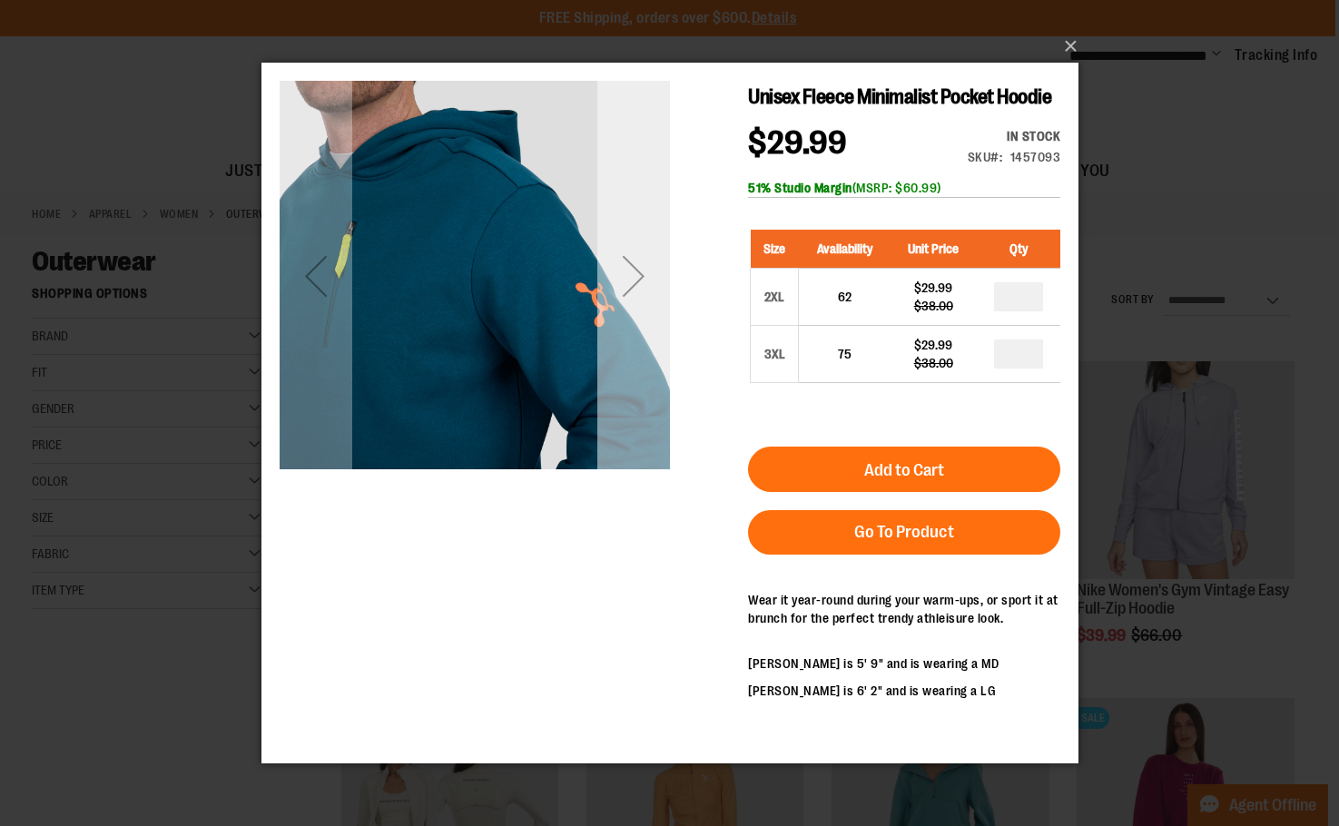
click at [624, 282] on div "Next" at bounding box center [632, 276] width 73 height 73
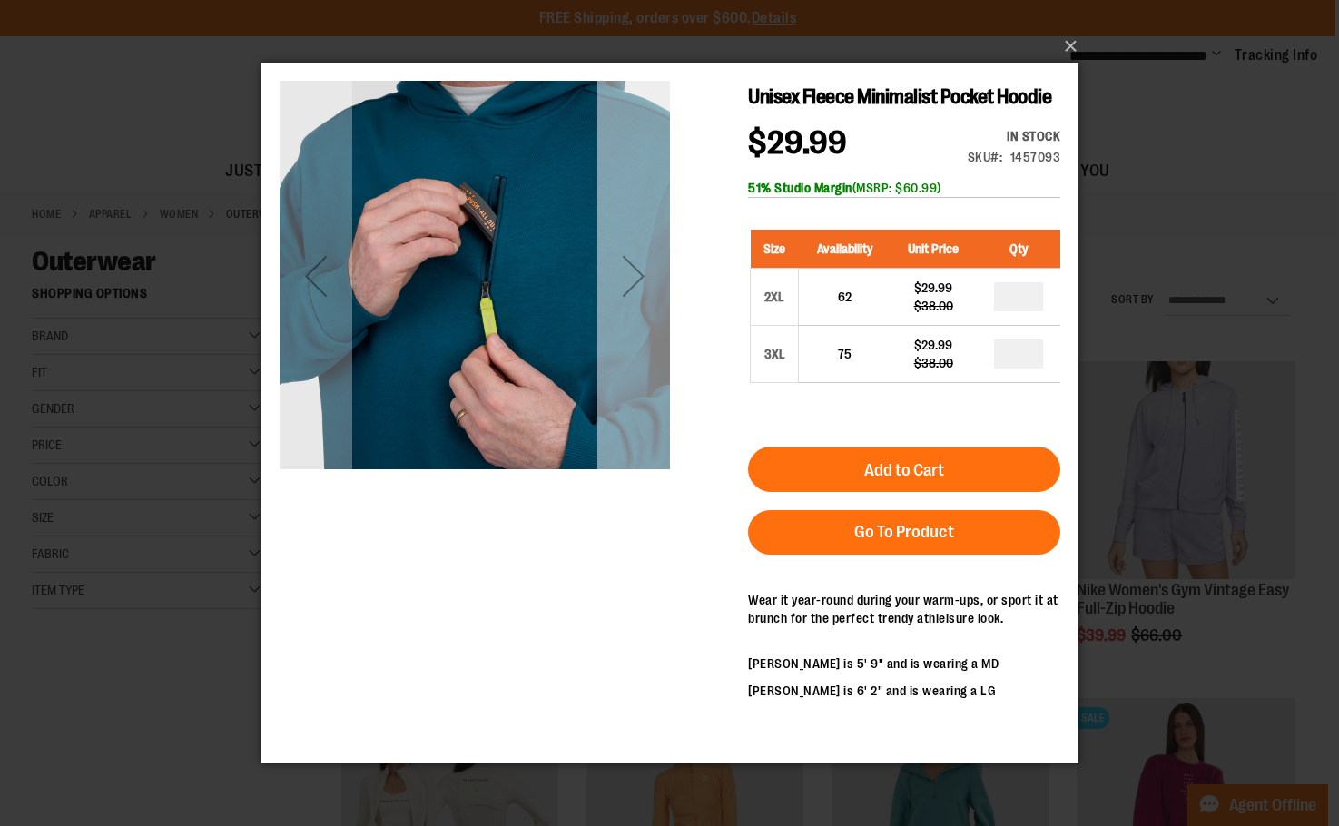
click at [624, 282] on div "Next" at bounding box center [632, 276] width 73 height 73
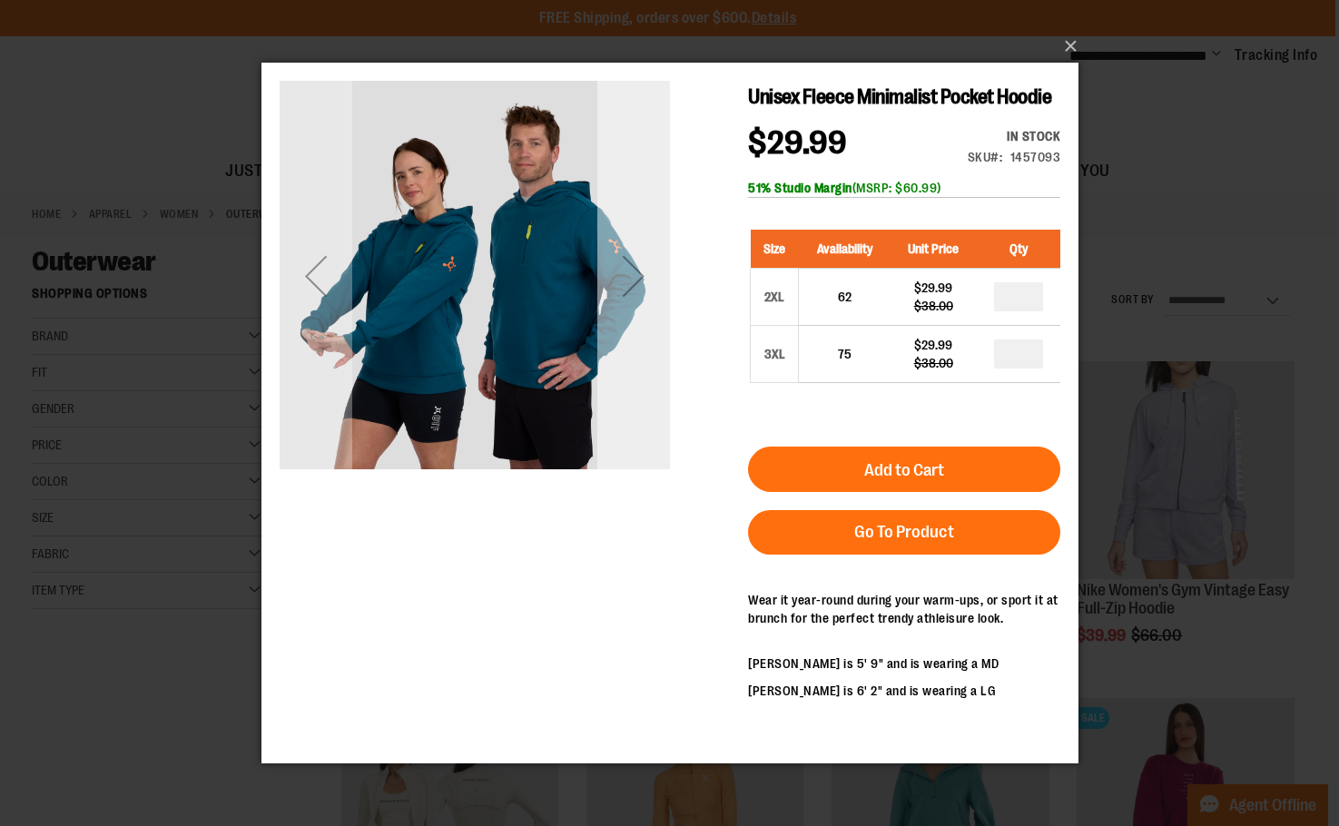
click at [624, 282] on div "Next" at bounding box center [632, 276] width 73 height 73
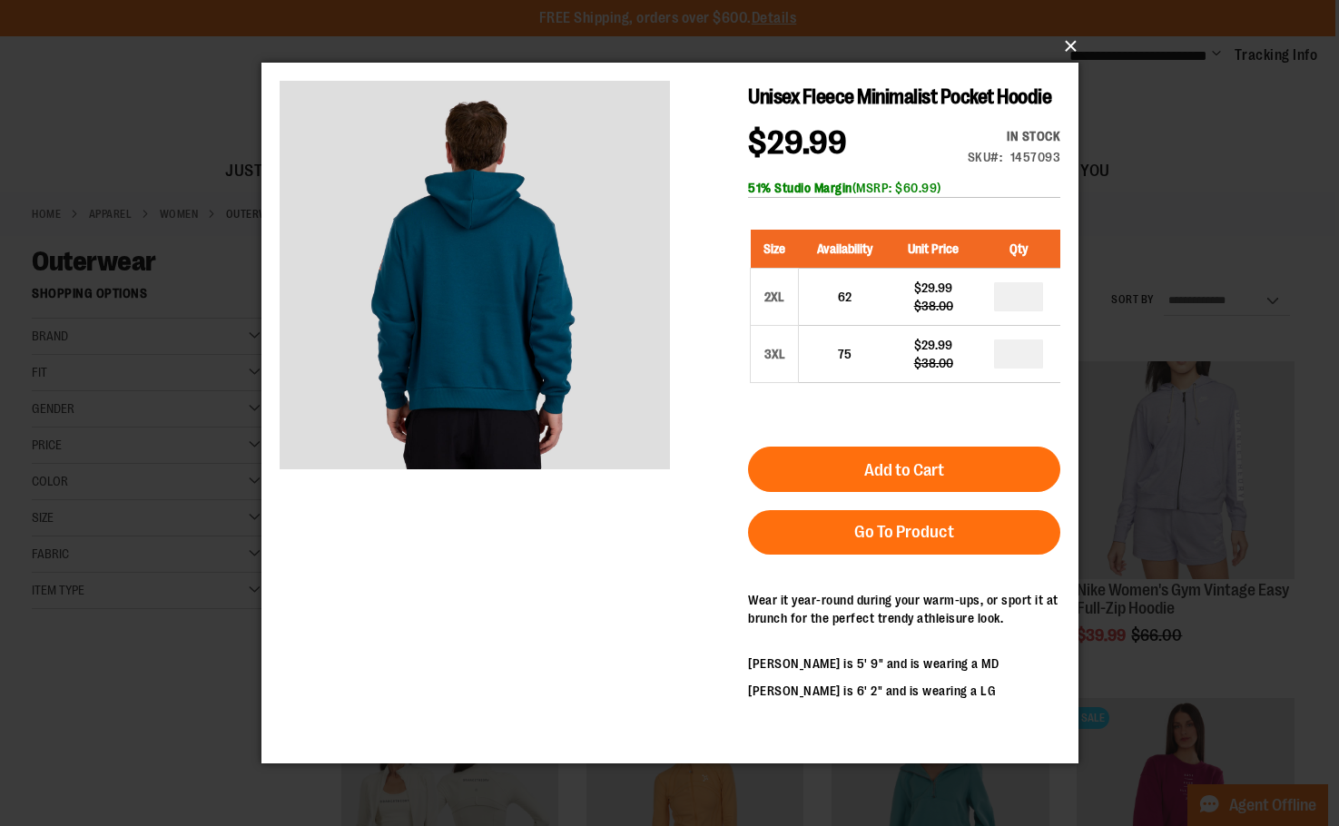
click at [1070, 39] on button "×" at bounding box center [675, 46] width 817 height 40
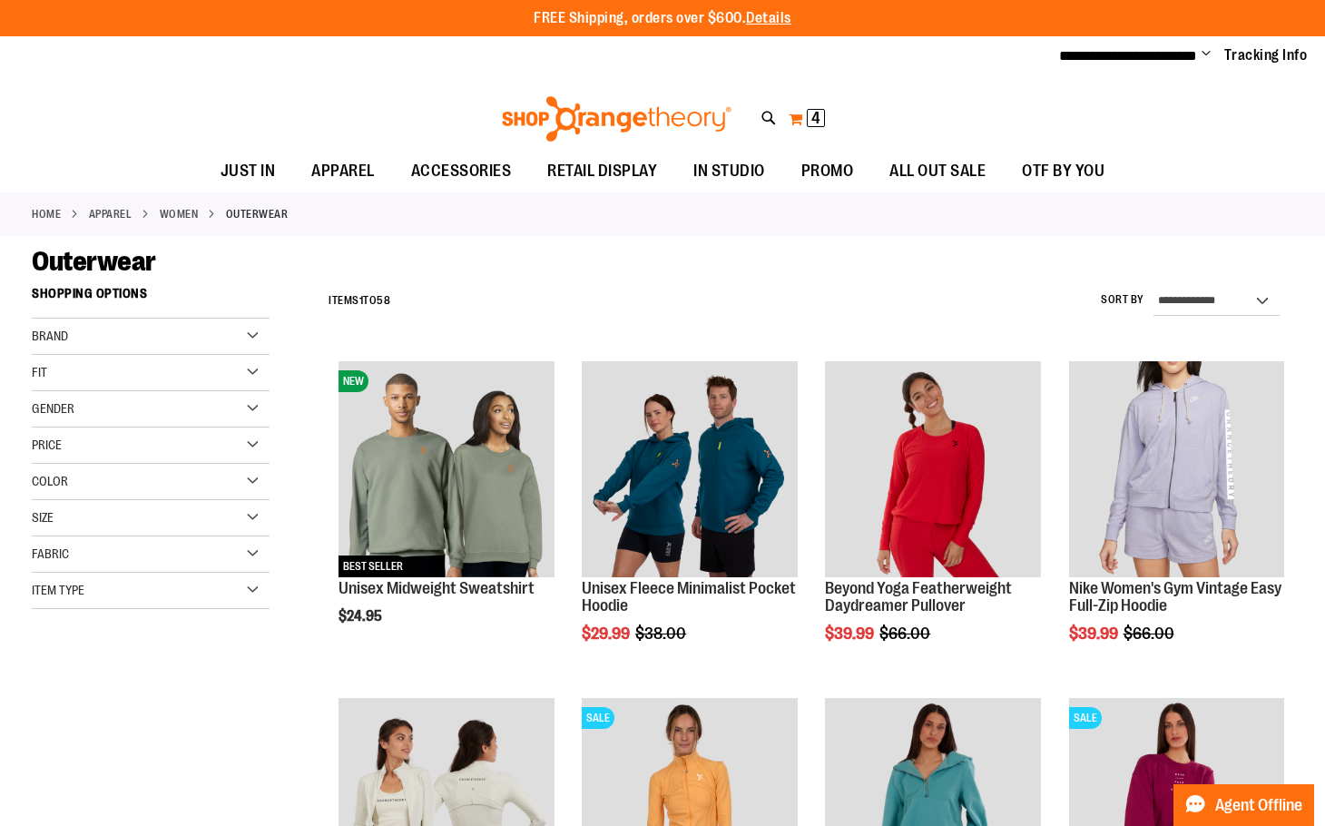
click at [798, 117] on button "My Cart 4 4 items" at bounding box center [807, 118] width 38 height 29
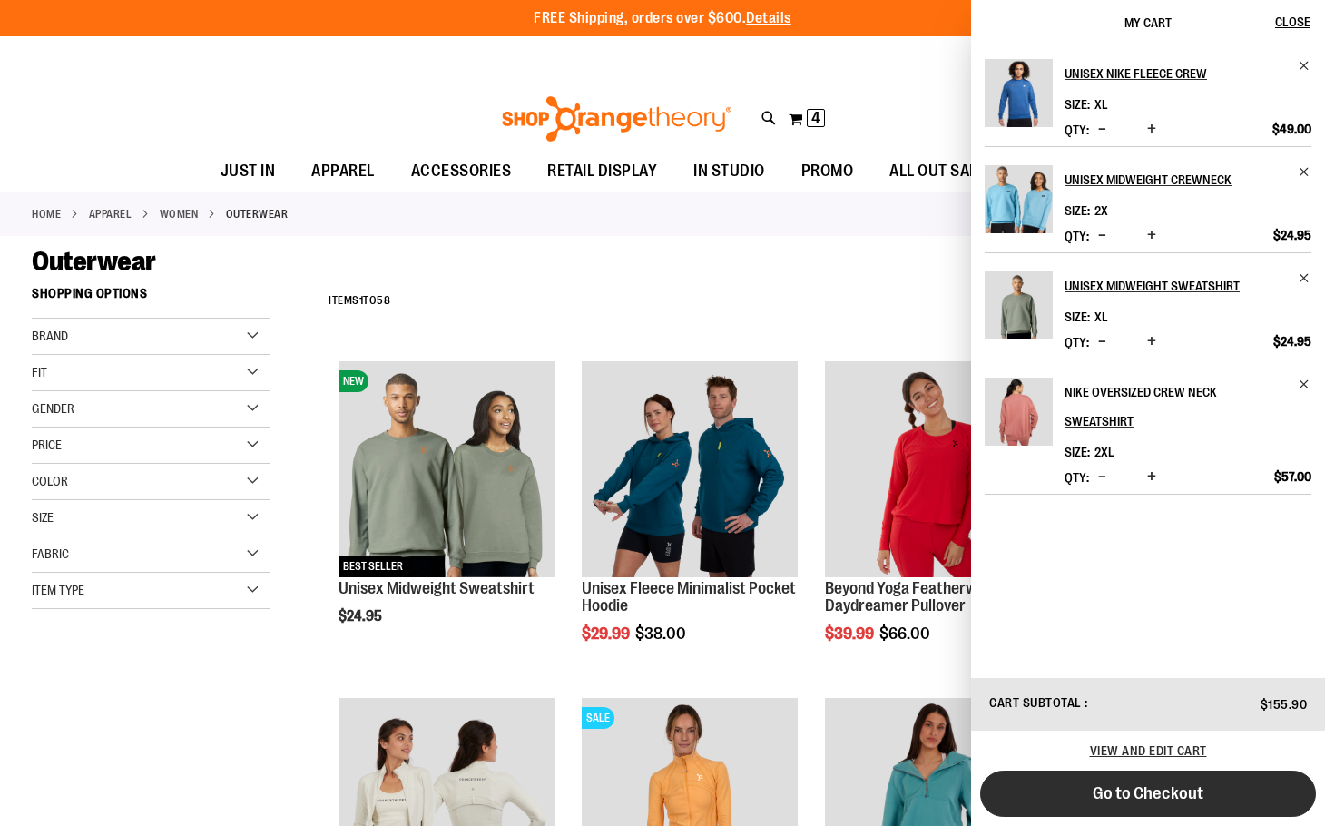
click at [1153, 795] on span "Go to Checkout" at bounding box center [1148, 793] width 111 height 20
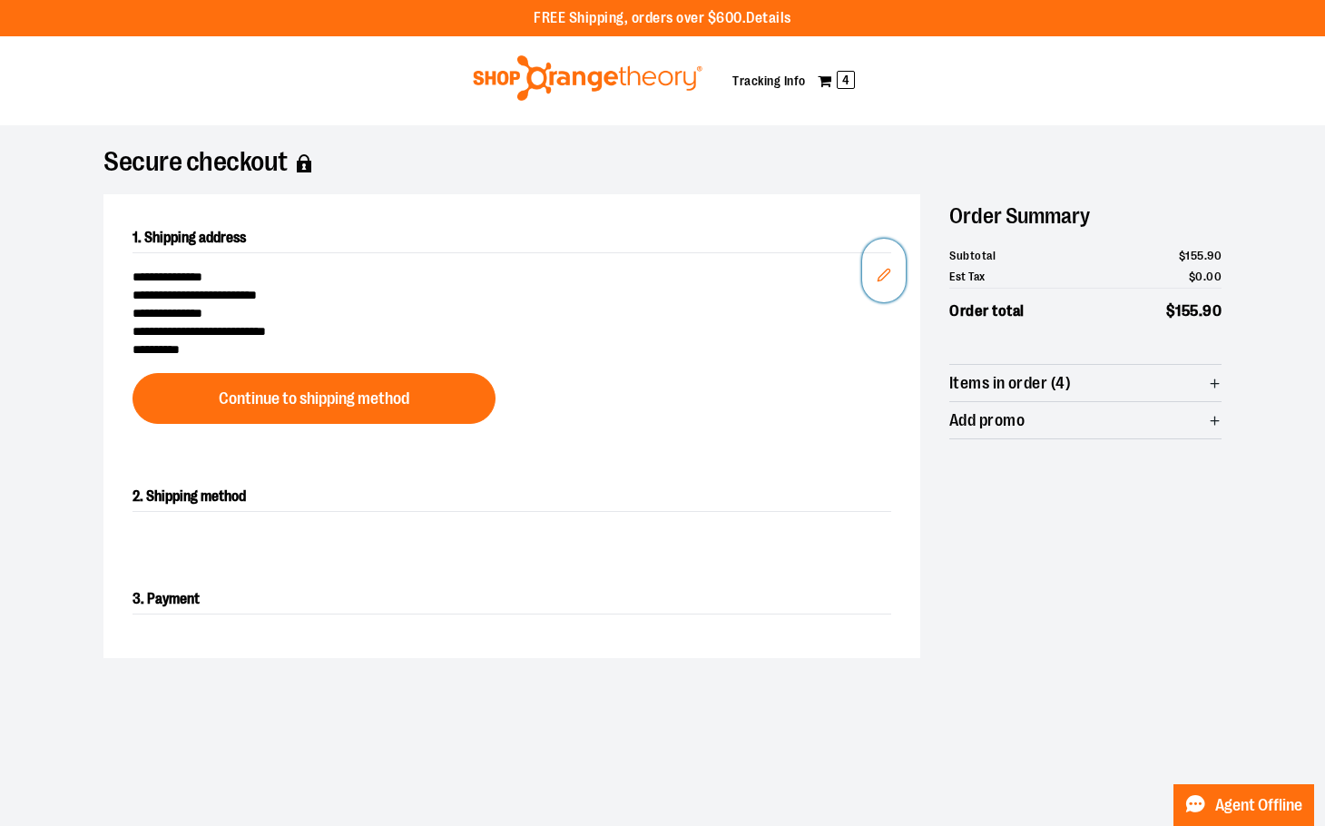
click at [875, 273] on button "Edit" at bounding box center [884, 271] width 44 height 64
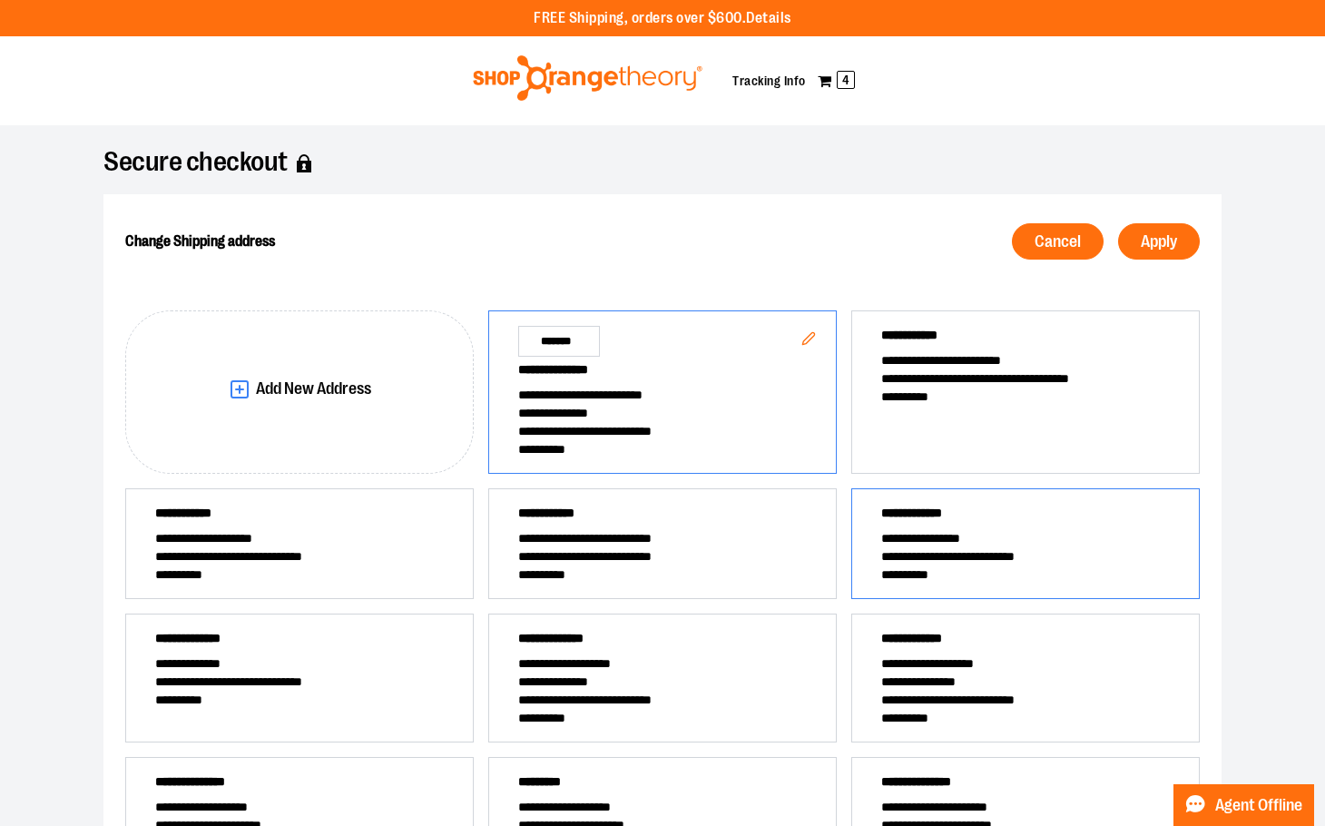
click at [939, 535] on span "**********" at bounding box center [1026, 538] width 289 height 18
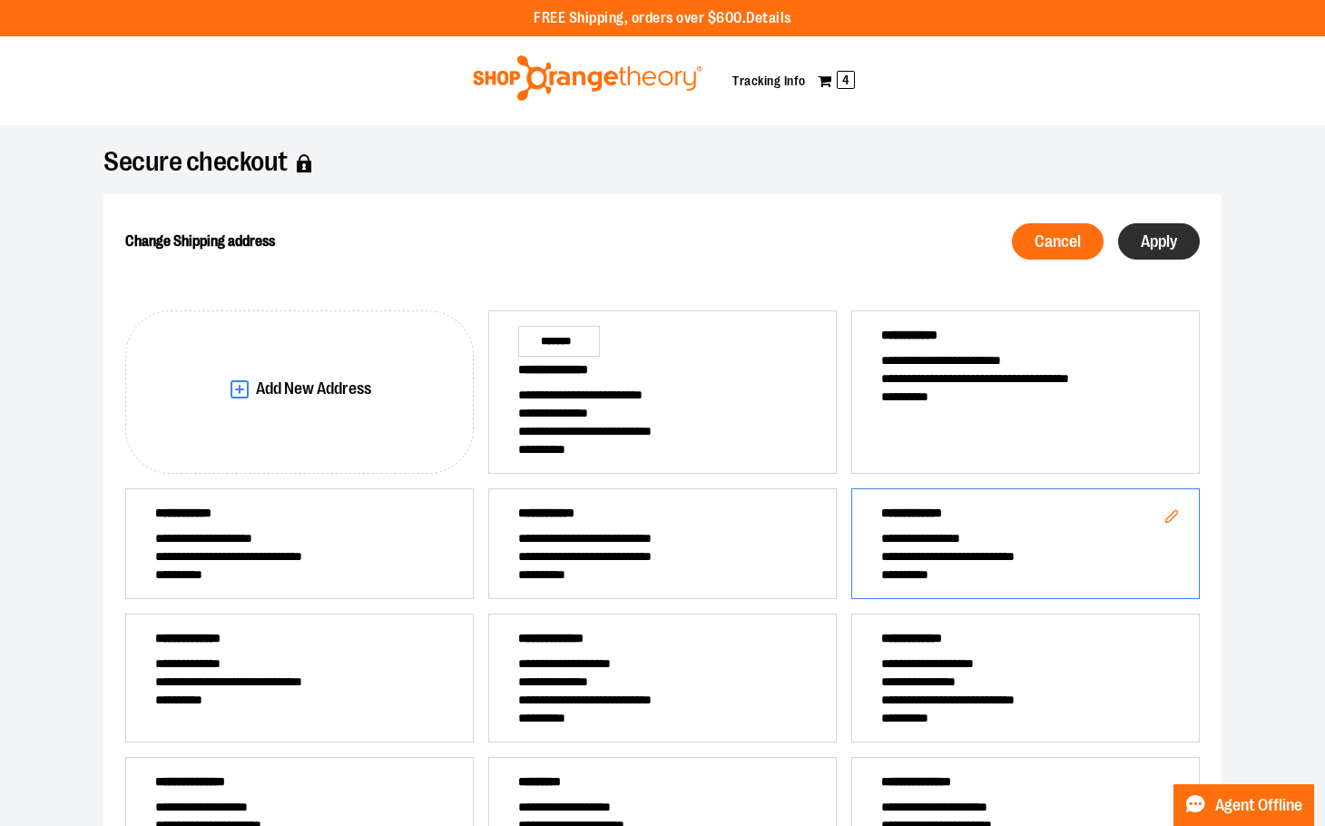
click at [1168, 233] on span "Apply" at bounding box center [1159, 241] width 36 height 17
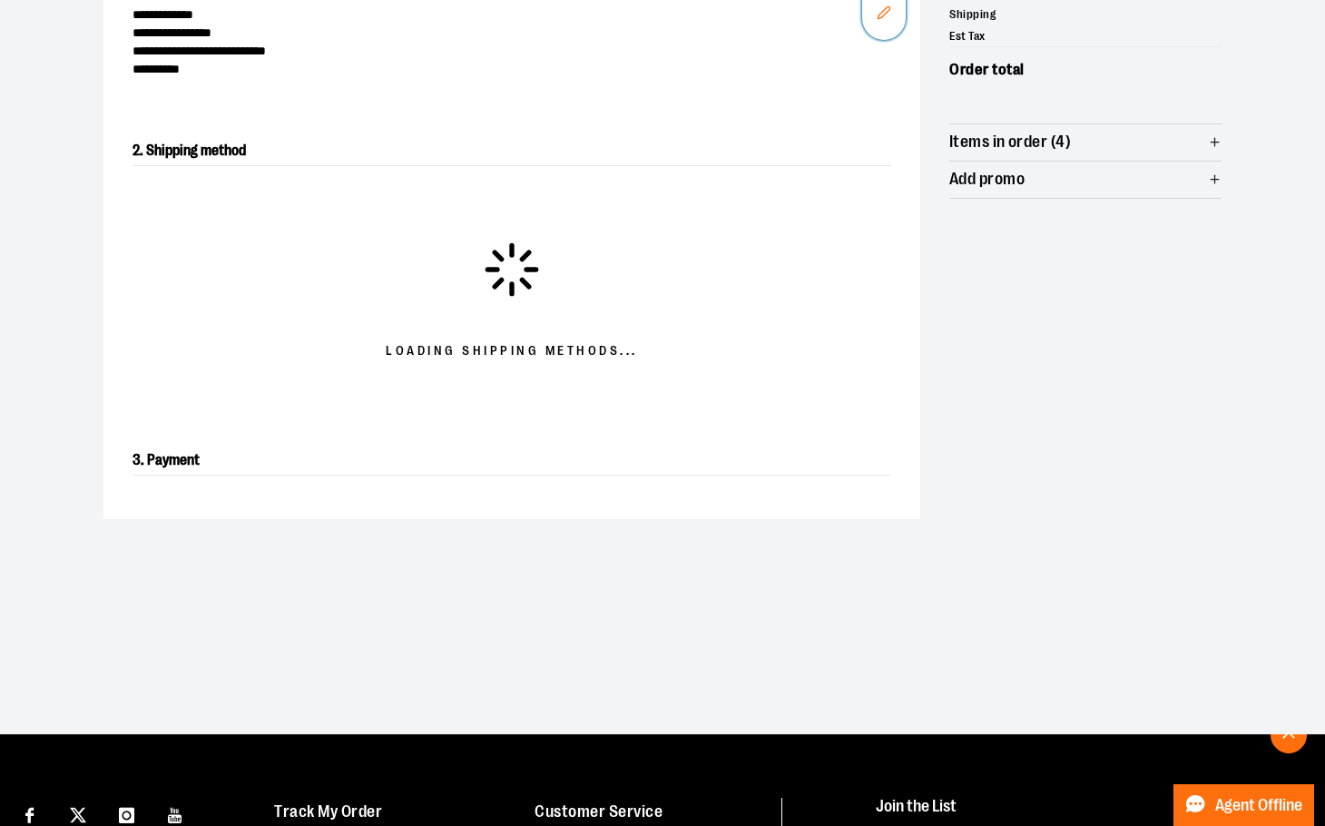
scroll to position [291, 0]
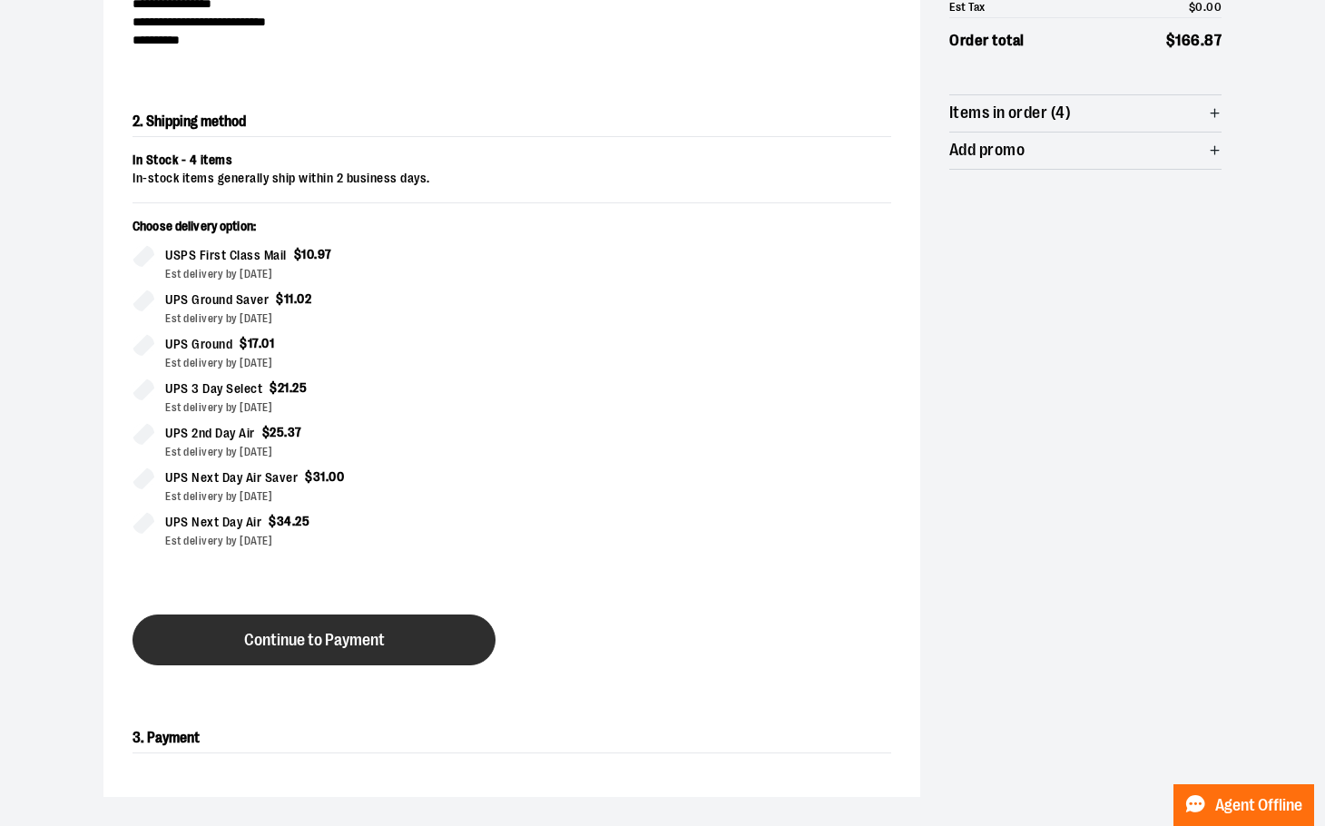
click at [304, 644] on span "Continue to Payment" at bounding box center [314, 640] width 141 height 17
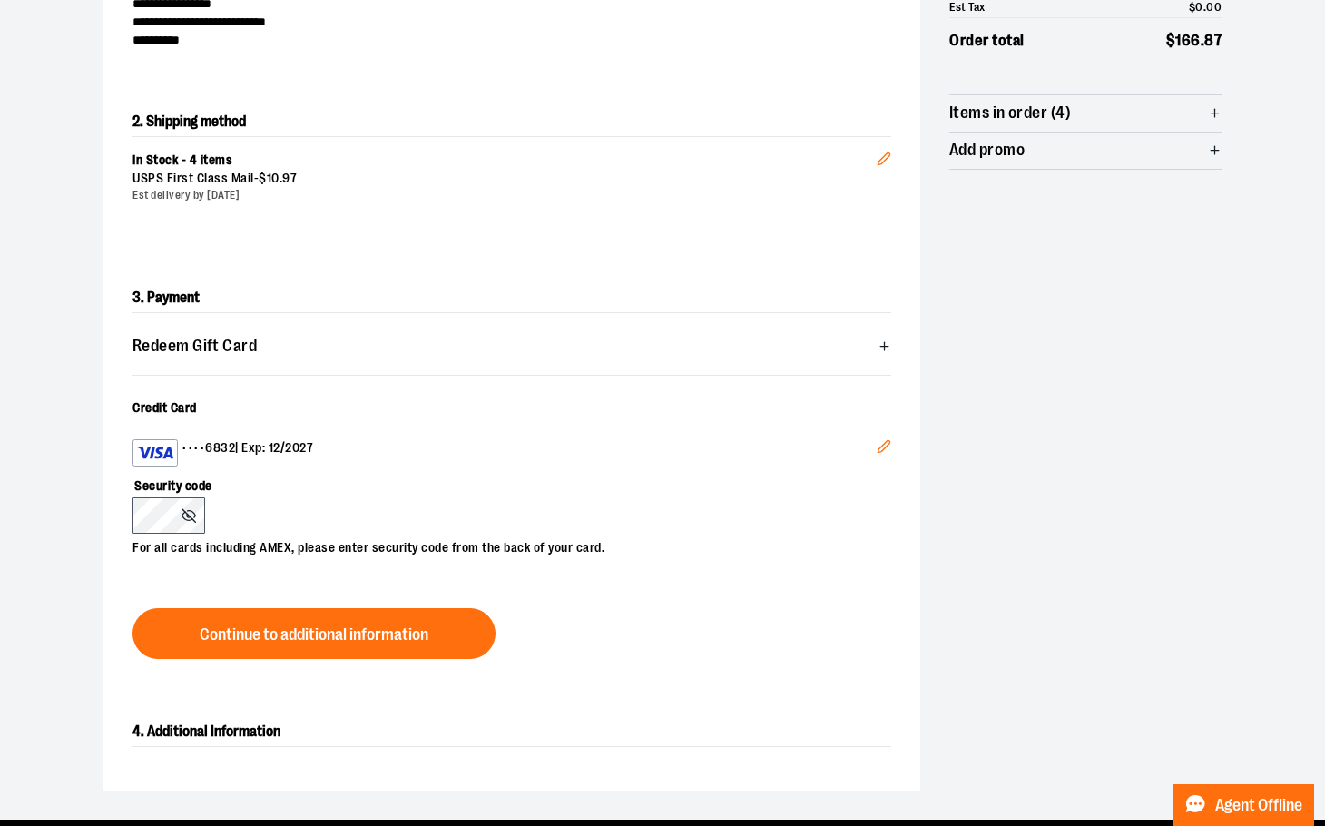
click at [883, 446] on icon "Edit" at bounding box center [884, 446] width 15 height 15
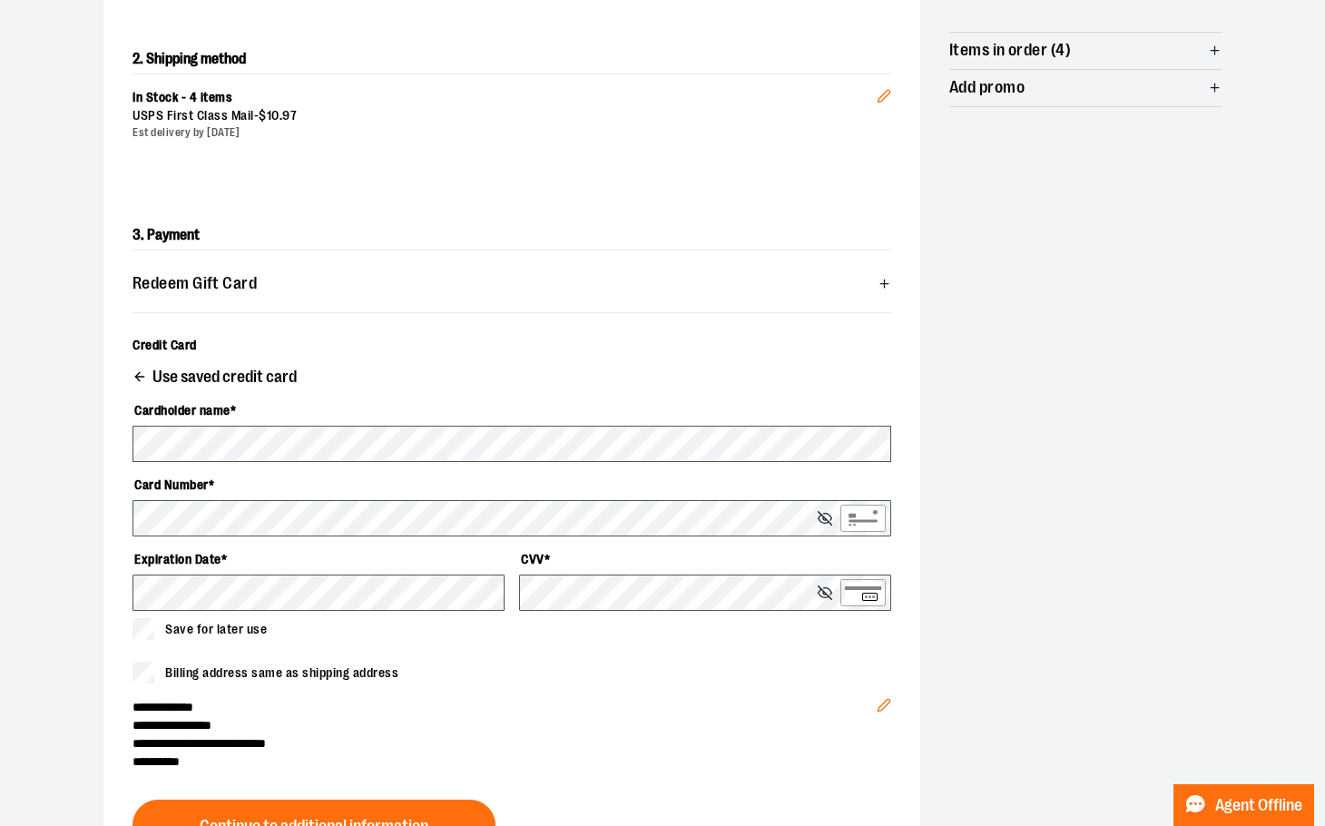
scroll to position [382, 0]
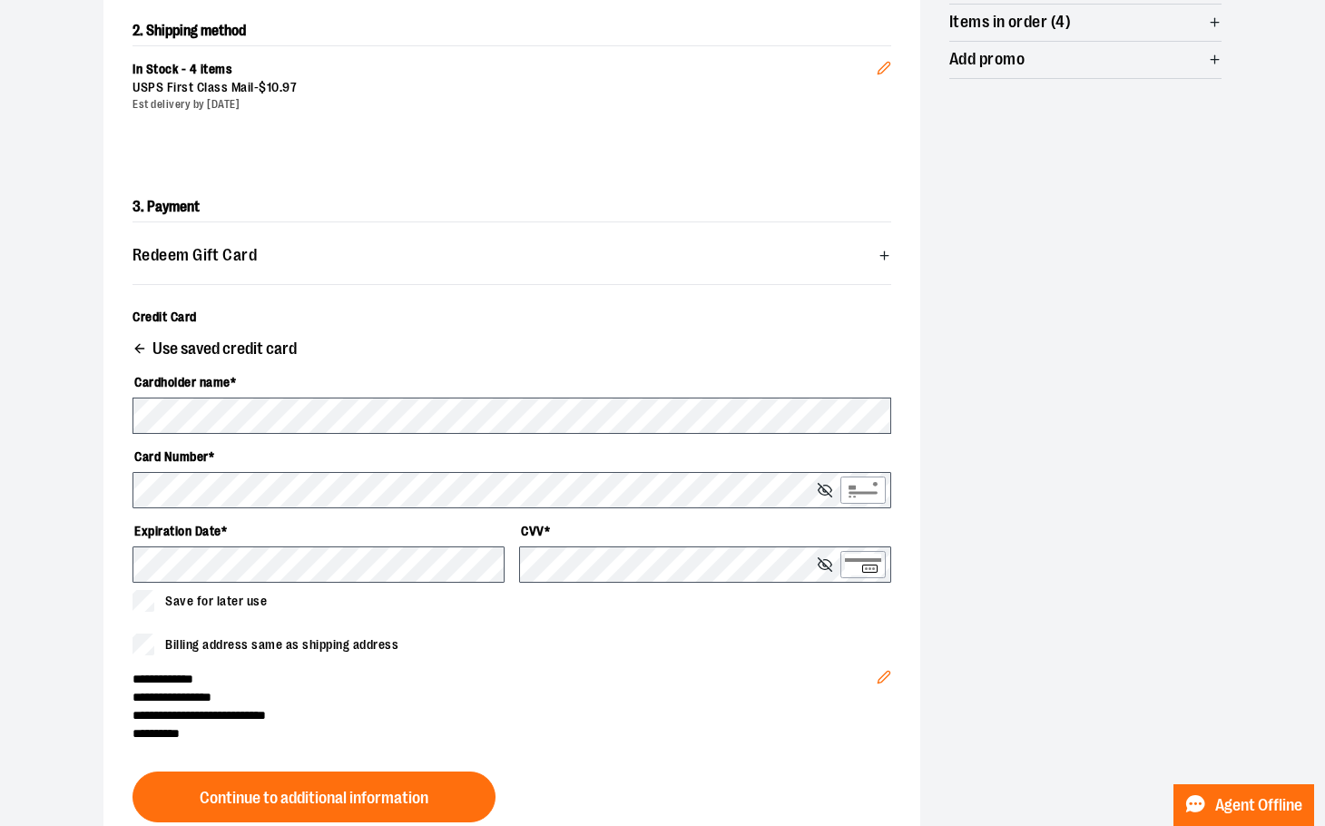
click at [327, 360] on div "Cardholder name * Card Number * Expiration Date * CVV * Save for later use" at bounding box center [512, 489] width 759 height 289
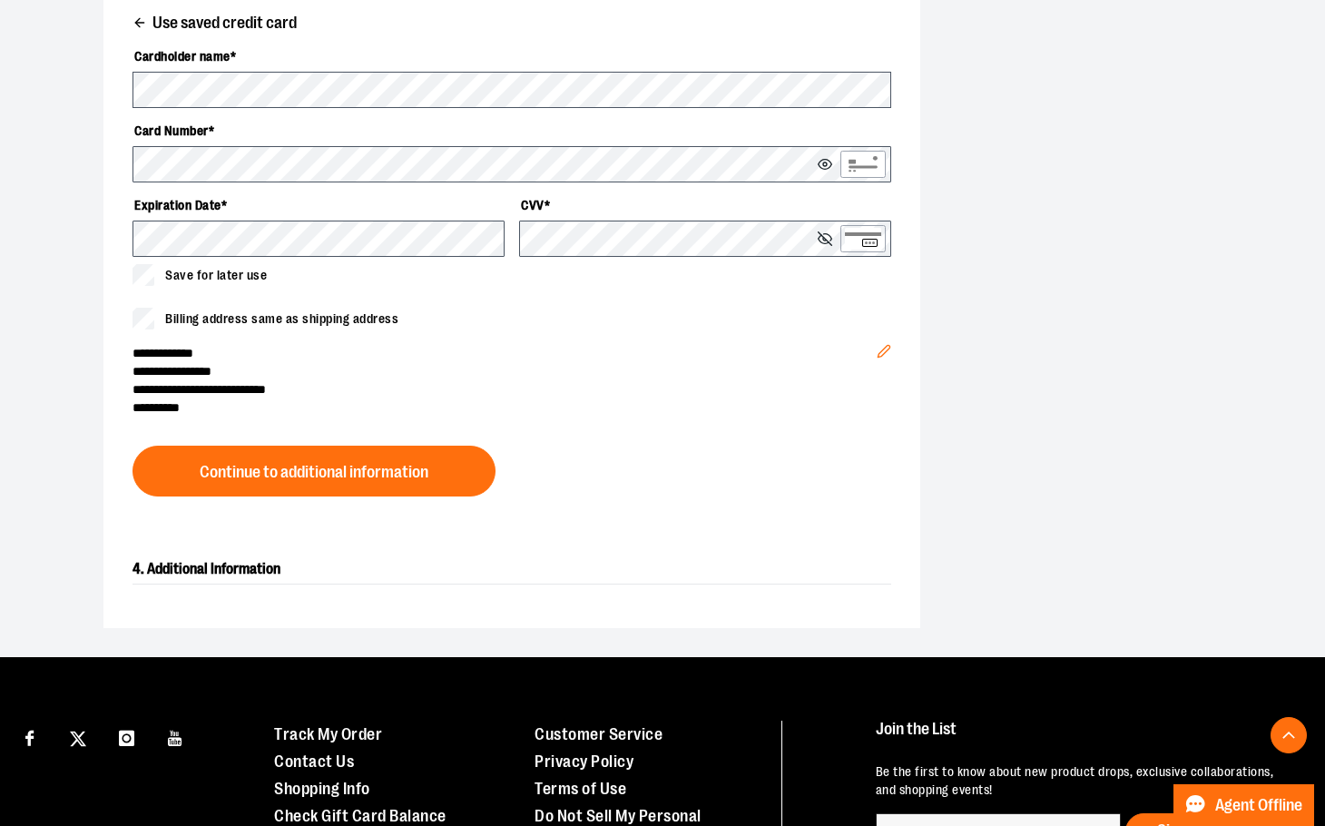
scroll to position [641, 0]
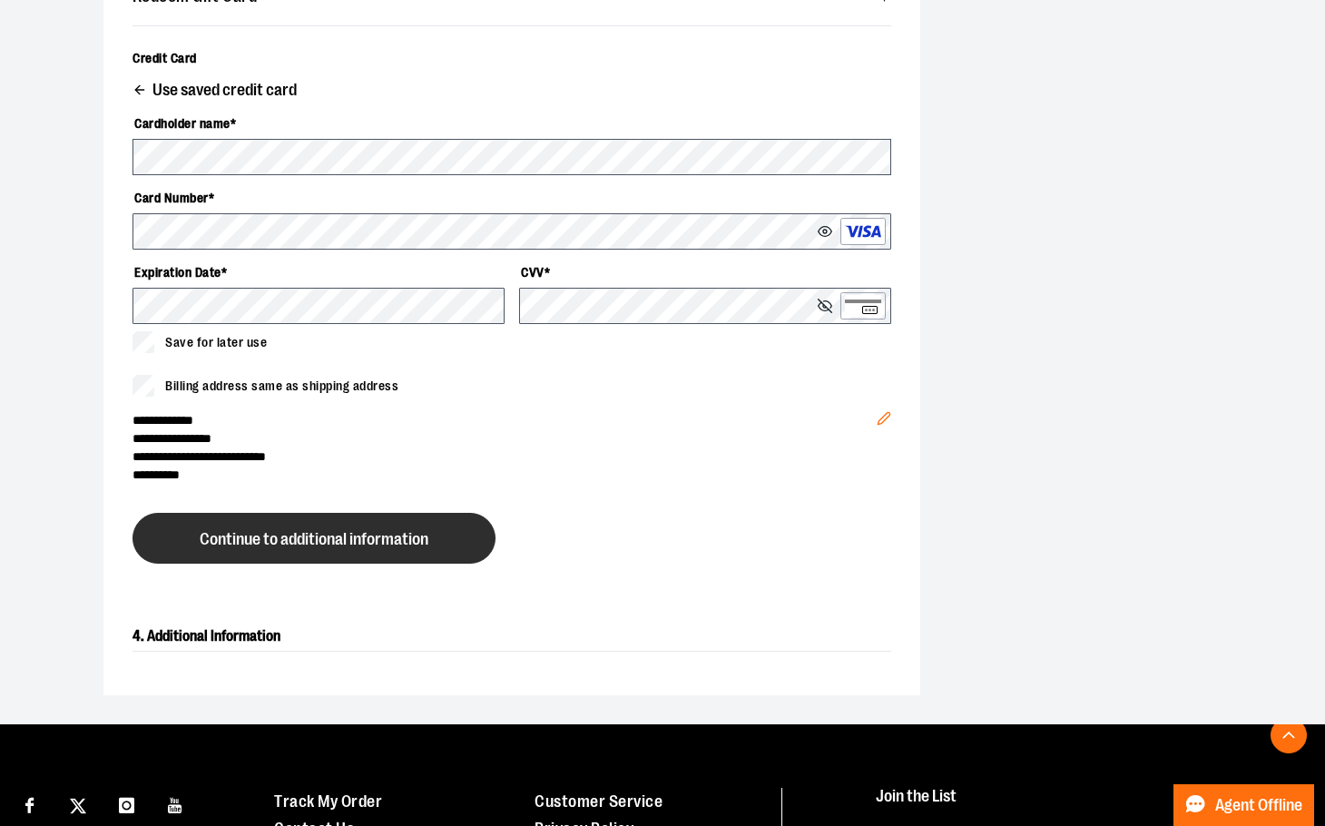
click at [293, 549] on button "Continue to additional information" at bounding box center [314, 538] width 363 height 51
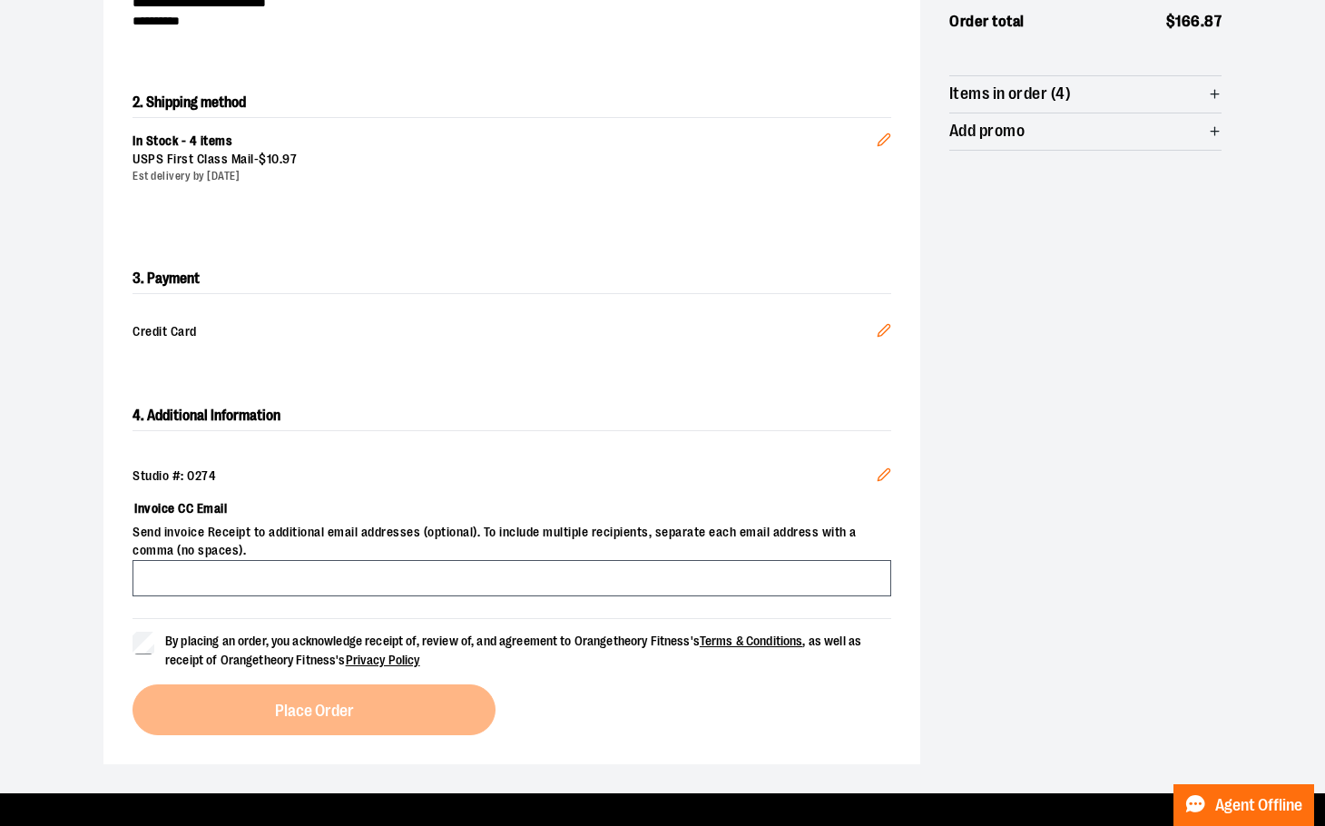
scroll to position [278, 0]
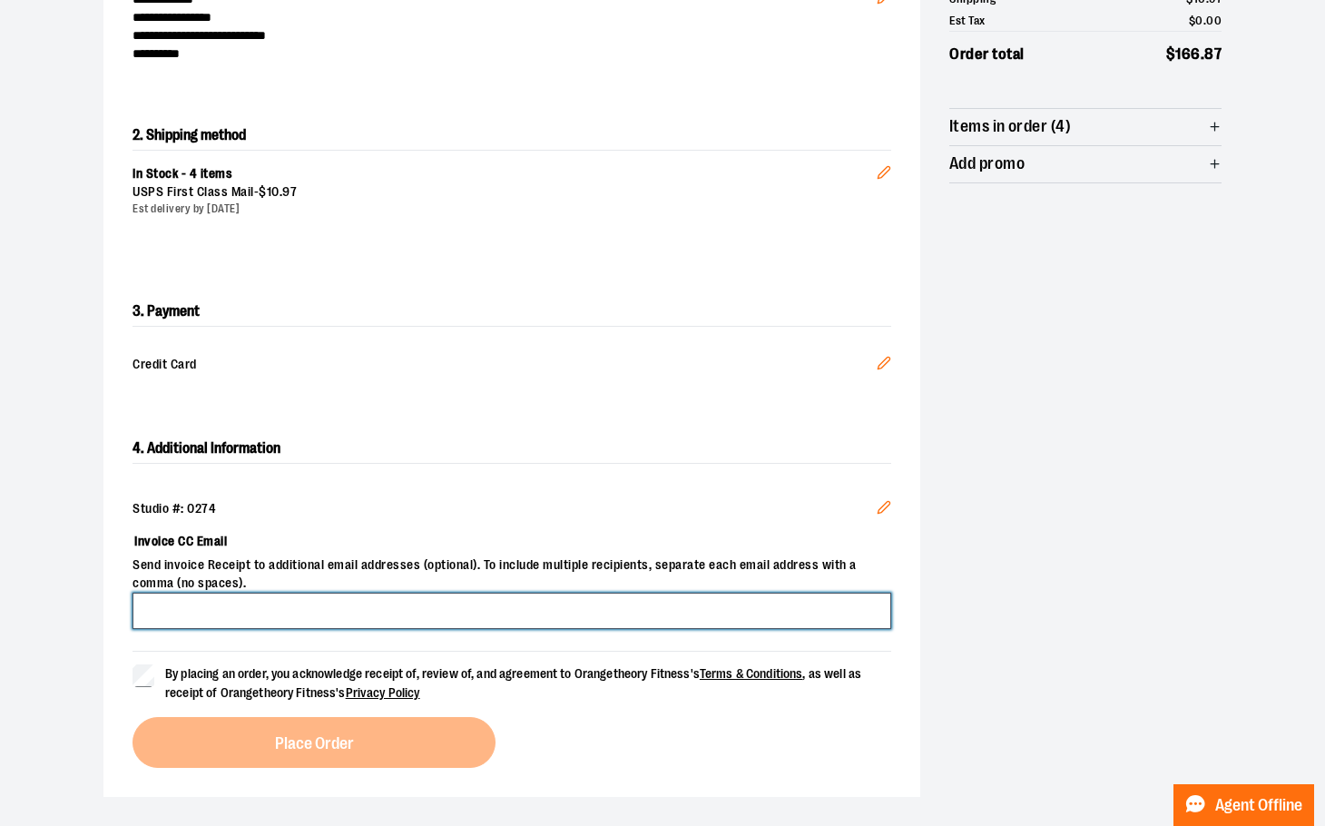
click at [180, 614] on input "Invoice CC Email" at bounding box center [512, 611] width 759 height 36
type input "**********"
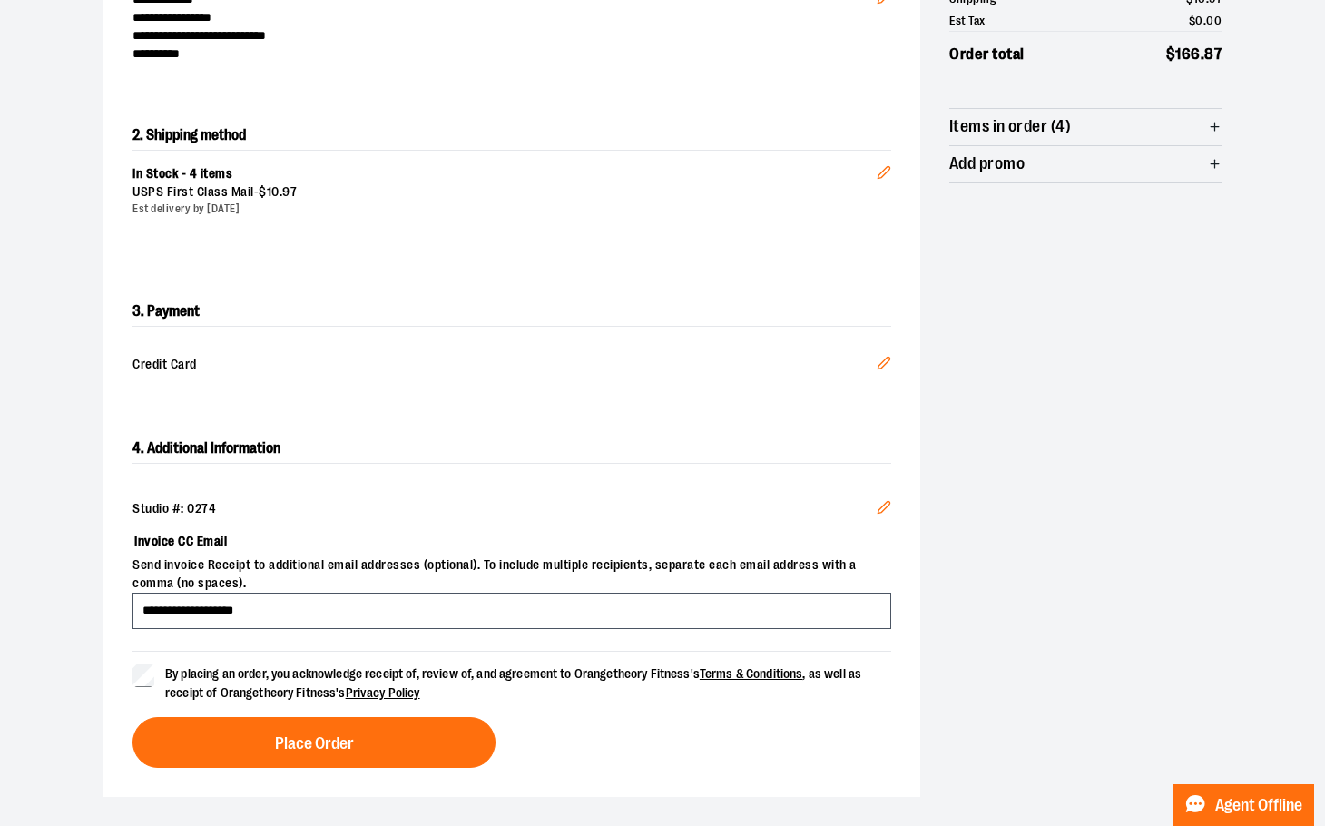
click at [886, 353] on button "Edit" at bounding box center [884, 365] width 44 height 49
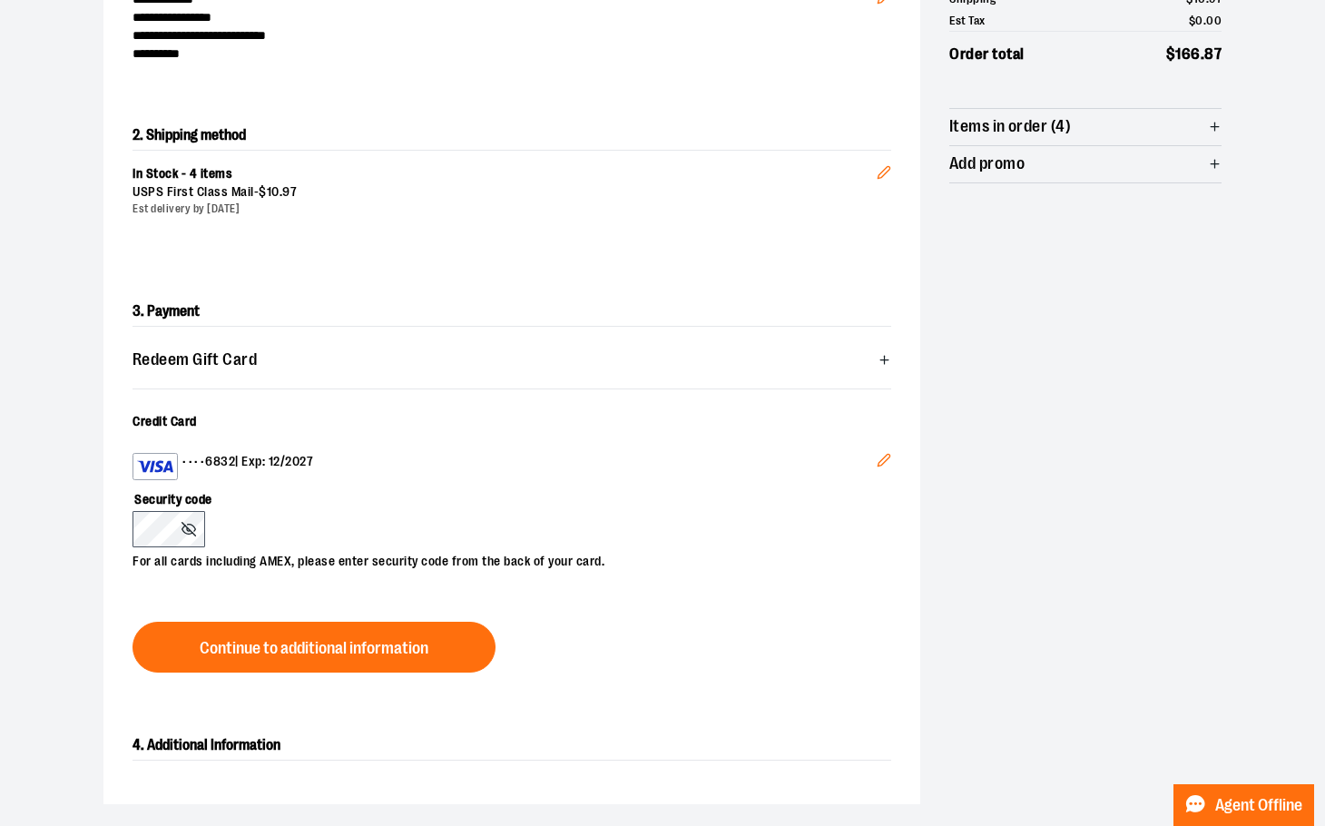
click at [880, 457] on icon "Edit" at bounding box center [884, 460] width 15 height 15
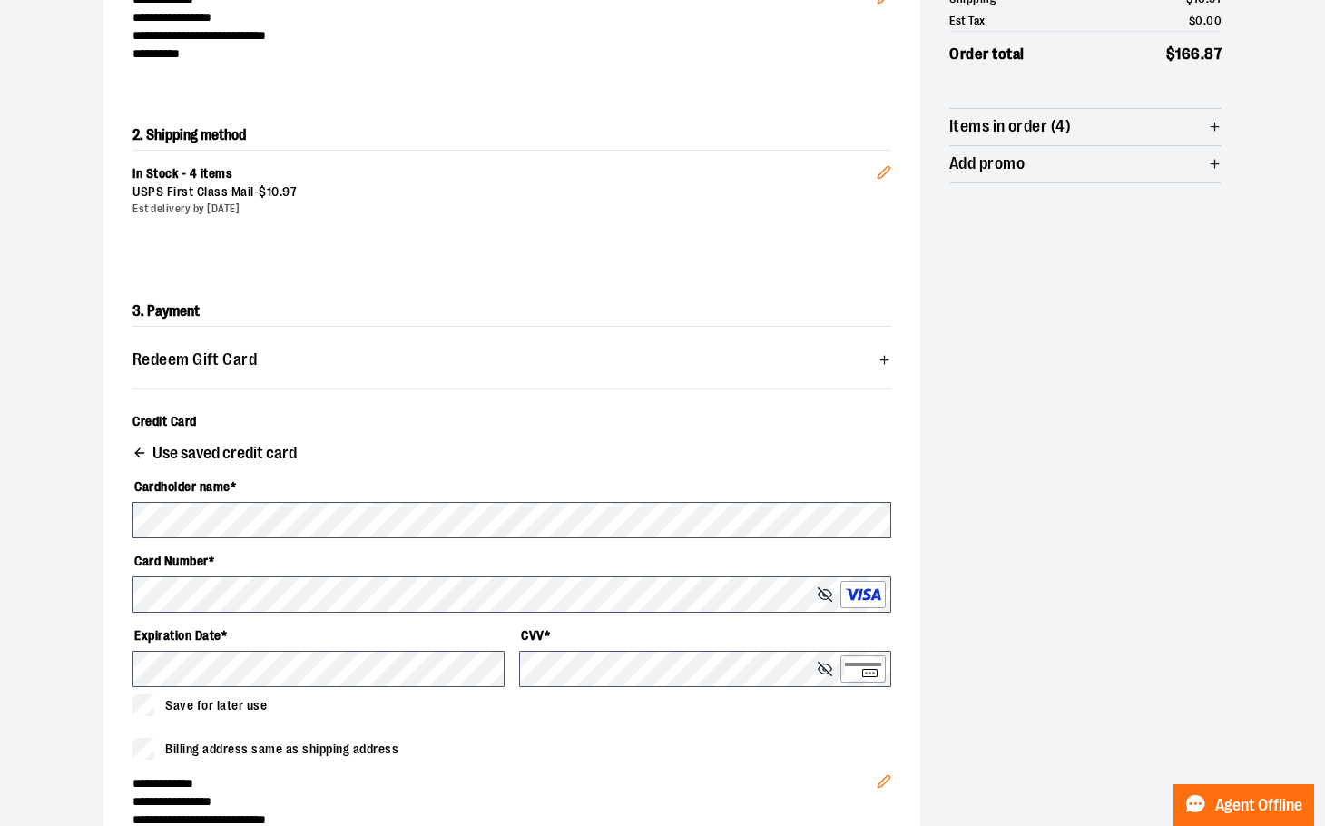
click at [1037, 629] on div "**********" at bounding box center [662, 487] width 1118 height 1142
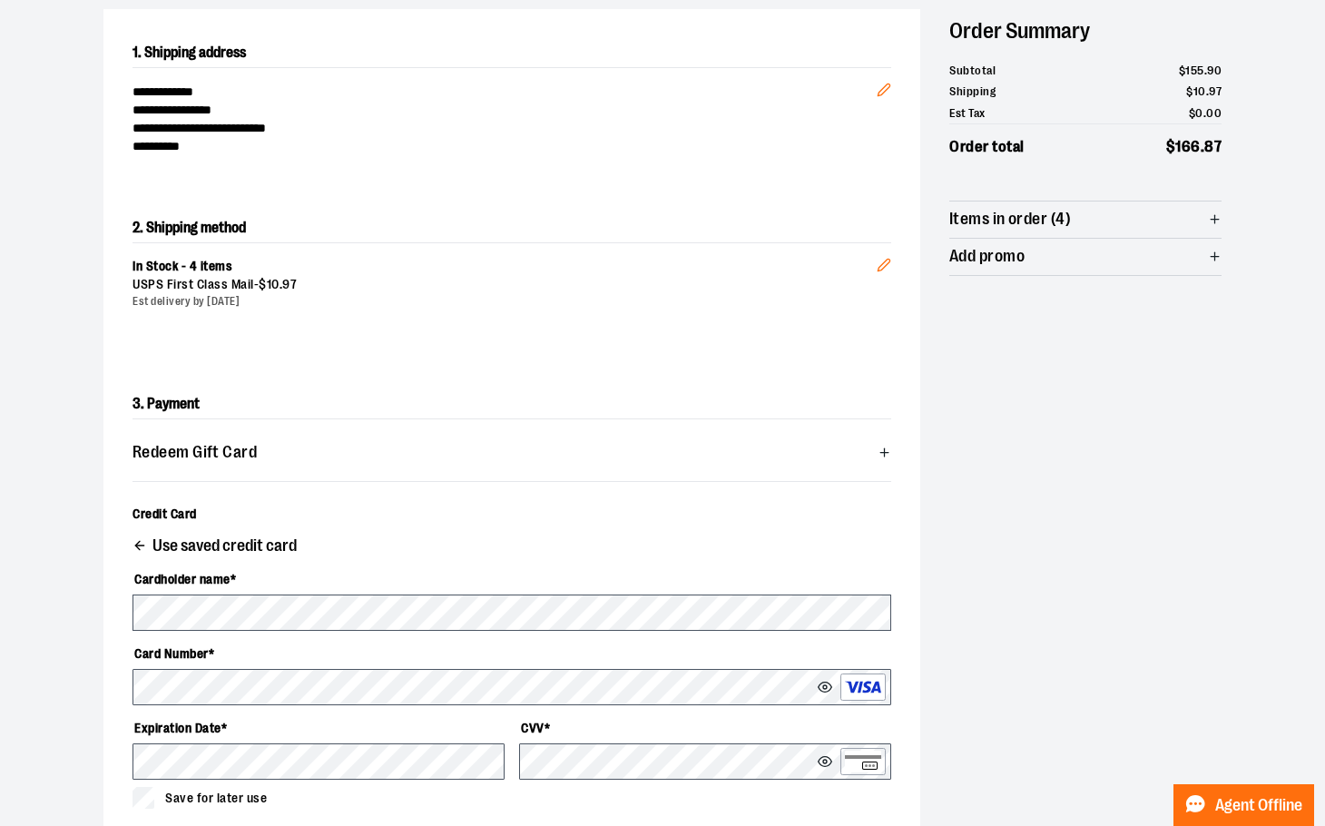
scroll to position [182, 0]
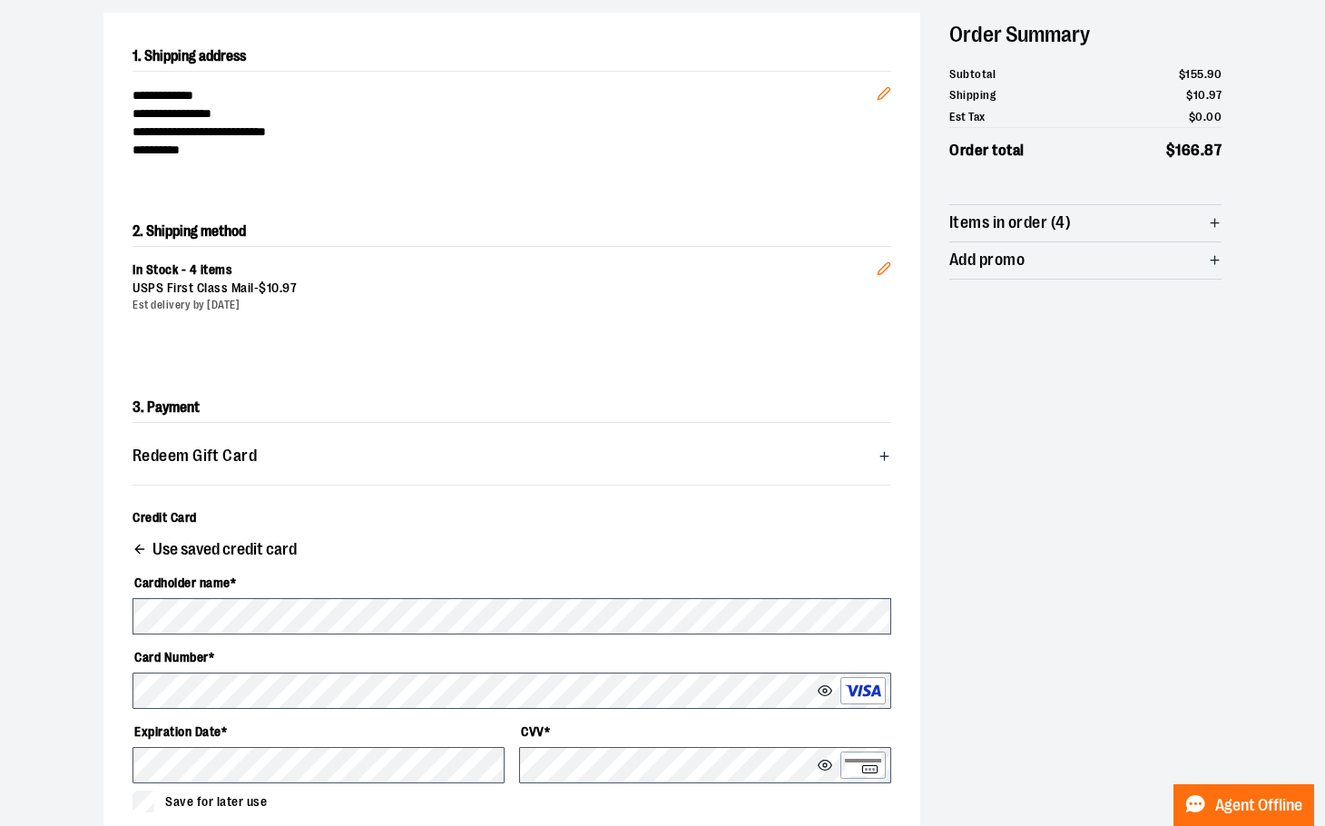
click at [1214, 216] on icon "button" at bounding box center [1215, 223] width 14 height 14
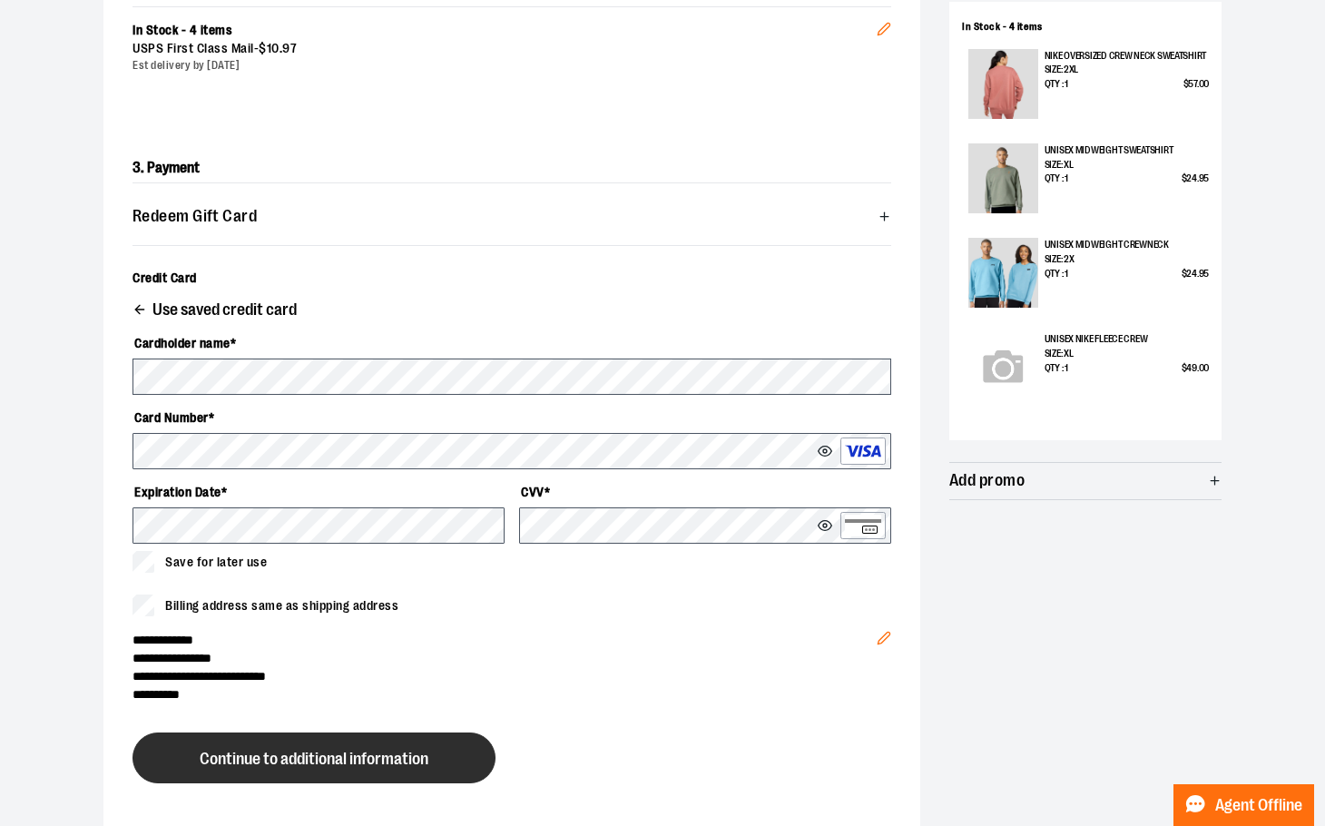
scroll to position [454, 0]
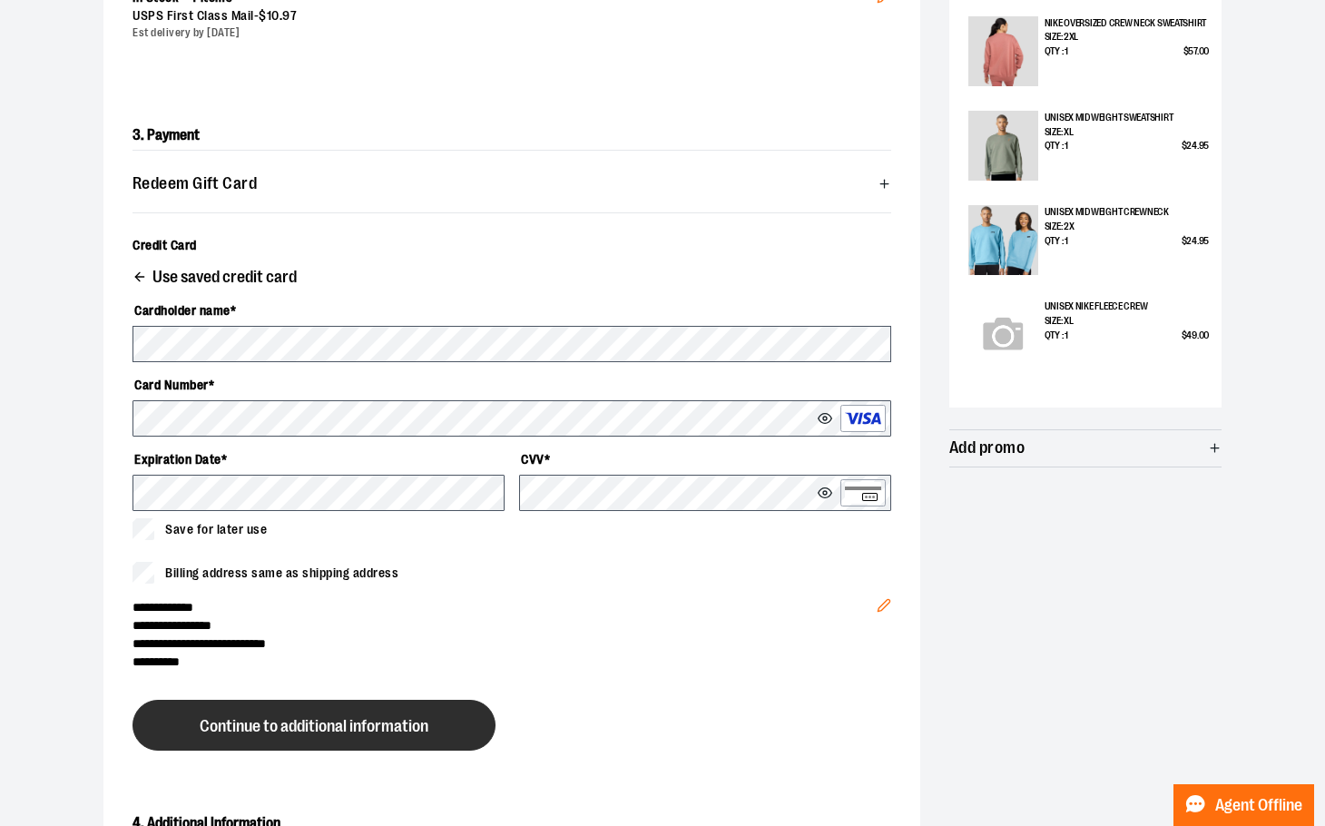
click at [435, 727] on button "Continue to additional information" at bounding box center [314, 725] width 363 height 51
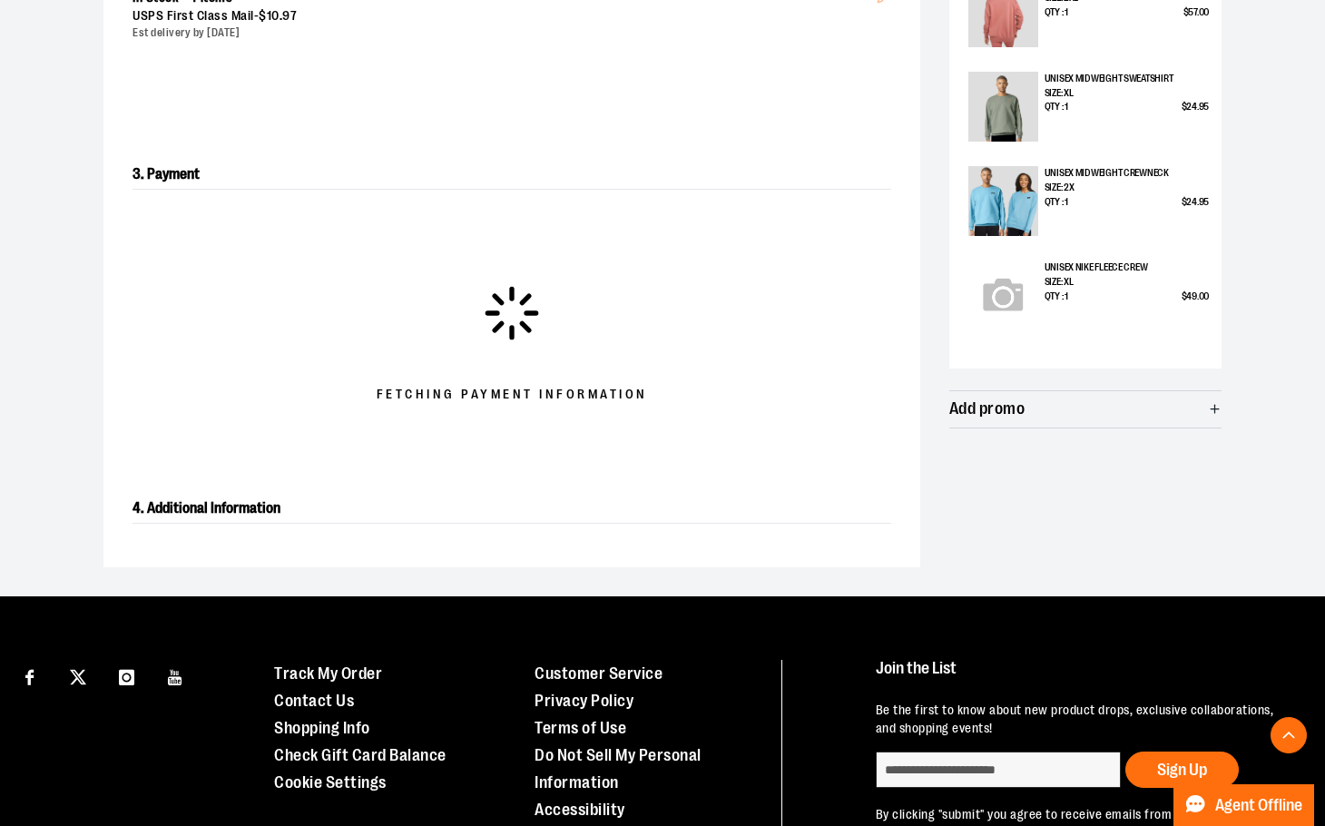
scroll to position [546, 0]
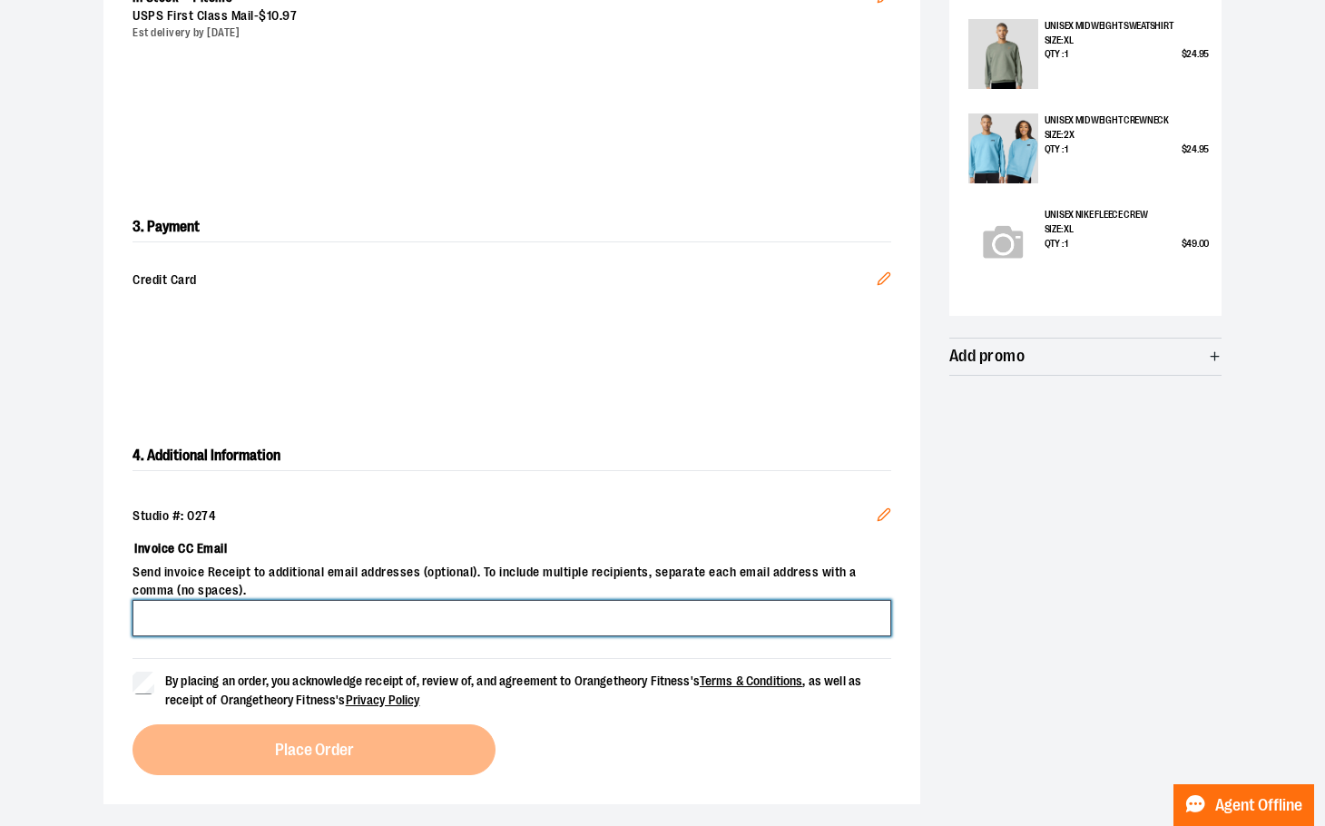
click at [203, 607] on input "Invoice CC Email" at bounding box center [512, 618] width 759 height 36
click at [204, 617] on input "Invoice CC Email" at bounding box center [512, 618] width 759 height 36
type input "**********"
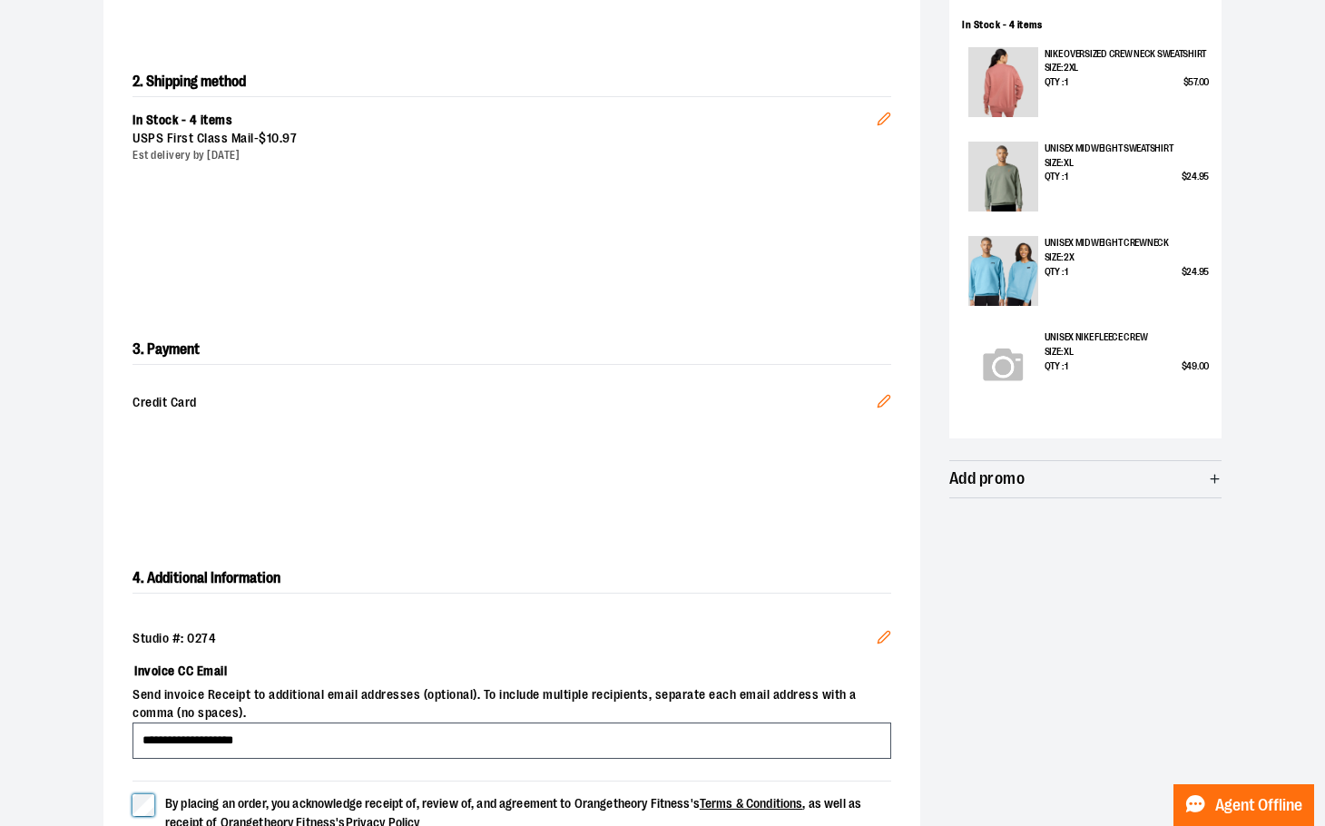
scroll to position [454, 0]
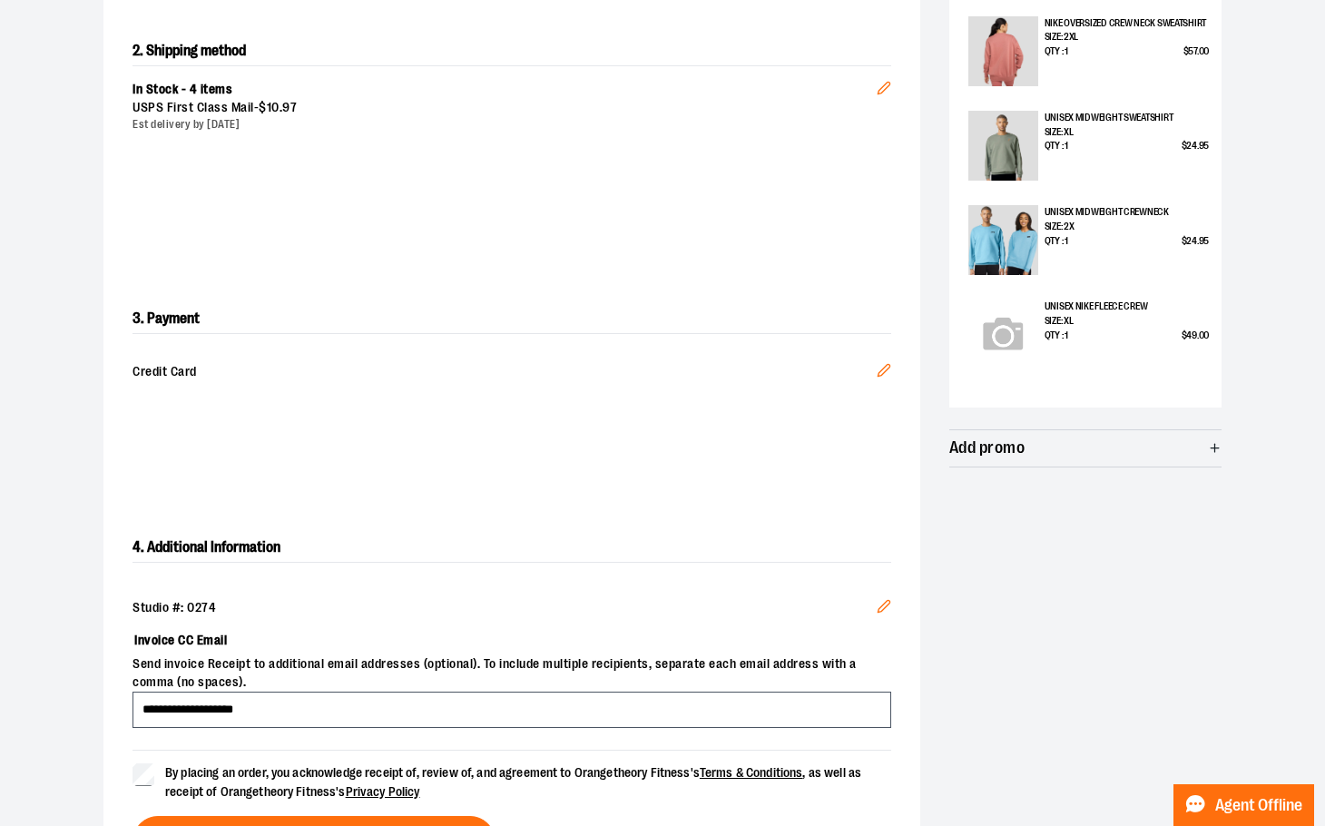
click at [873, 610] on button "Edit" at bounding box center [884, 609] width 44 height 49
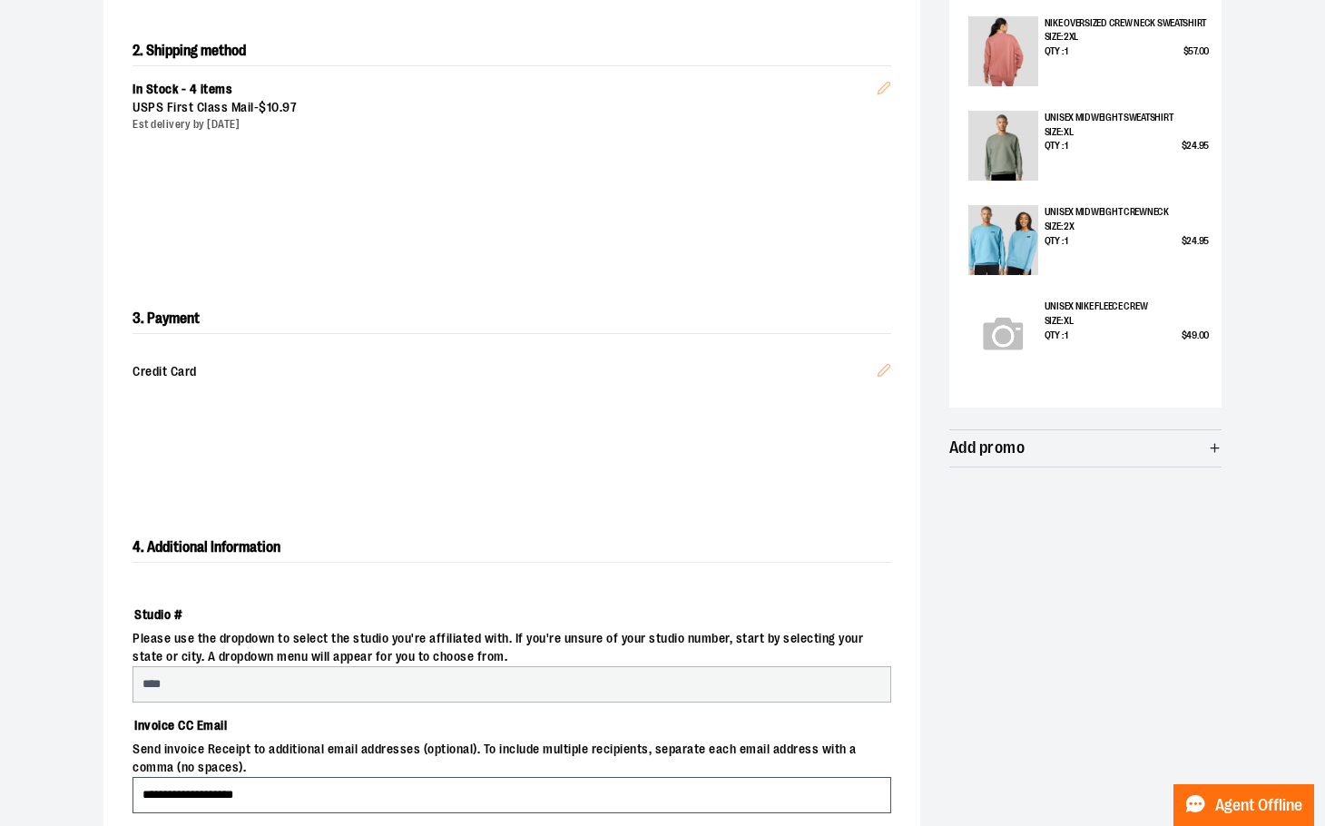
select select "***"
select select "*******"
select select "******"
select select "****"
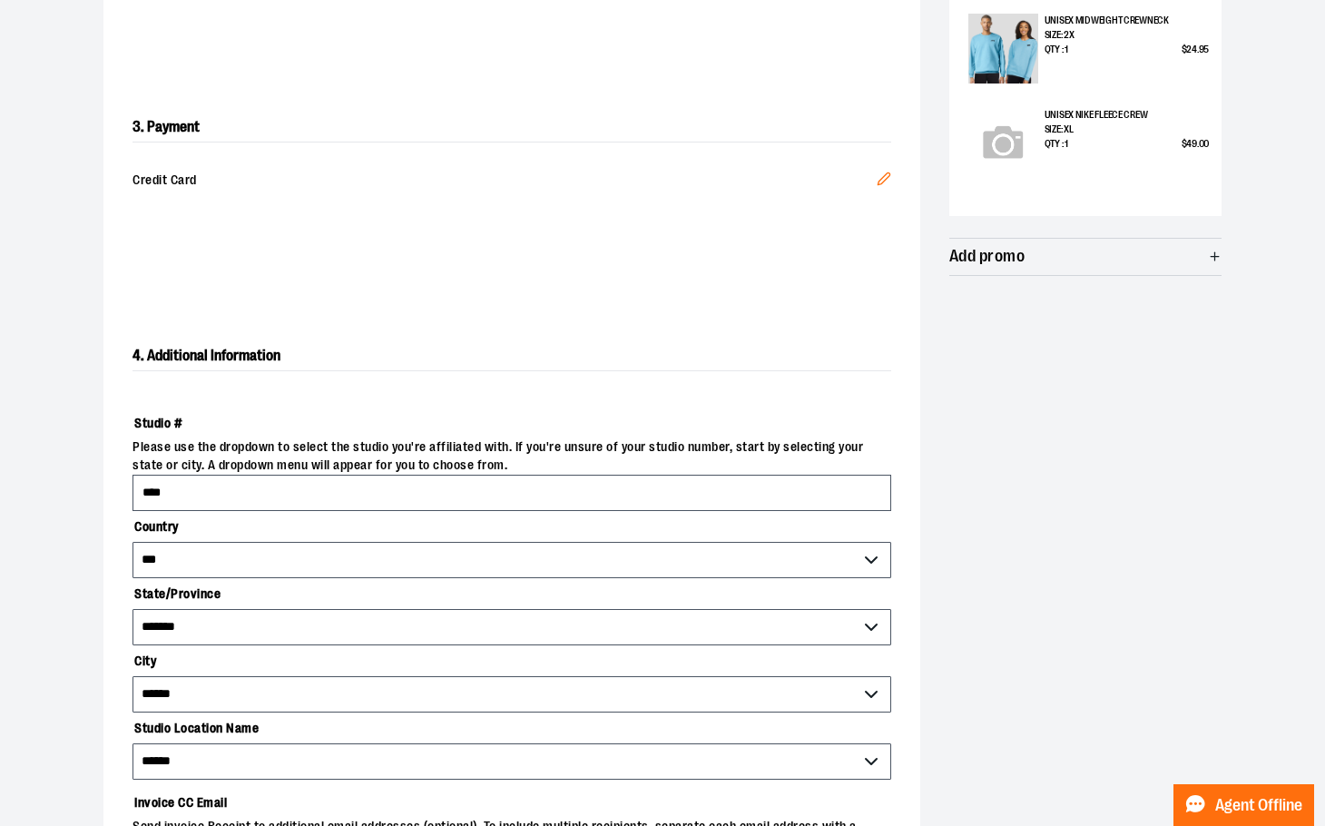
scroll to position [635, 0]
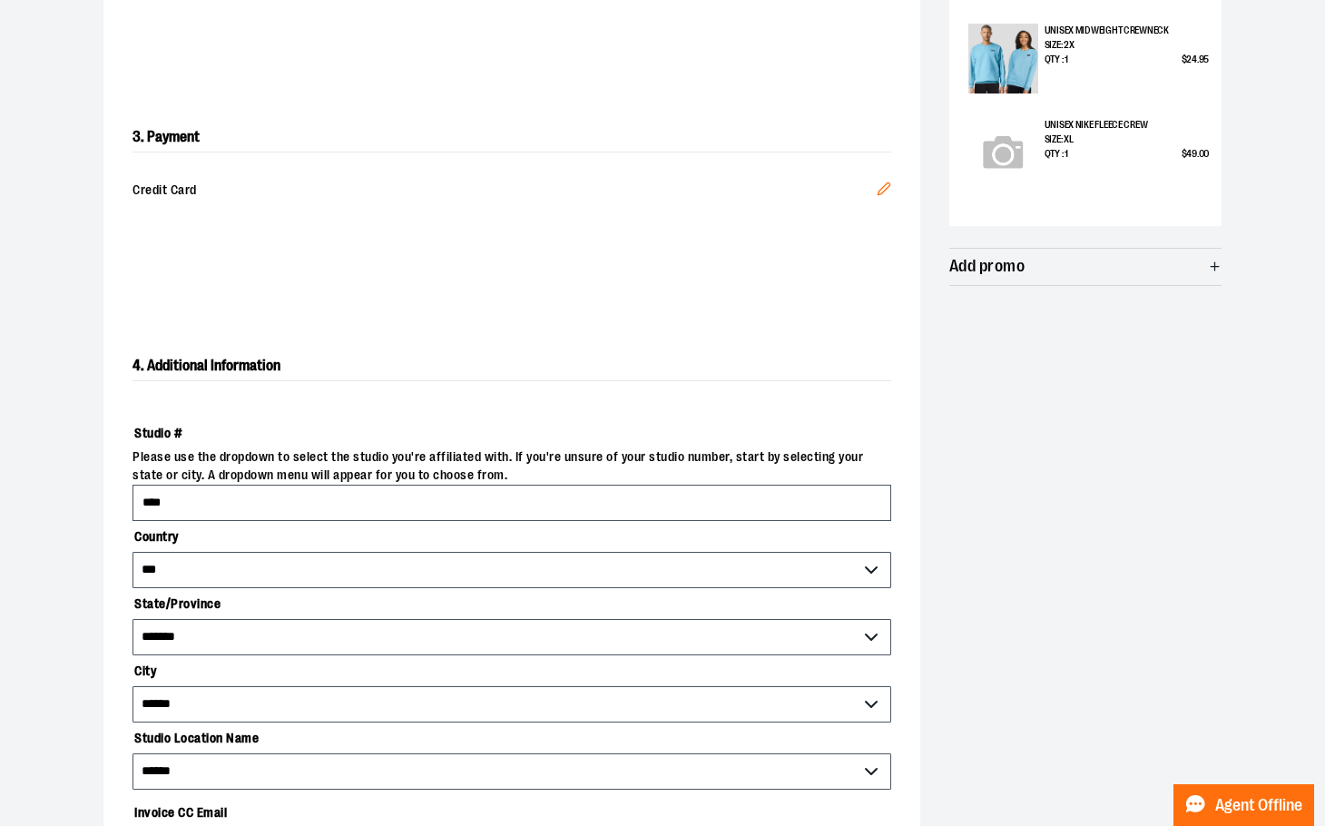
click at [1009, 435] on div "**********" at bounding box center [662, 314] width 1118 height 1510
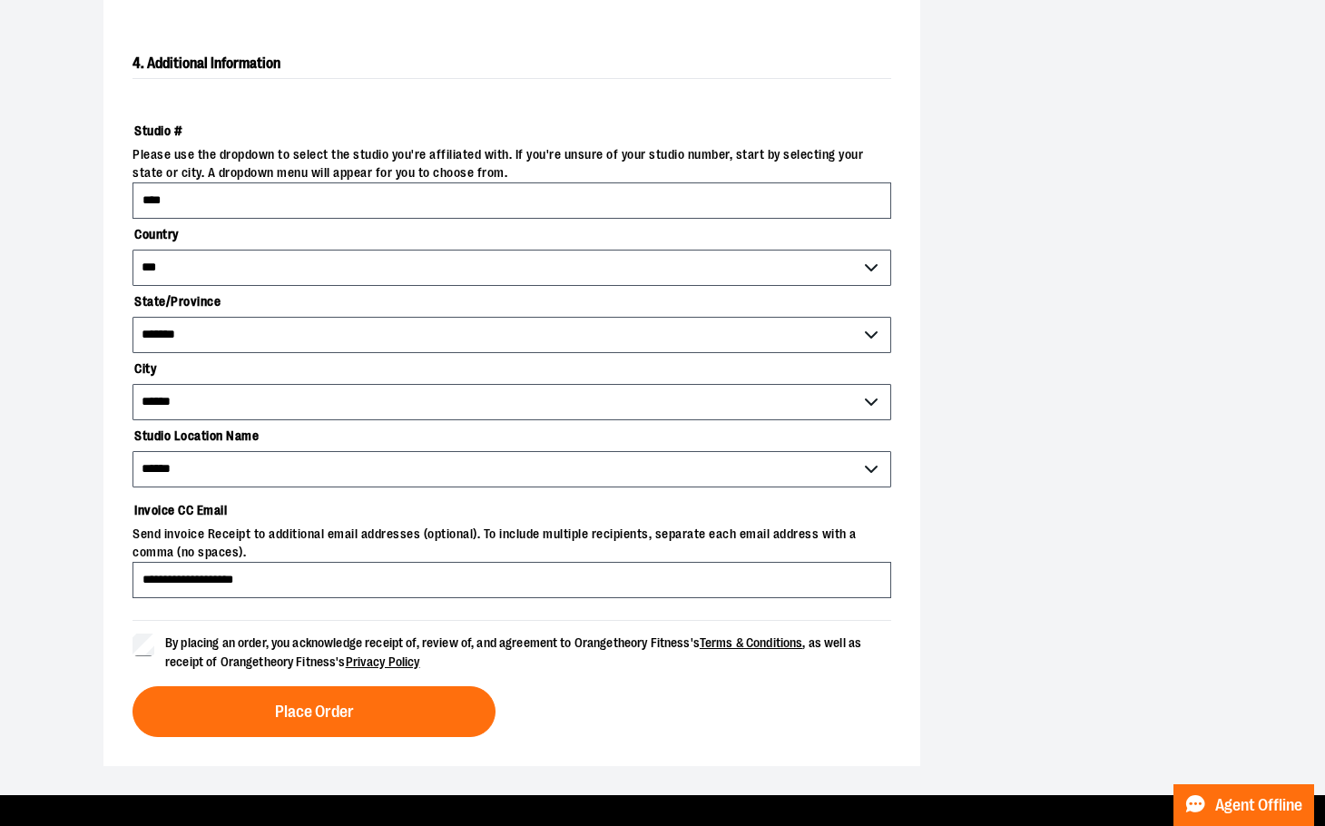
scroll to position [908, 0]
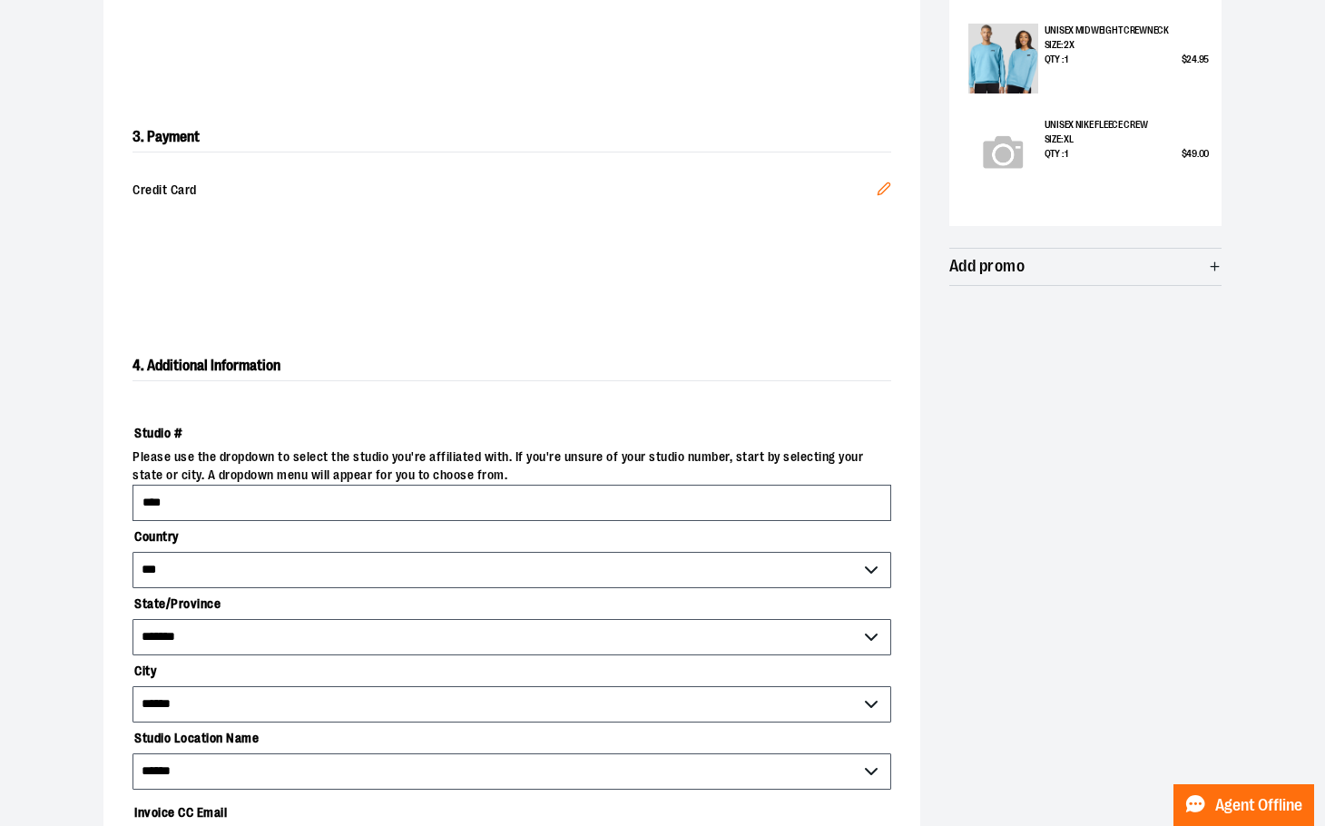
click at [878, 193] on icon "Edit" at bounding box center [884, 188] width 12 height 12
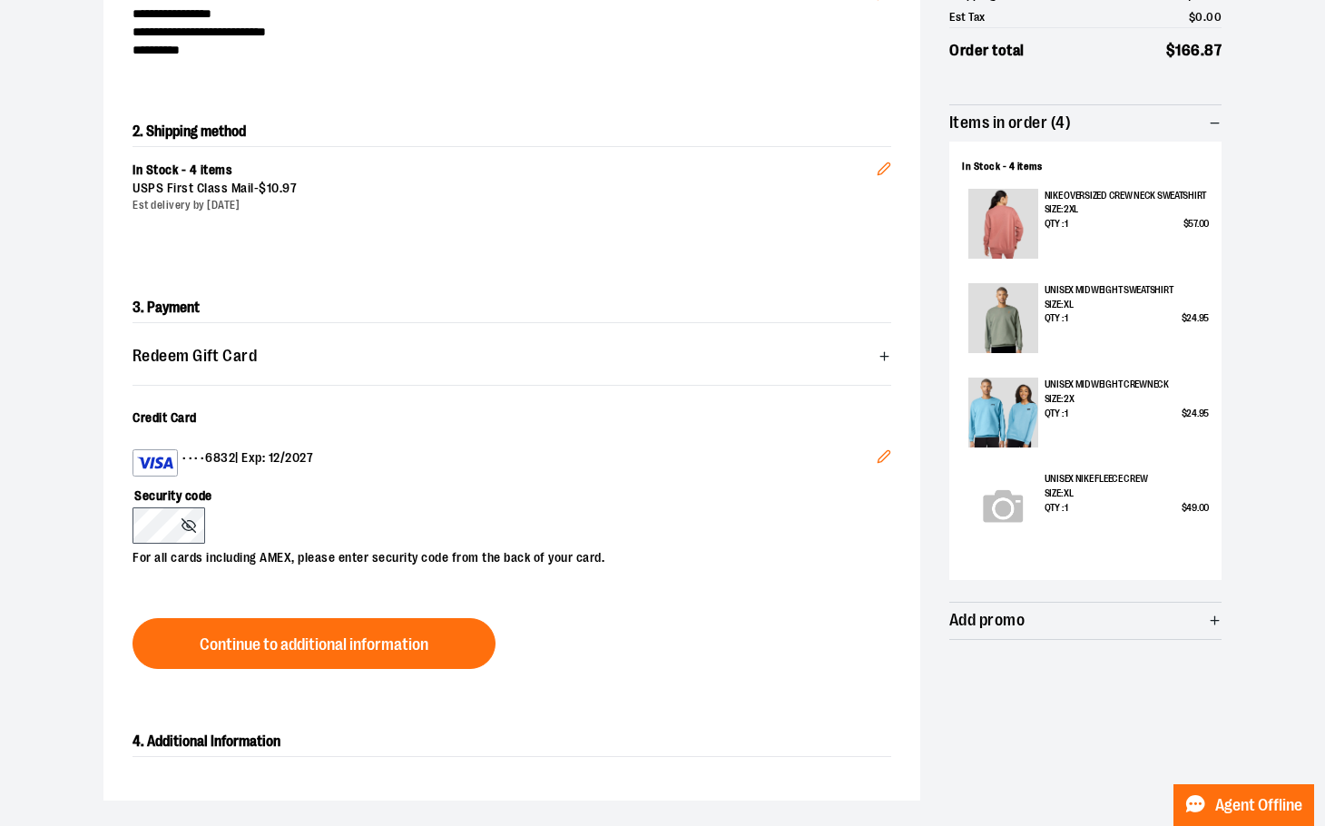
scroll to position [271, 0]
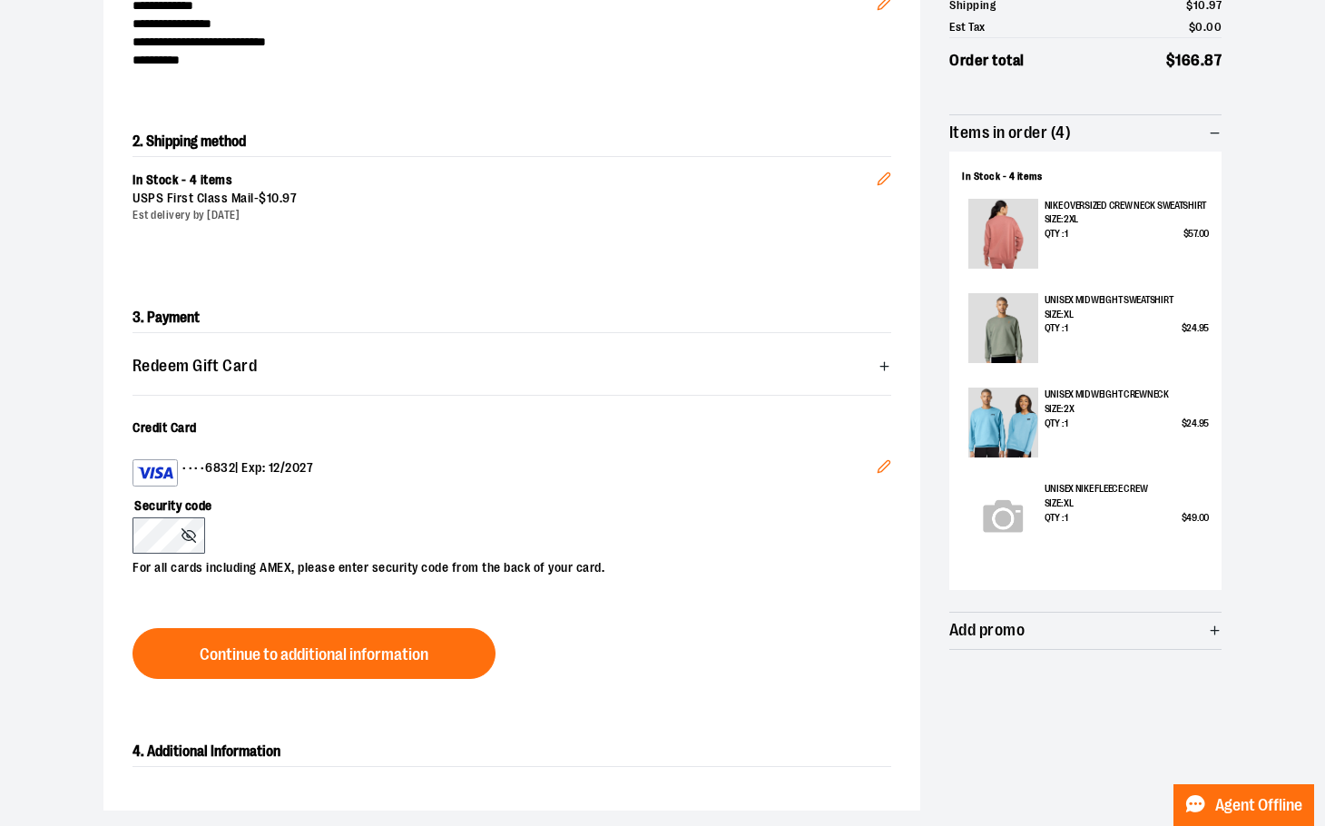
click at [883, 355] on span "Redeem Gift Card" at bounding box center [512, 366] width 759 height 36
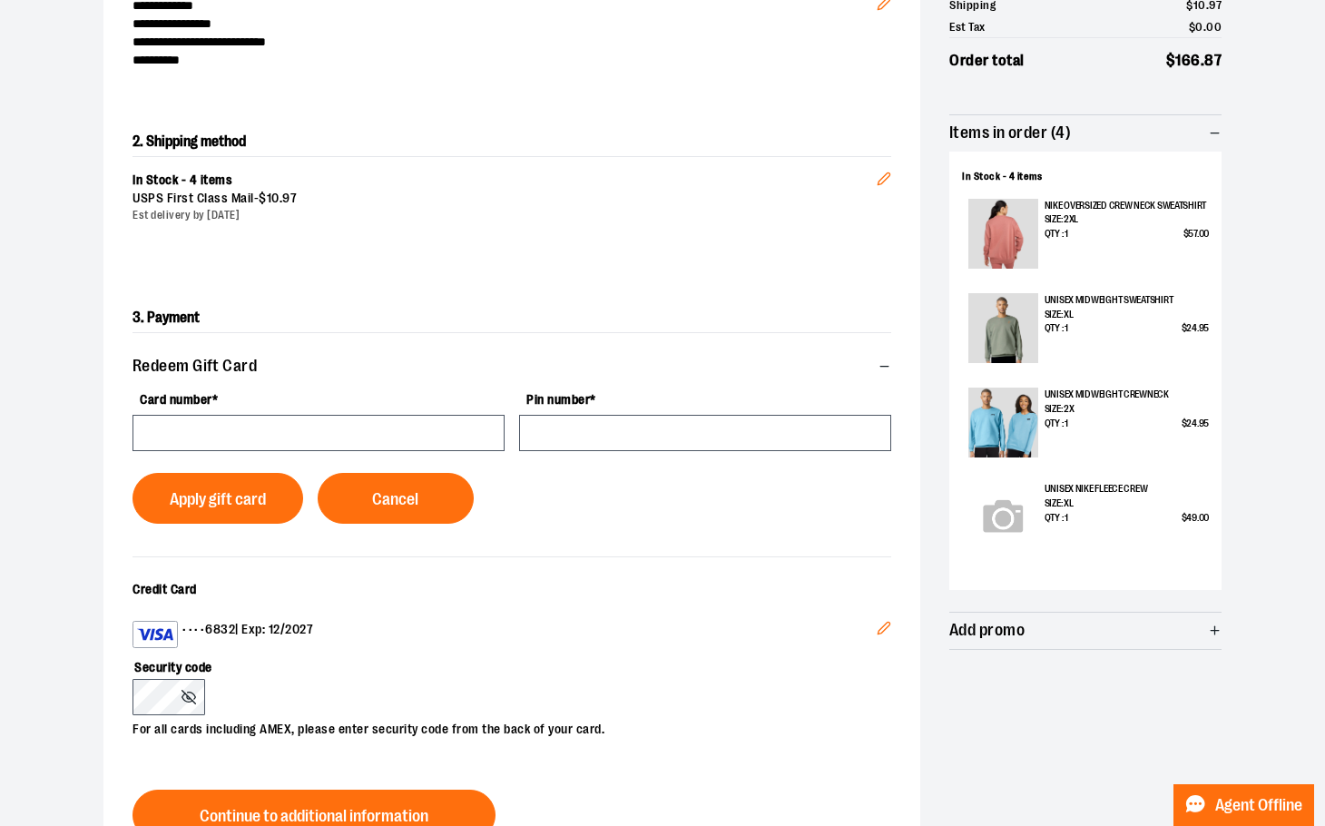
click at [882, 364] on icon "button" at bounding box center [885, 367] width 14 height 14
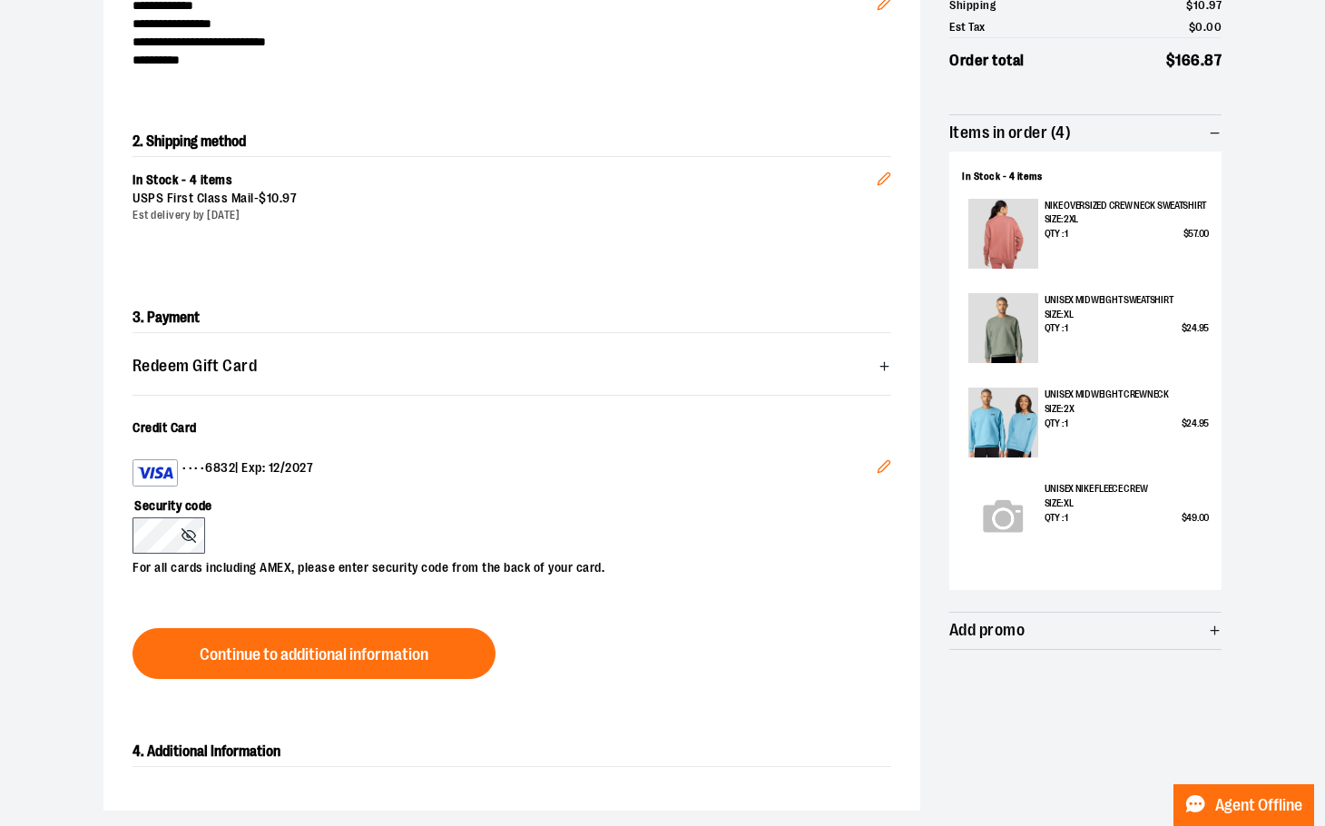
click at [876, 462] on button "Edit" at bounding box center [884, 469] width 44 height 49
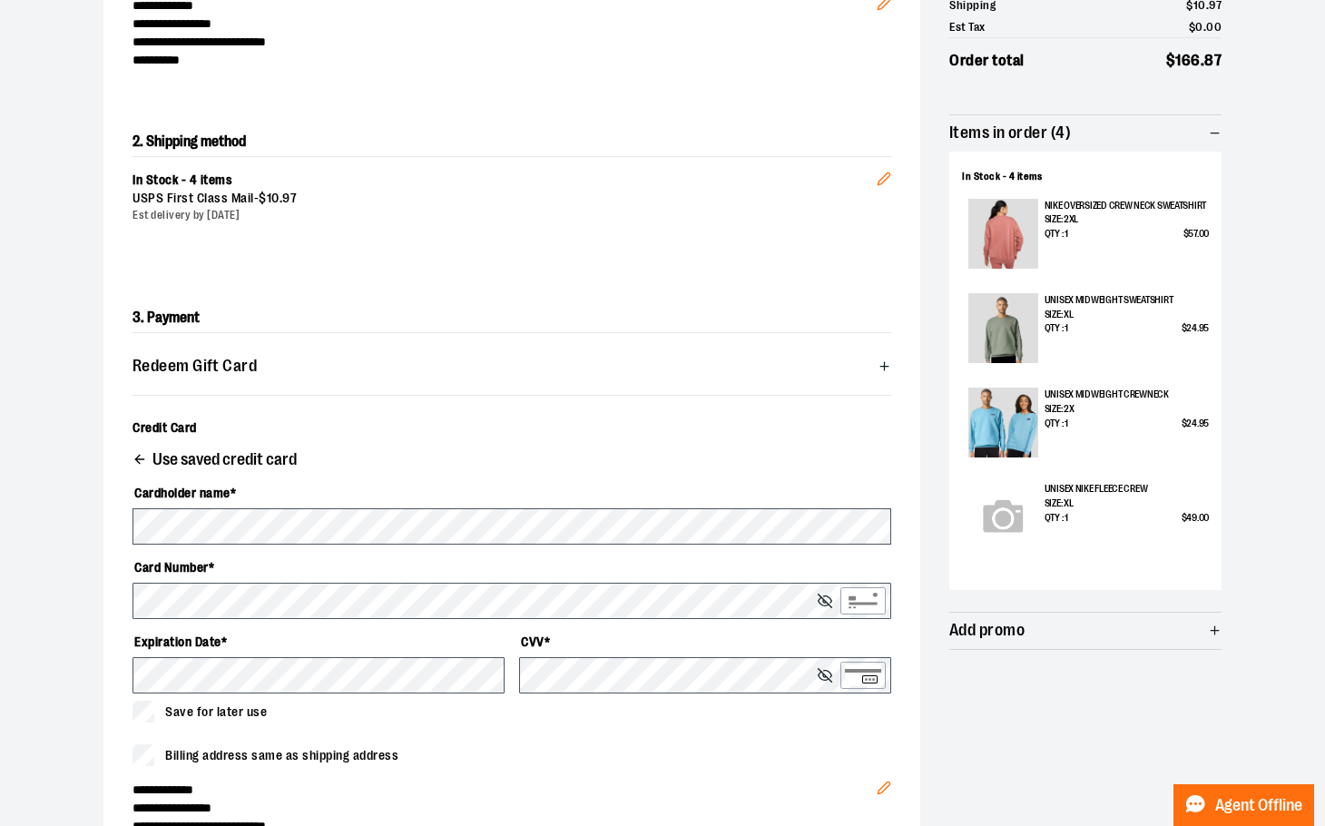
click at [224, 455] on span "Use saved credit card" at bounding box center [225, 459] width 144 height 17
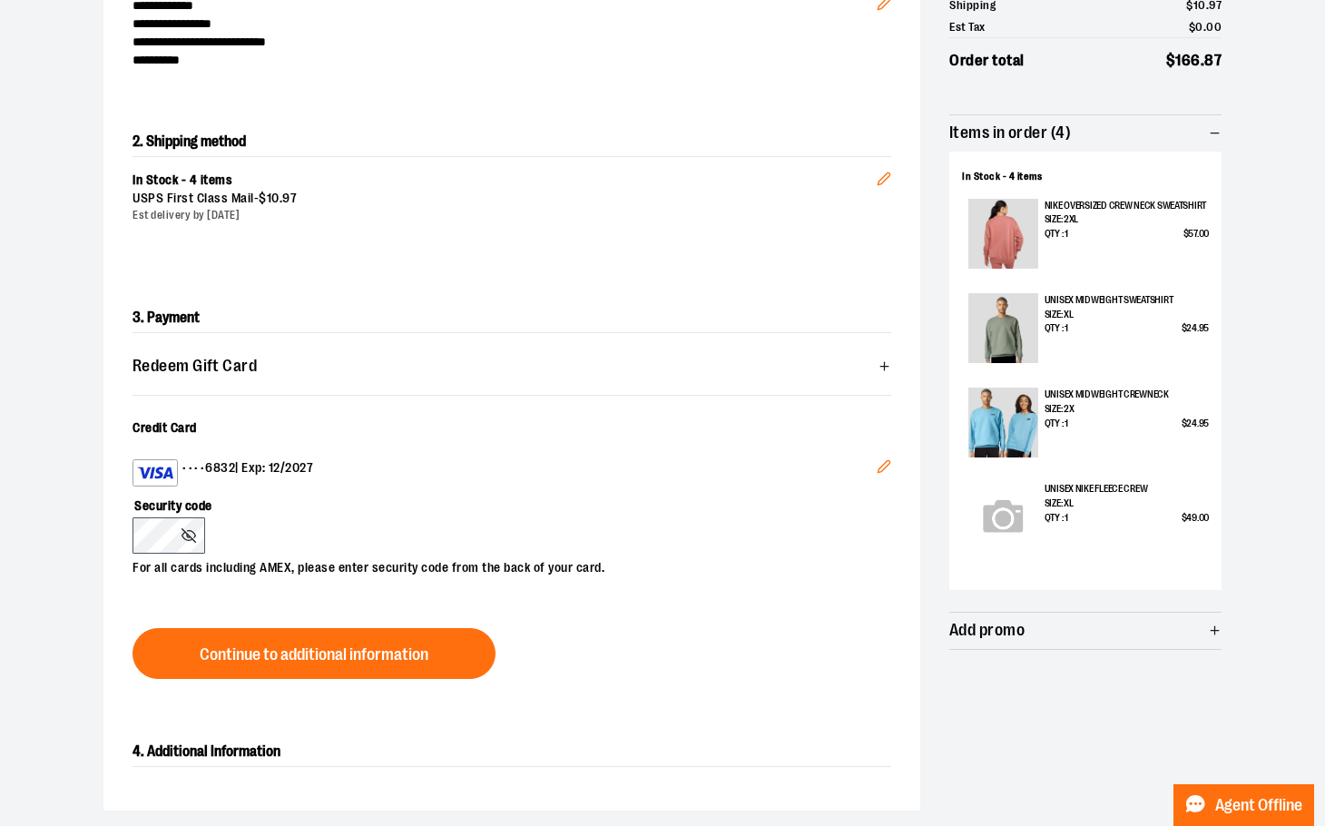
click at [885, 460] on icon "Edit" at bounding box center [884, 466] width 15 height 15
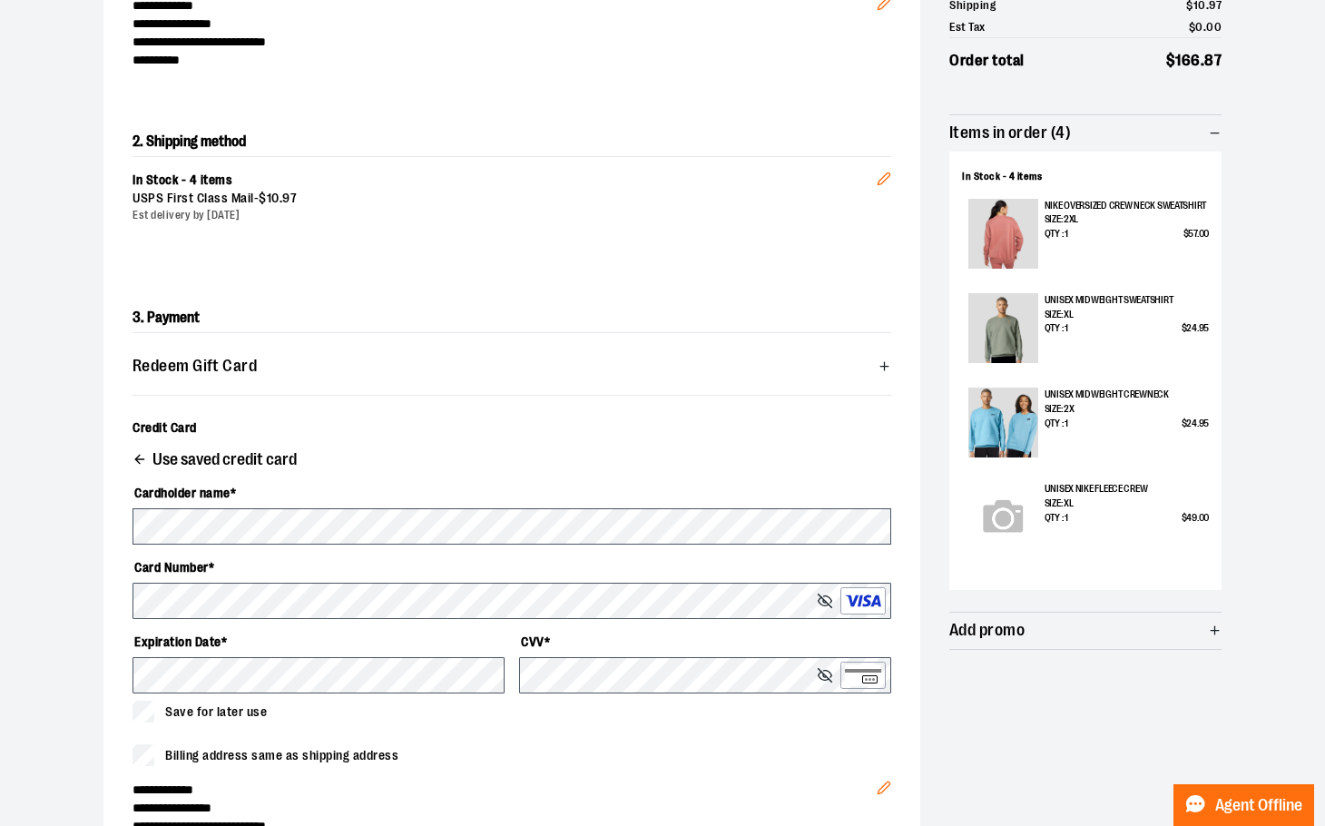
click at [736, 751] on div "Billing address same as shipping address" at bounding box center [512, 755] width 759 height 22
click at [990, 711] on div "**********" at bounding box center [662, 494] width 1118 height 1142
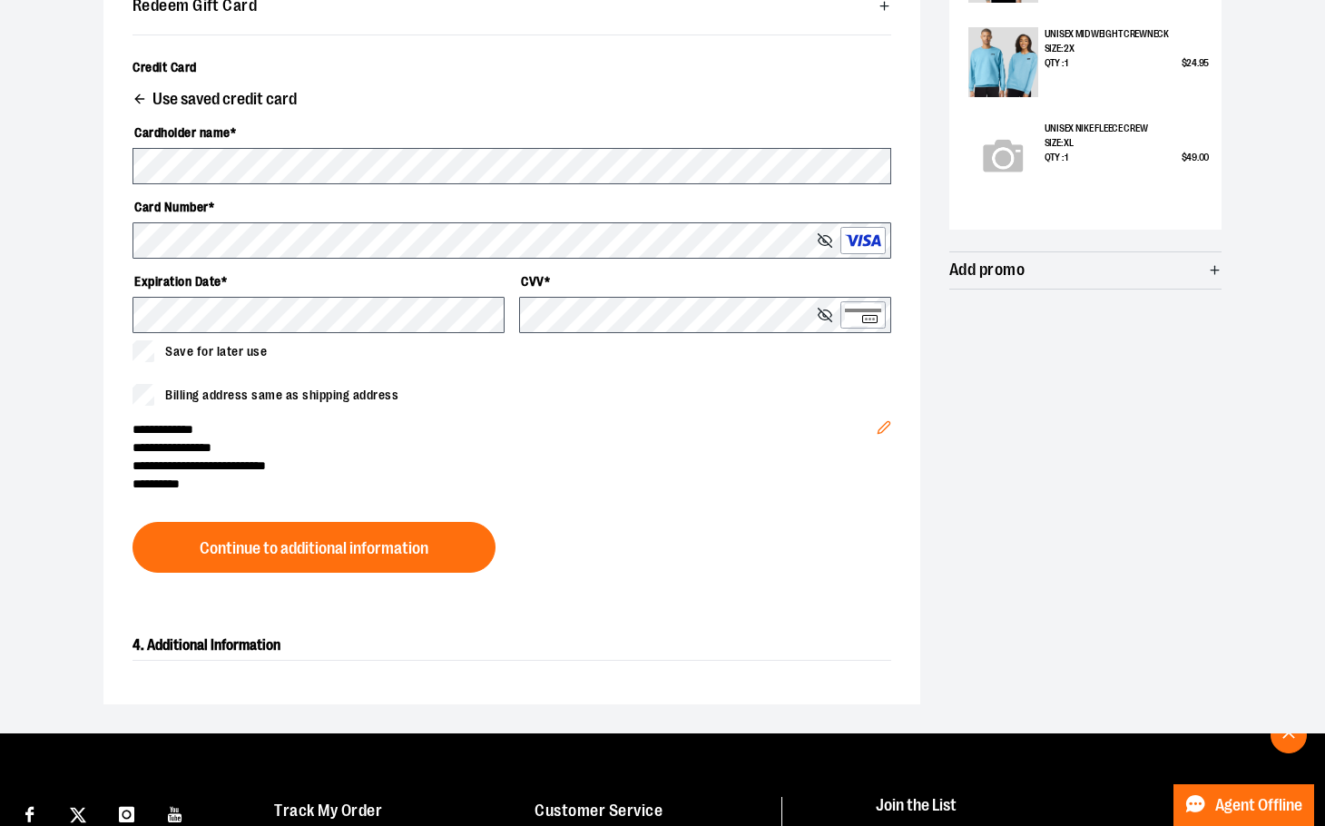
scroll to position [635, 0]
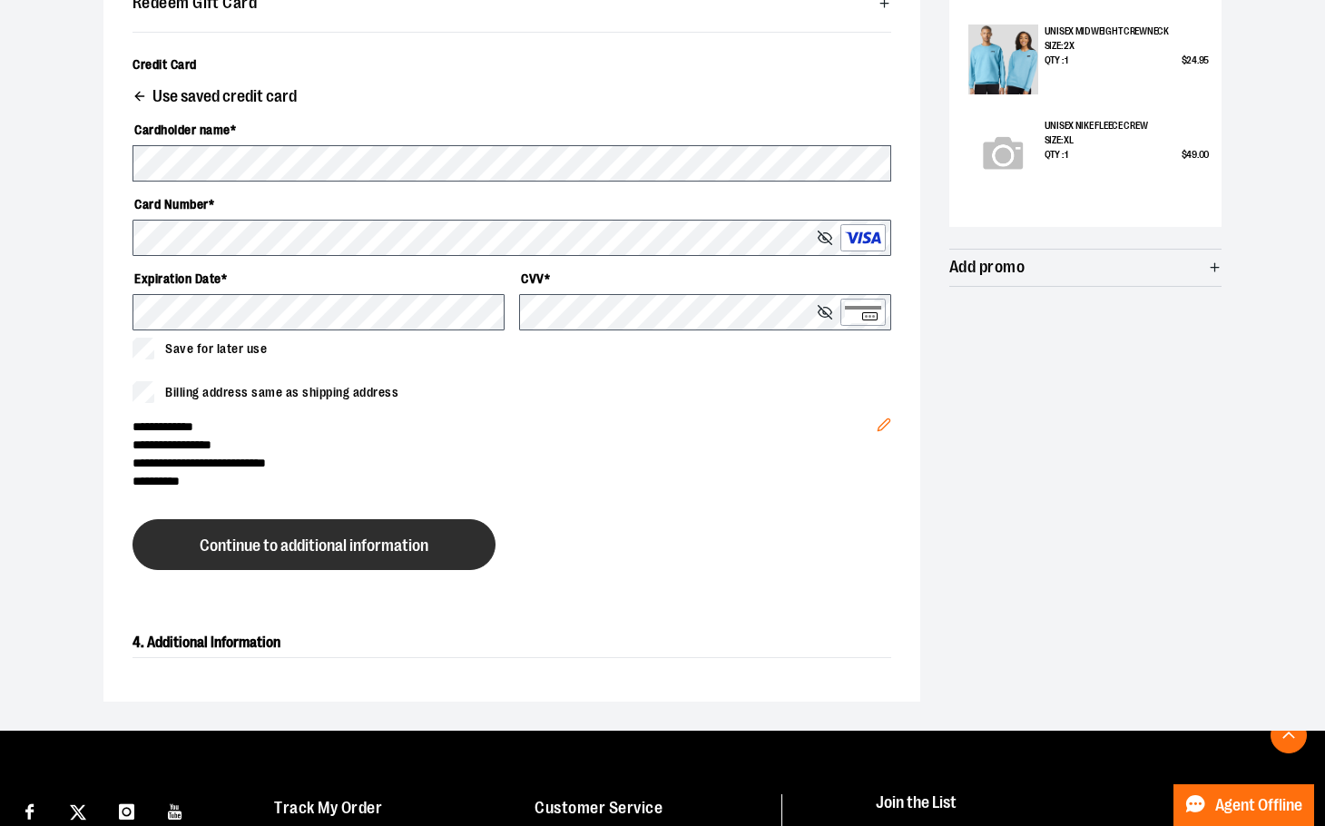
click at [442, 551] on button "Continue to additional information" at bounding box center [314, 544] width 363 height 51
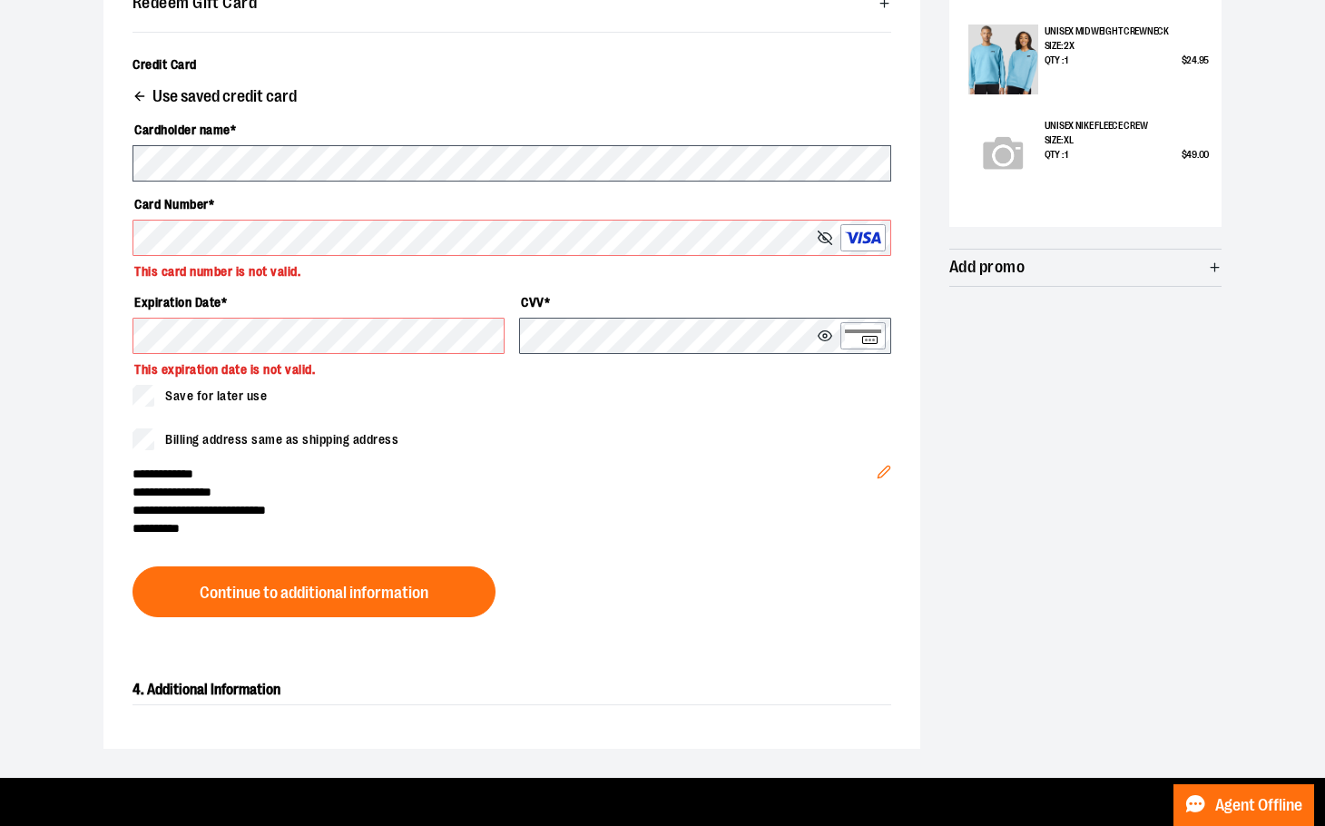
click at [575, 517] on span "**********" at bounding box center [505, 510] width 744 height 18
click at [579, 516] on span "**********" at bounding box center [505, 510] width 744 height 18
click at [340, 267] on error-card-number "This card number is not valid." at bounding box center [512, 268] width 759 height 24
click at [420, 412] on div "Cardholder name * Card Number * This card number is not valid. Expiration Date …" at bounding box center [512, 261] width 759 height 336
click at [471, 459] on div "**********" at bounding box center [505, 493] width 744 height 87
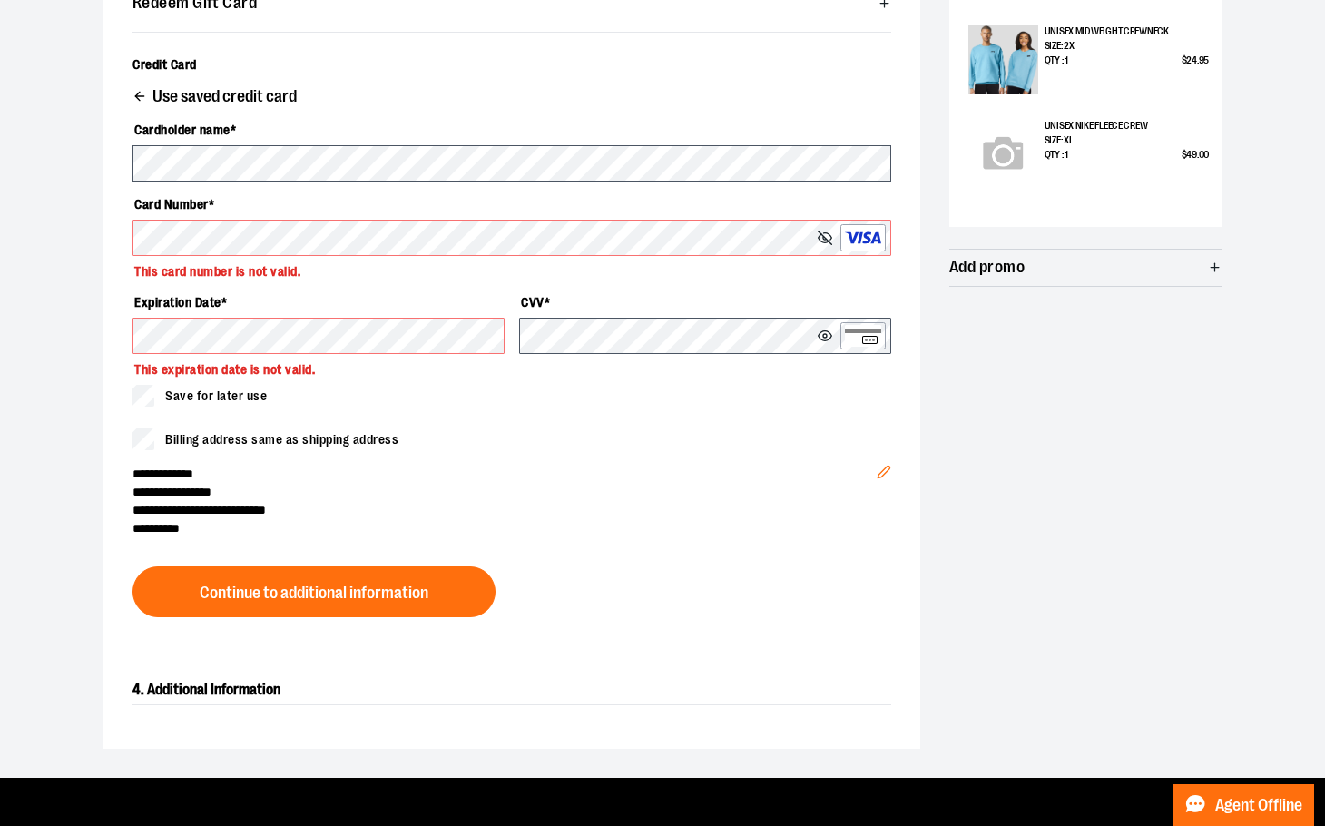
click at [413, 496] on span "**********" at bounding box center [505, 492] width 744 height 18
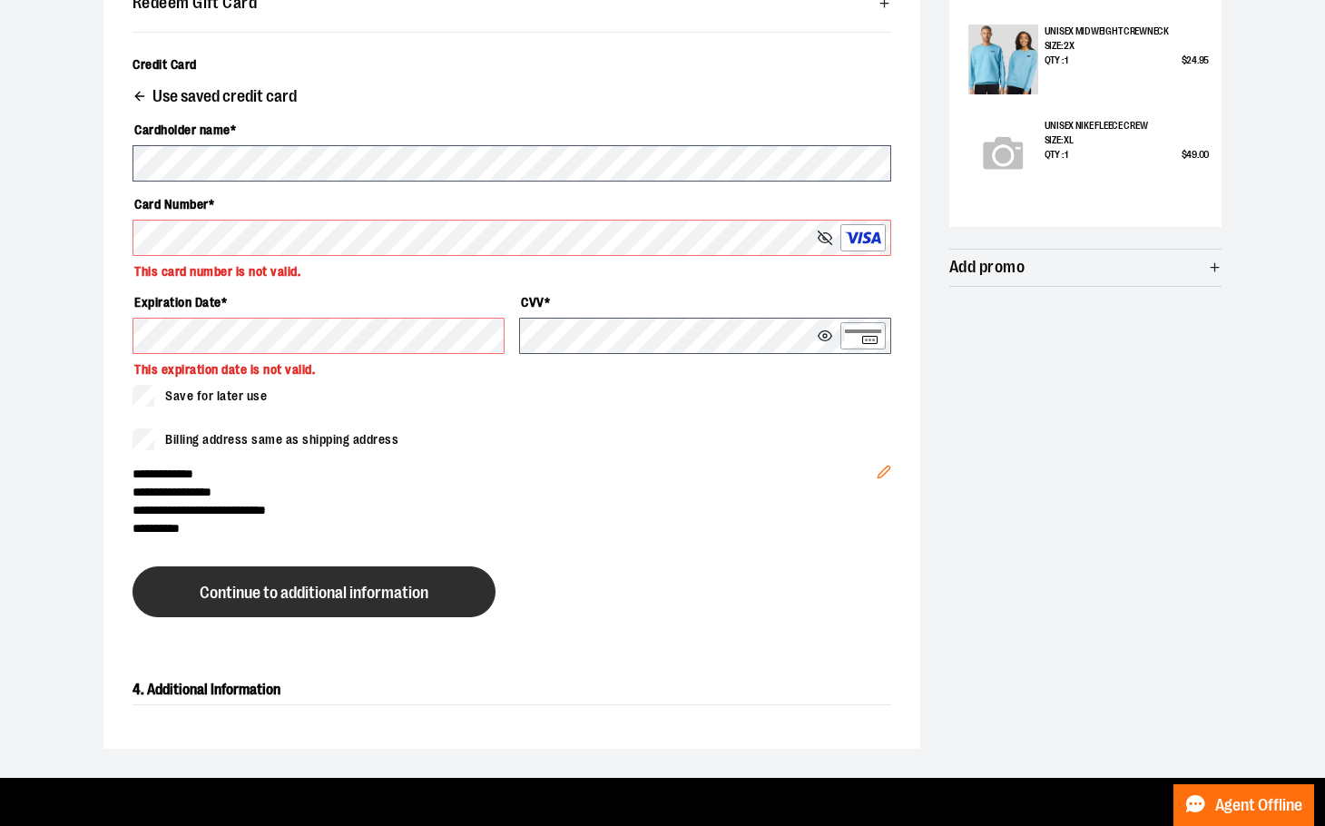
click at [353, 590] on span "Continue to additional information" at bounding box center [314, 593] width 229 height 17
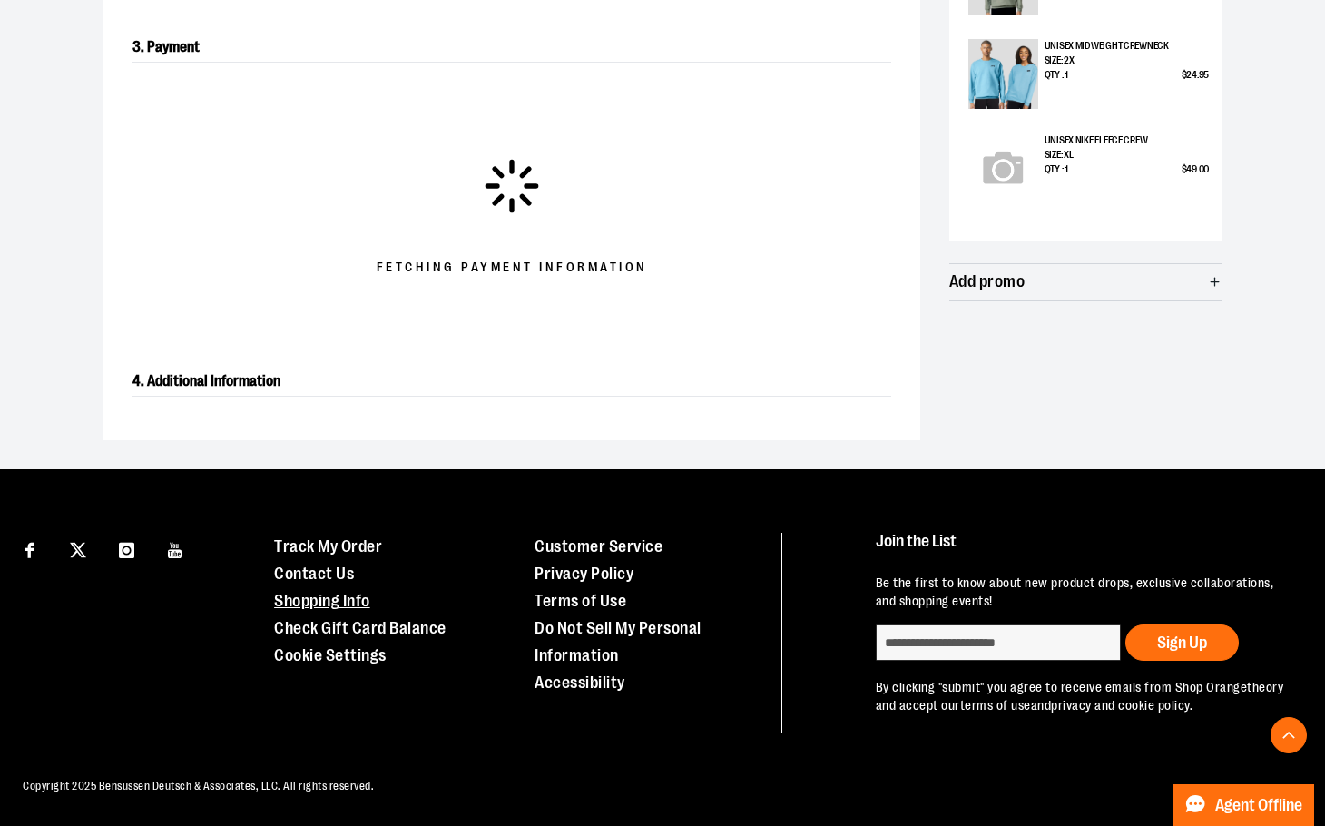
scroll to position [819, 0]
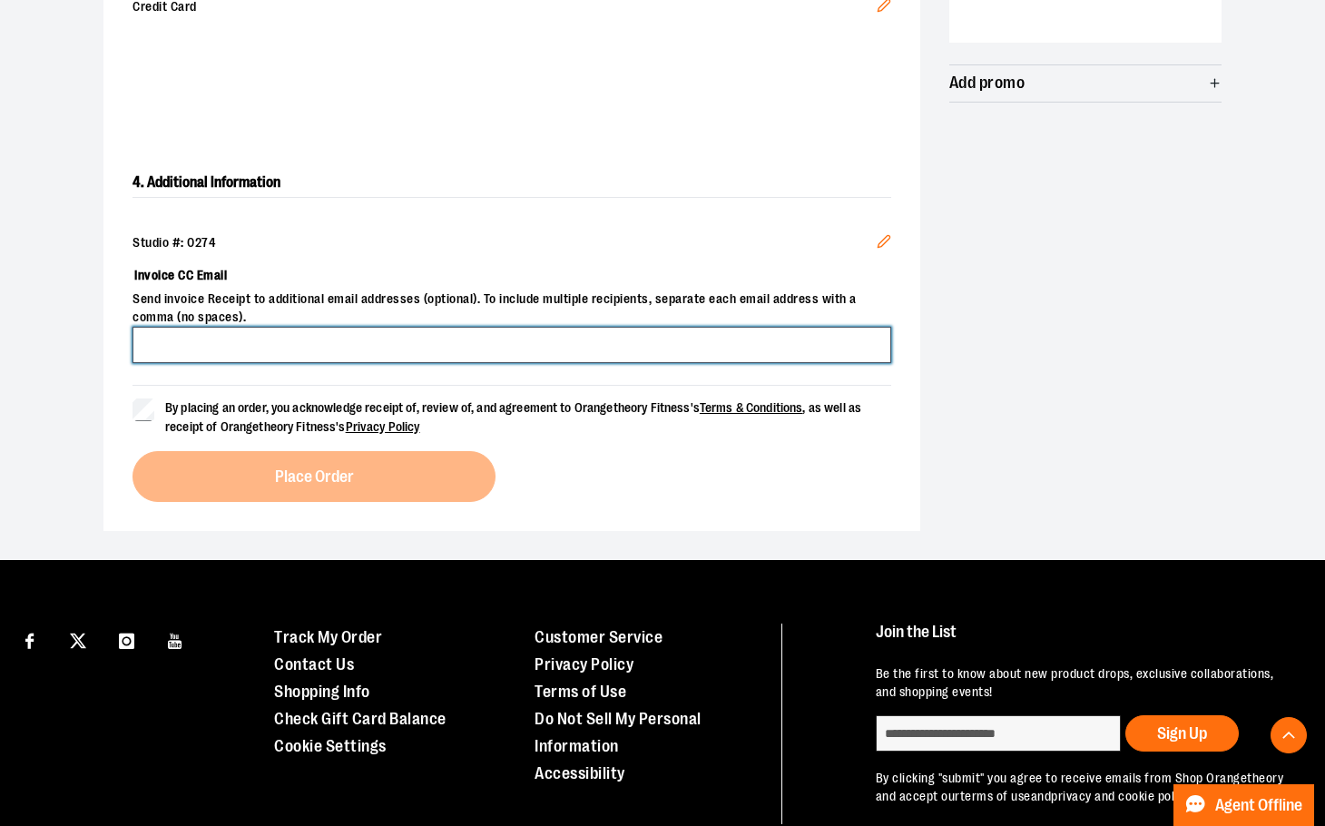
click at [185, 335] on input "Invoice CC Email" at bounding box center [512, 345] width 759 height 36
type input "**********"
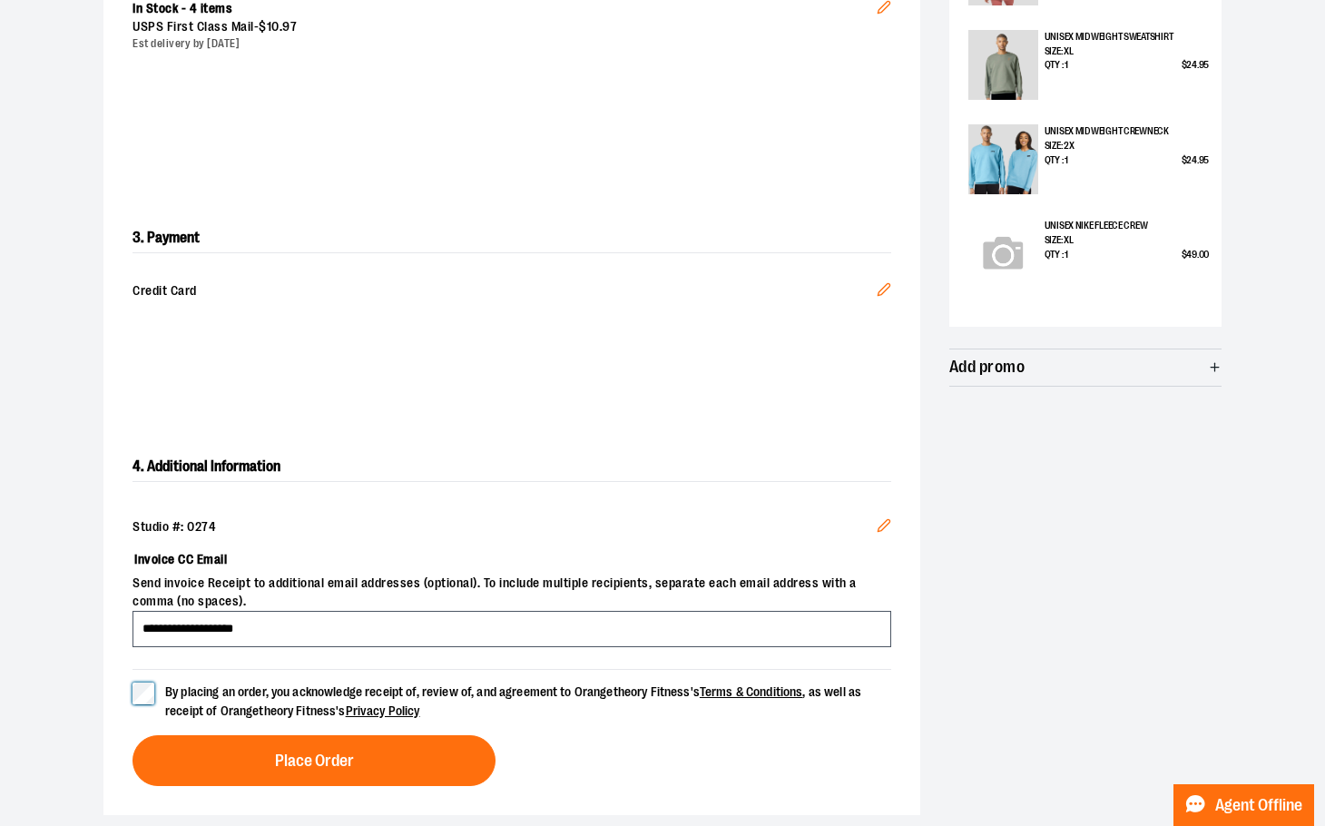
scroll to position [545, 0]
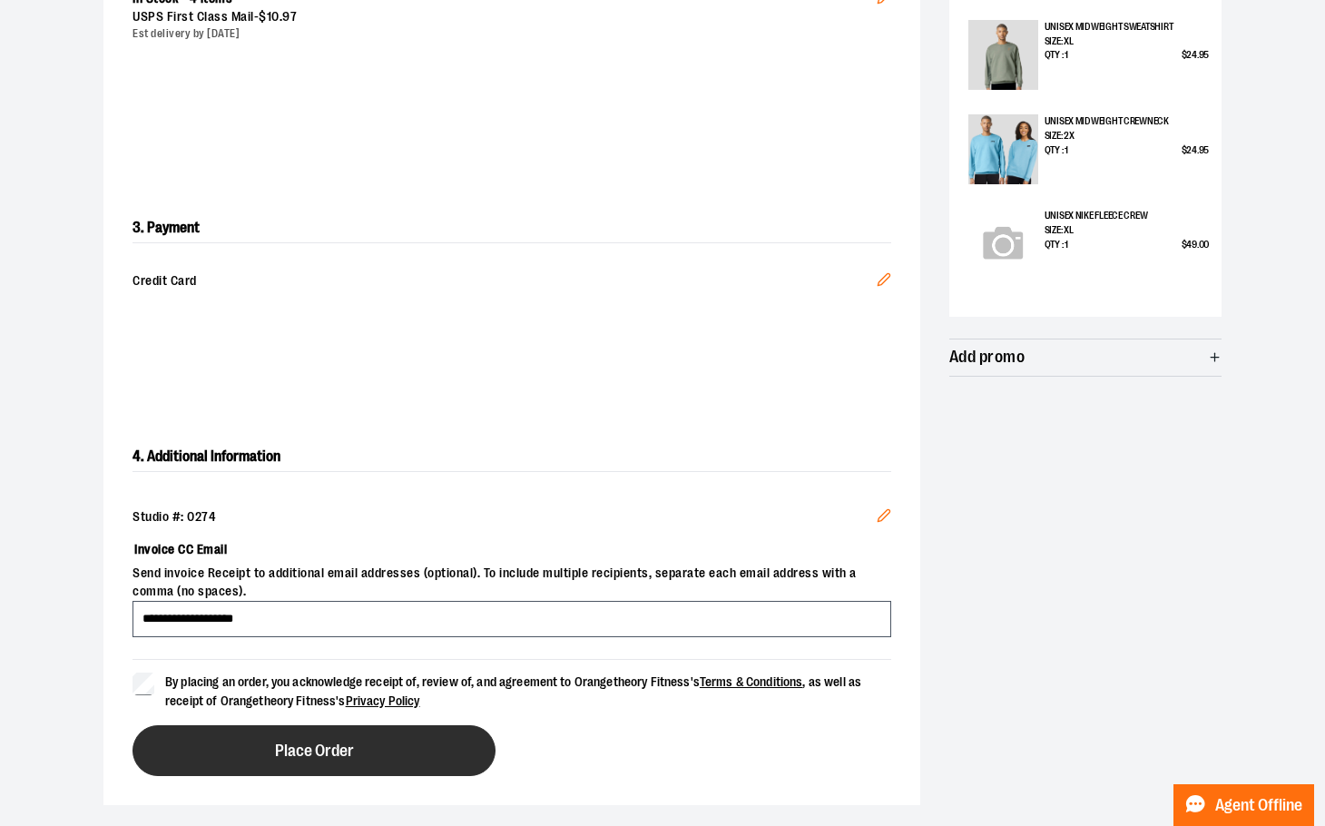
click at [351, 758] on span "Place Order" at bounding box center [314, 751] width 79 height 17
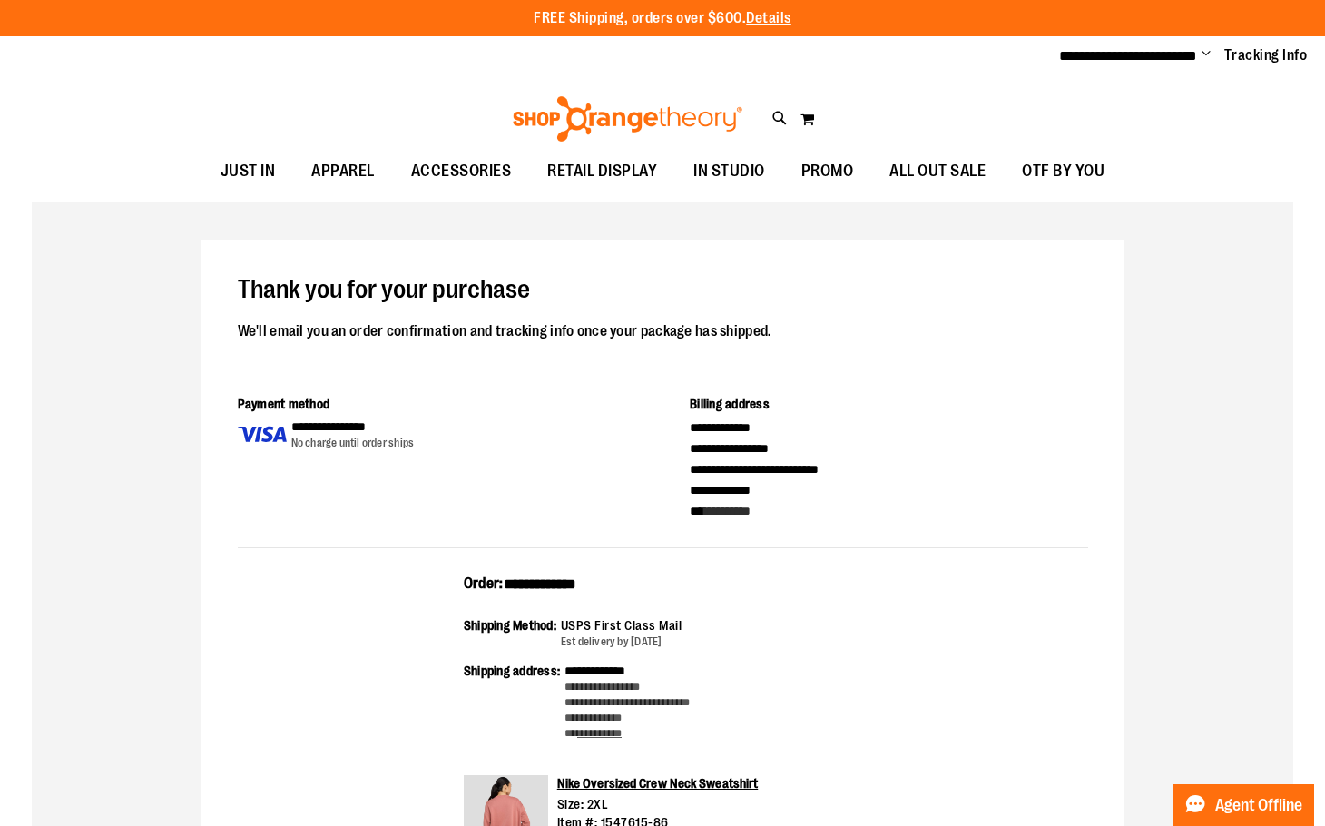
type input "**********"
click at [665, 104] on img at bounding box center [627, 118] width 235 height 45
